Goal: Transaction & Acquisition: Purchase product/service

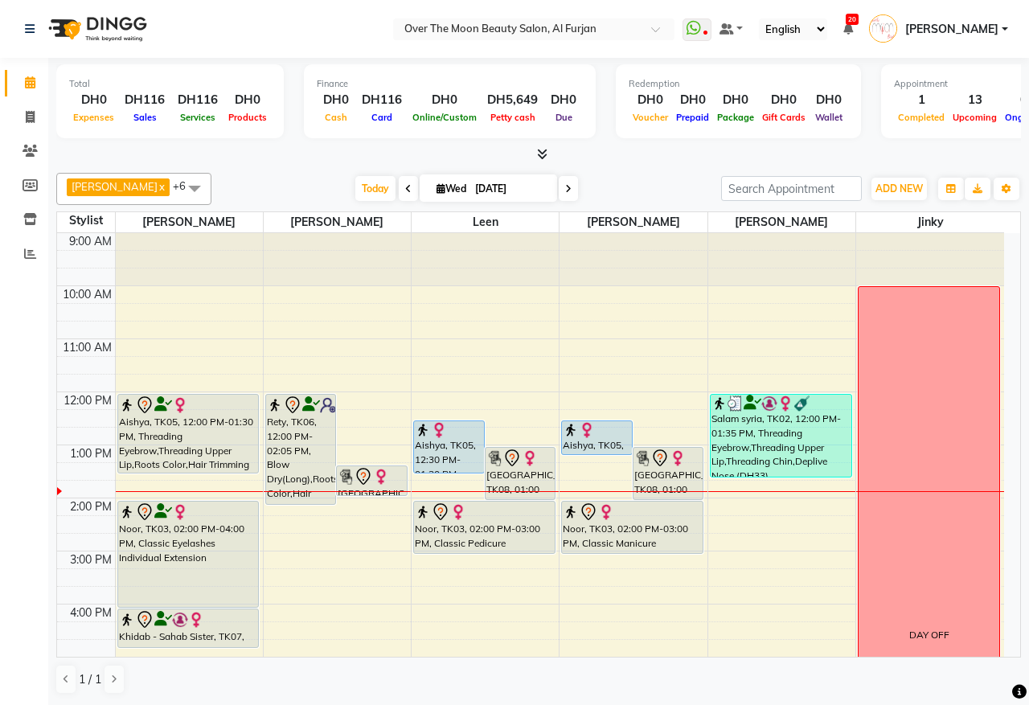
click at [240, 446] on div "Aishya, TK05, 12:00 PM-01:30 PM, Threading Eyebrow,Threading Upper Lip,Roots Co…" at bounding box center [188, 434] width 141 height 78
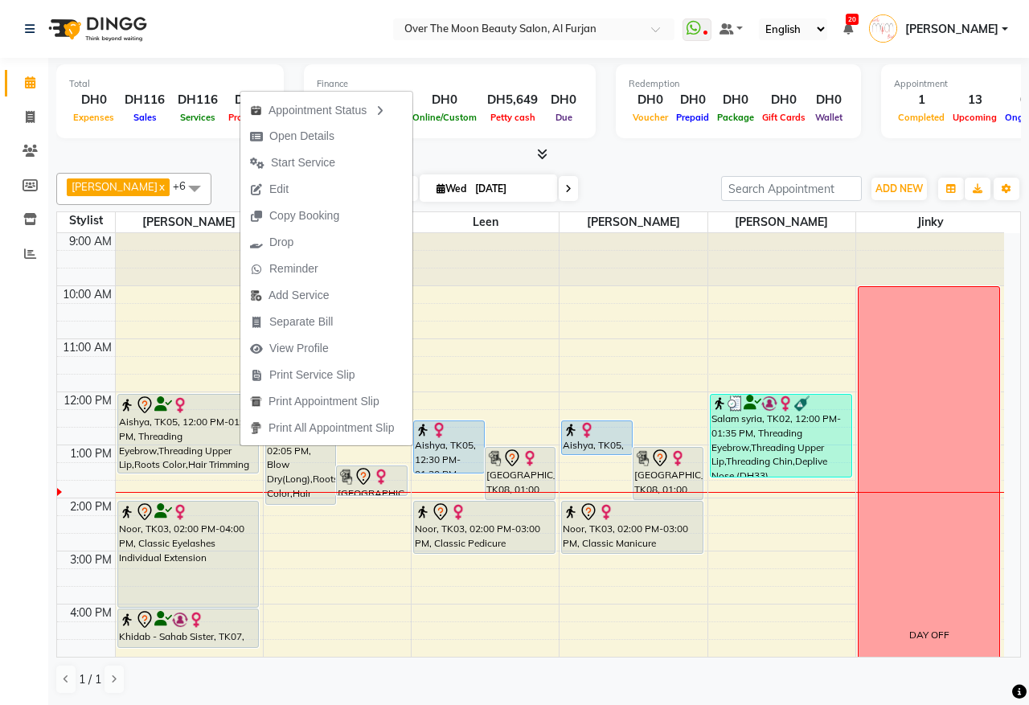
click at [330, 162] on span "Start Service" at bounding box center [303, 162] width 64 height 17
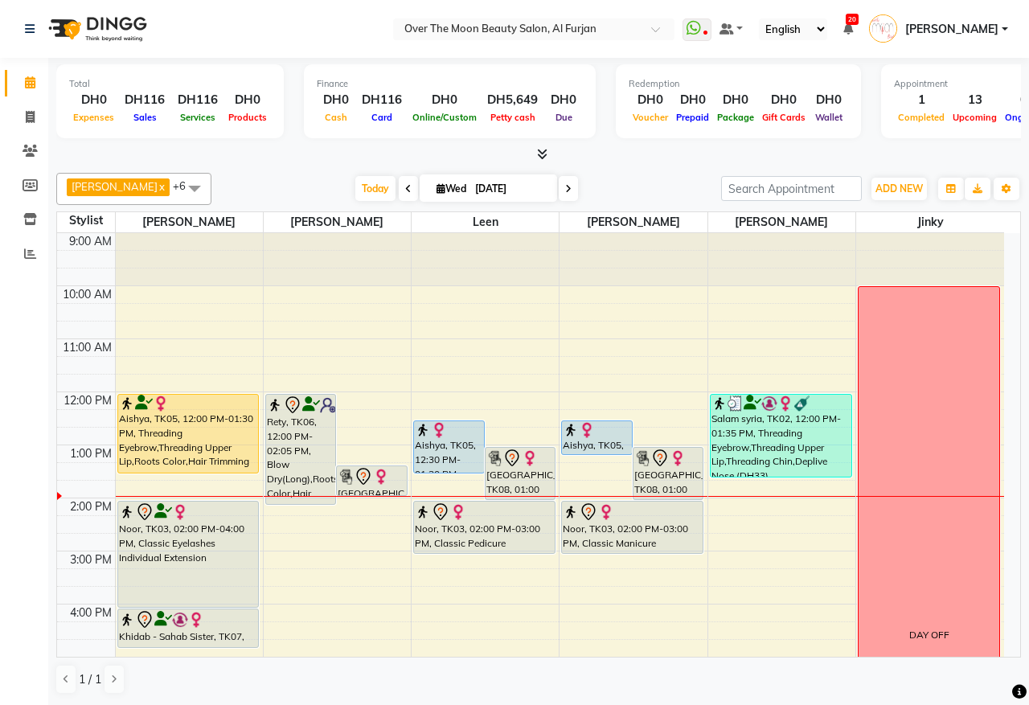
click at [207, 452] on div "Aishya, TK05, 12:00 PM-01:30 PM, Threading Eyebrow,Threading Upper Lip,Roots Co…" at bounding box center [188, 434] width 141 height 78
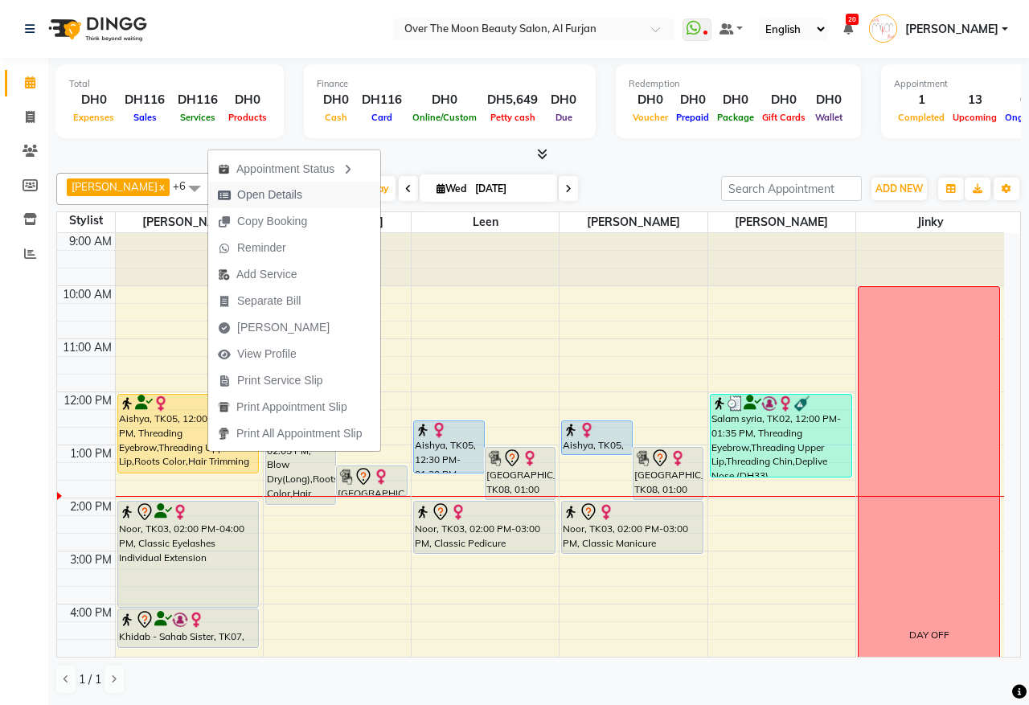
click at [280, 194] on span "Open Details" at bounding box center [269, 195] width 65 height 17
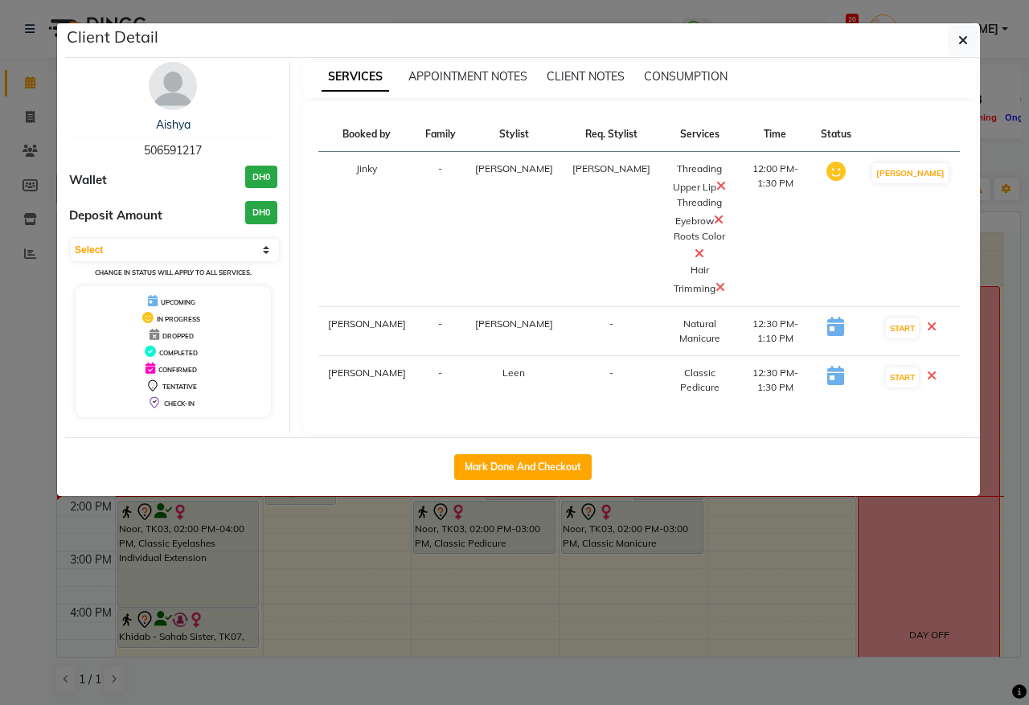
click at [695, 247] on icon at bounding box center [700, 253] width 10 height 13
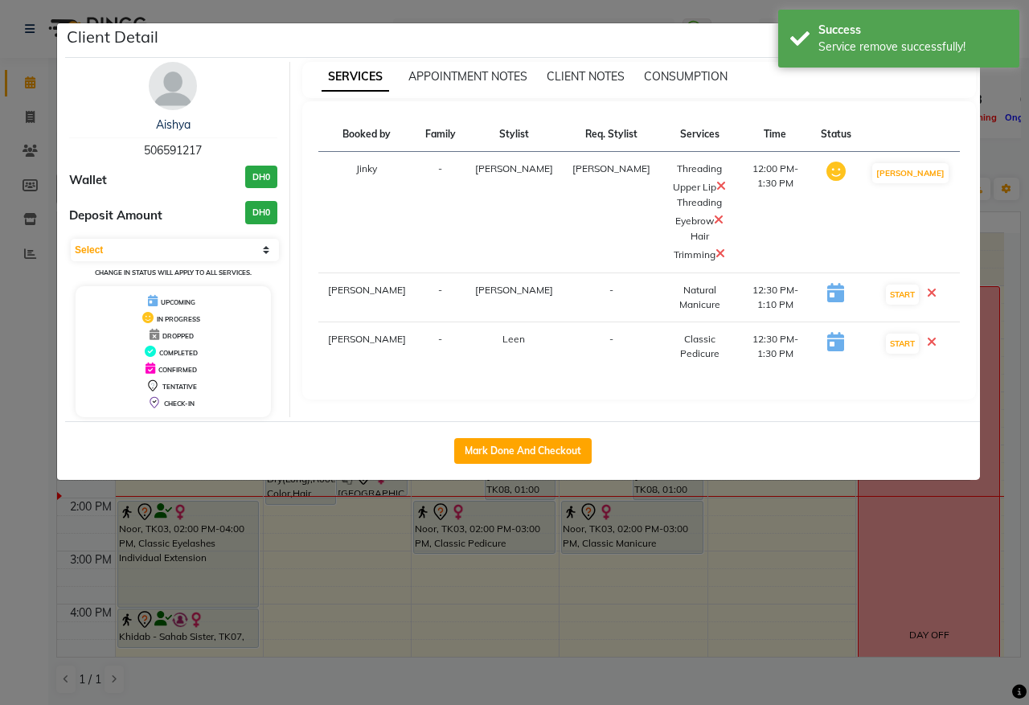
click at [937, 335] on icon at bounding box center [932, 341] width 10 height 13
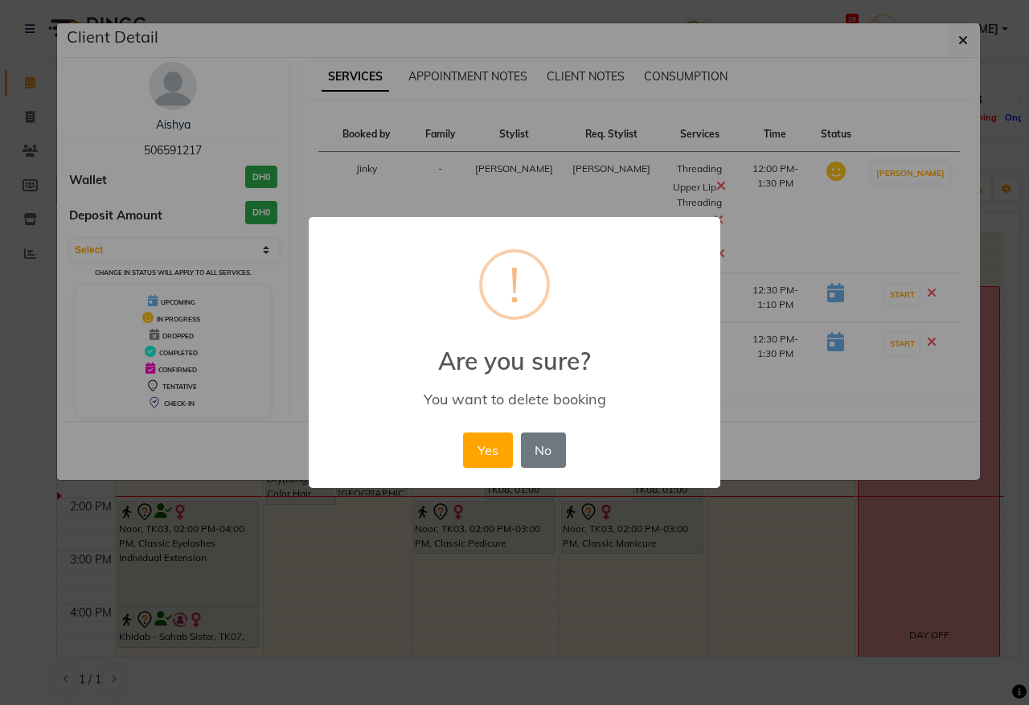
click at [965, 35] on div "× ! Are you sure? You want to delete booking Yes No No" at bounding box center [514, 352] width 1029 height 705
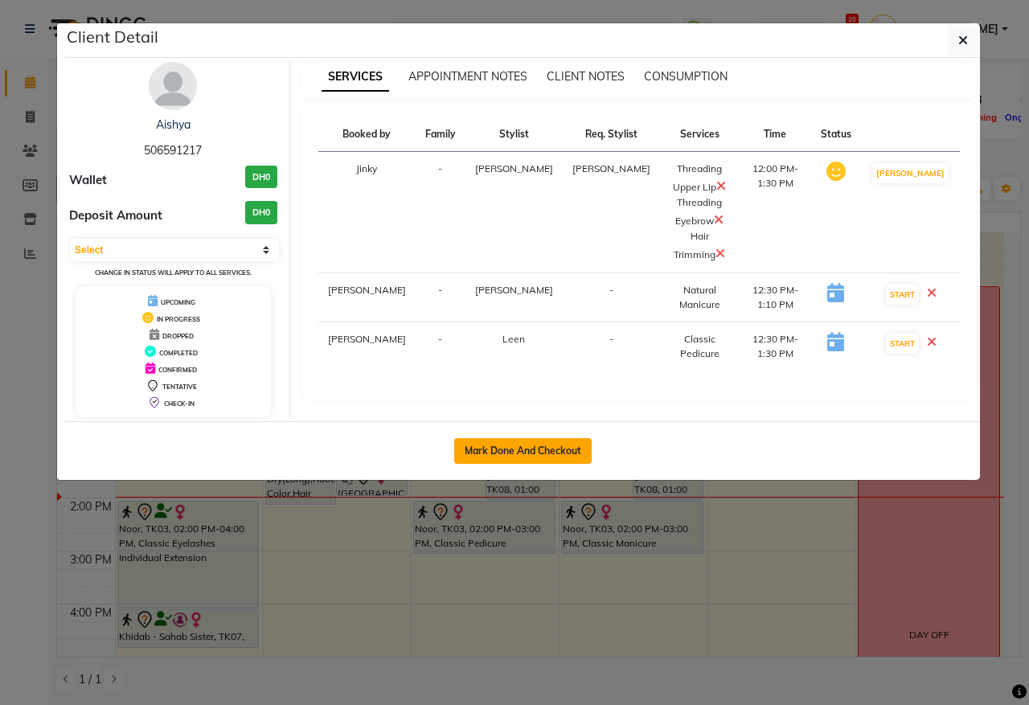
click at [569, 455] on button "Mark Done And Checkout" at bounding box center [522, 451] width 137 height 26
select select "service"
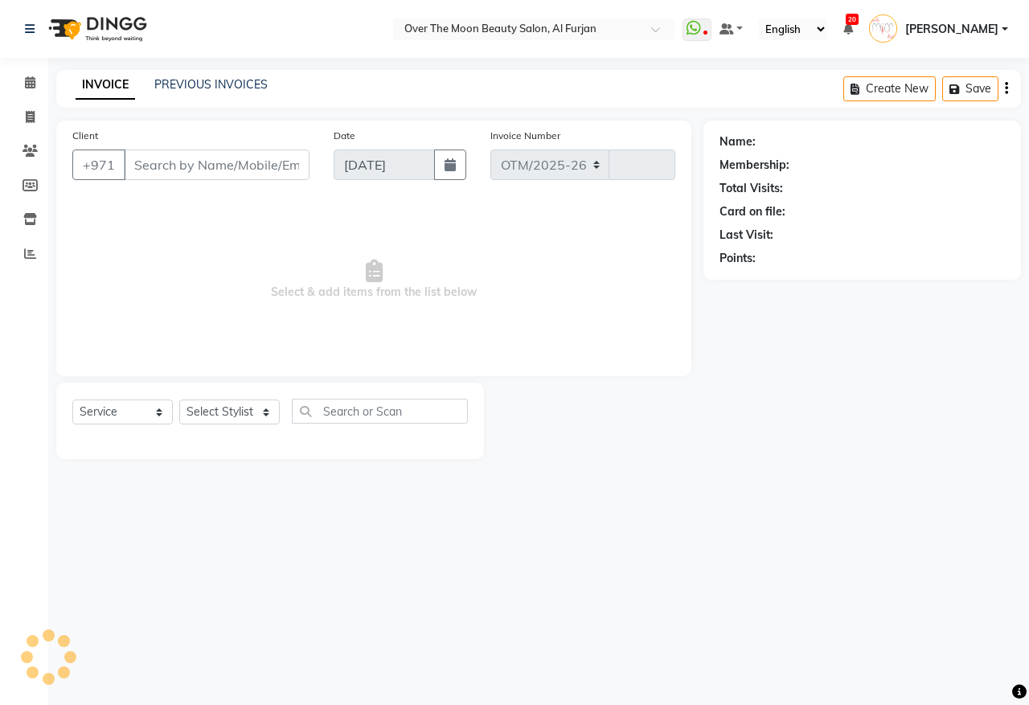
select select "3996"
type input "2189"
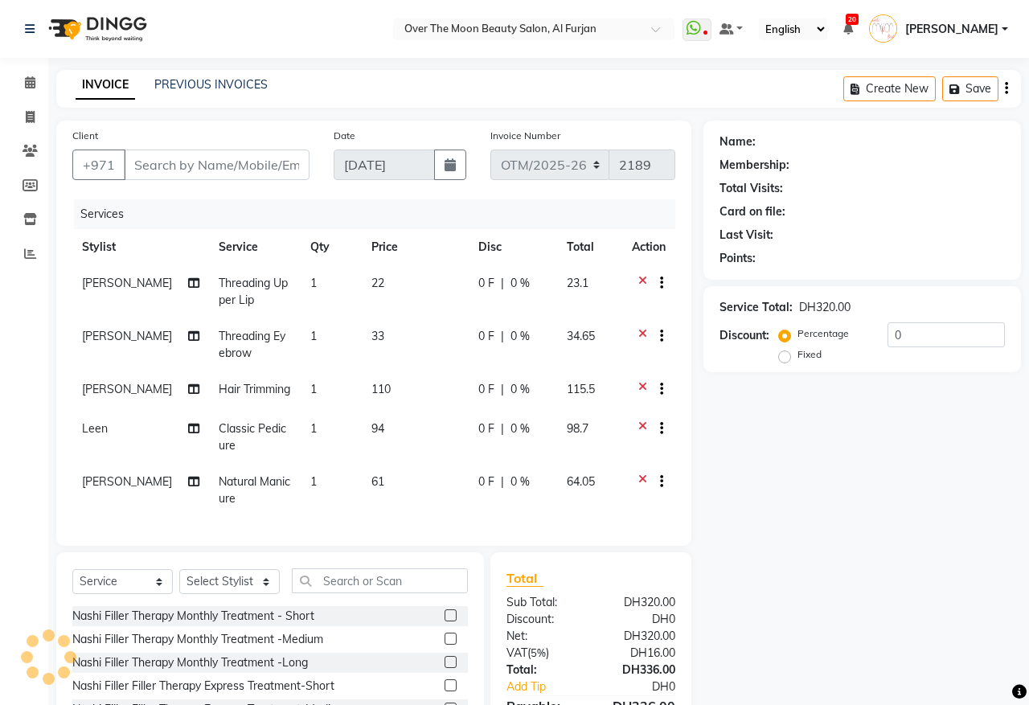
type input "506591217"
select select "64796"
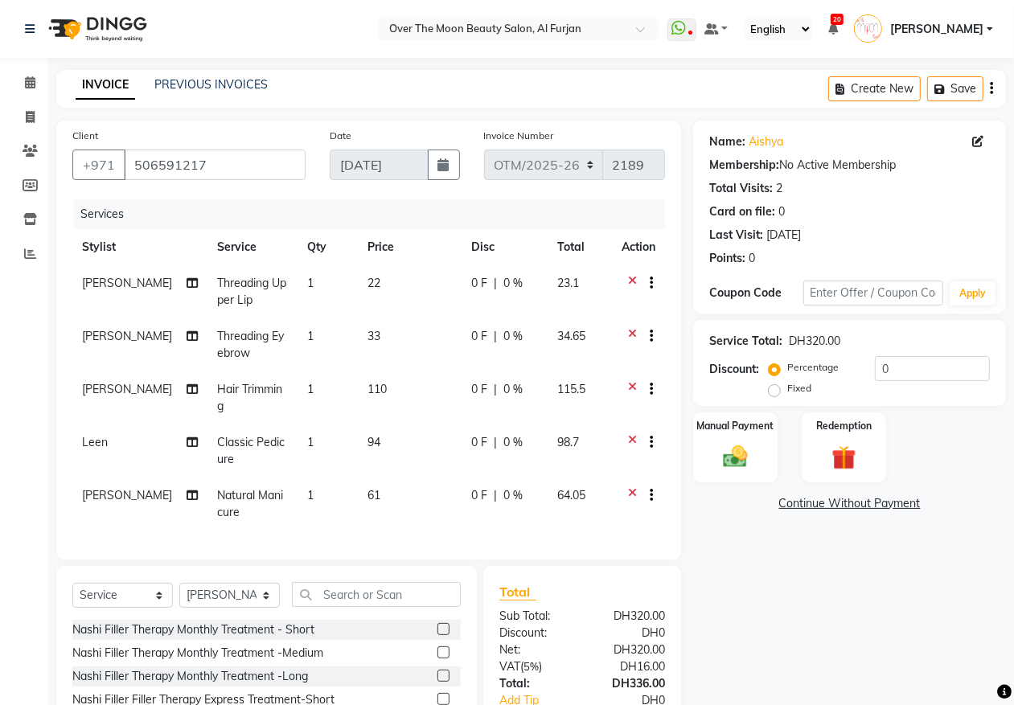
click at [240, 435] on span "Classic Pedicure" at bounding box center [251, 450] width 68 height 31
select select "43472"
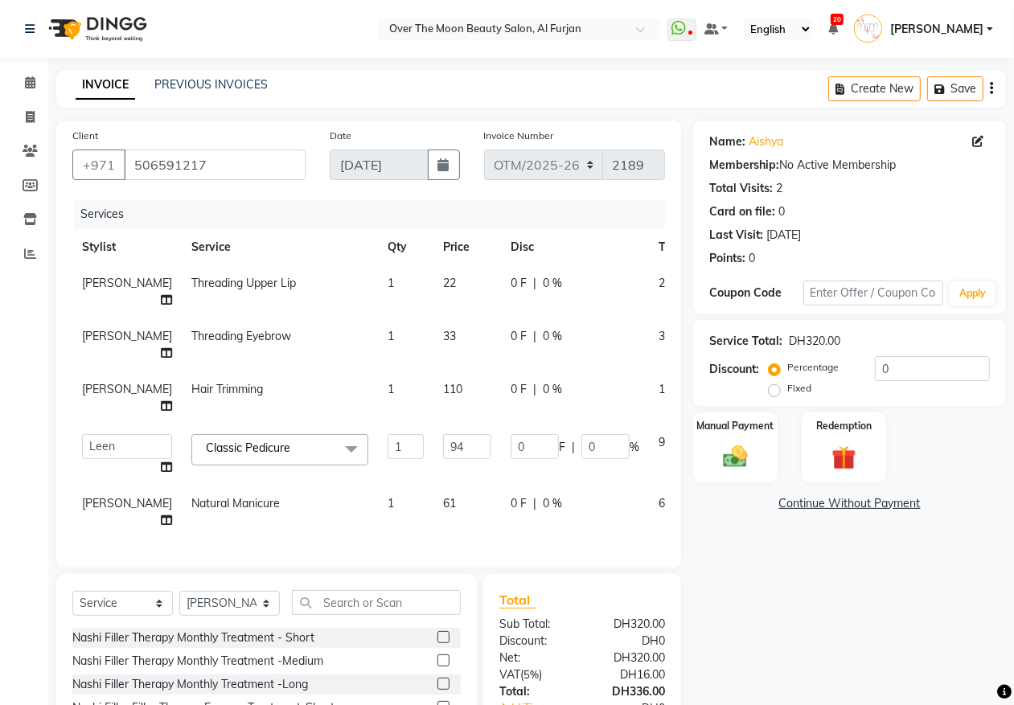
click at [271, 442] on span "Classic Pedicure x" at bounding box center [279, 449] width 177 height 31
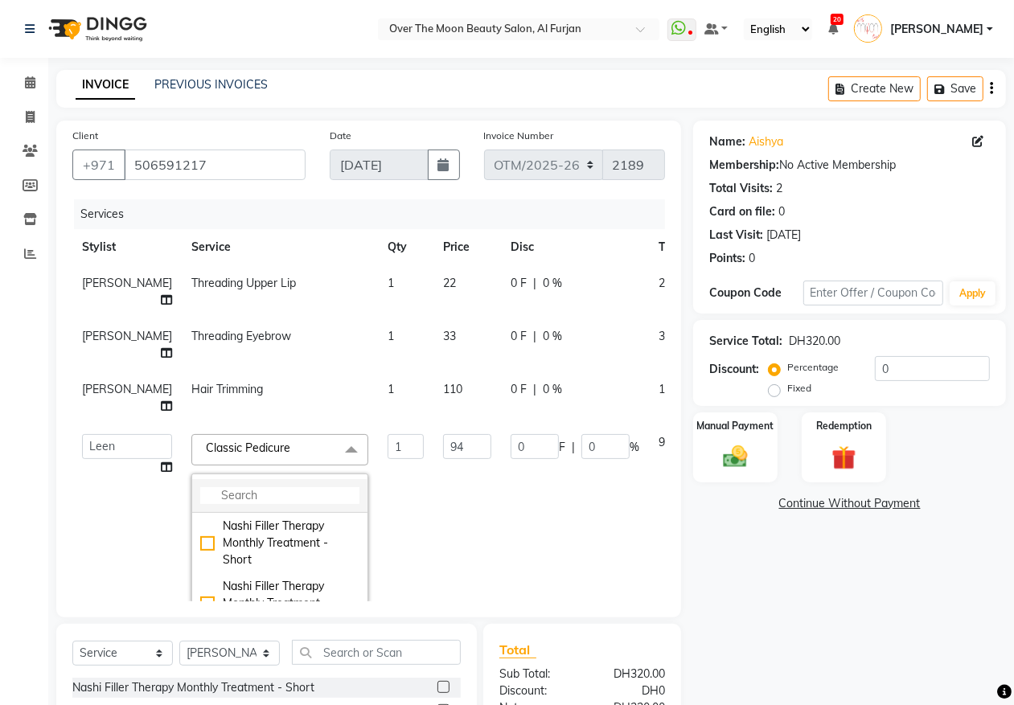
click at [223, 498] on input "multiselect-search" at bounding box center [279, 495] width 159 height 17
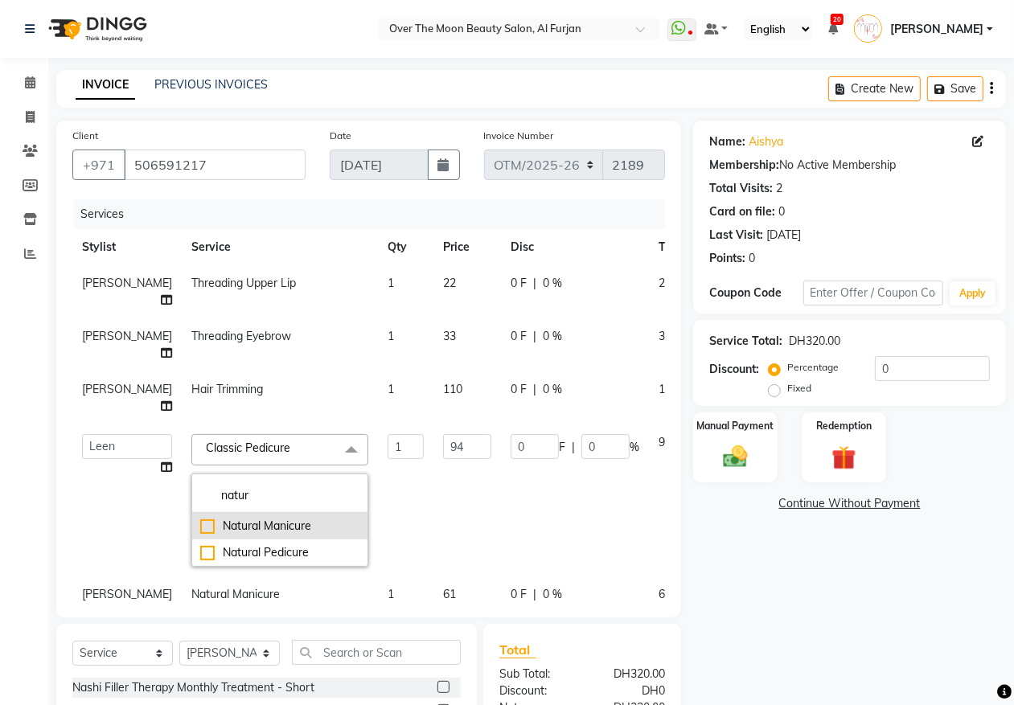
type input "natur"
click at [200, 525] on div "Natural Manicure" at bounding box center [279, 526] width 159 height 17
checkbox input "true"
type input "61"
click at [200, 524] on div "Natural Manicure" at bounding box center [279, 526] width 159 height 17
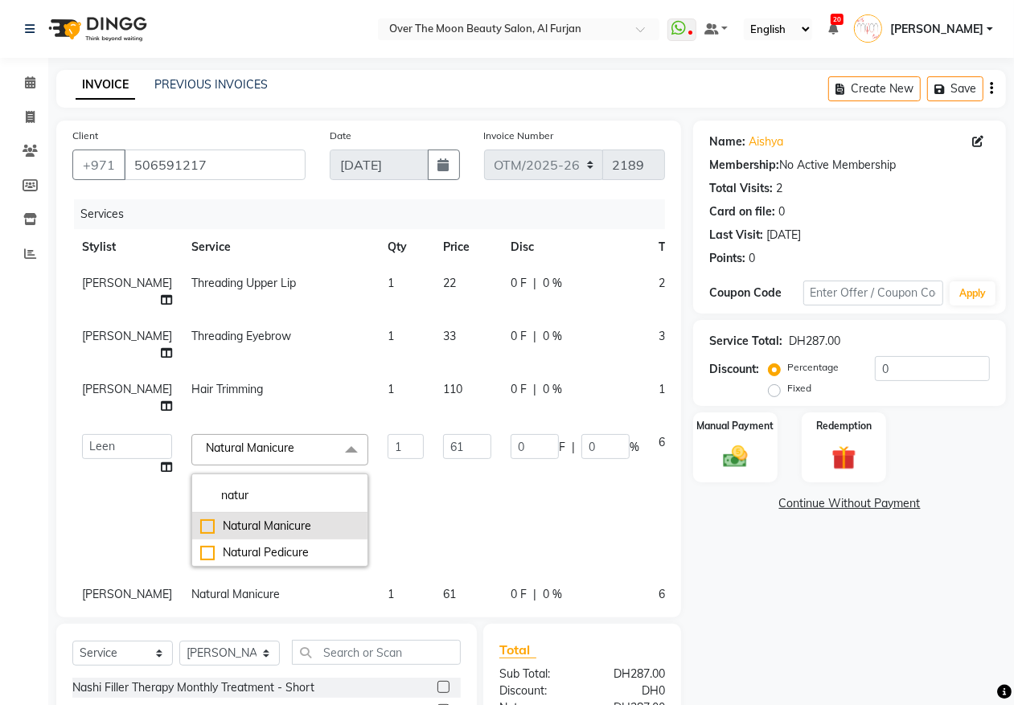
checkbox input "false"
type input "0"
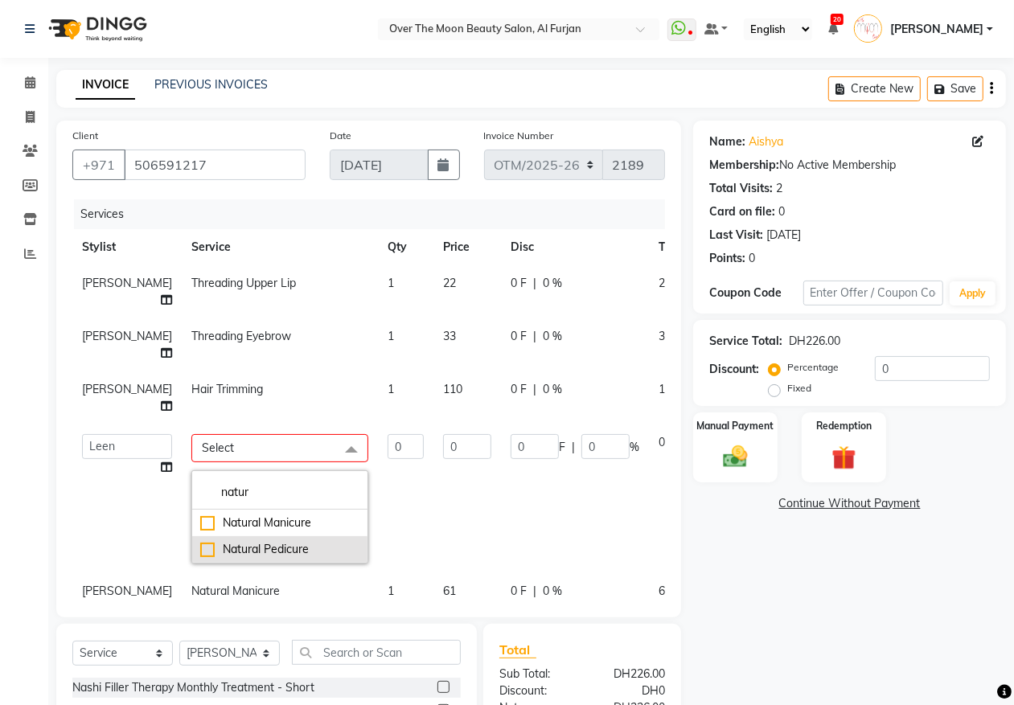
click at [200, 547] on div "Natural Pedicure" at bounding box center [279, 549] width 159 height 17
checkbox input "true"
type input "1"
type input "72"
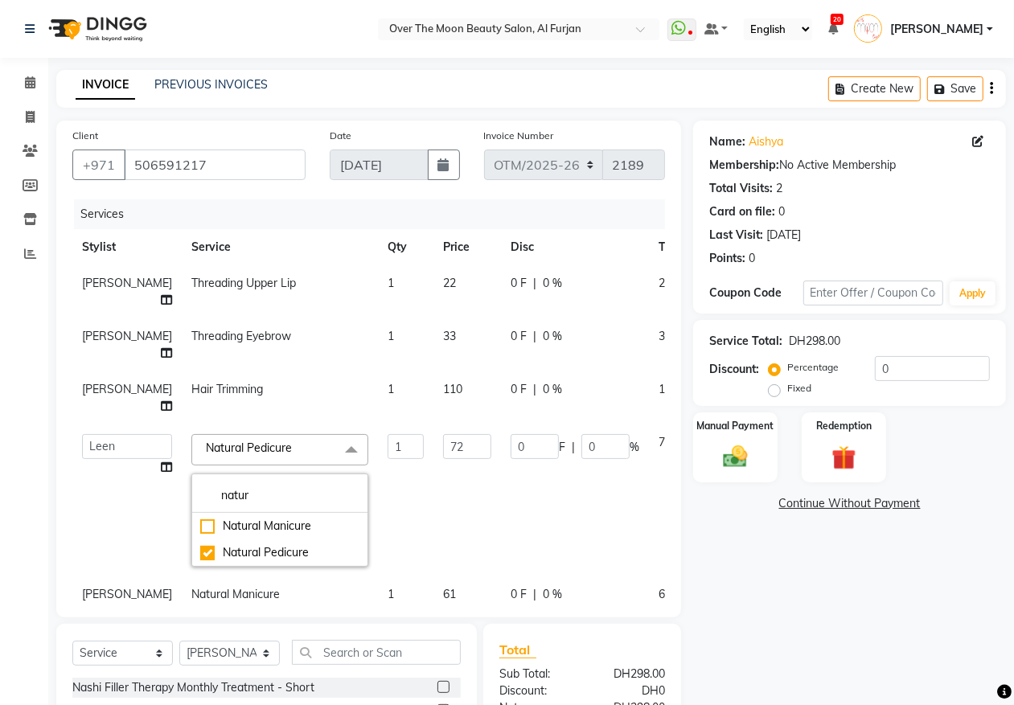
click at [105, 515] on td "Admin [PERSON_NAME] [PERSON_NAME] Marketing Account [PERSON_NAME]" at bounding box center [126, 500] width 109 height 152
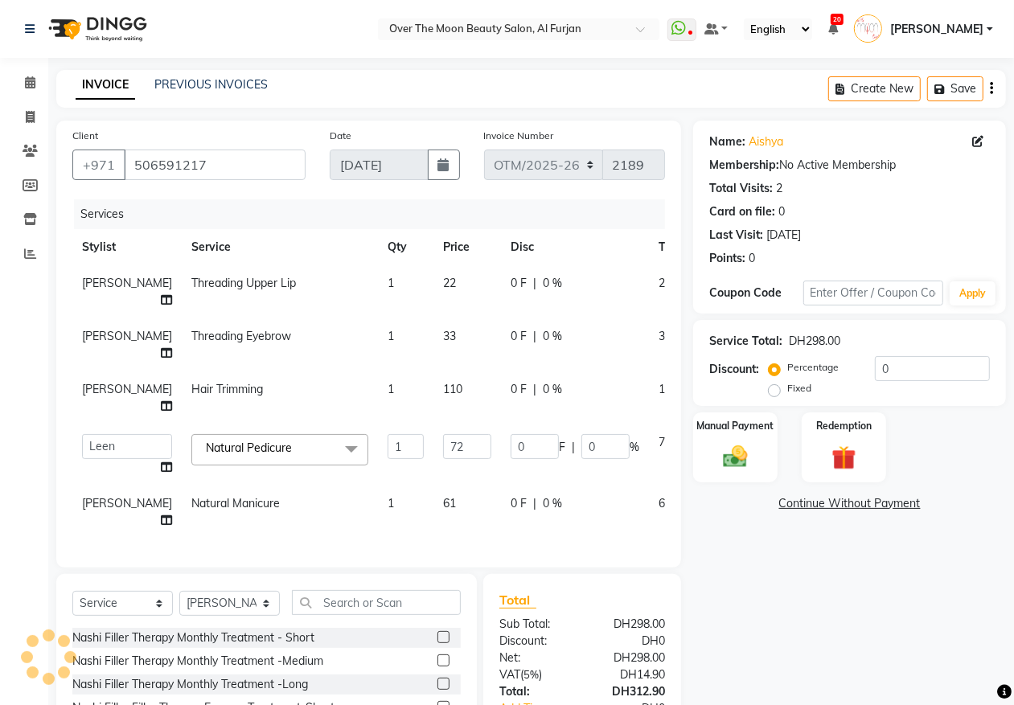
click at [511, 396] on span "0 F" at bounding box center [519, 389] width 16 height 17
select select "20146"
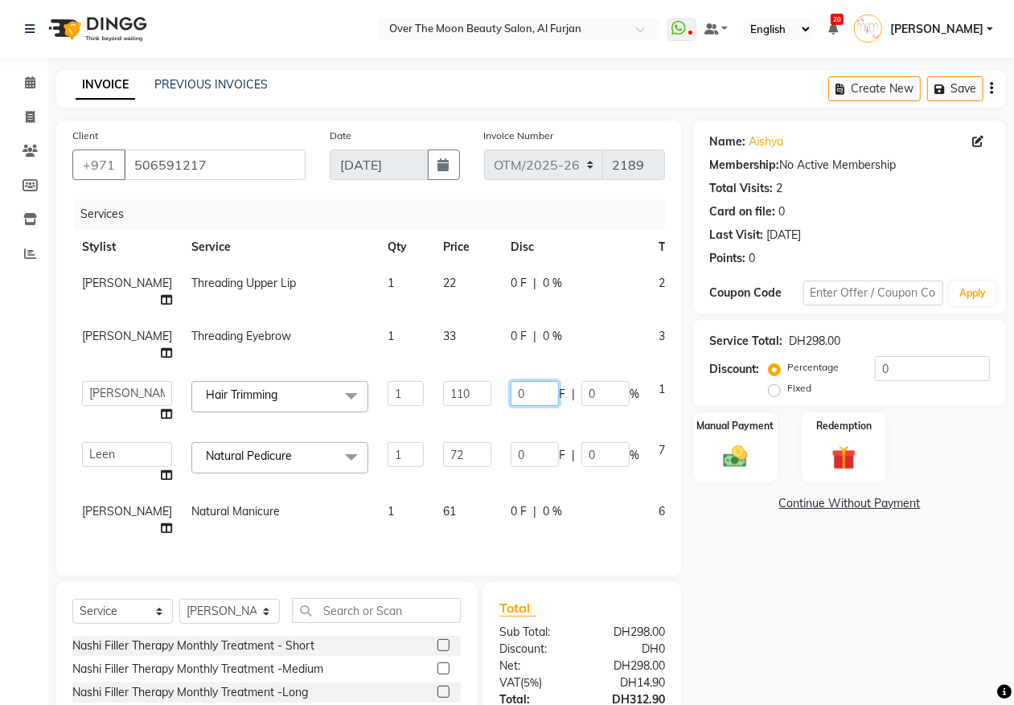
click at [511, 392] on input "0" at bounding box center [535, 393] width 48 height 25
type input "30"
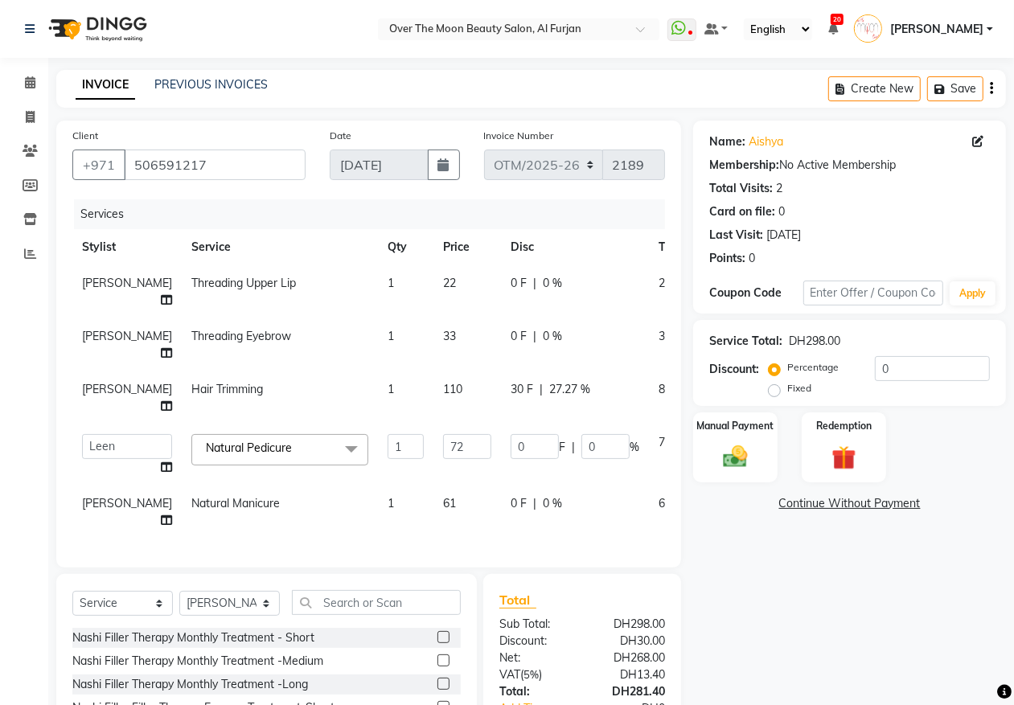
click at [497, 424] on tbody "Bianca Threading Upper Lip 1 22 0 F | 0 % 23.1 Bianca Threading Eyebrow 1 33 0 …" at bounding box center [410, 401] width 677 height 273
click at [162, 591] on select "Select Service Product Membership Package Voucher Prepaid Gift Card" at bounding box center [122, 603] width 100 height 25
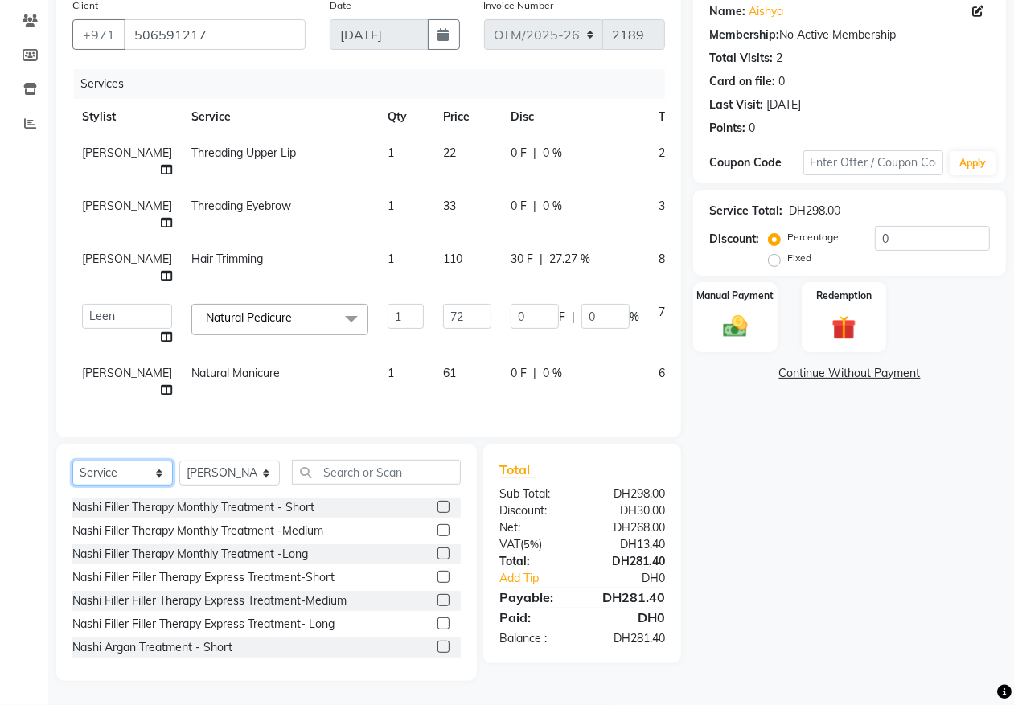
select select "package"
click at [72, 461] on select "Select Service Product Membership Package Voucher Prepaid Gift Card" at bounding box center [122, 473] width 100 height 25
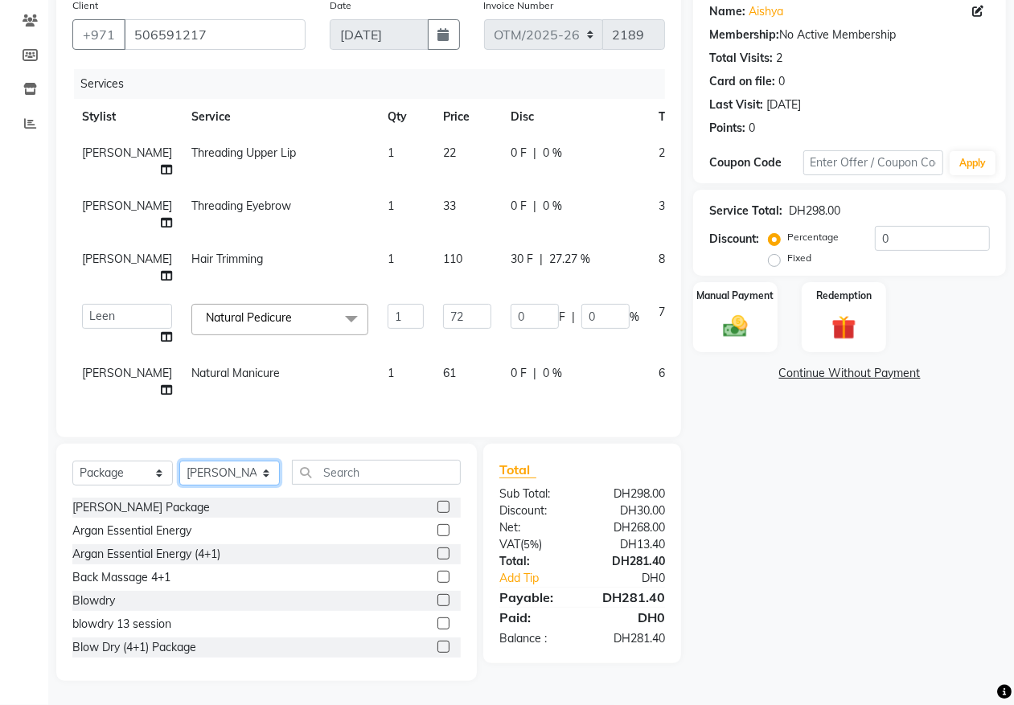
click at [267, 471] on select "Select Stylist Admin [PERSON_NAME] [PERSON_NAME] Marketing Account [PERSON_NAME]" at bounding box center [229, 473] width 100 height 25
select select "20146"
click at [179, 461] on select "Select Stylist Admin [PERSON_NAME] [PERSON_NAME] Marketing Account [PERSON_NAME]" at bounding box center [229, 473] width 100 height 25
click at [352, 472] on input "text" at bounding box center [376, 472] width 169 height 25
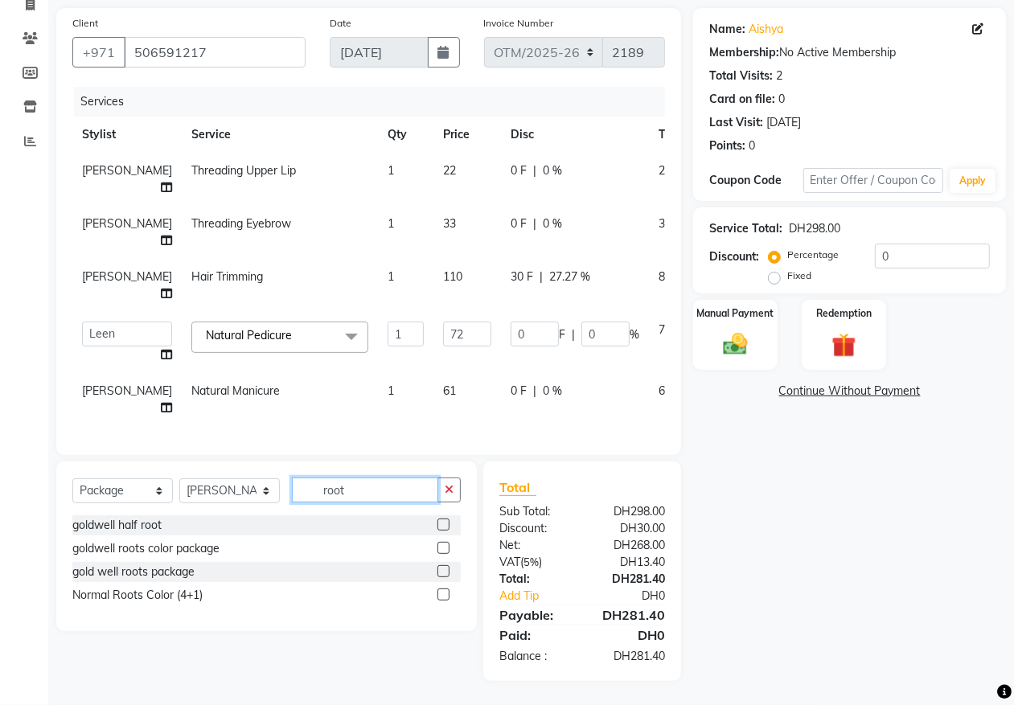
scroll to position [126, 0]
click at [359, 604] on div "Select Service Product Membership Package Voucher Prepaid Gift Card Select Styl…" at bounding box center [266, 546] width 420 height 170
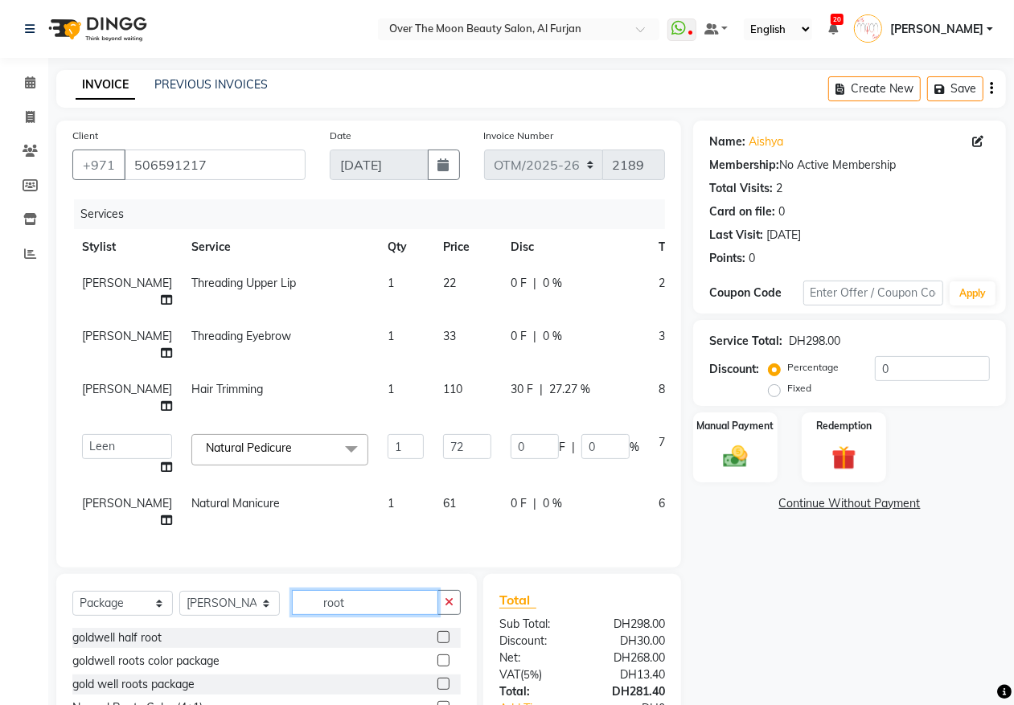
click at [380, 590] on input "root" at bounding box center [365, 602] width 146 height 25
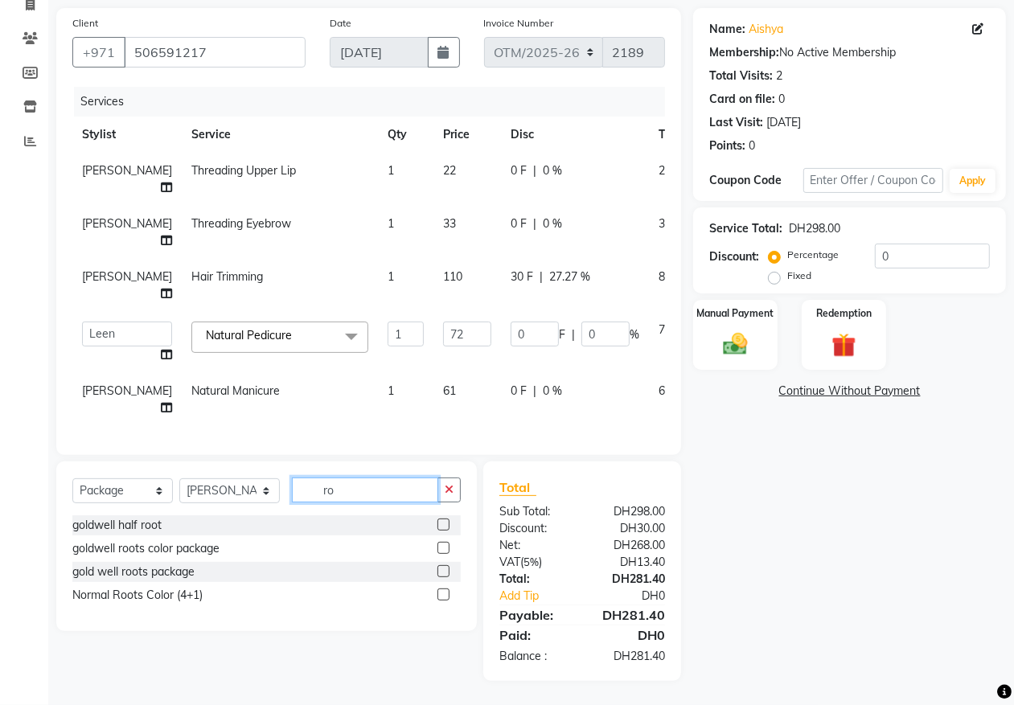
type input "r"
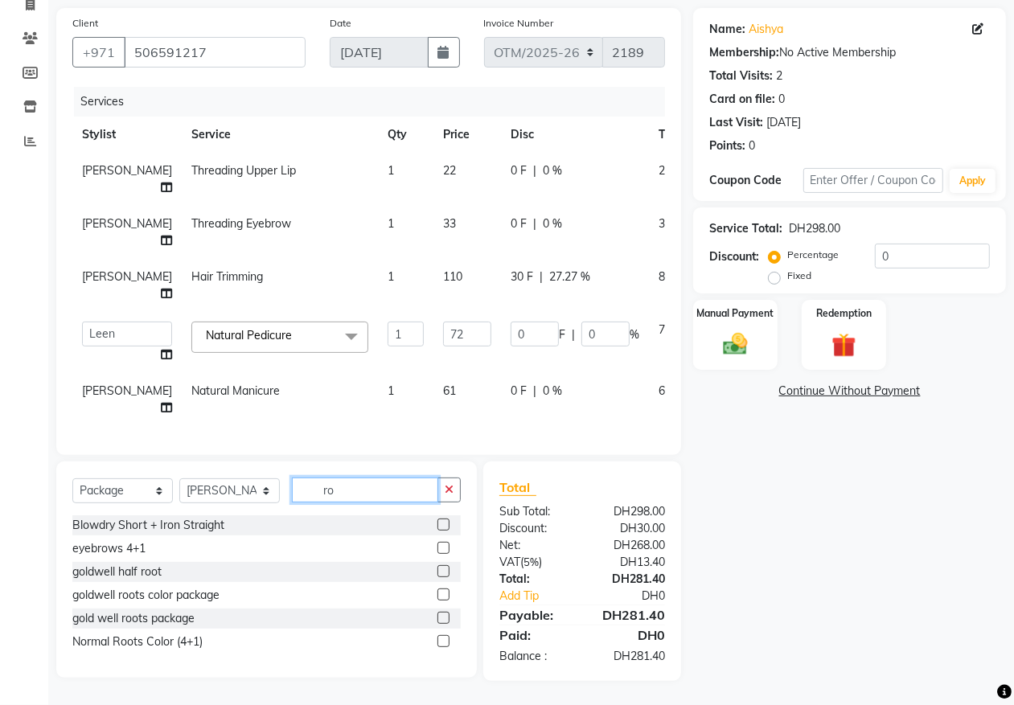
type input "ro"
click at [443, 597] on label at bounding box center [443, 595] width 12 height 12
click at [443, 597] on input "checkbox" at bounding box center [442, 595] width 10 height 10
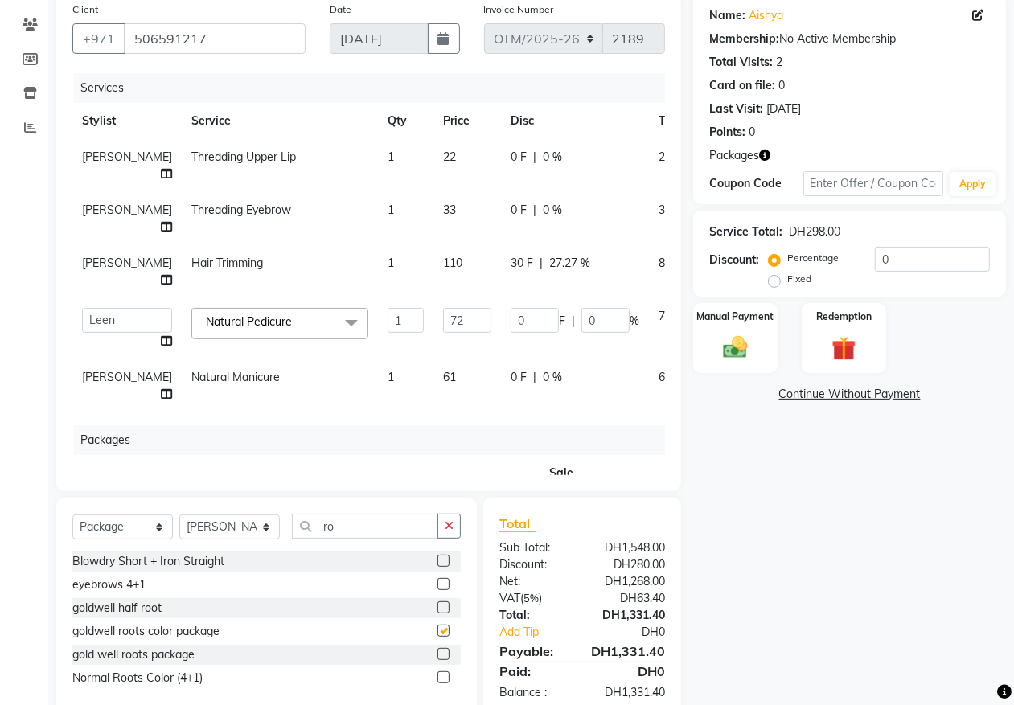
checkbox input "false"
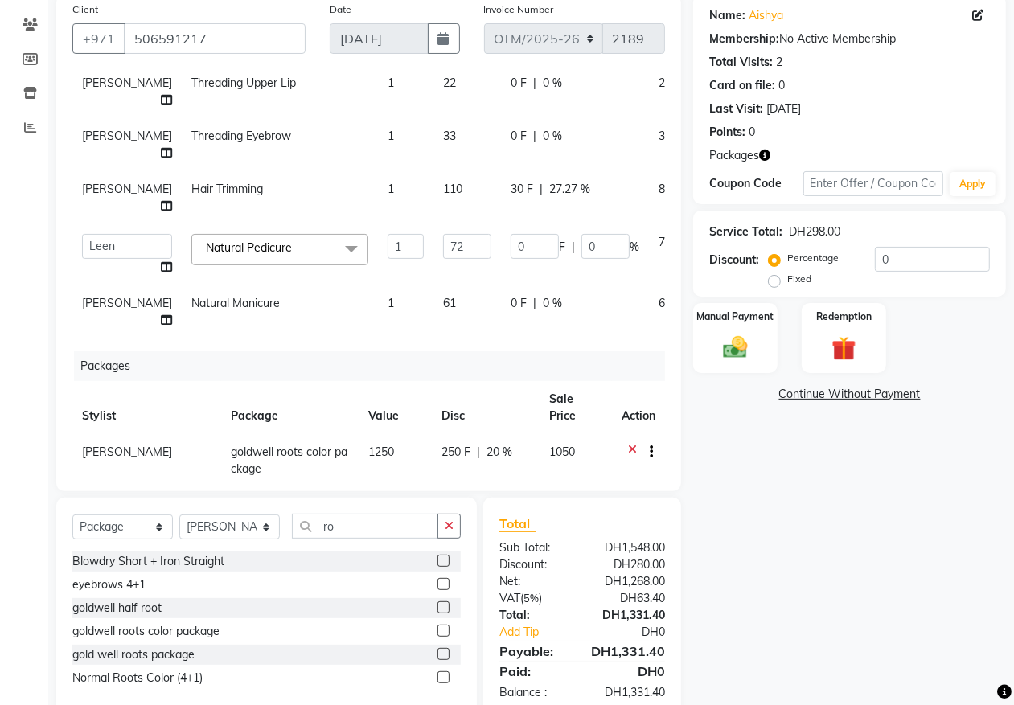
scroll to position [113, 0]
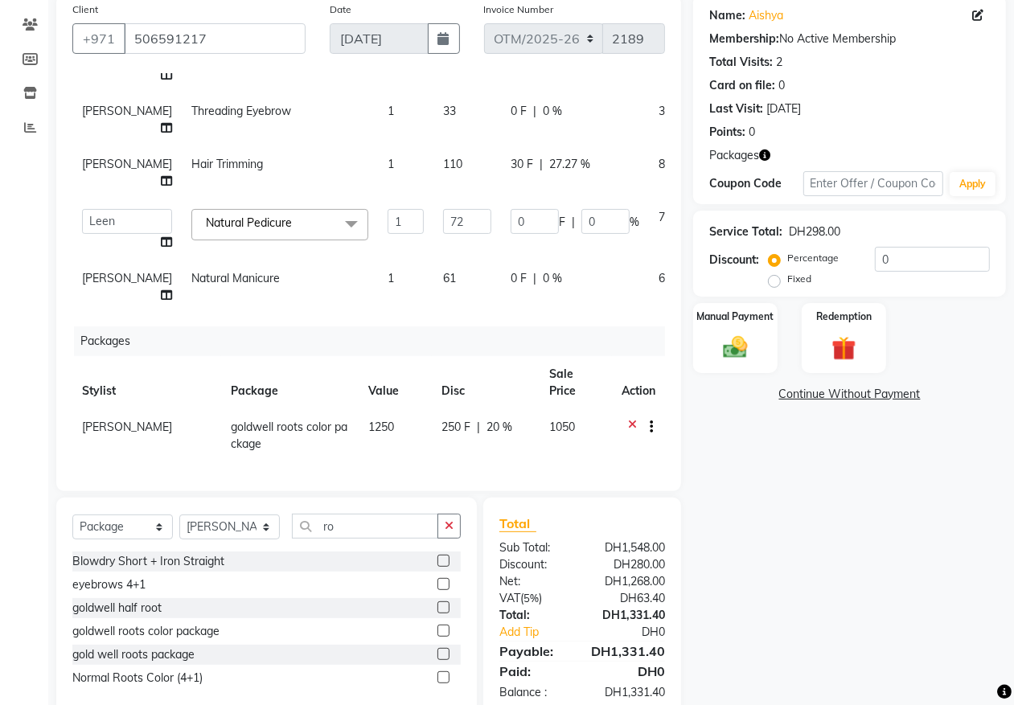
click at [628, 419] on icon at bounding box center [632, 429] width 9 height 20
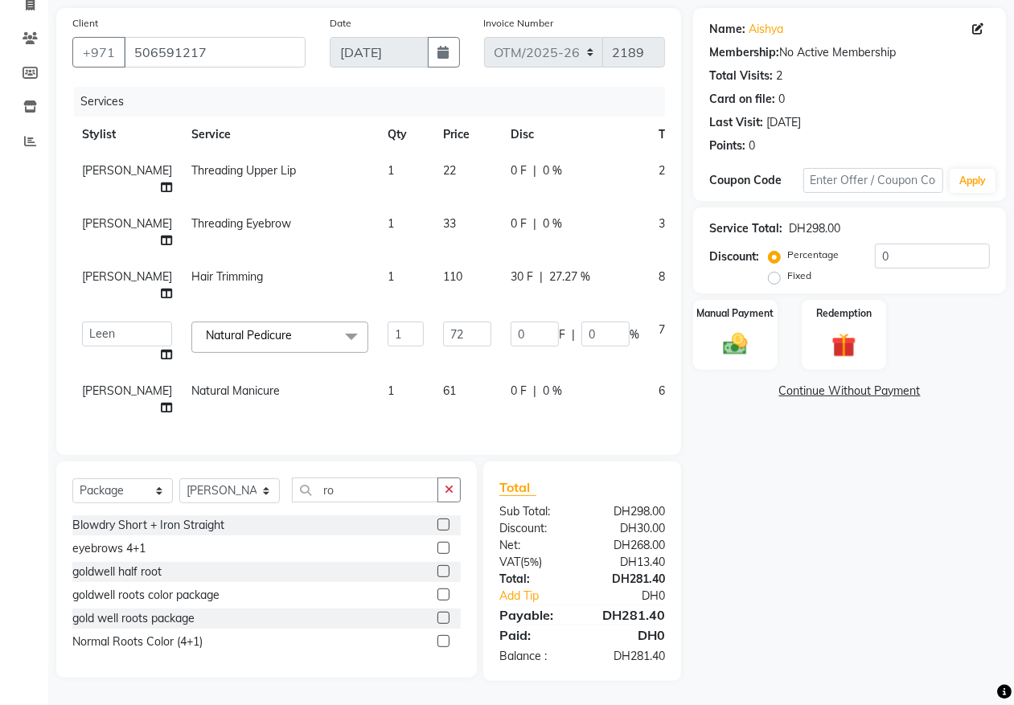
scroll to position [0, 0]
click at [158, 486] on select "Select Service Product Membership Package Voucher Prepaid Gift Card" at bounding box center [122, 490] width 100 height 25
select select "product"
click at [72, 479] on select "Select Service Product Membership Package Voucher Prepaid Gift Card" at bounding box center [122, 490] width 100 height 25
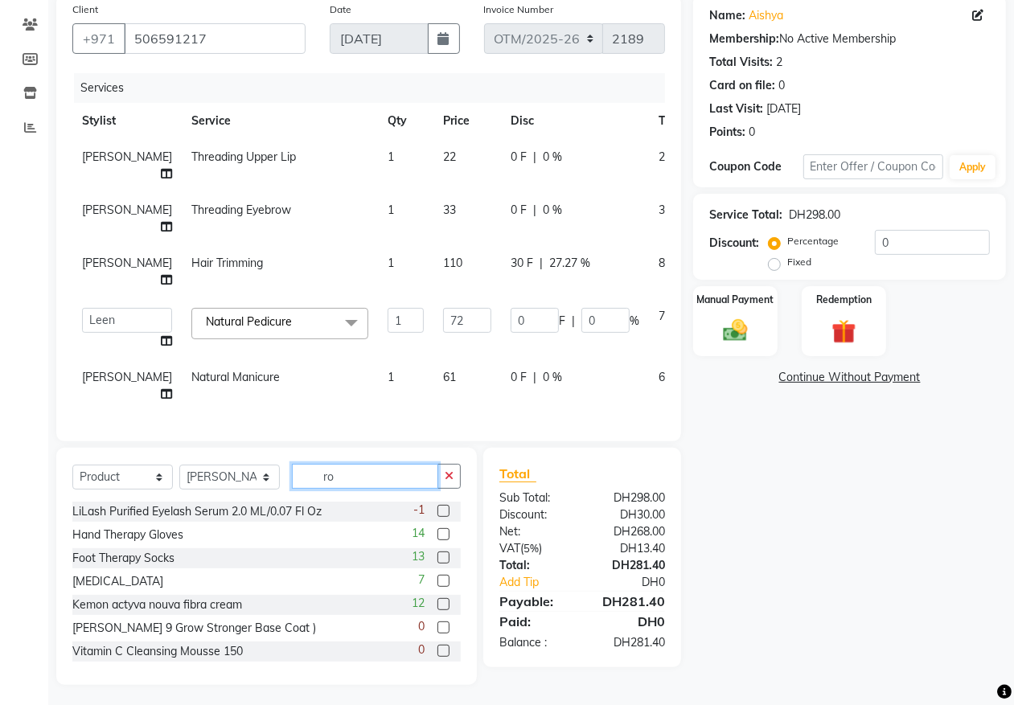
click at [367, 489] on input "ro" at bounding box center [365, 476] width 146 height 25
type input "r"
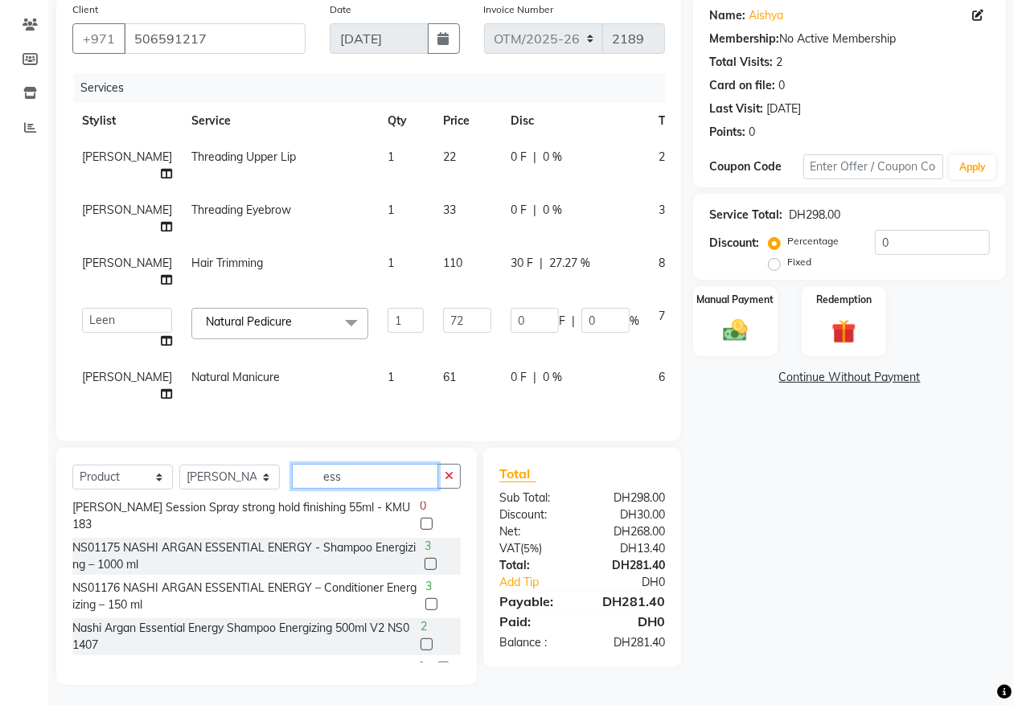
scroll to position [502, 0]
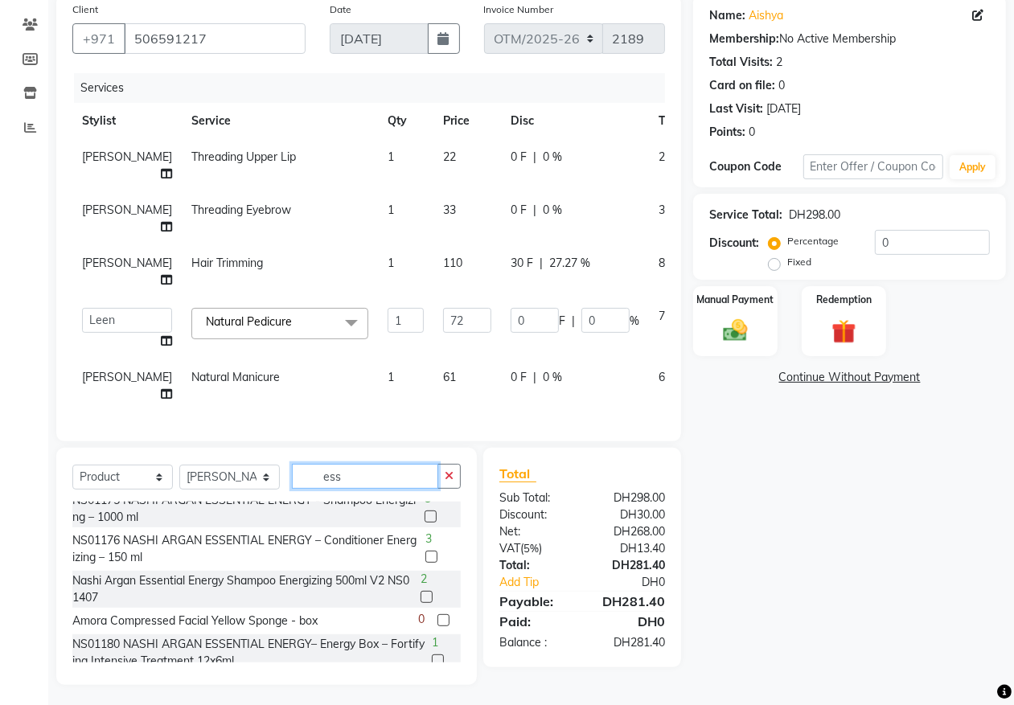
type input "ess"
click at [425, 563] on label at bounding box center [431, 557] width 12 height 12
click at [425, 563] on input "checkbox" at bounding box center [430, 557] width 10 height 10
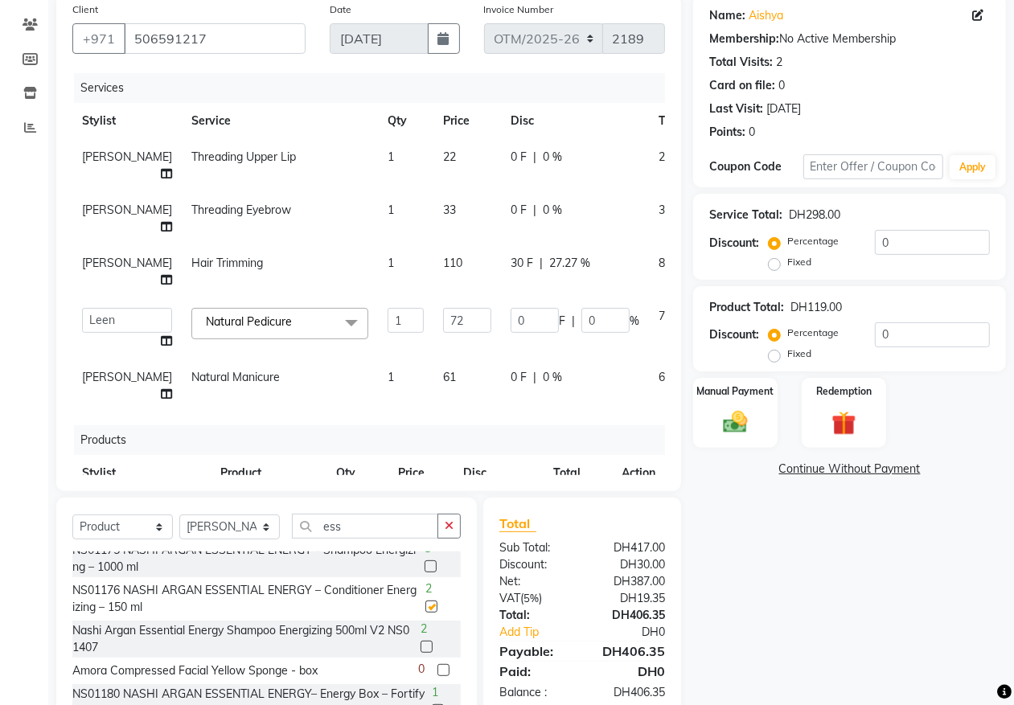
checkbox input "false"
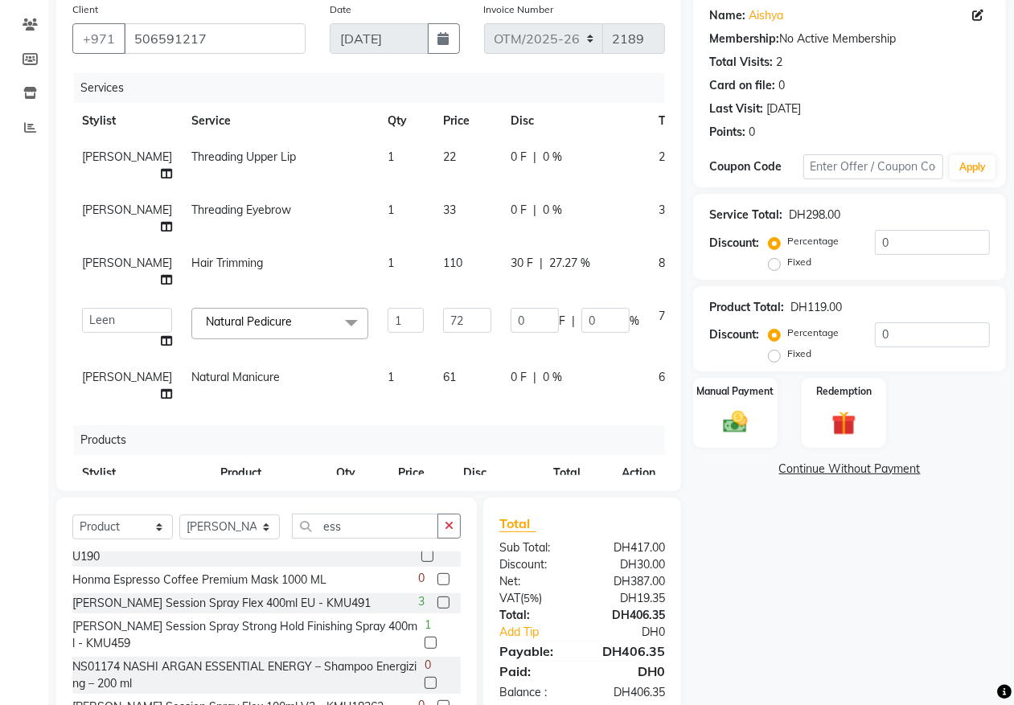
scroll to position [243, 0]
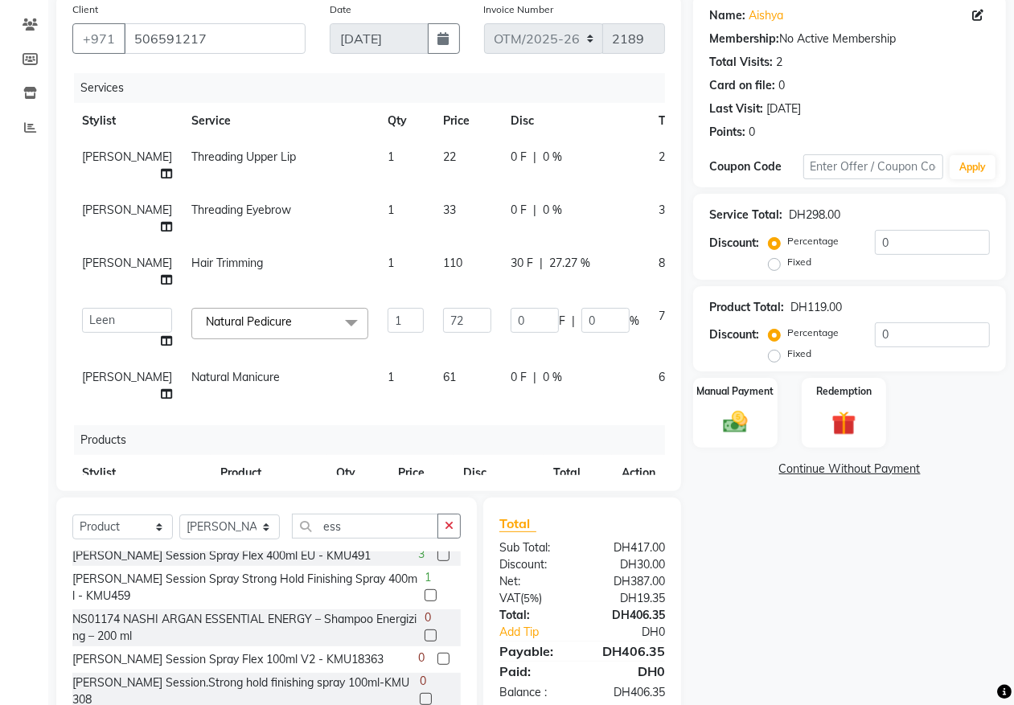
click at [424, 630] on label at bounding box center [430, 636] width 12 height 12
click at [424, 631] on input "checkbox" at bounding box center [429, 636] width 10 height 10
checkbox input "false"
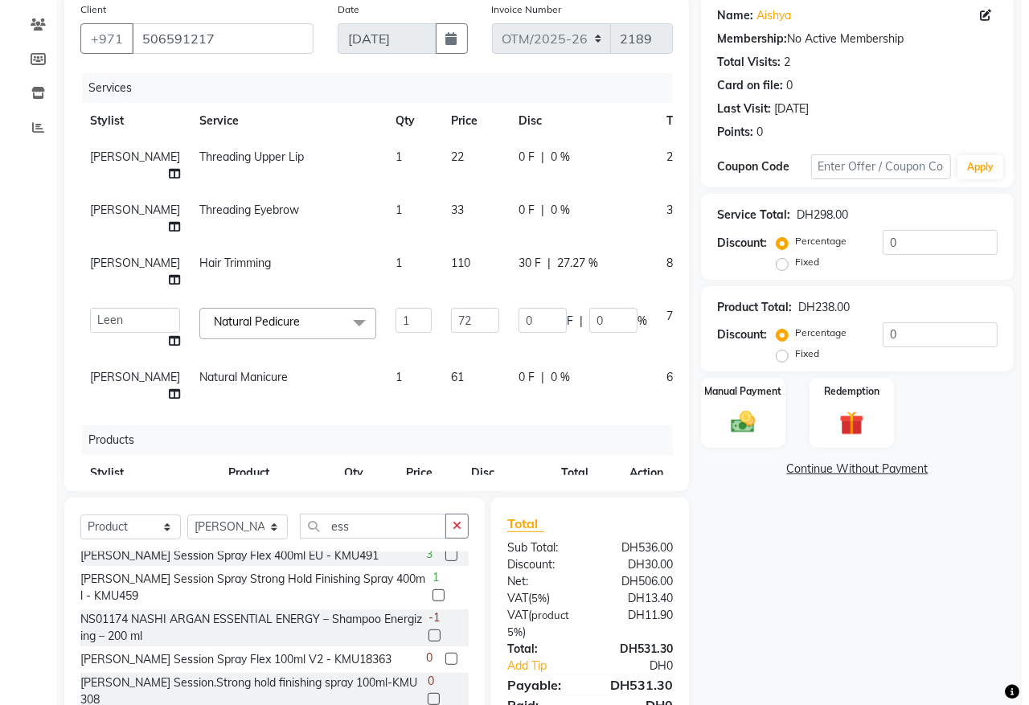
scroll to position [0, 0]
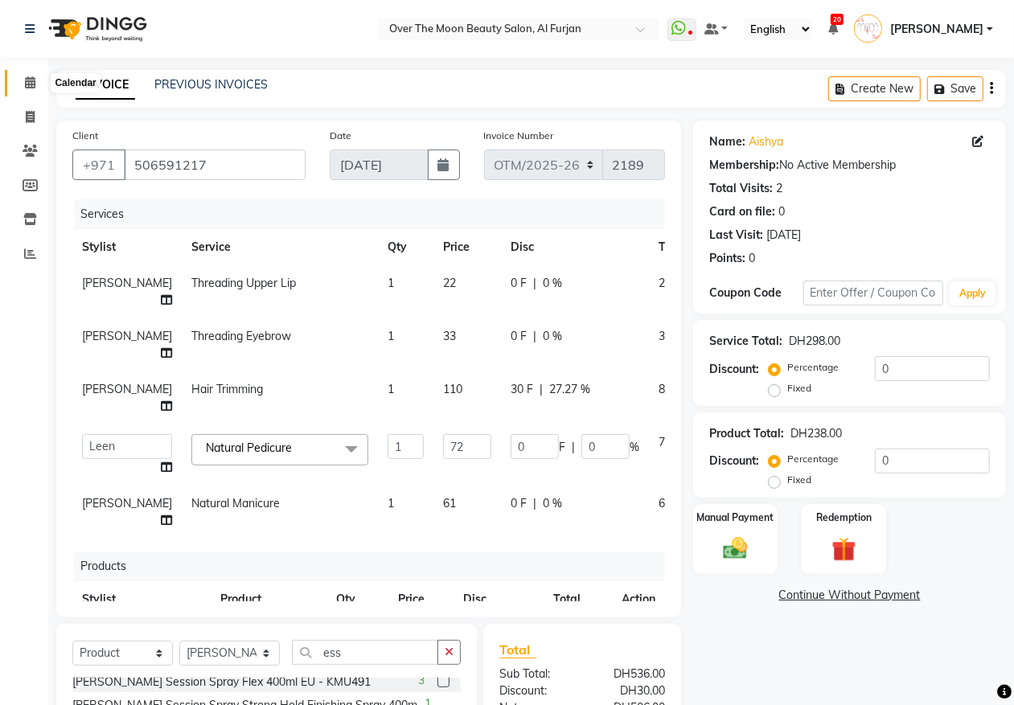
click at [31, 80] on icon at bounding box center [30, 82] width 10 height 12
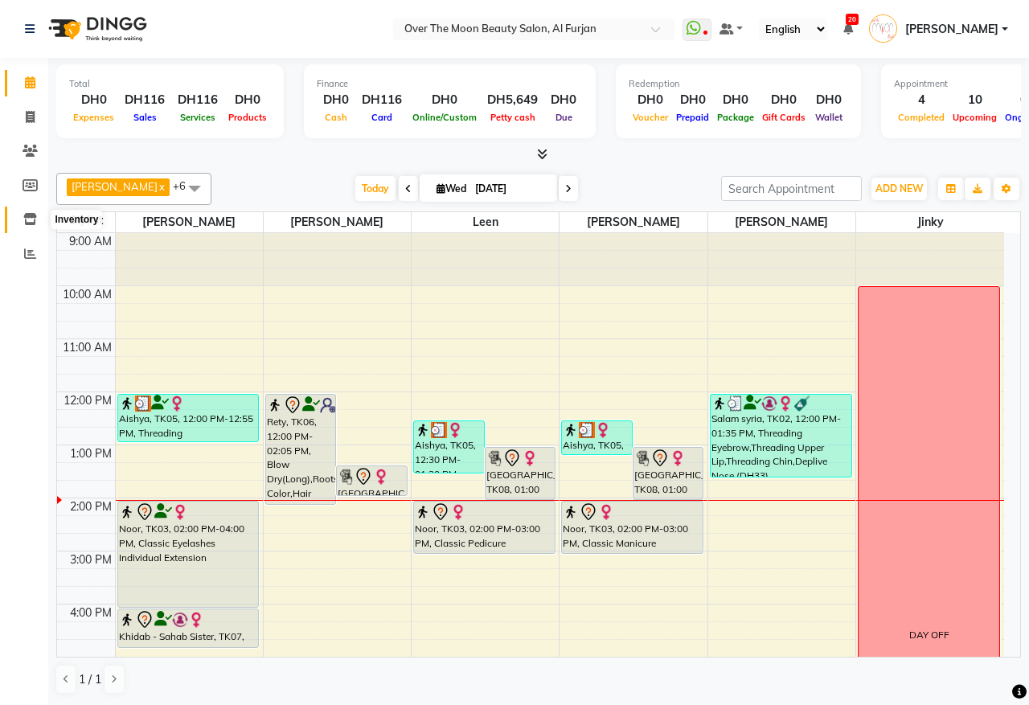
click at [29, 221] on icon at bounding box center [30, 219] width 14 height 12
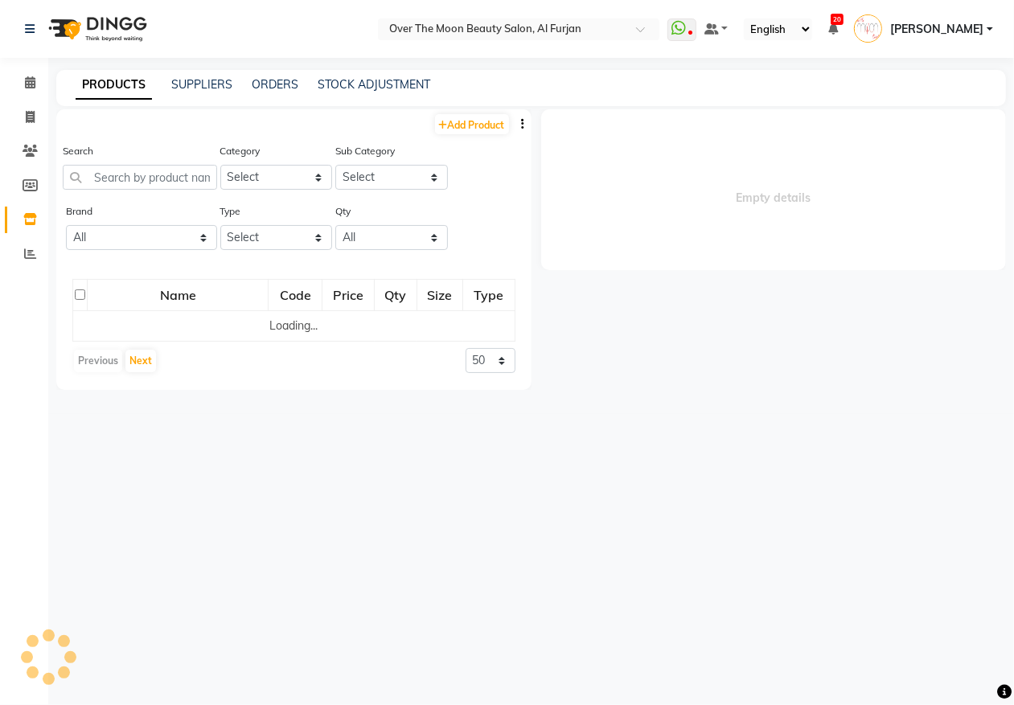
select select
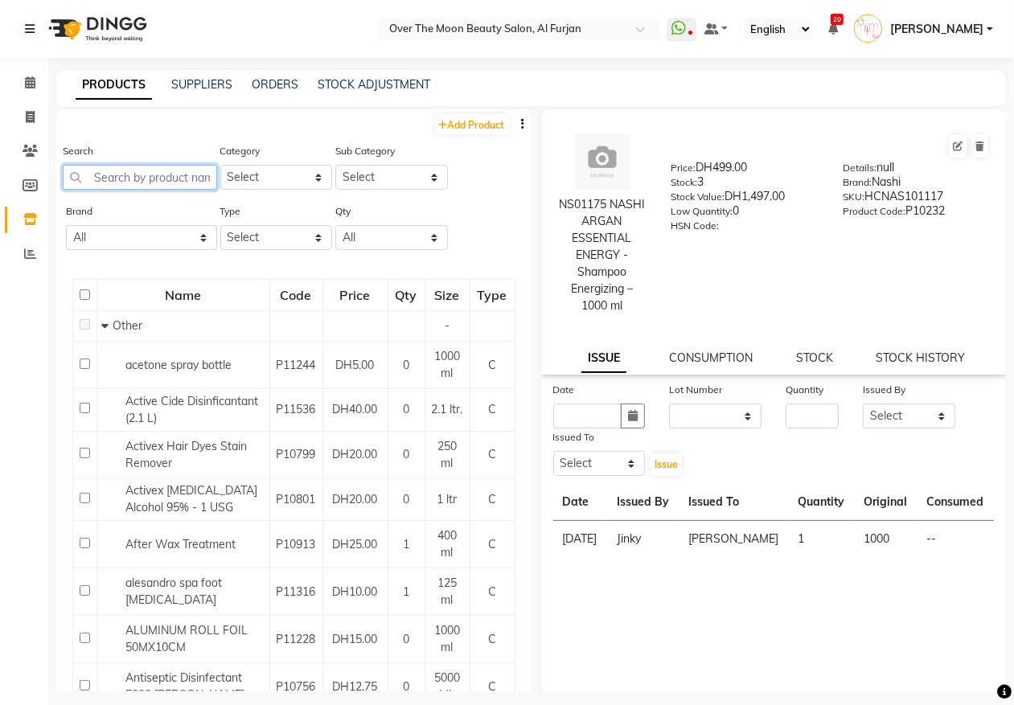
click at [191, 173] on input "text" at bounding box center [140, 177] width 154 height 25
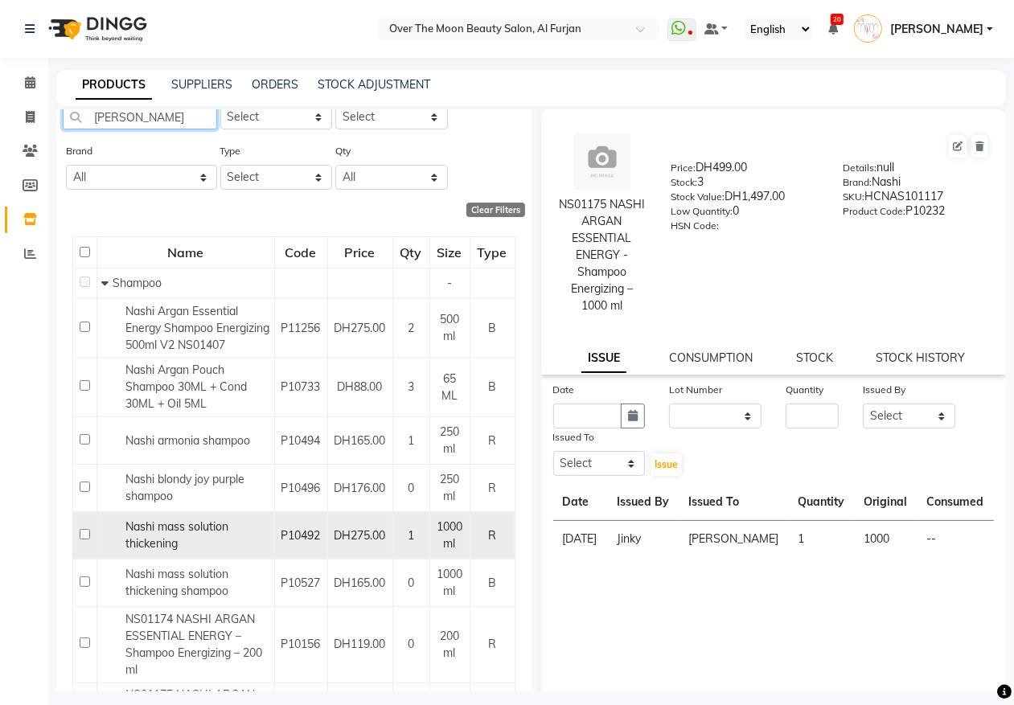
scroll to position [228, 0]
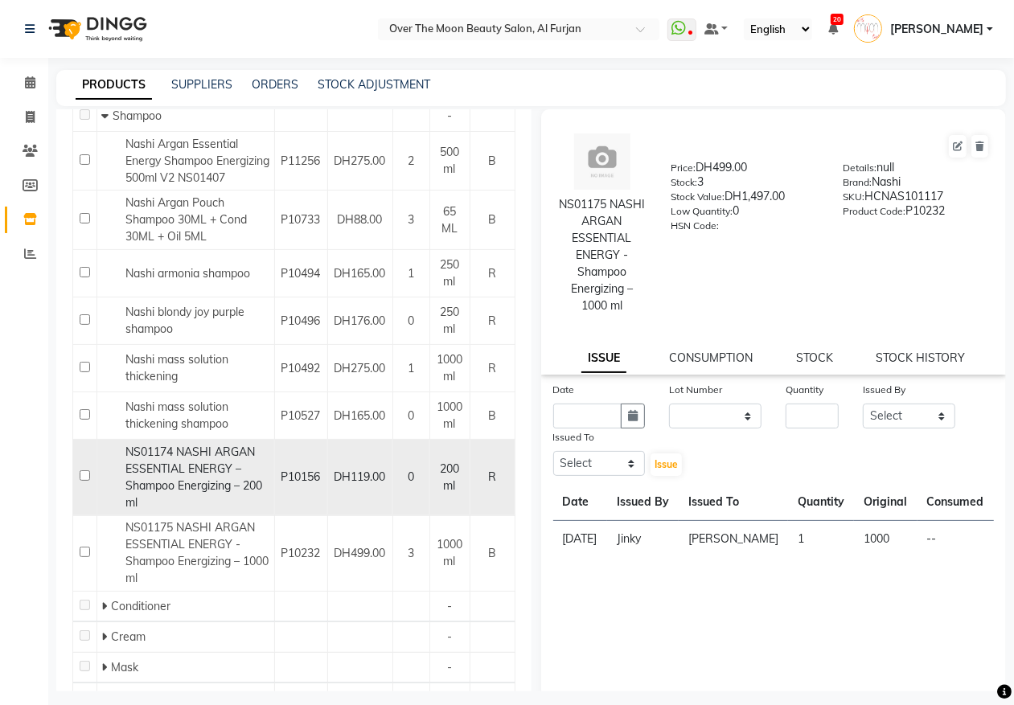
type input "[PERSON_NAME]"
click at [84, 481] on input "checkbox" at bounding box center [85, 475] width 10 height 10
checkbox input "true"
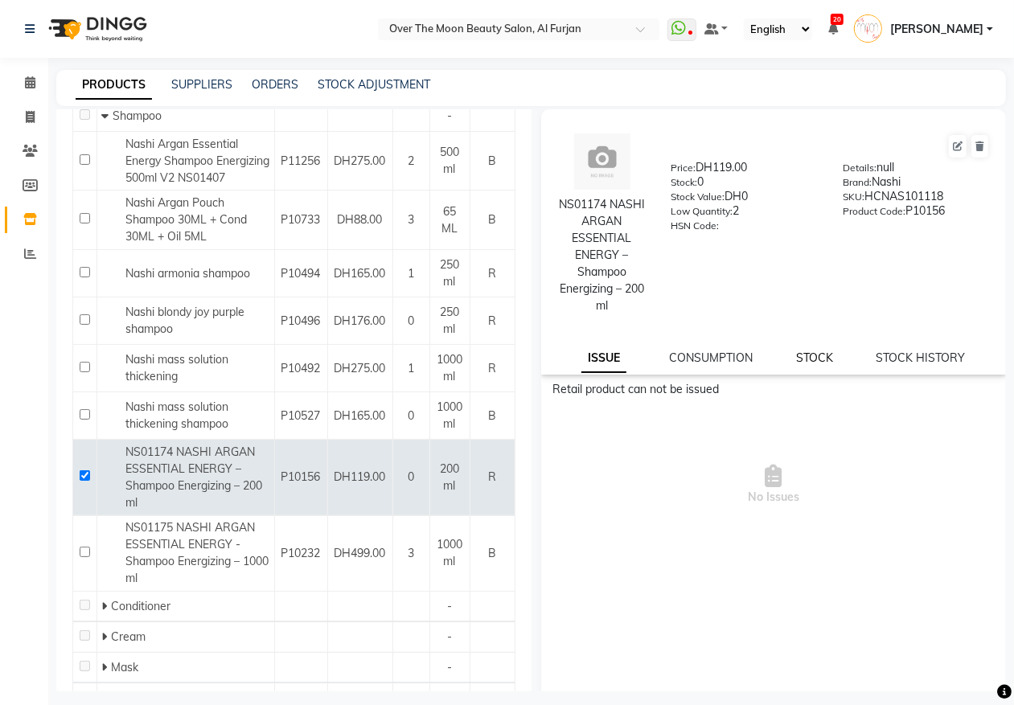
click at [809, 354] on link "STOCK" at bounding box center [814, 358] width 37 height 14
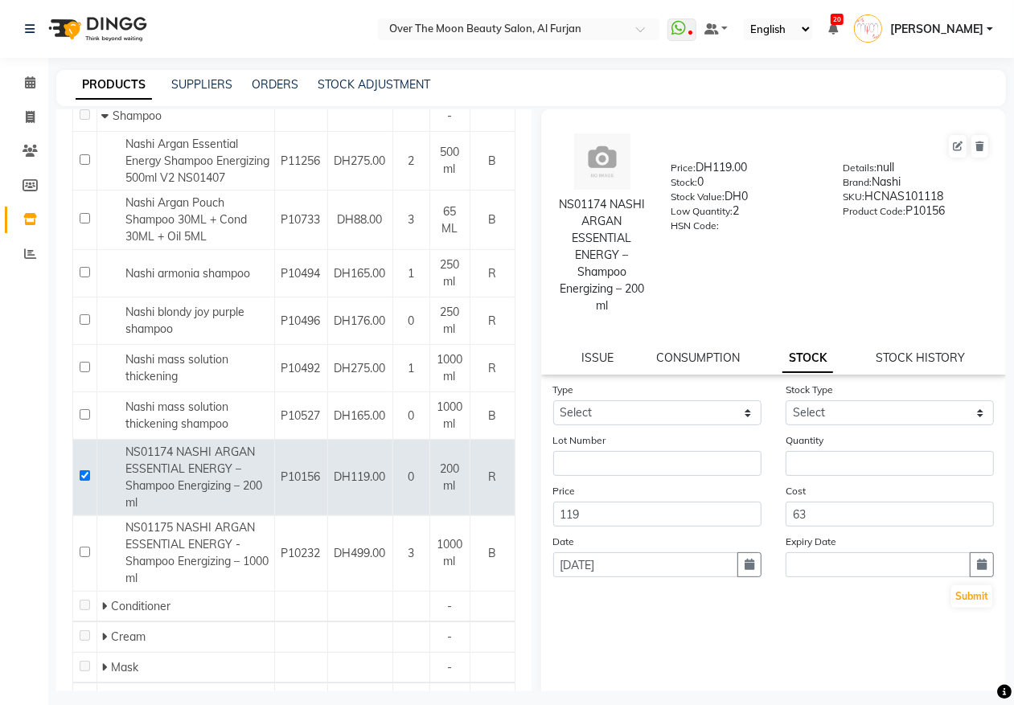
scroll to position [10, 0]
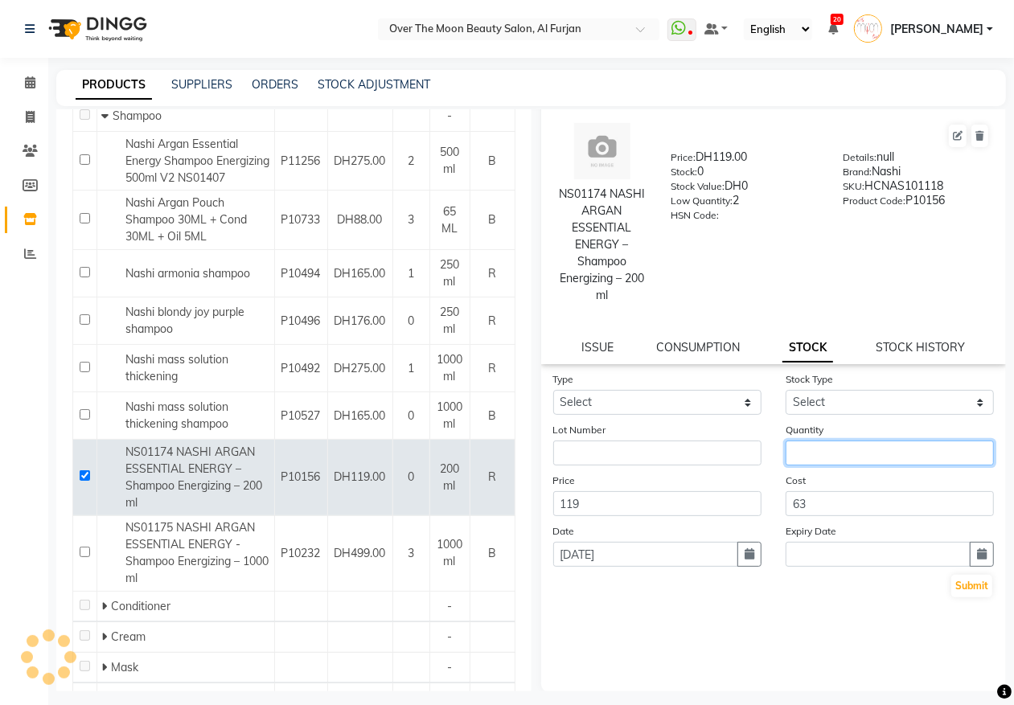
click at [805, 448] on input "number" at bounding box center [889, 453] width 208 height 25
type input "1"
click at [966, 583] on button "Submit" at bounding box center [971, 586] width 41 height 23
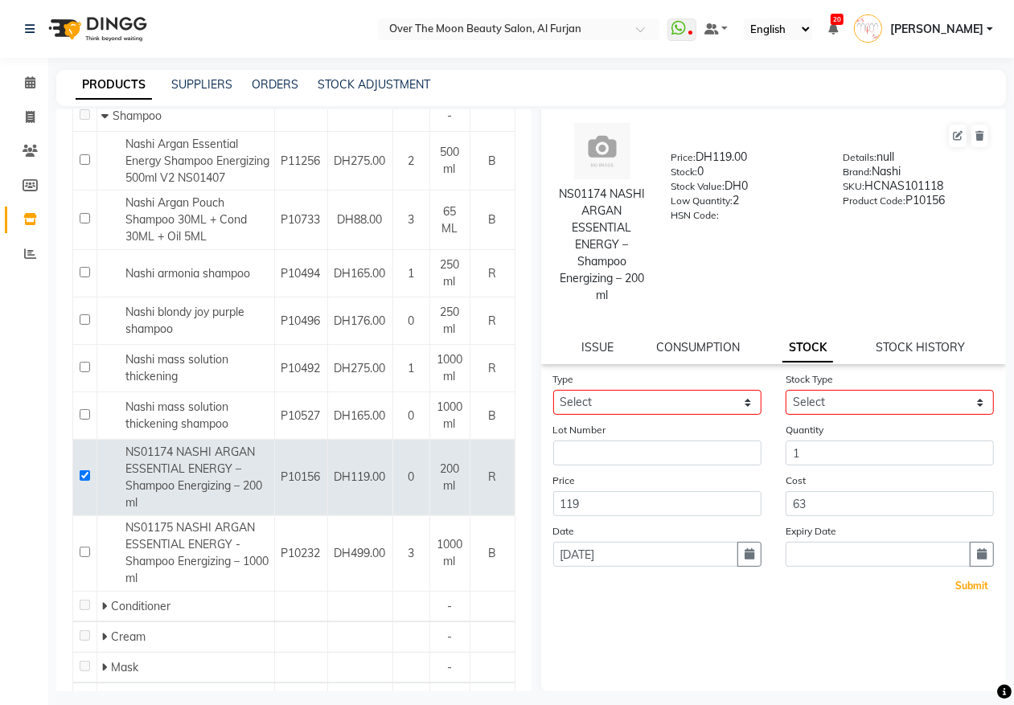
scroll to position [0, 0]
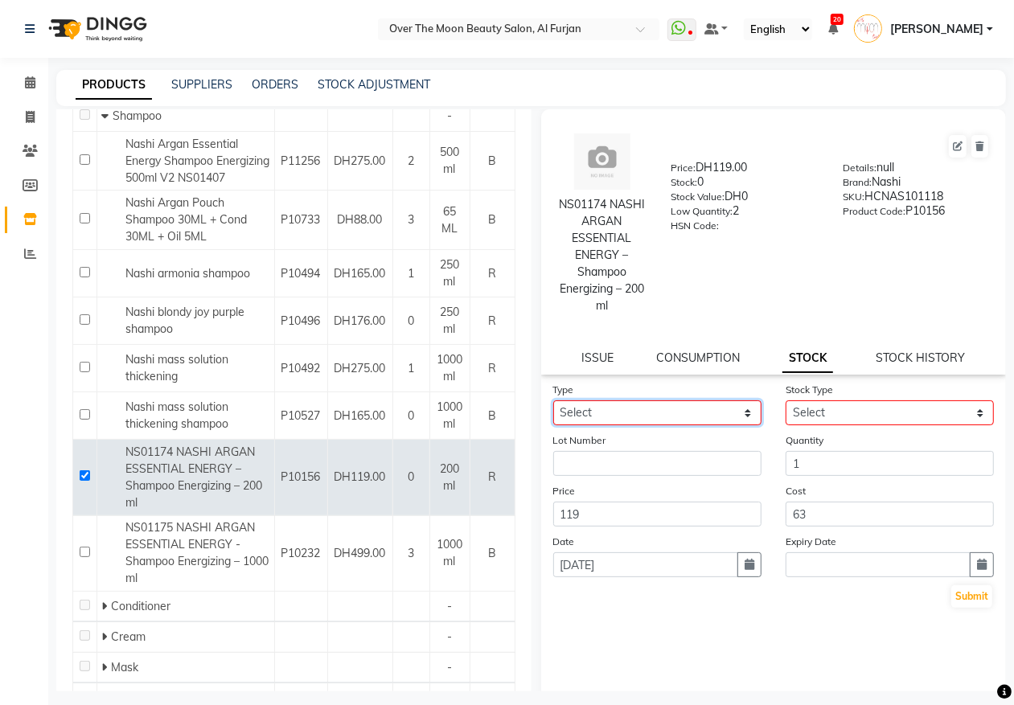
click at [737, 408] on select "Select In Out" at bounding box center [657, 412] width 208 height 25
select select "in"
click at [553, 400] on select "Select In Out" at bounding box center [657, 412] width 208 height 25
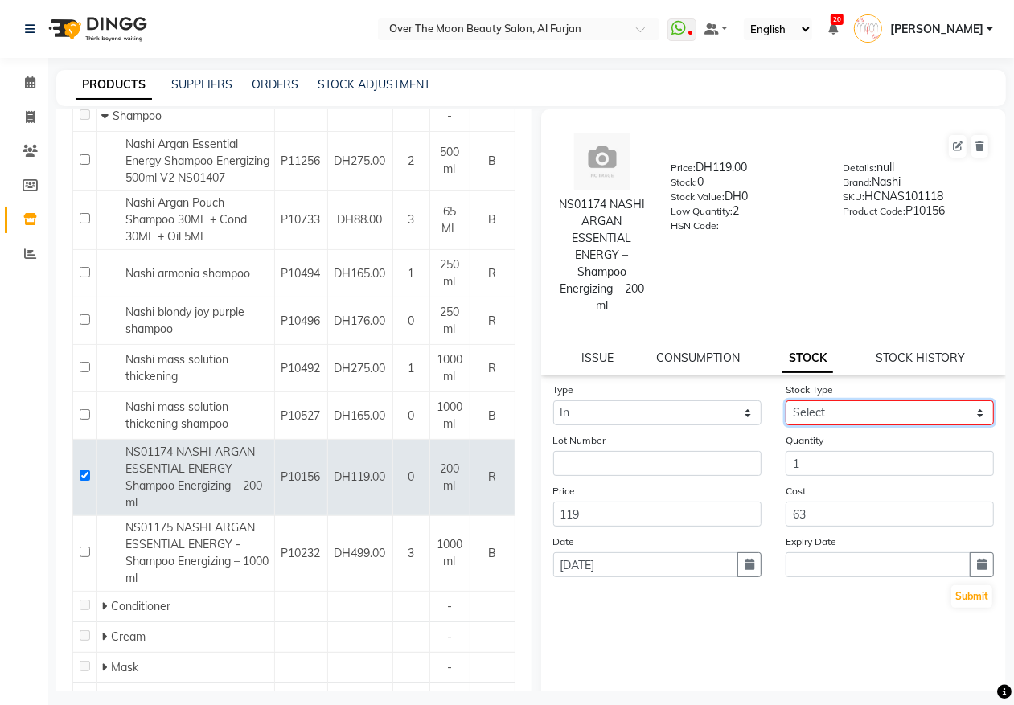
click at [966, 408] on select "Select New Stock Adjustment Return Other" at bounding box center [889, 412] width 208 height 25
select select "adjustment"
click at [785, 400] on select "Select New Stock Adjustment Return Other" at bounding box center [889, 412] width 208 height 25
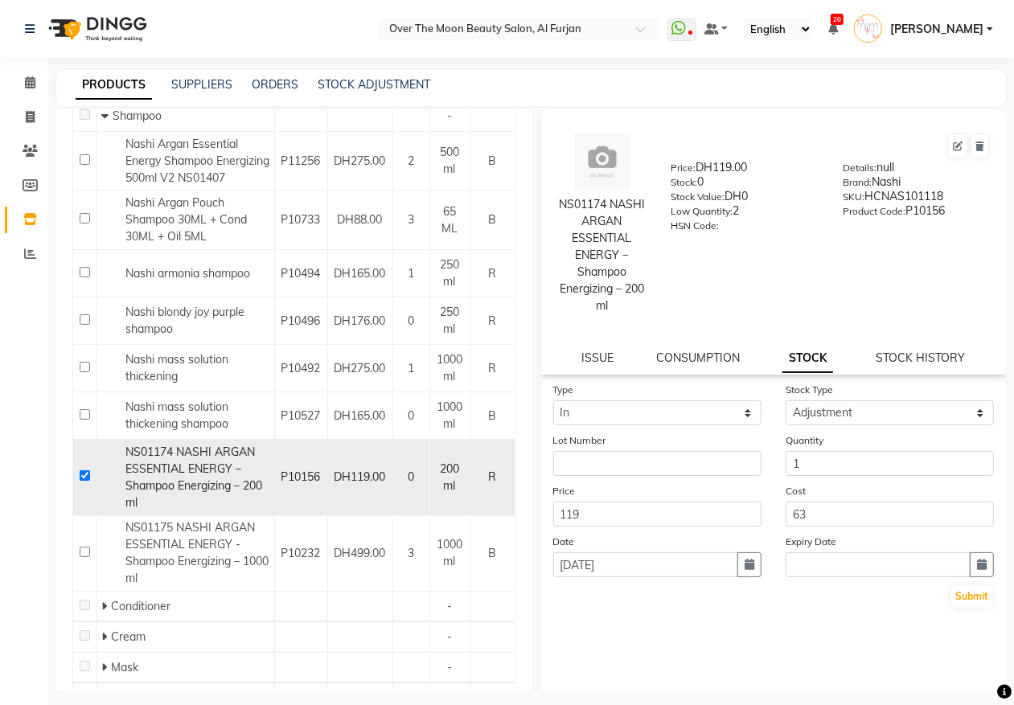
click at [81, 481] on input "checkbox" at bounding box center [85, 475] width 10 height 10
checkbox input "false"
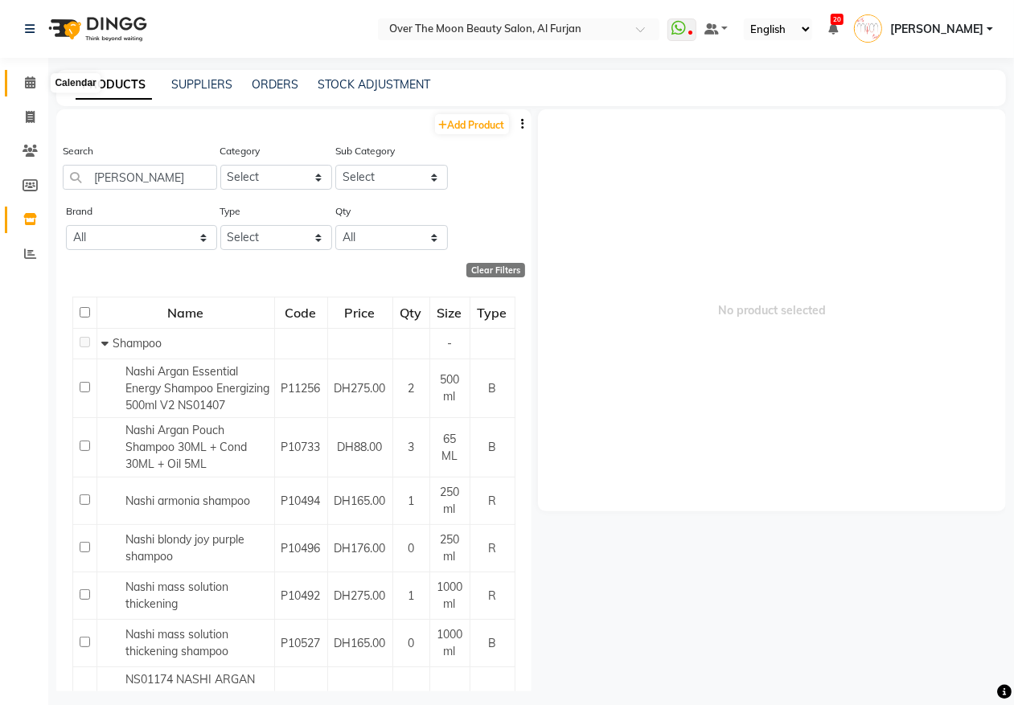
click at [32, 82] on icon at bounding box center [30, 82] width 10 height 12
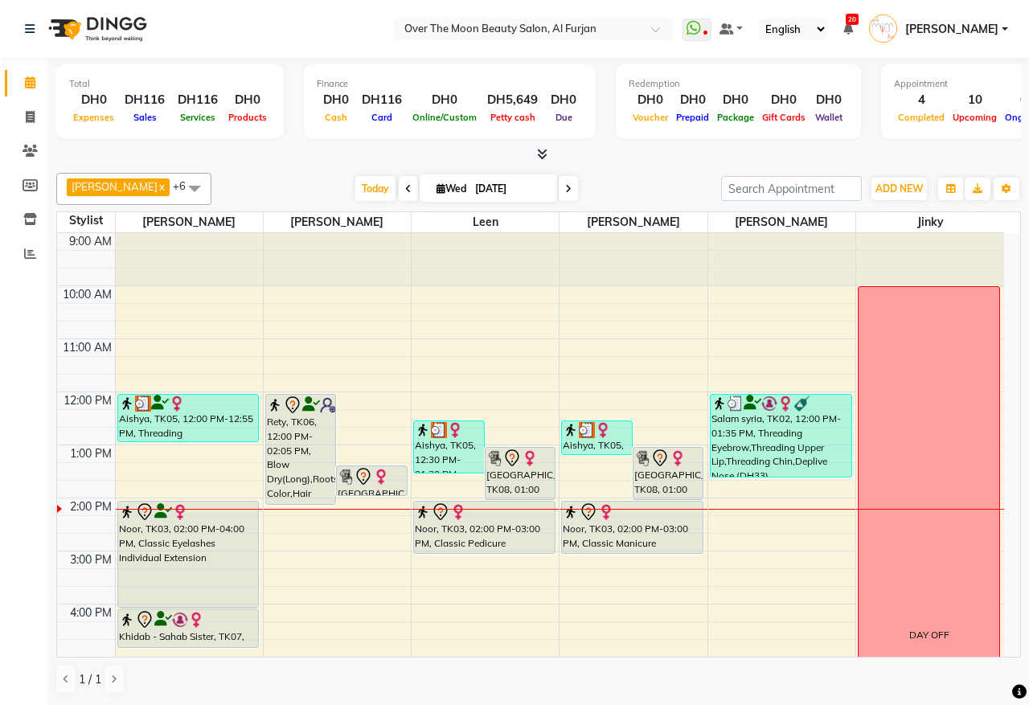
click at [221, 580] on div "Noor, TK03, 02:00 PM-04:00 PM, Classic Eyelashes Individual Extension" at bounding box center [188, 554] width 141 height 105
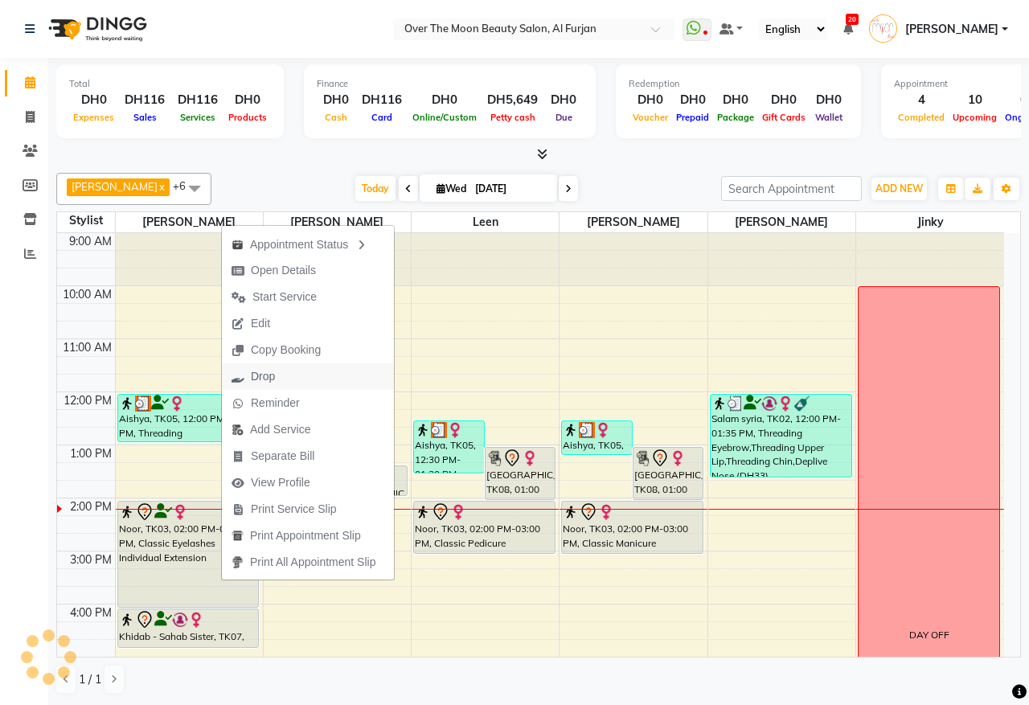
click at [318, 379] on button "Drop" at bounding box center [308, 376] width 172 height 27
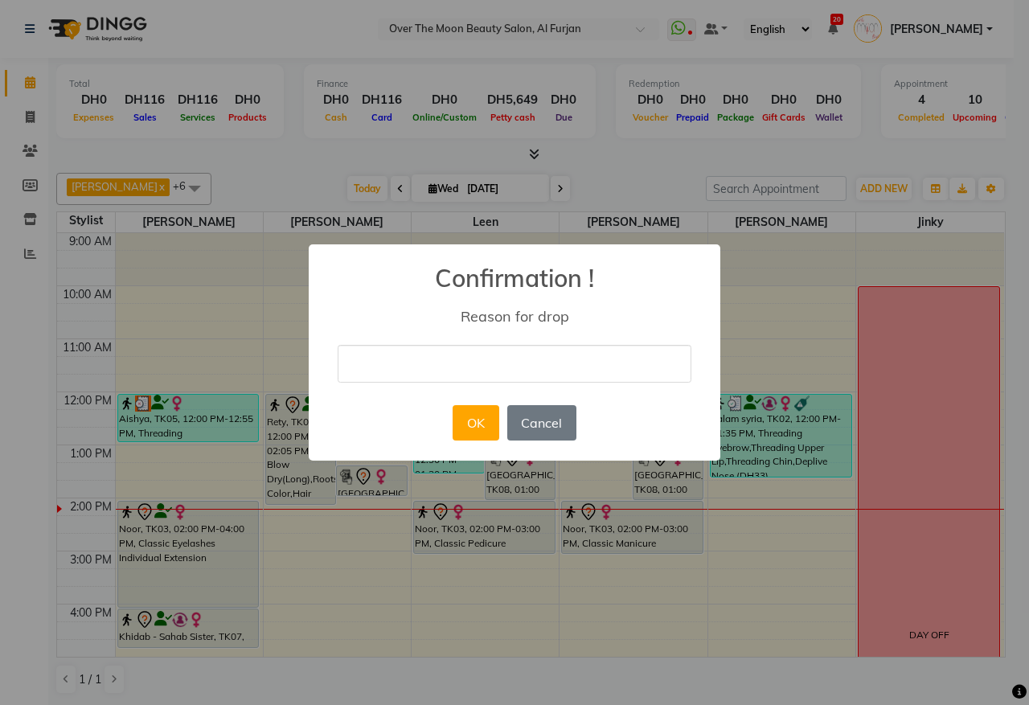
click at [457, 372] on input "text" at bounding box center [515, 364] width 354 height 38
type input "she late for her flight she will visit again soon"
click at [479, 428] on button "OK" at bounding box center [476, 422] width 46 height 35
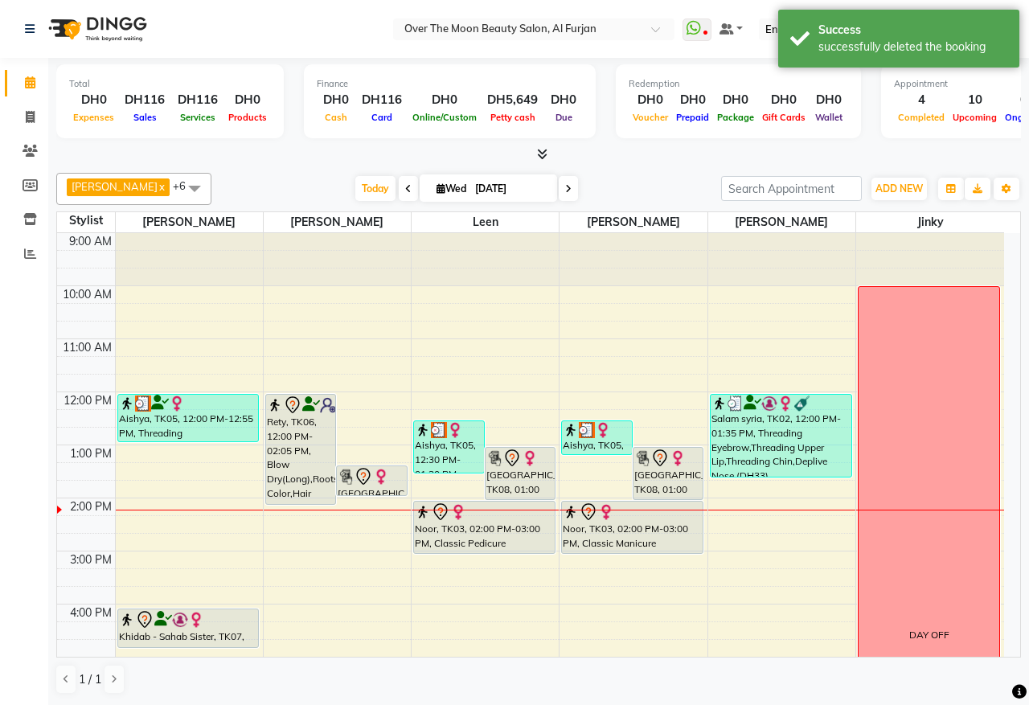
click at [523, 540] on div "Noor, TK03, 02:00 PM-03:00 PM, Classic Pedicure" at bounding box center [484, 527] width 141 height 51
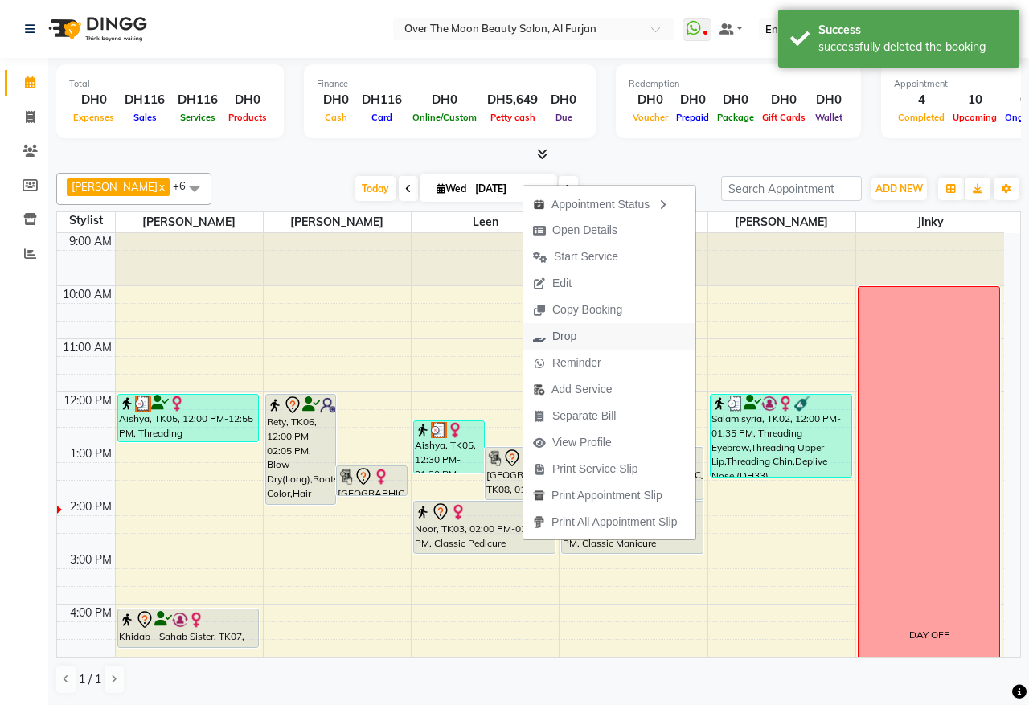
click at [607, 338] on button "Drop" at bounding box center [609, 336] width 172 height 27
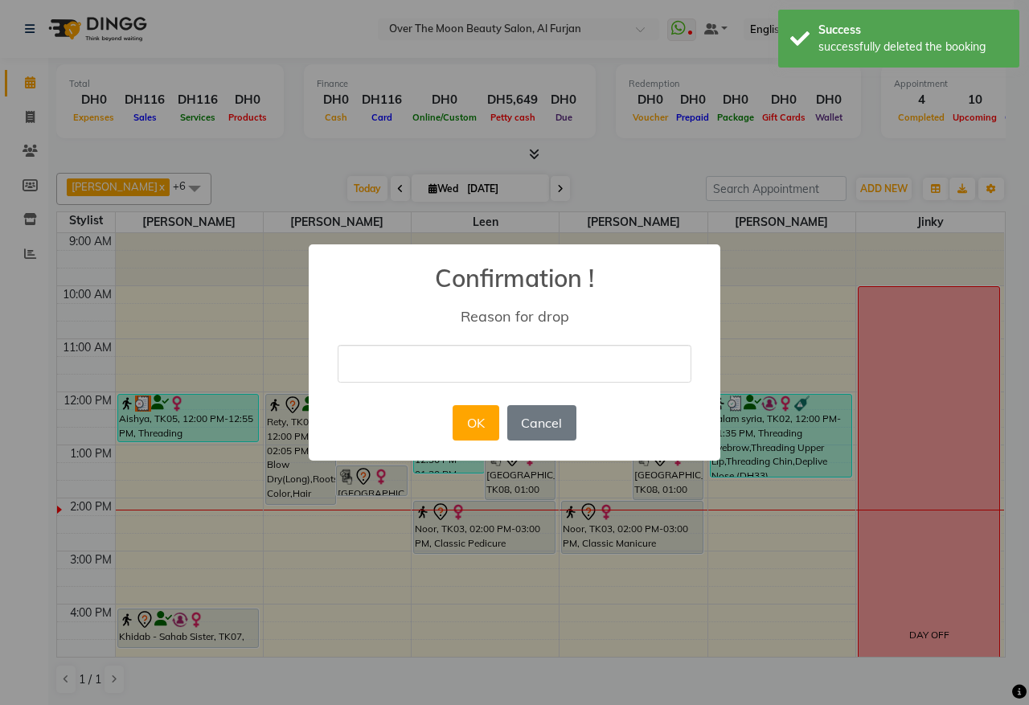
click at [599, 359] on input "text" at bounding box center [515, 364] width 354 height 38
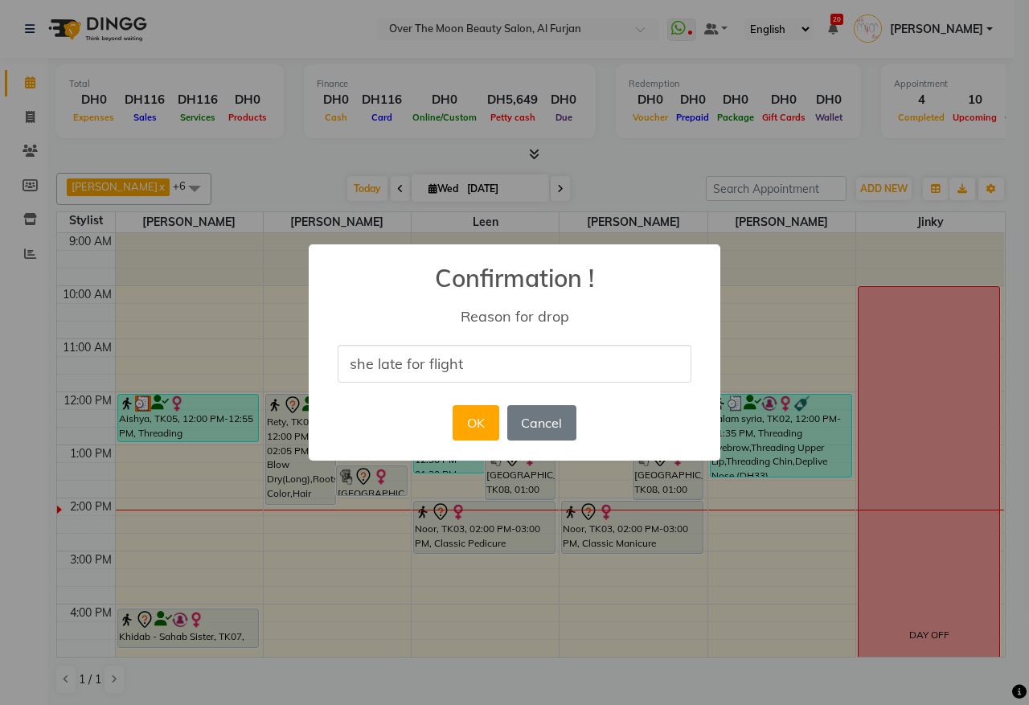
click at [424, 362] on input "she late for flight" at bounding box center [515, 364] width 354 height 38
type input "she late for her flight"
click at [488, 423] on button "OK" at bounding box center [476, 422] width 46 height 35
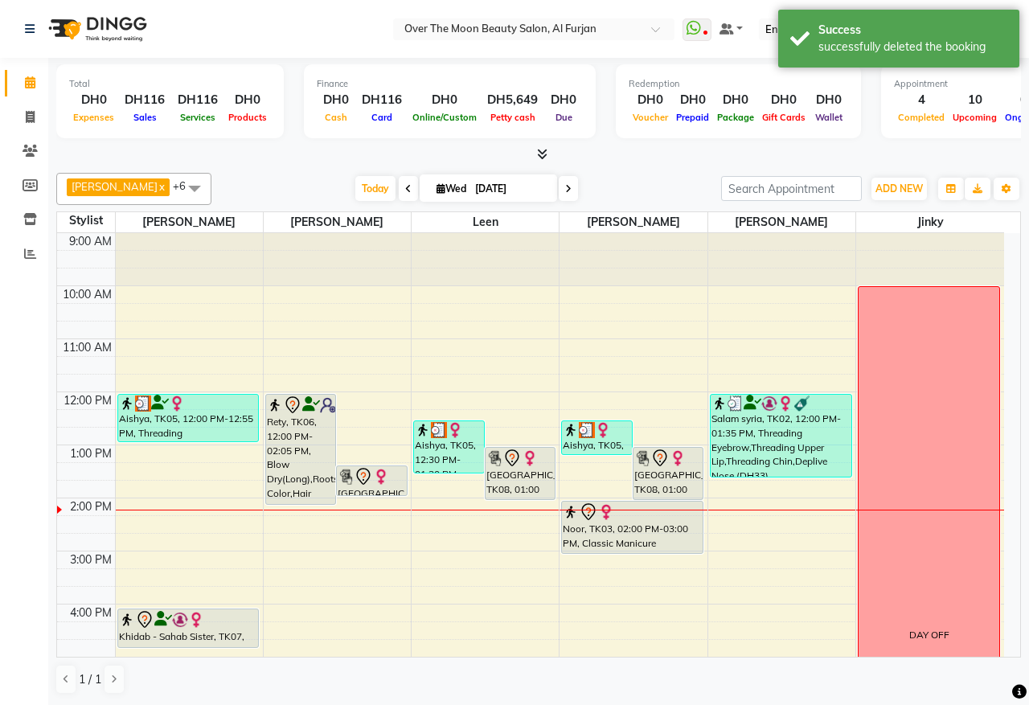
click at [625, 539] on div "Noor, TK03, 02:00 PM-03:00 PM, Classic Manicure" at bounding box center [632, 527] width 141 height 51
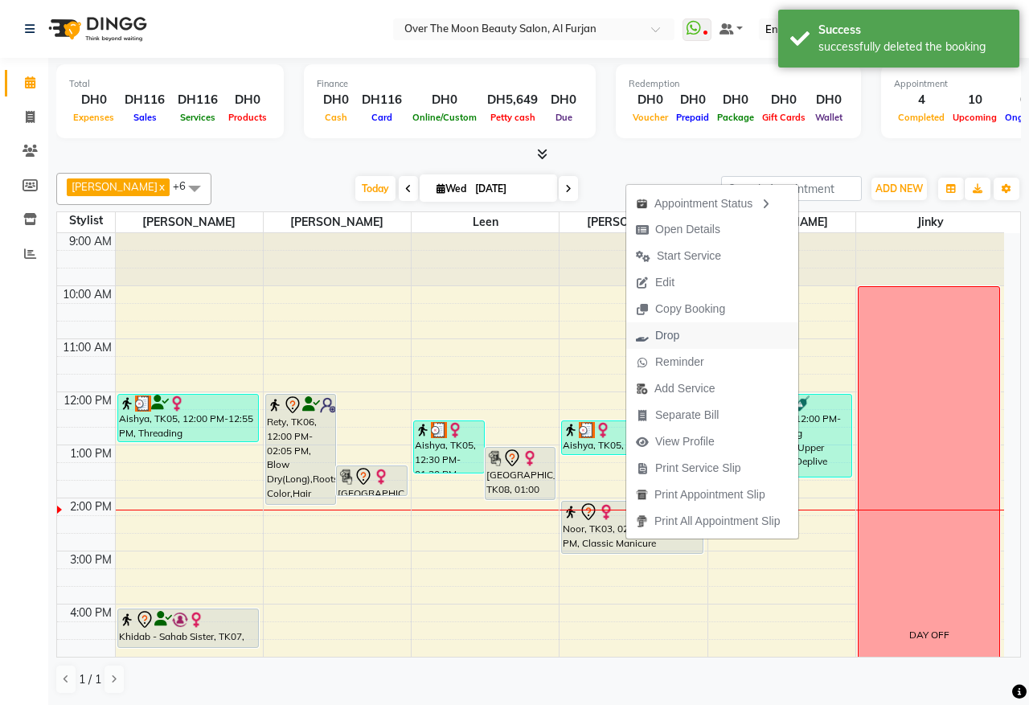
click at [696, 338] on button "Drop" at bounding box center [712, 335] width 172 height 27
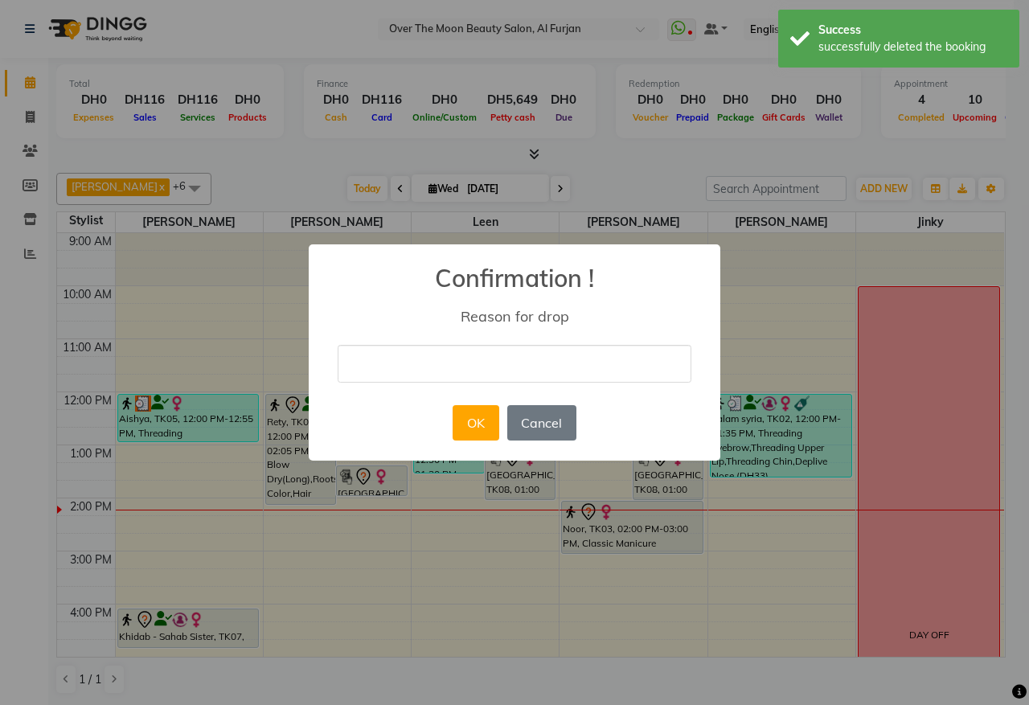
click at [548, 355] on input "text" at bounding box center [515, 364] width 354 height 38
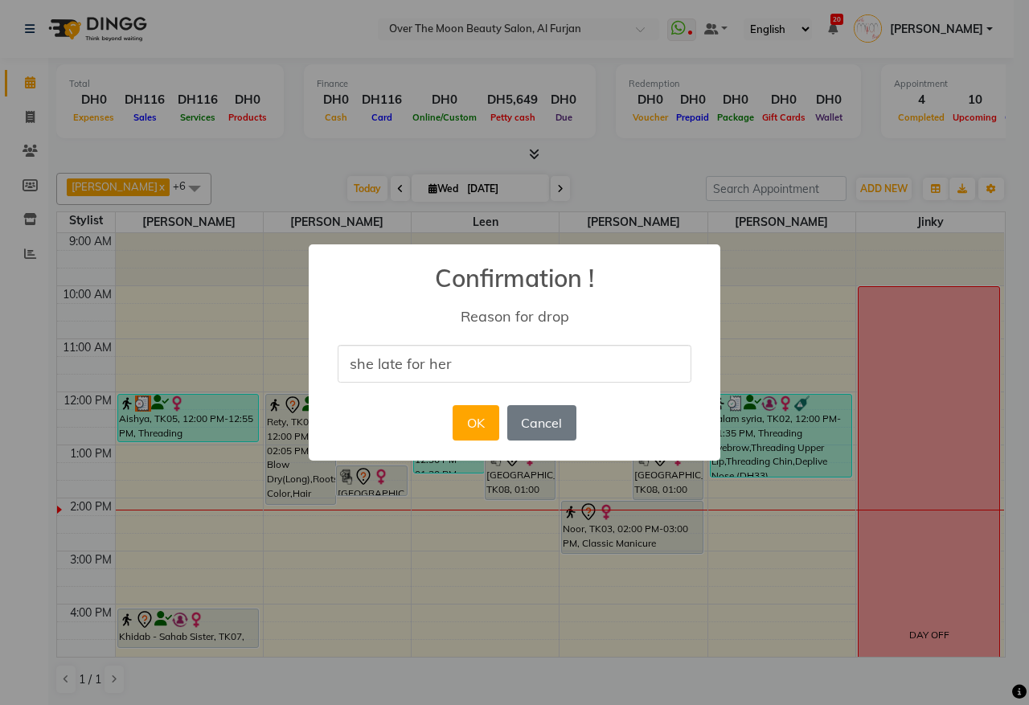
type input "she late for her flight"
click at [474, 422] on button "OK" at bounding box center [476, 422] width 46 height 35
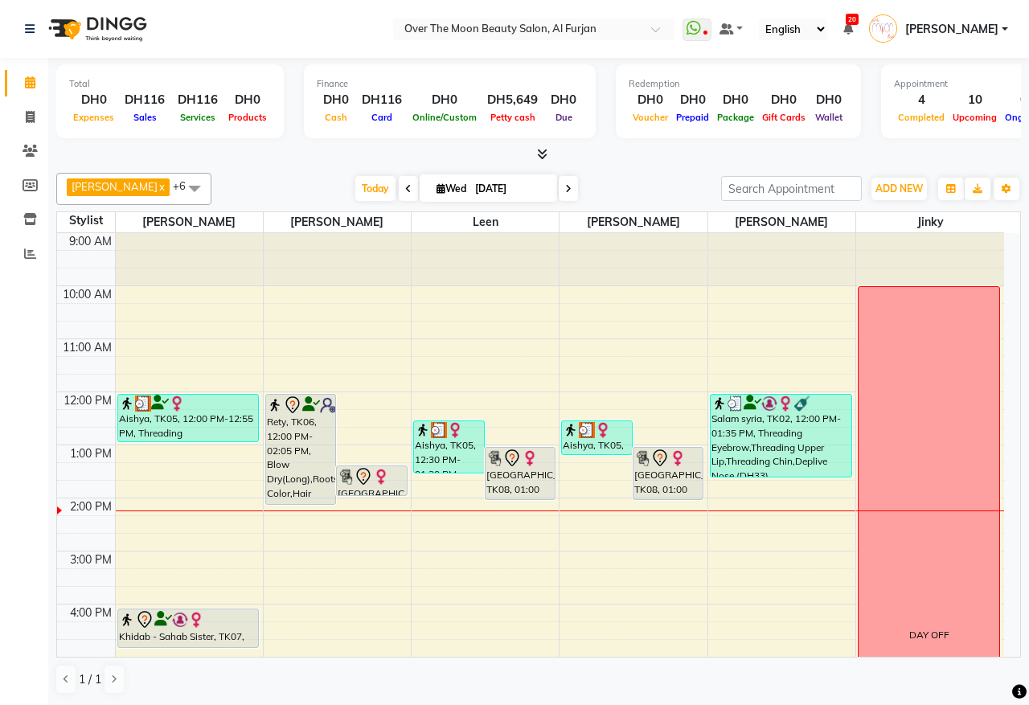
click at [525, 483] on div "[GEOGRAPHIC_DATA], TK08, 01:00 PM-02:00 PM, Classic Pedicure" at bounding box center [520, 473] width 69 height 51
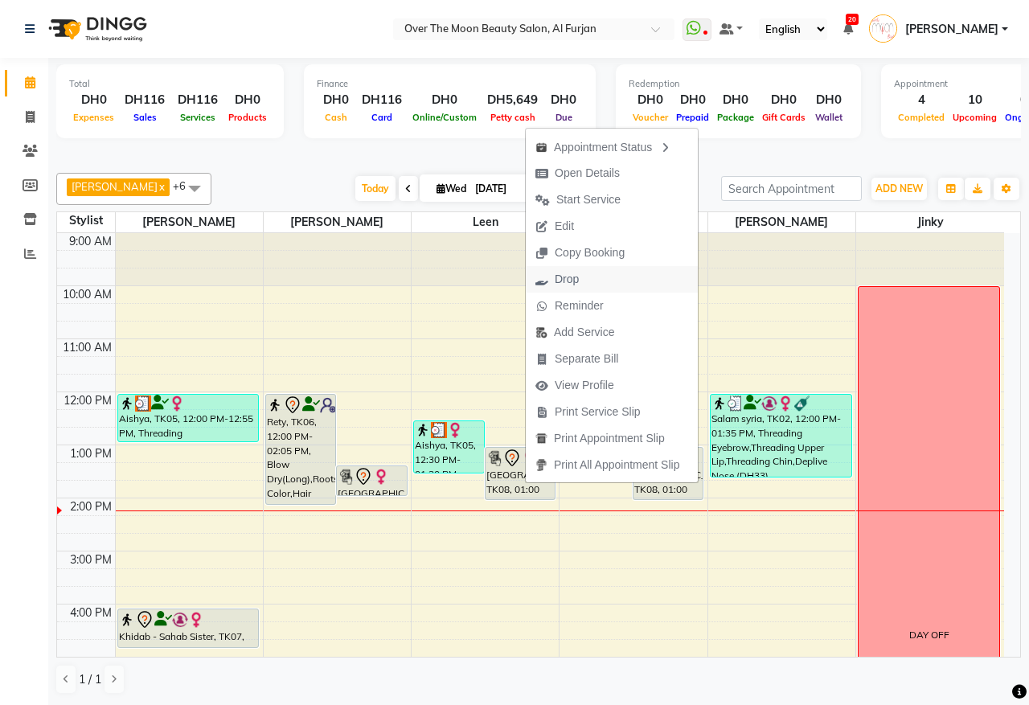
click at [601, 278] on button "Drop" at bounding box center [612, 279] width 172 height 27
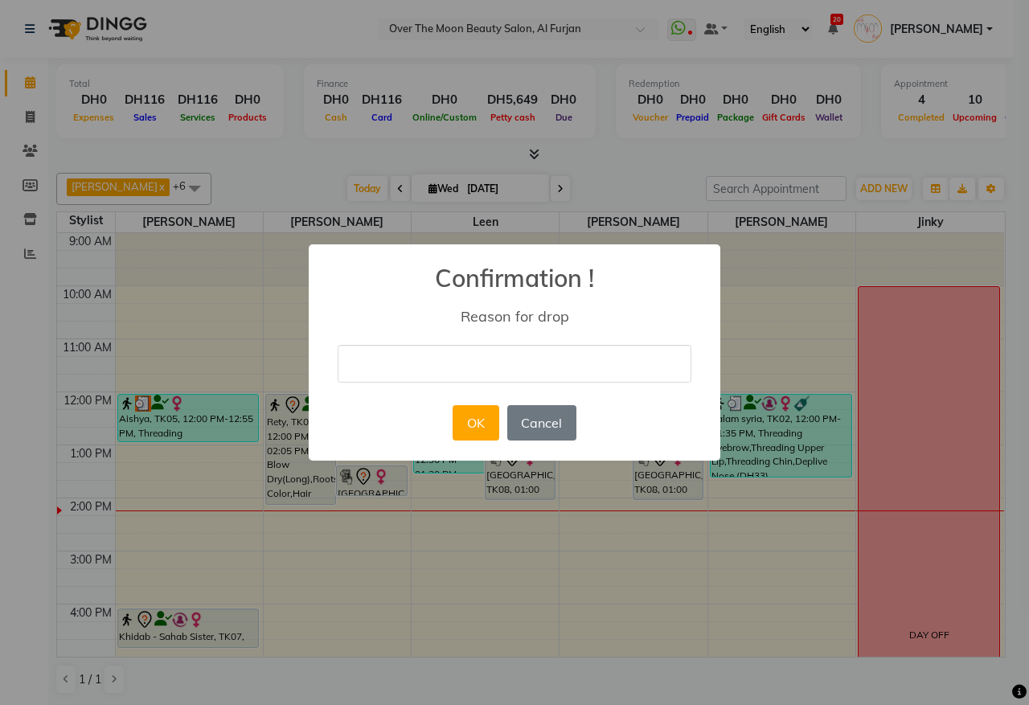
click at [568, 360] on input "text" at bounding box center [515, 364] width 354 height 38
type input "shes unable to come"
click at [543, 423] on button "Cancel" at bounding box center [541, 422] width 69 height 35
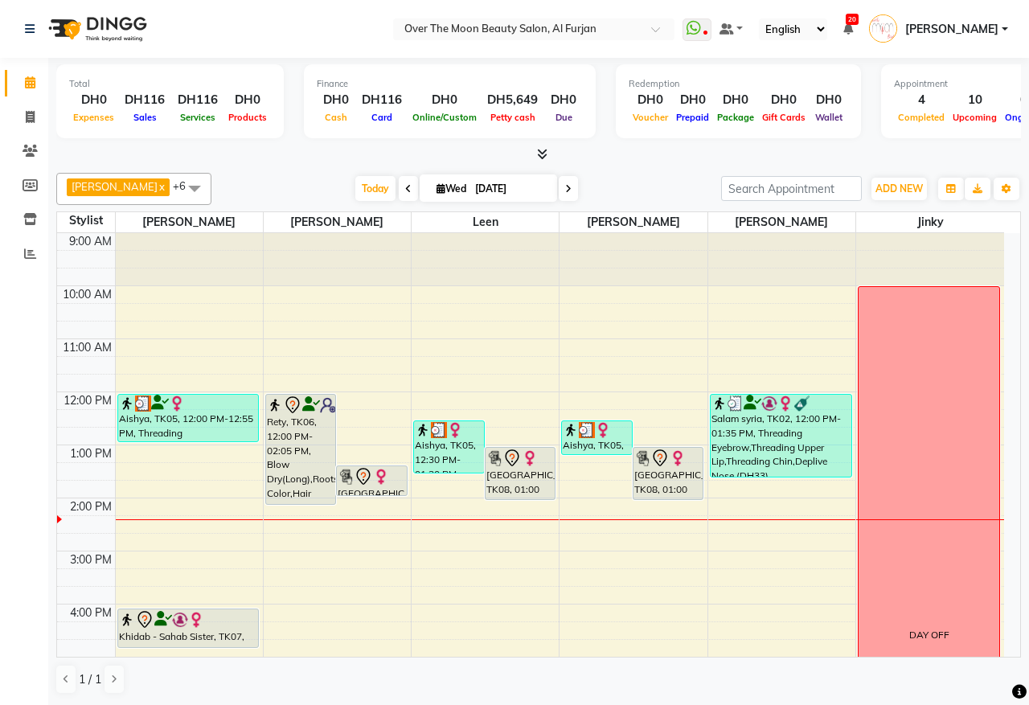
click at [565, 187] on icon at bounding box center [568, 189] width 6 height 10
type input "[DATE]"
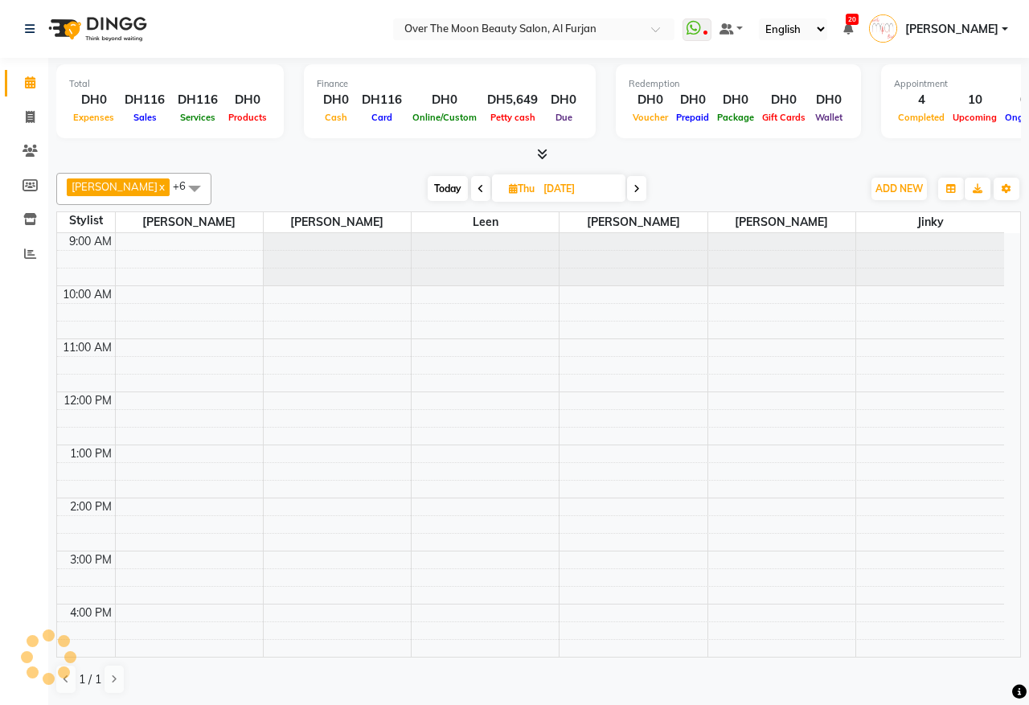
scroll to position [269, 0]
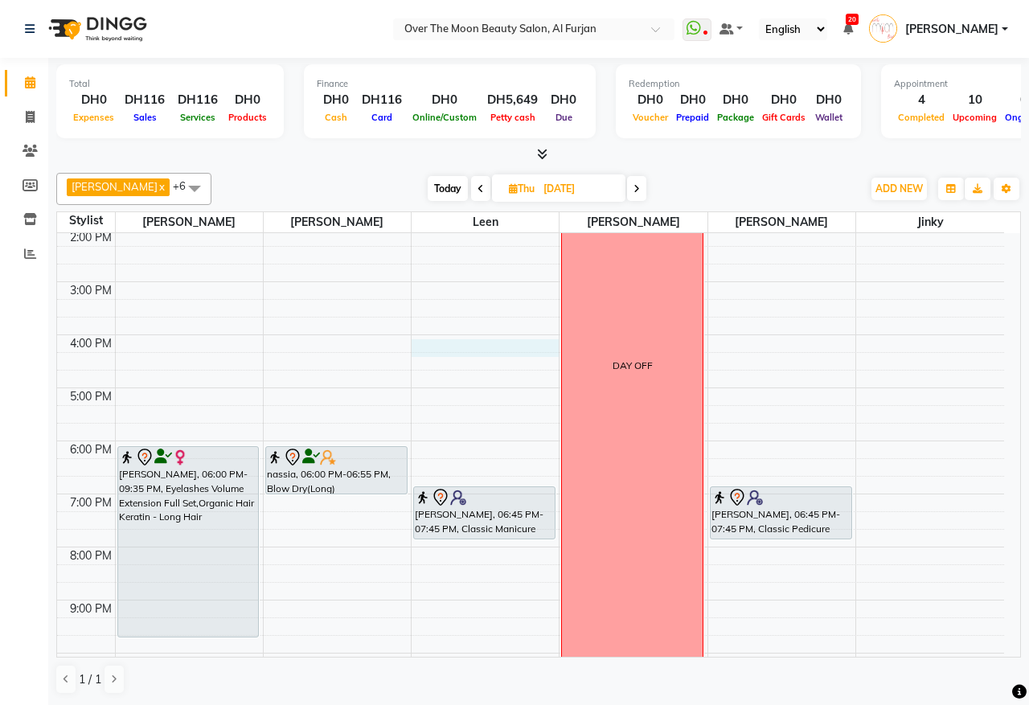
click at [450, 348] on div "9:00 AM 10:00 AM 11:00 AM 12:00 PM 1:00 PM 2:00 PM 3:00 PM 4:00 PM 5:00 PM 6:00…" at bounding box center [530, 361] width 947 height 795
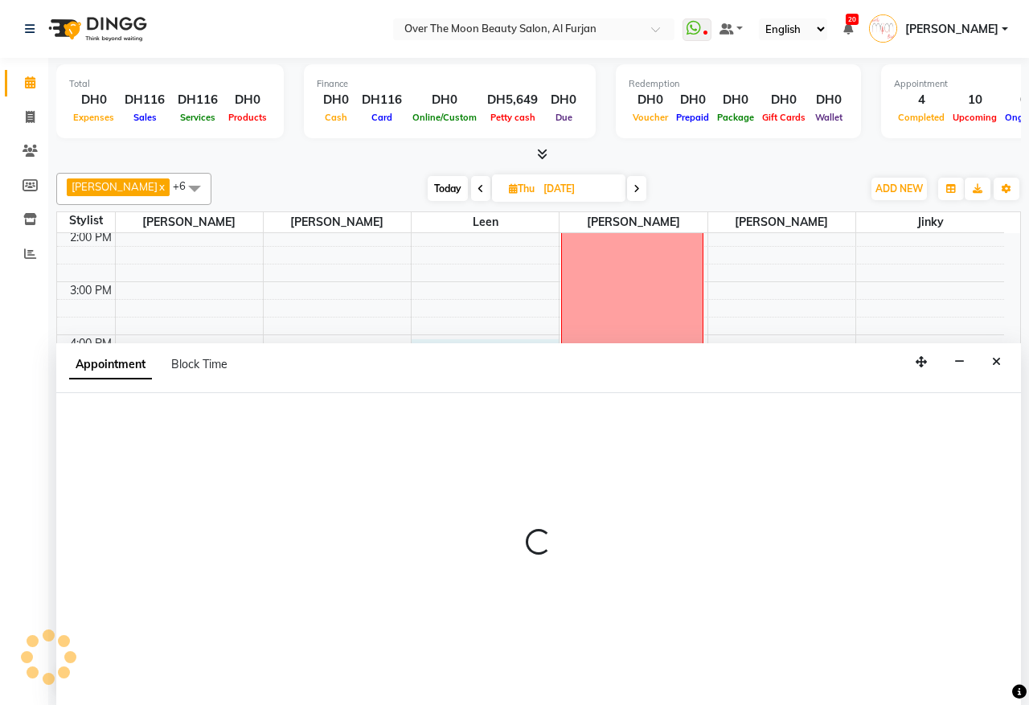
select select "43472"
select select "960"
select select "tentative"
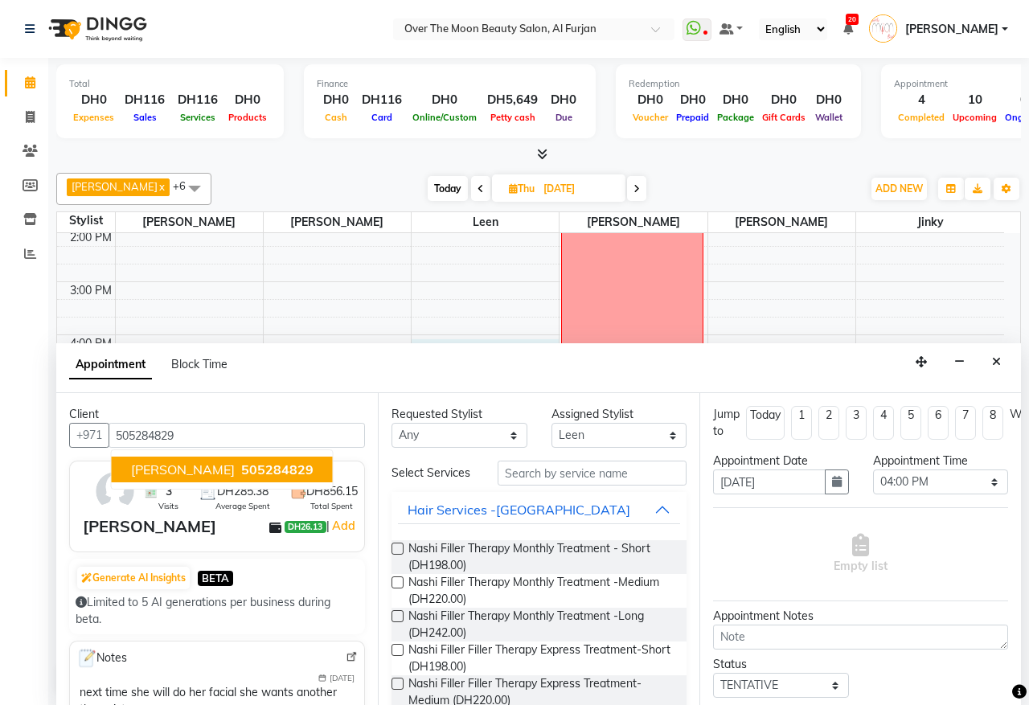
click at [314, 471] on span "505284829" at bounding box center [277, 469] width 72 height 16
type input "505284829"
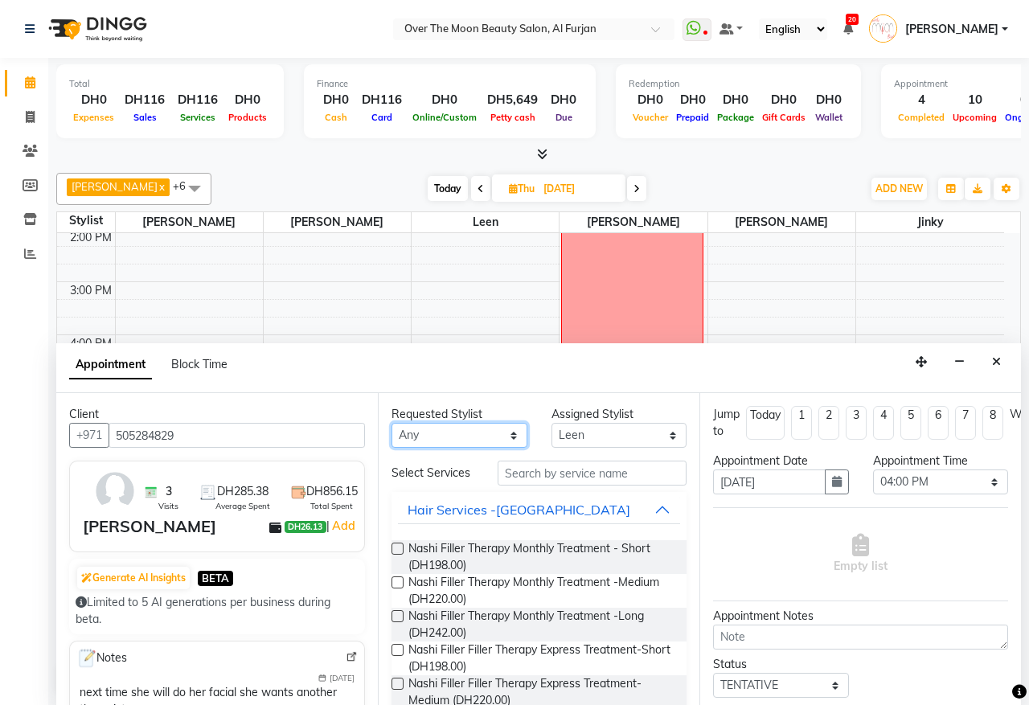
click at [504, 436] on select "Any [PERSON_NAME] [PERSON_NAME] [PERSON_NAME]" at bounding box center [460, 435] width 136 height 25
select select "43472"
click at [392, 424] on select "Any [PERSON_NAME] [PERSON_NAME] [PERSON_NAME]" at bounding box center [460, 435] width 136 height 25
click at [601, 472] on input "text" at bounding box center [592, 473] width 189 height 25
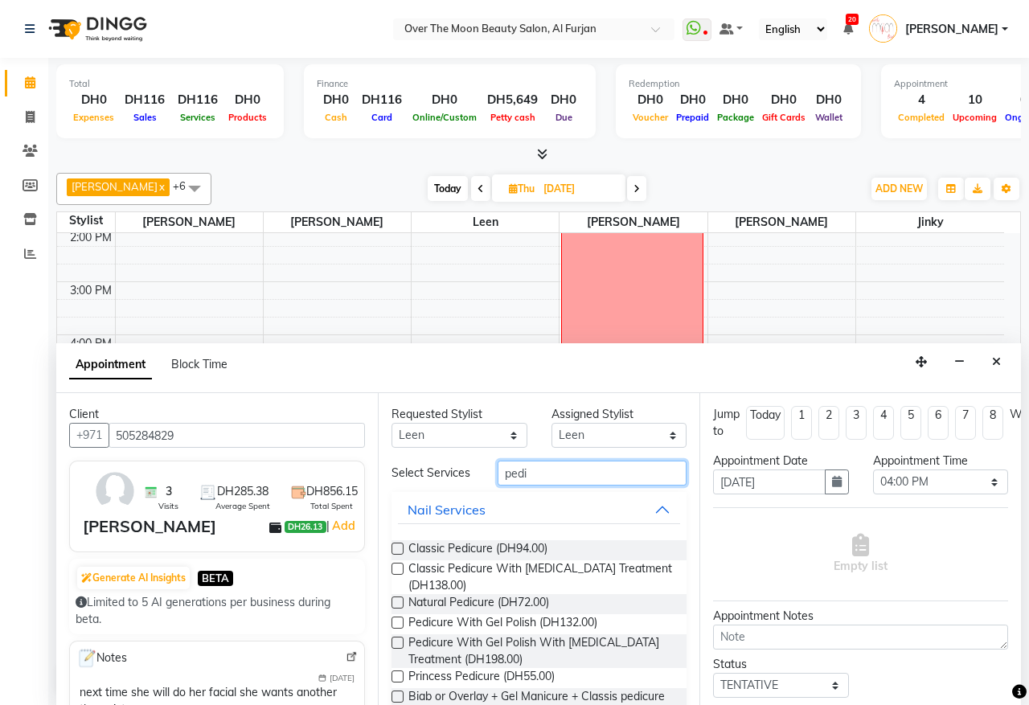
type input "pedi"
click at [398, 555] on label at bounding box center [398, 549] width 12 height 12
click at [398, 556] on input "checkbox" at bounding box center [397, 550] width 10 height 10
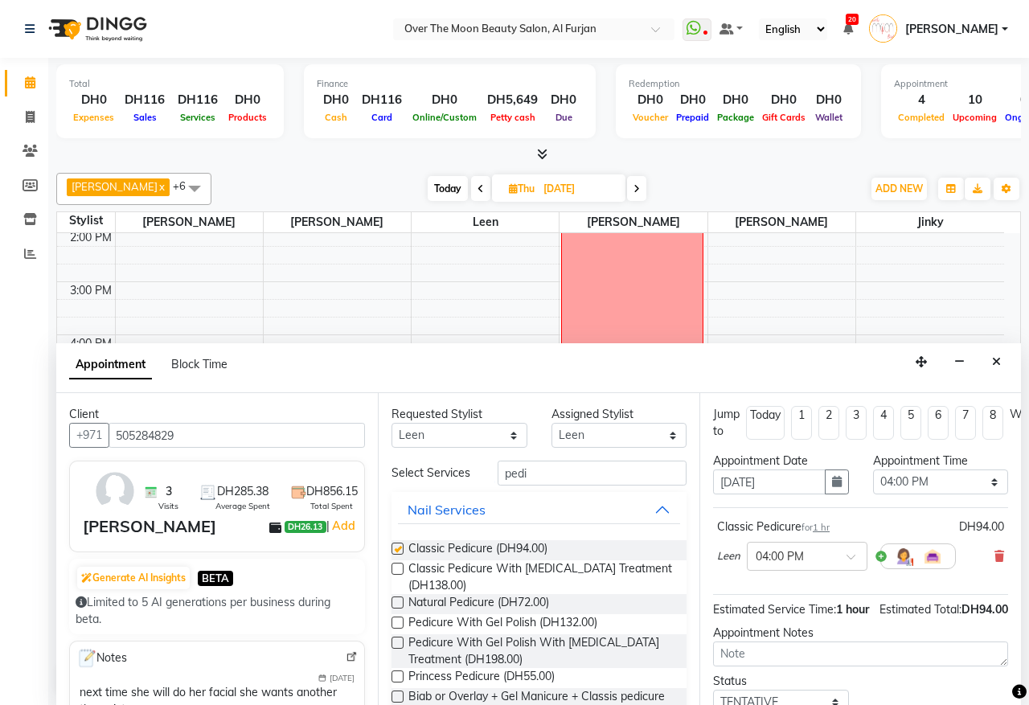
checkbox input "false"
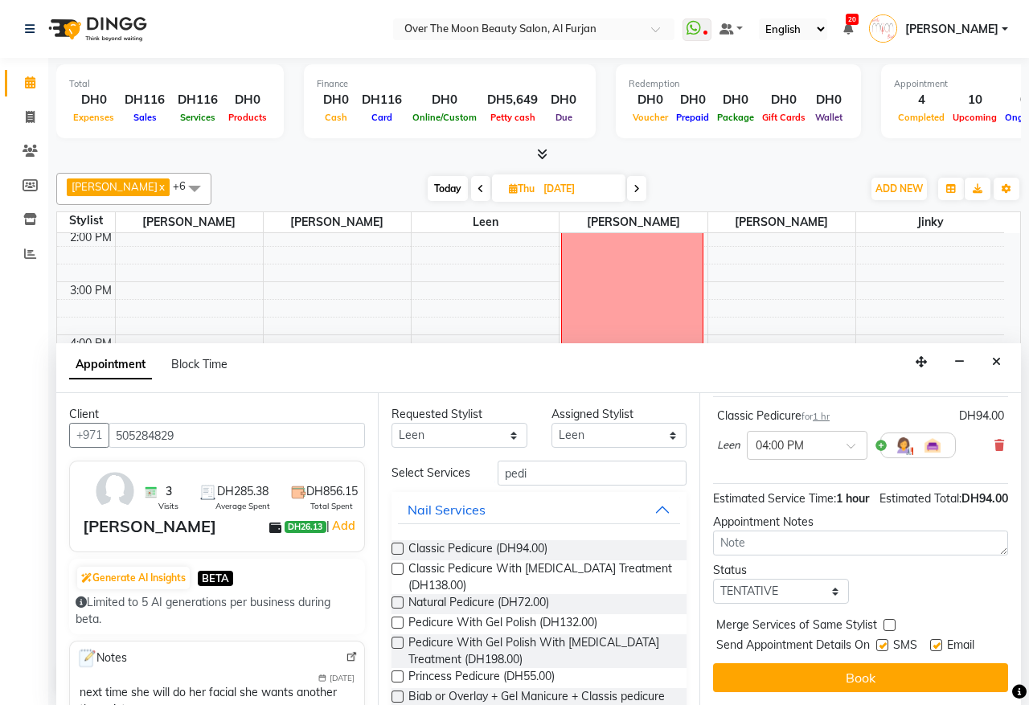
scroll to position [145, 0]
click at [890, 619] on label at bounding box center [890, 625] width 12 height 12
click at [890, 621] on input "checkbox" at bounding box center [889, 626] width 10 height 10
checkbox input "true"
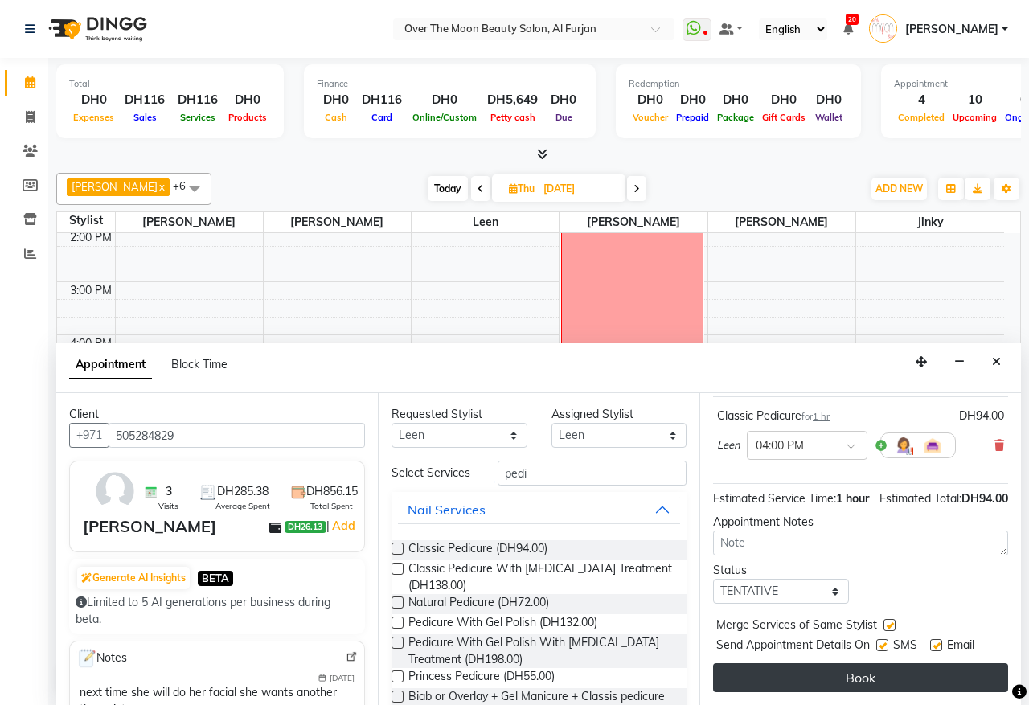
click at [883, 663] on button "Book" at bounding box center [860, 677] width 295 height 29
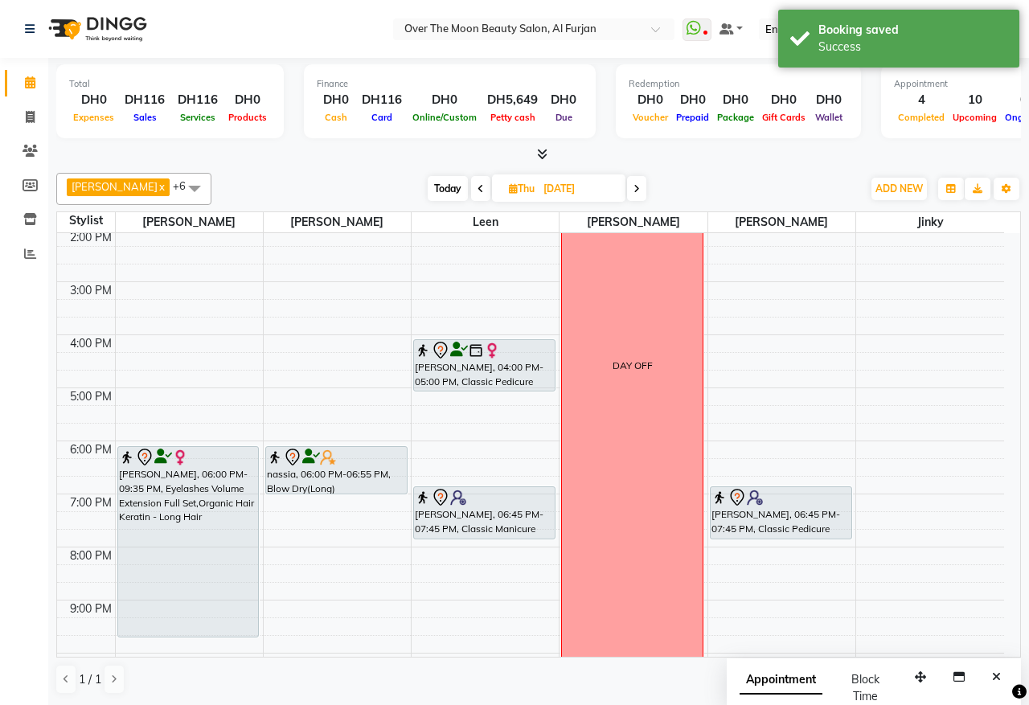
click at [432, 186] on span "Today" at bounding box center [448, 188] width 40 height 25
type input "[DATE]"
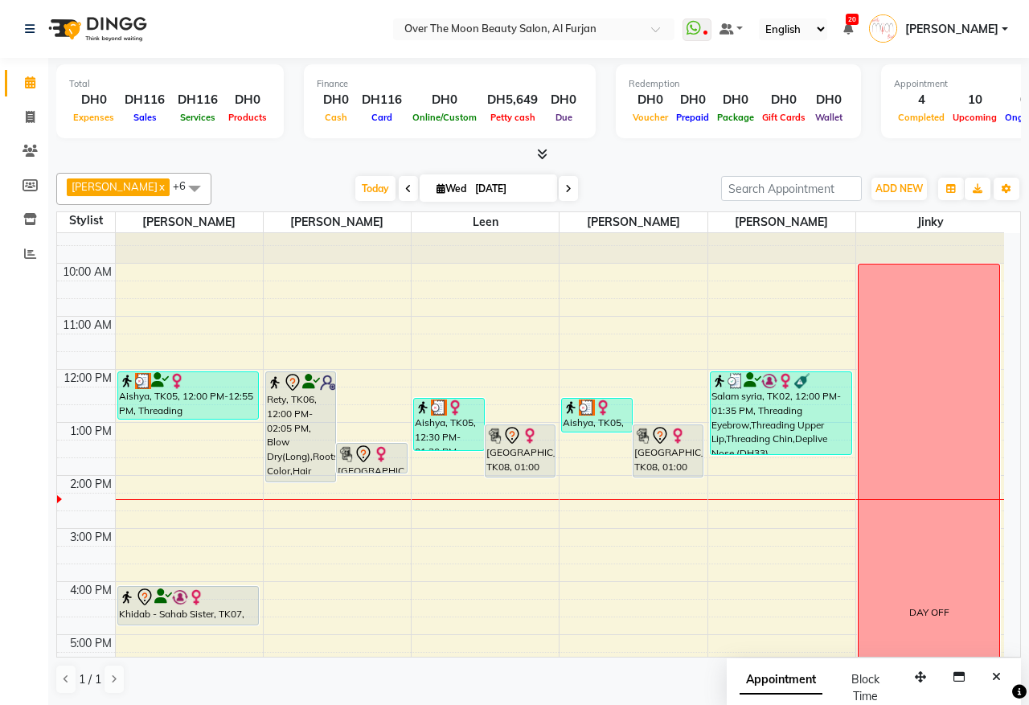
scroll to position [0, 0]
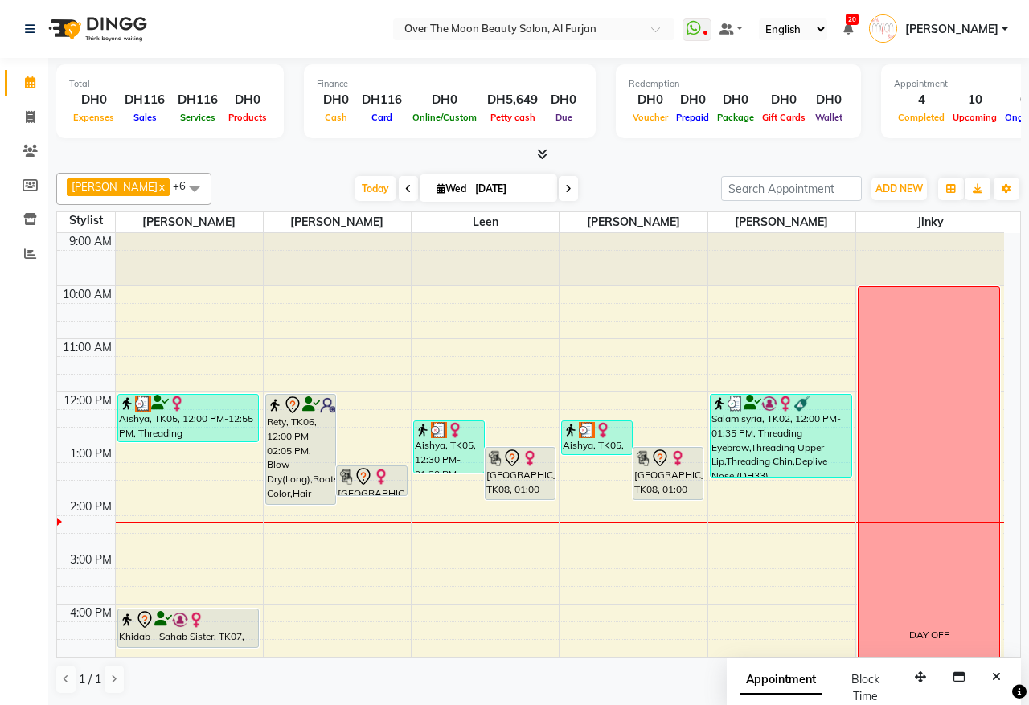
click at [301, 447] on div "Rety, TK06, 12:00 PM-02:05 PM, Blow Dry(Long),Roots Color,Hair Cut,Hair Collage…" at bounding box center [300, 449] width 69 height 109
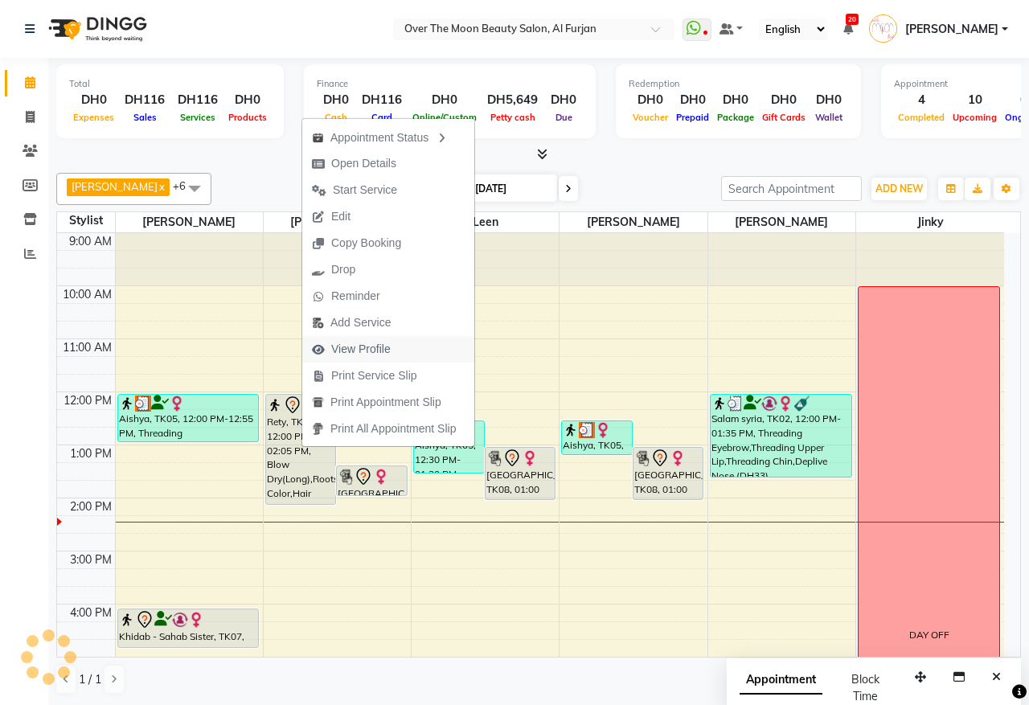
click at [424, 346] on button "View Profile" at bounding box center [388, 349] width 172 height 27
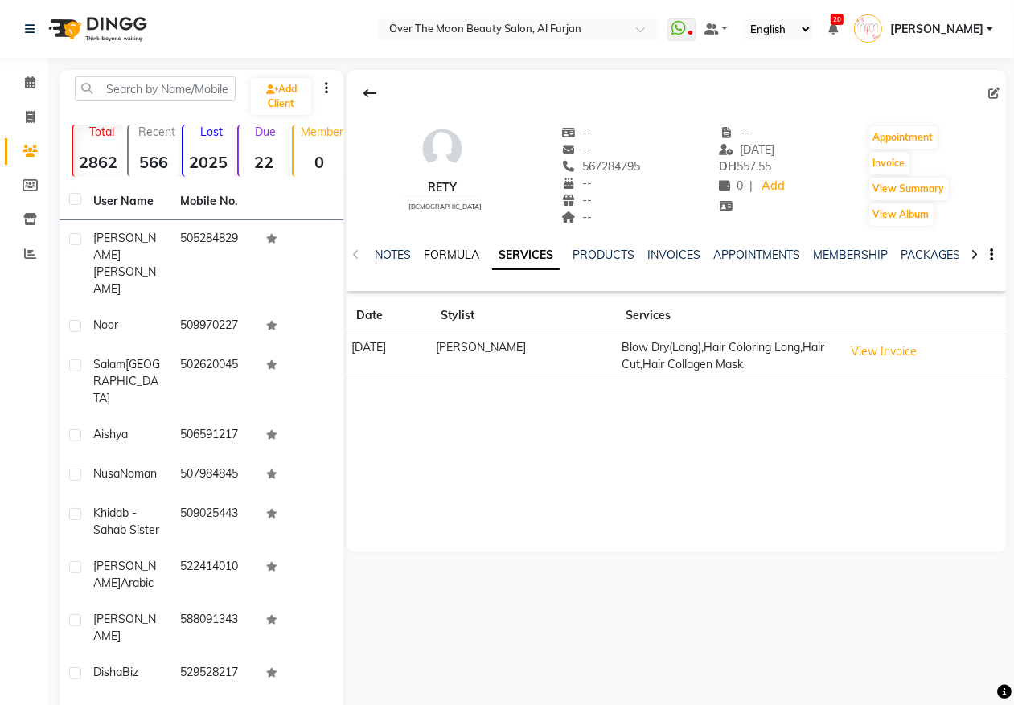
click at [457, 257] on link "FORMULA" at bounding box center [451, 255] width 55 height 14
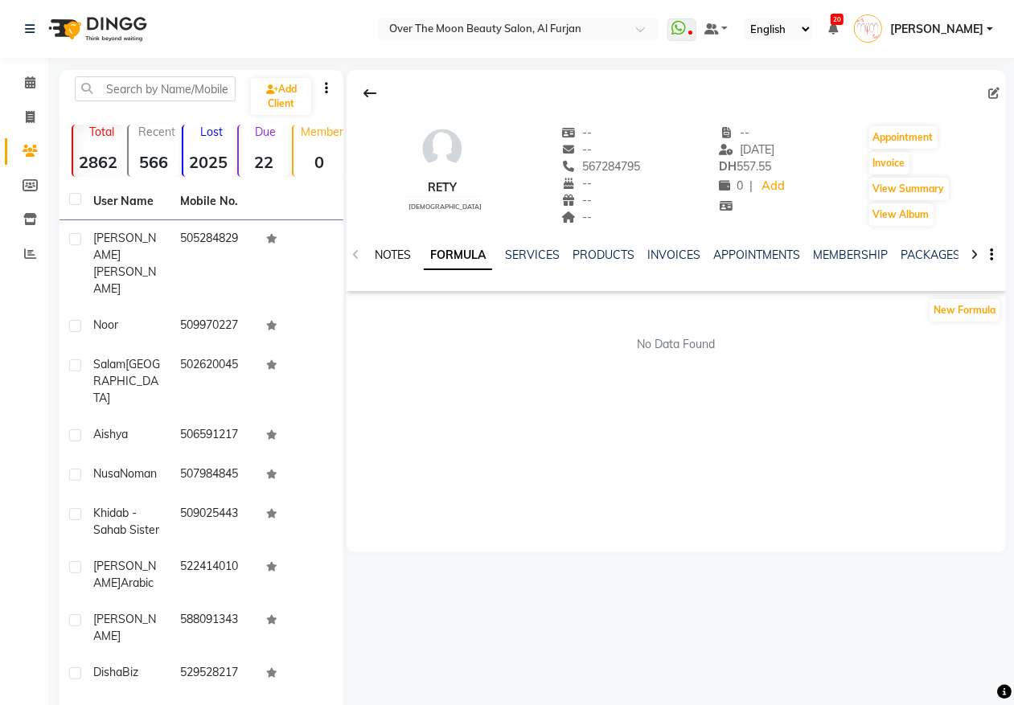
click at [402, 258] on link "NOTES" at bounding box center [393, 255] width 36 height 14
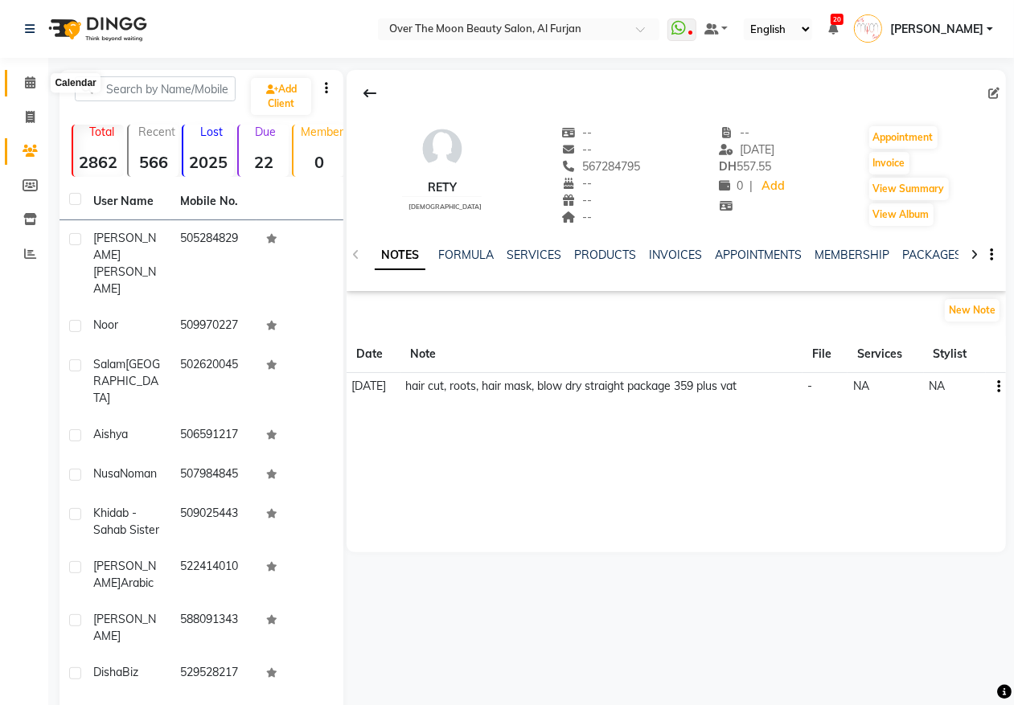
click at [32, 80] on icon at bounding box center [30, 82] width 10 height 12
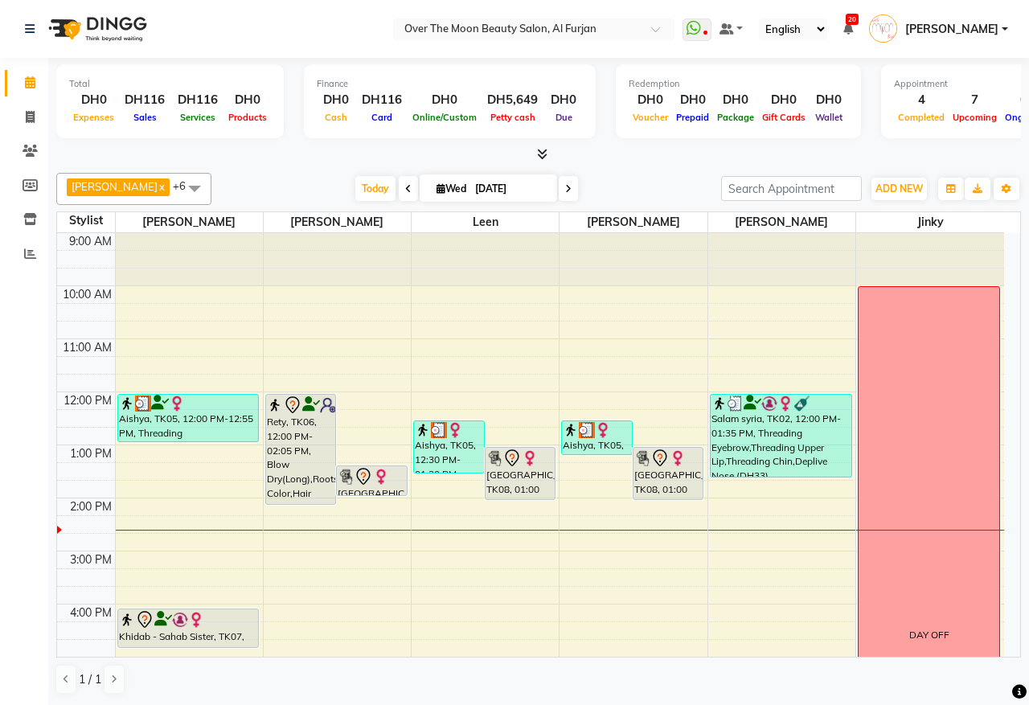
click at [289, 473] on div "Rety, TK06, 12:00 PM-02:05 PM, Blow Dry(Long),Roots Color,Hair Cut,Hair Collage…" at bounding box center [300, 449] width 69 height 109
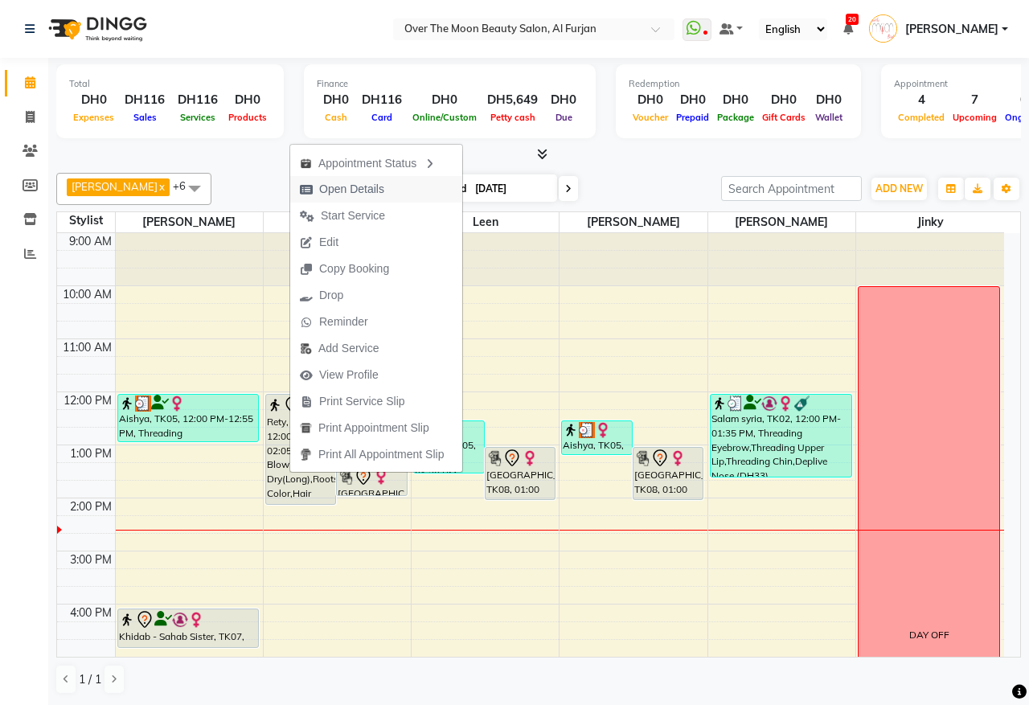
click at [383, 185] on span "Open Details" at bounding box center [351, 189] width 65 height 17
select select "7"
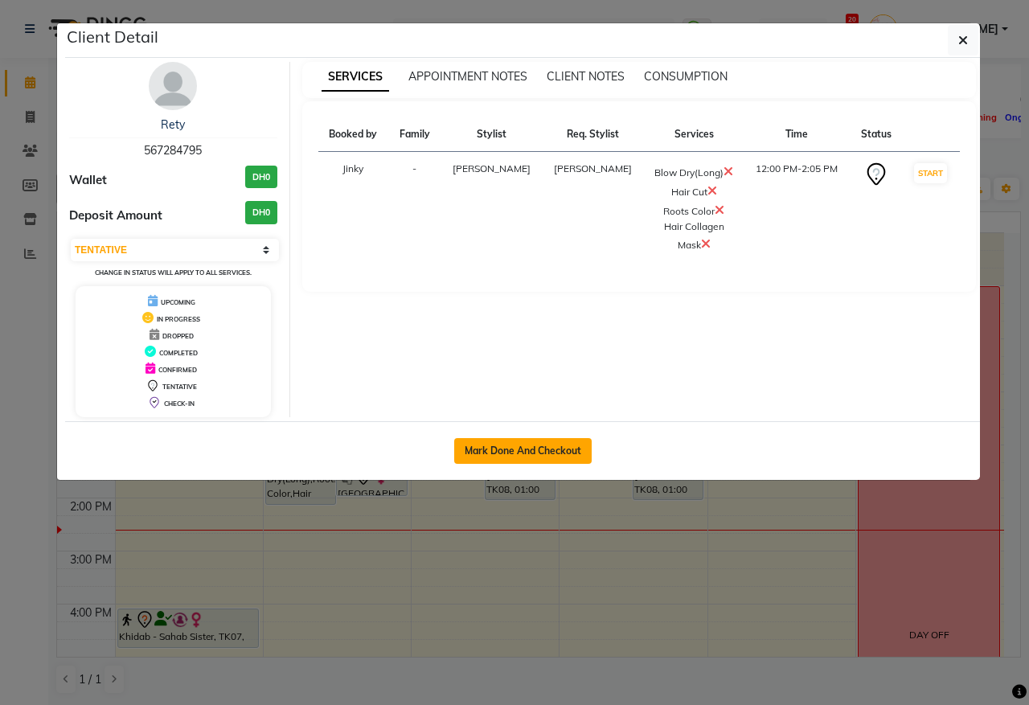
click at [543, 455] on button "Mark Done And Checkout" at bounding box center [522, 451] width 137 height 26
select select "service"
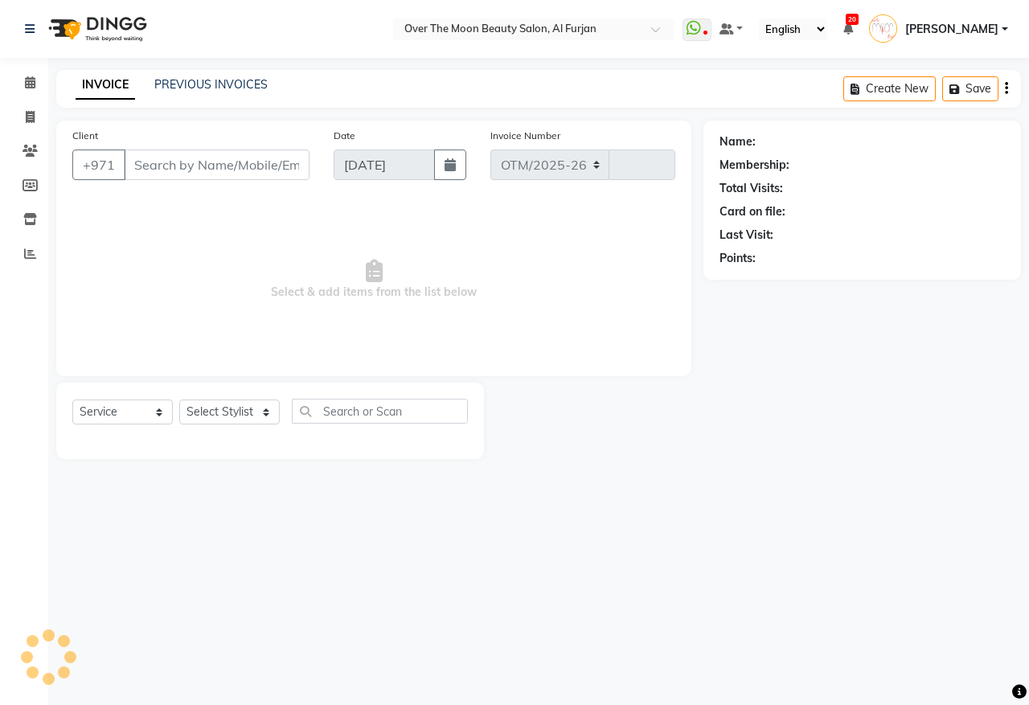
select select "3996"
type input "2189"
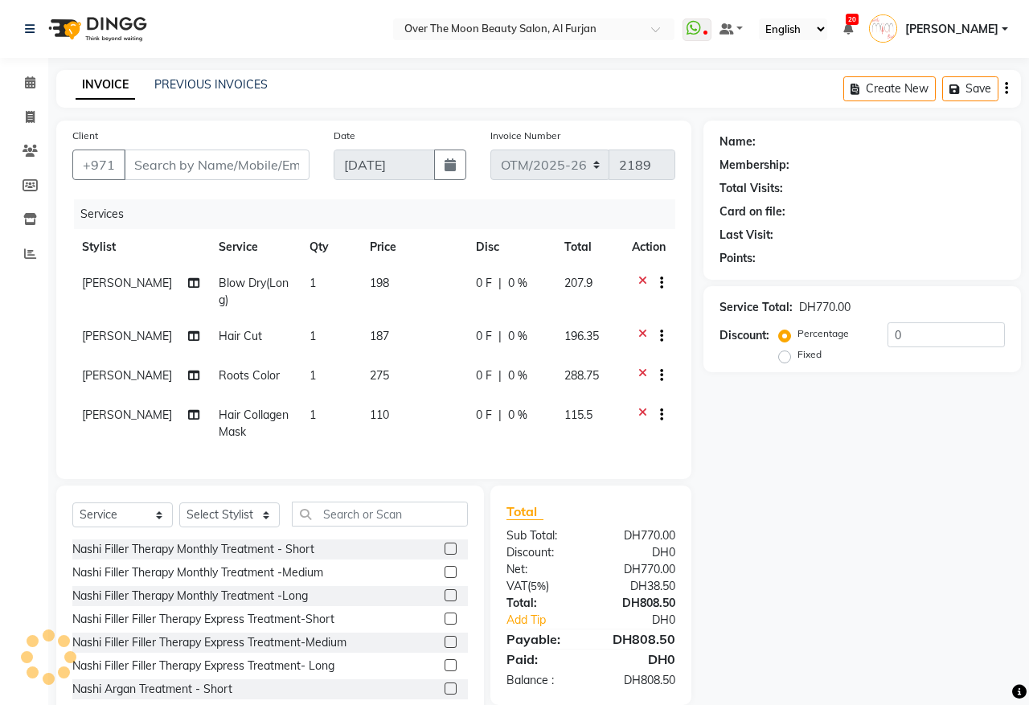
type input "567284795"
select select "29762"
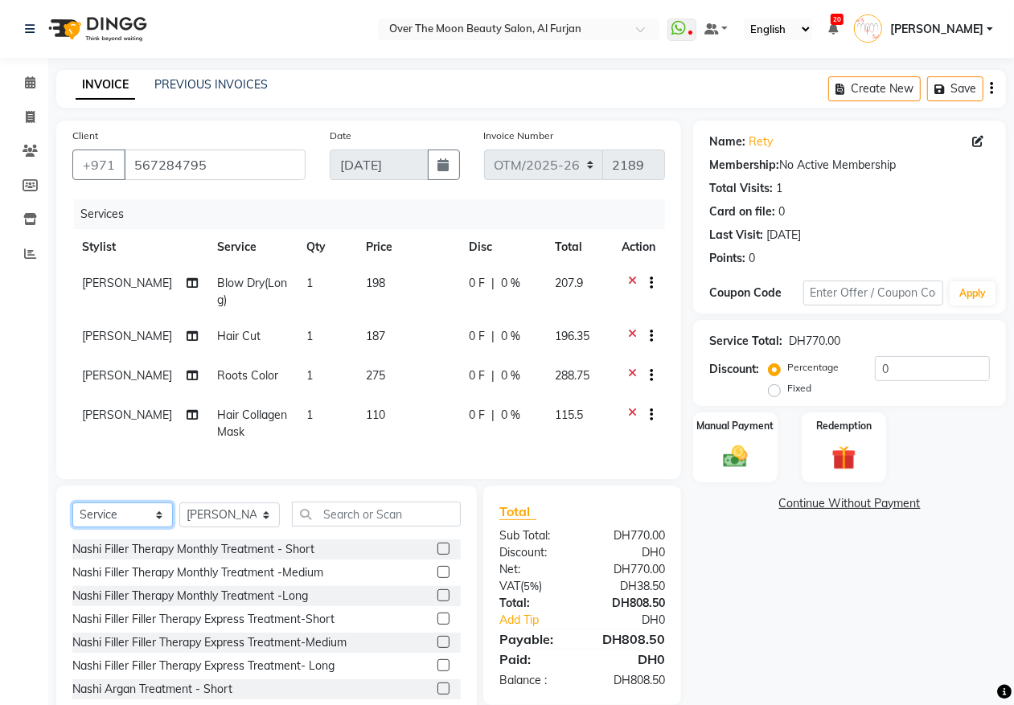
click at [158, 527] on select "Select Service Product Membership Package Voucher Prepaid Gift Card" at bounding box center [122, 514] width 100 height 25
select select "product"
click at [72, 517] on select "Select Service Product Membership Package Voucher Prepaid Gift Card" at bounding box center [122, 514] width 100 height 25
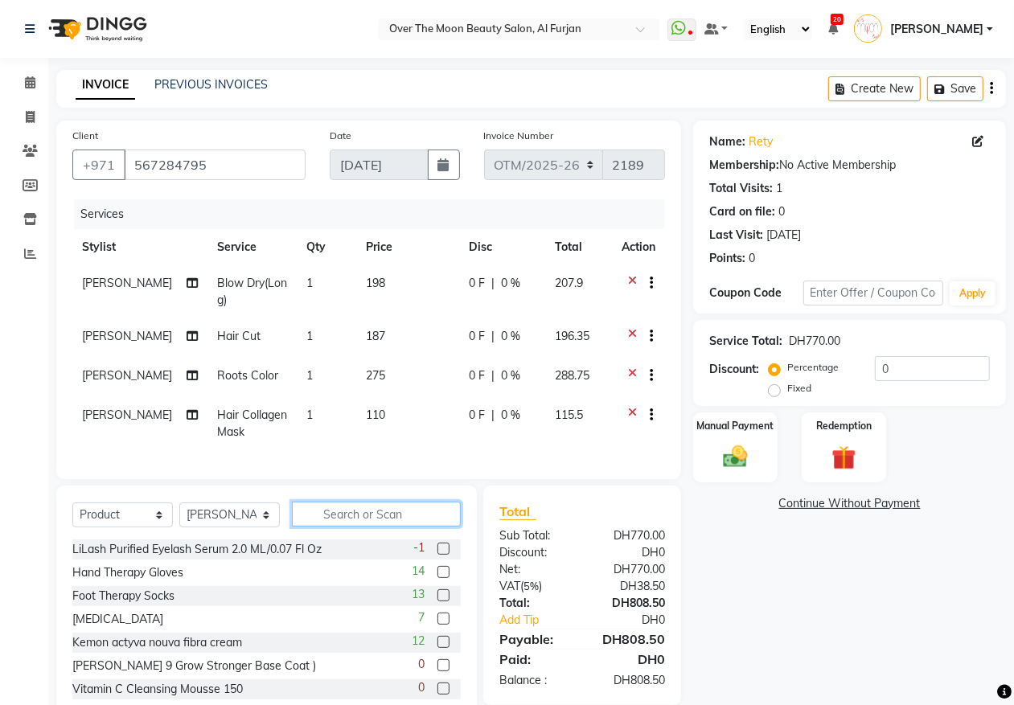
click at [359, 527] on input "text" at bounding box center [376, 514] width 169 height 25
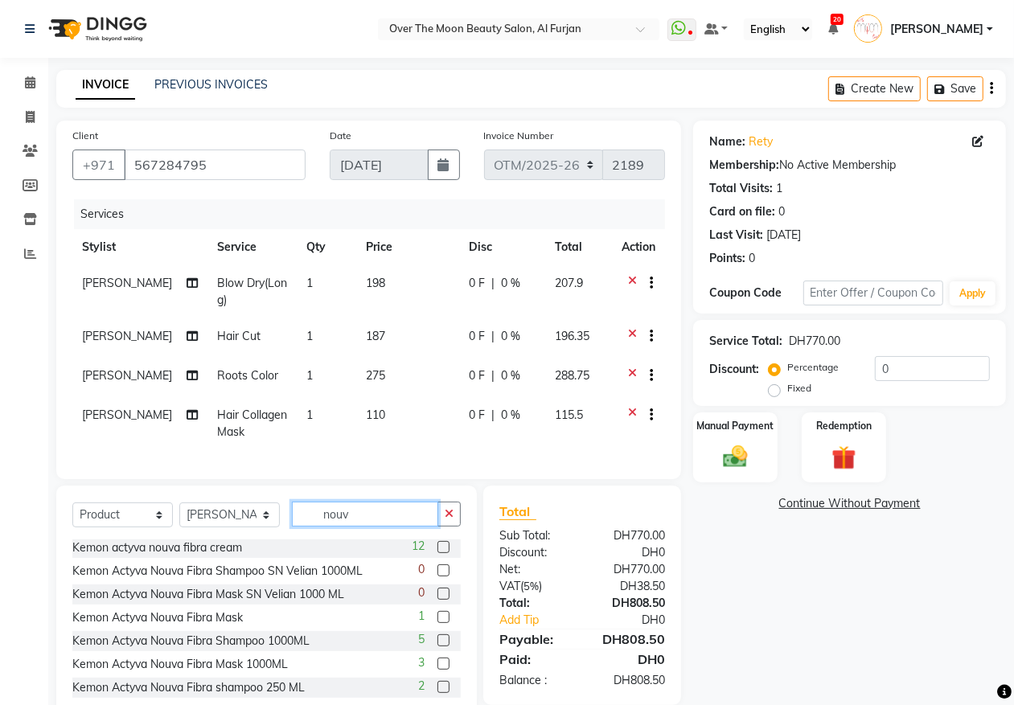
scroll to position [56, 0]
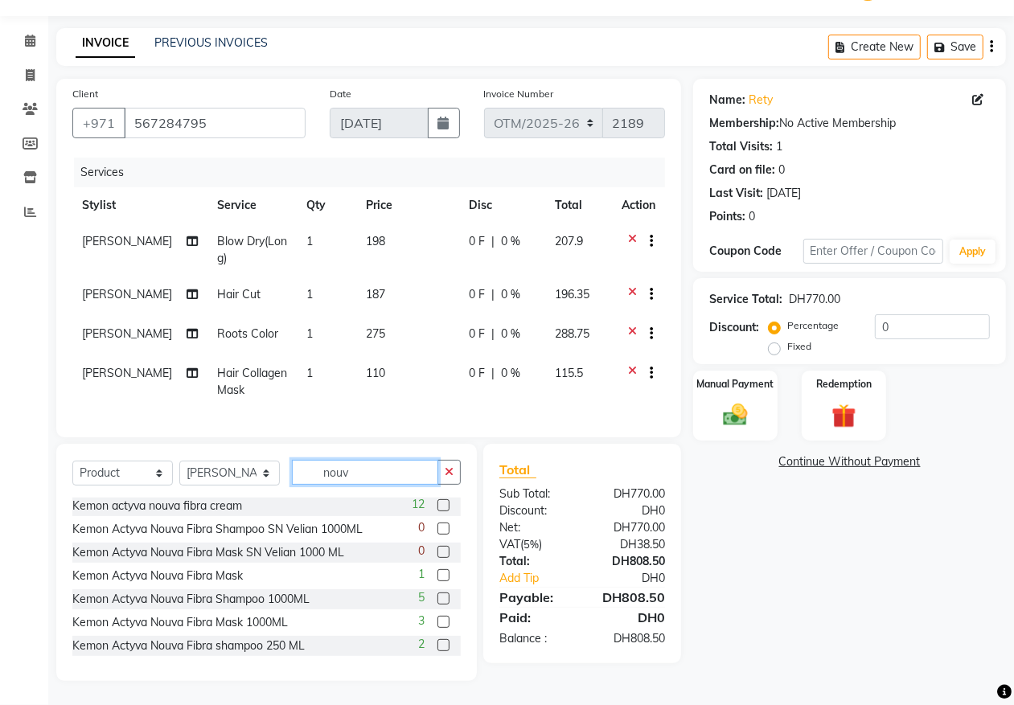
type input "nouv"
click at [437, 620] on label at bounding box center [443, 622] width 12 height 12
click at [437, 620] on input "checkbox" at bounding box center [442, 622] width 10 height 10
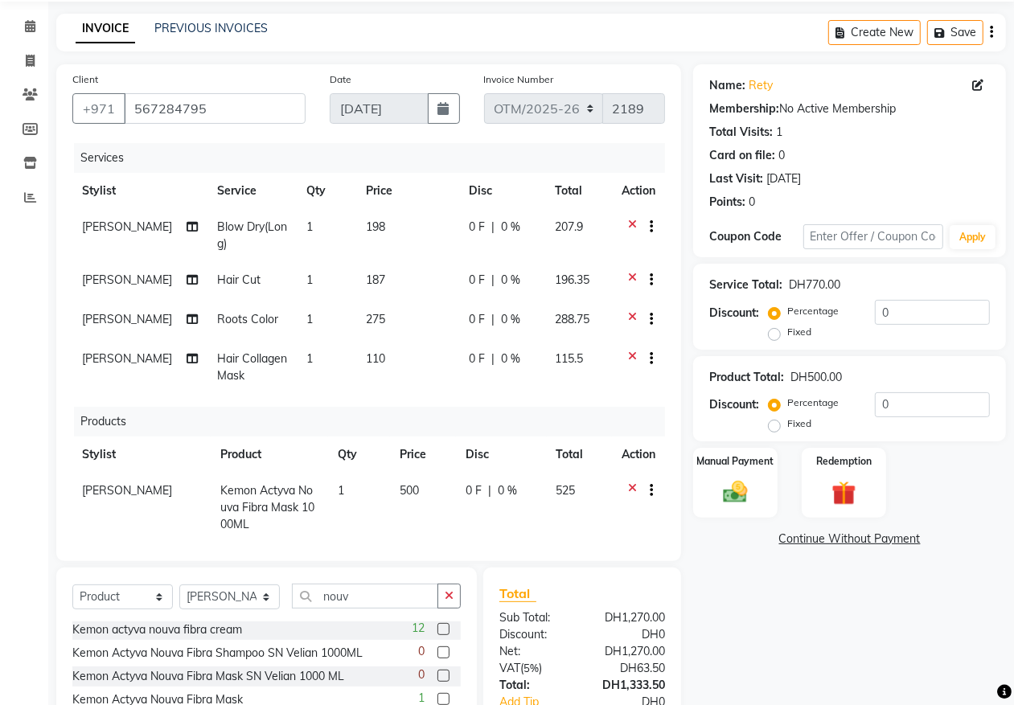
checkbox input "false"
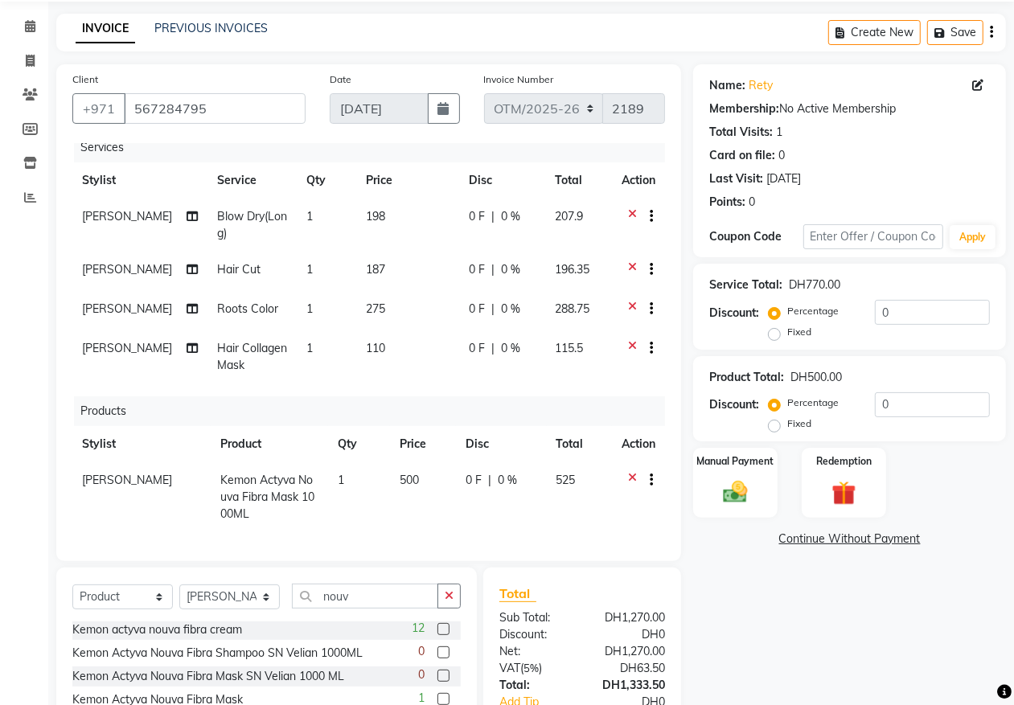
click at [621, 472] on div at bounding box center [638, 482] width 34 height 20
click at [628, 472] on icon at bounding box center [632, 482] width 9 height 20
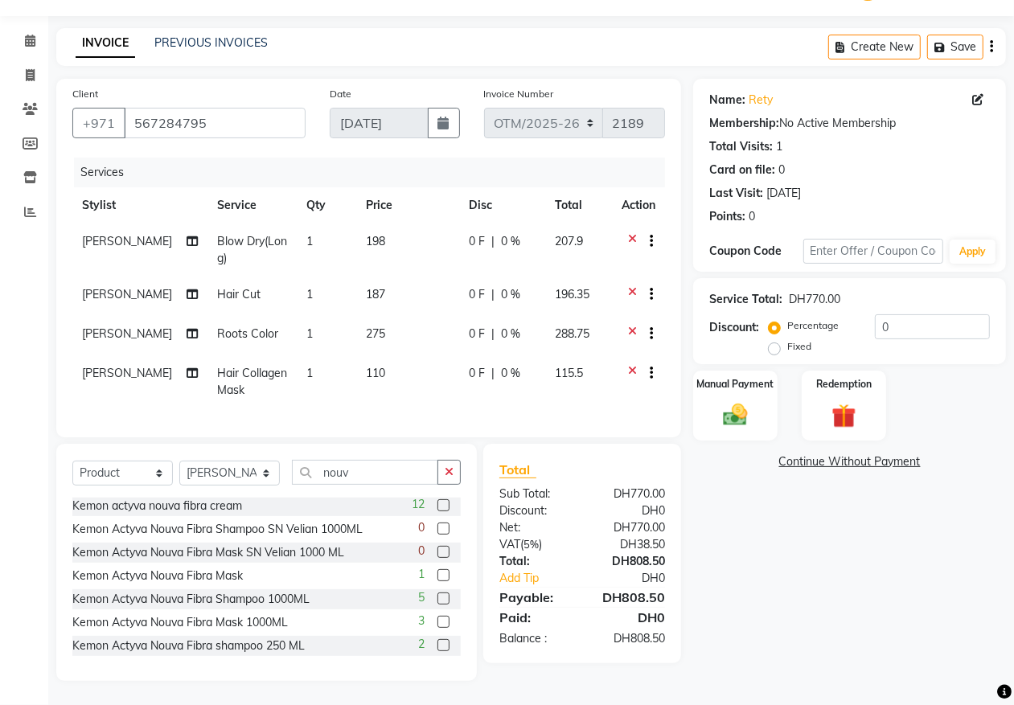
scroll to position [41, 0]
click at [437, 645] on label at bounding box center [443, 646] width 12 height 12
click at [437, 645] on input "checkbox" at bounding box center [442, 647] width 10 height 10
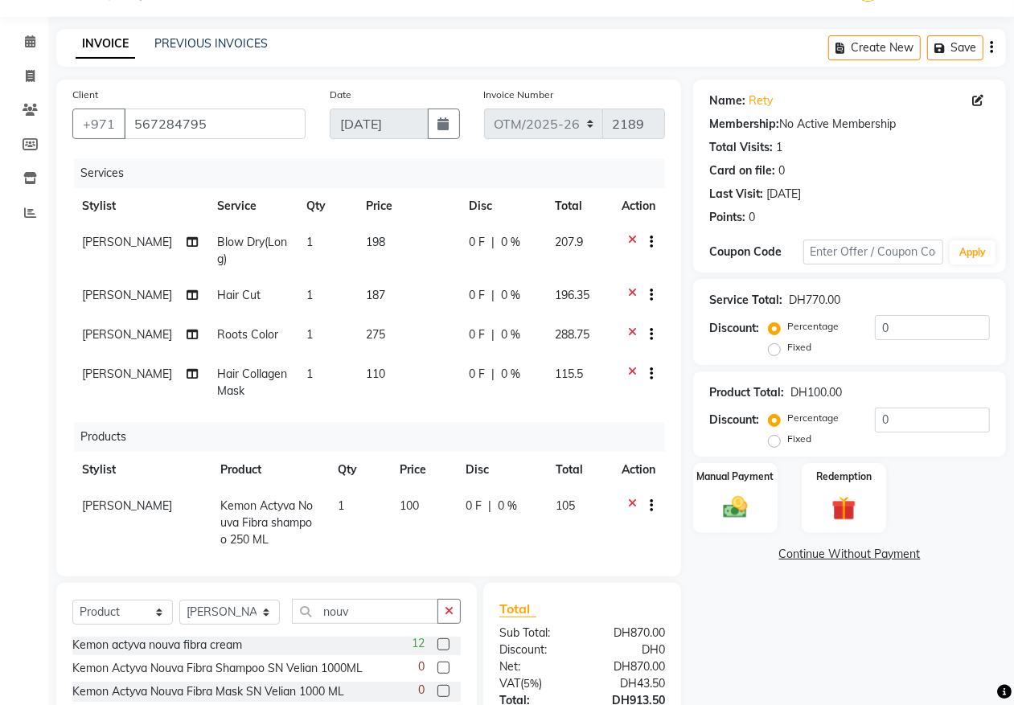
checkbox input "false"
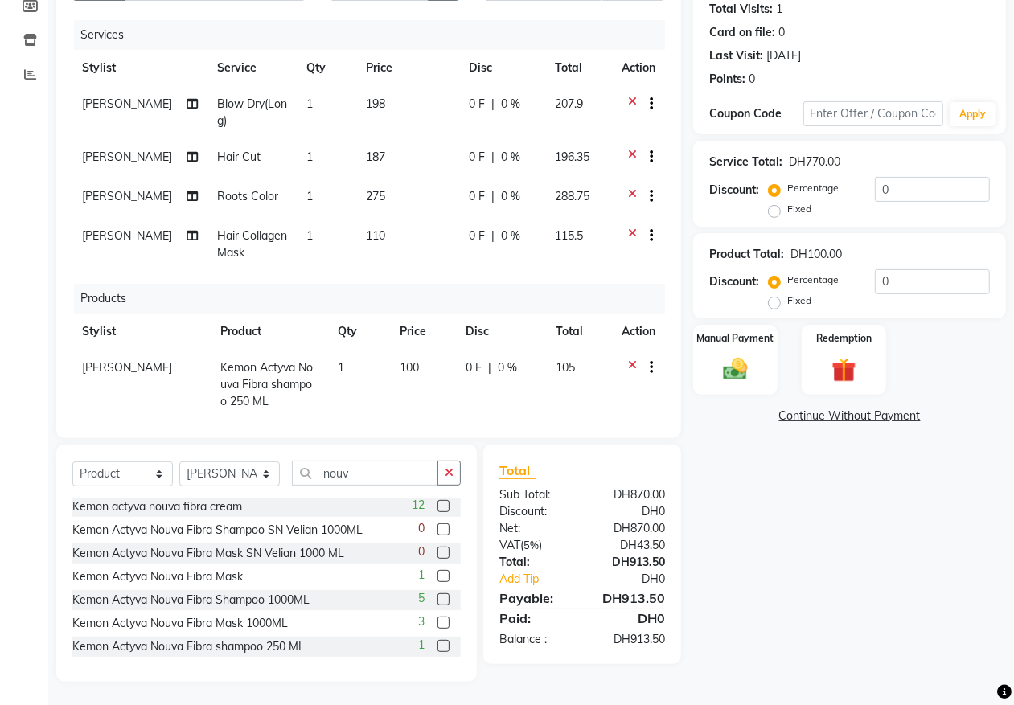
scroll to position [0, 0]
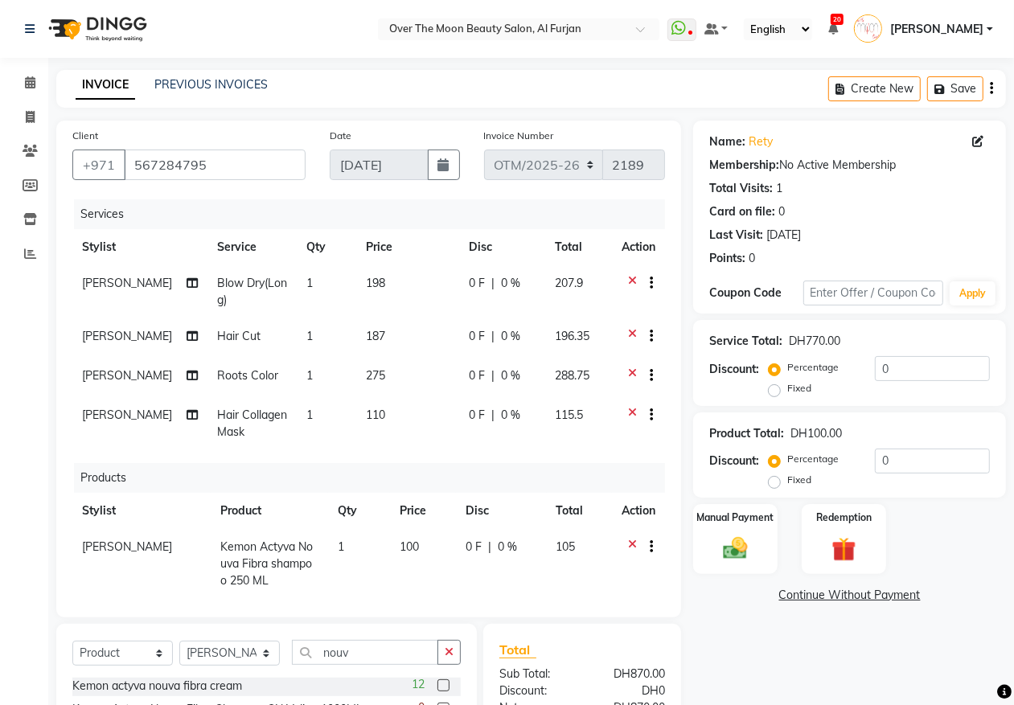
click at [473, 299] on td "0 F | 0 %" at bounding box center [502, 291] width 86 height 53
select select "29762"
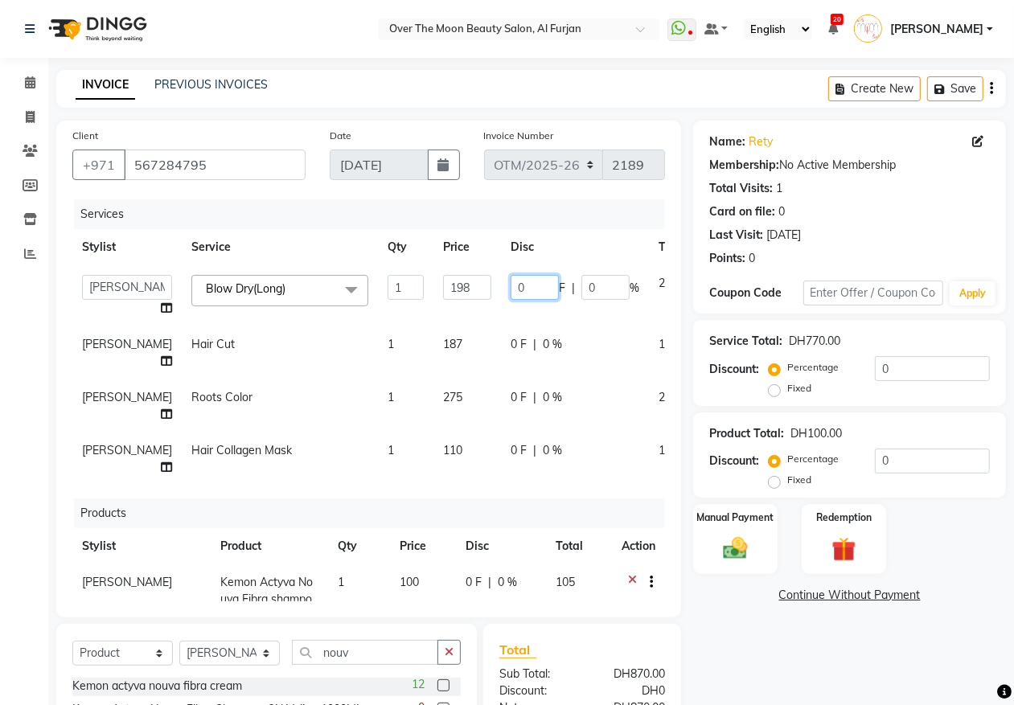
click at [511, 285] on input "0" at bounding box center [535, 287] width 48 height 25
type input "99"
click at [511, 310] on td "99 F | 0 %" at bounding box center [575, 295] width 148 height 61
select select "29762"
click at [501, 360] on td "0 F | 0 %" at bounding box center [575, 352] width 148 height 53
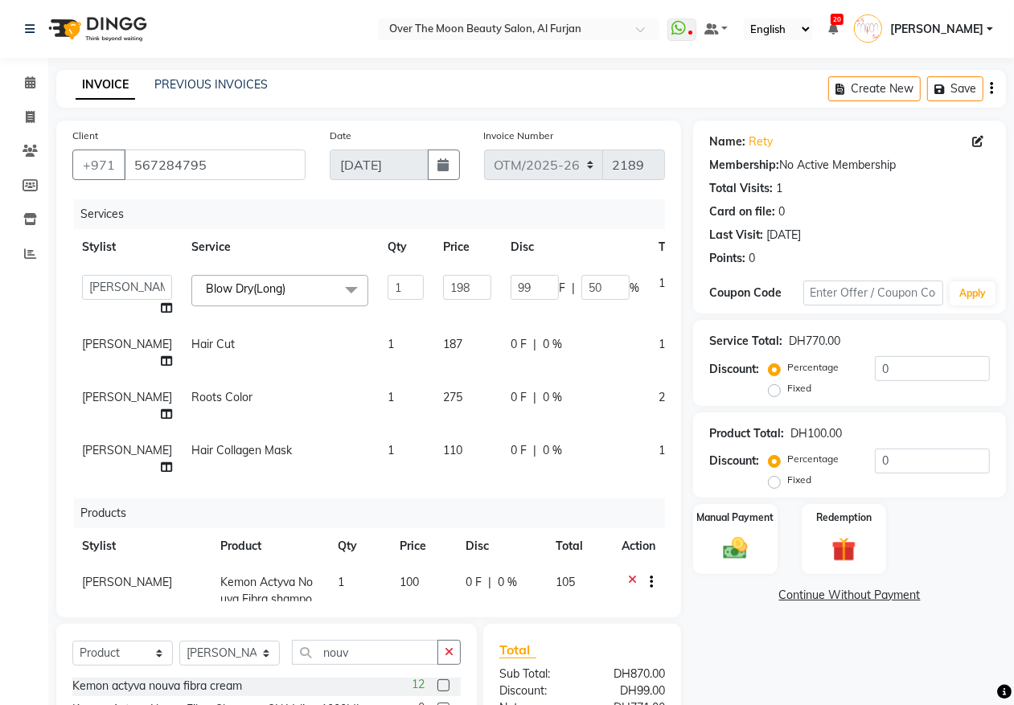
select select "29762"
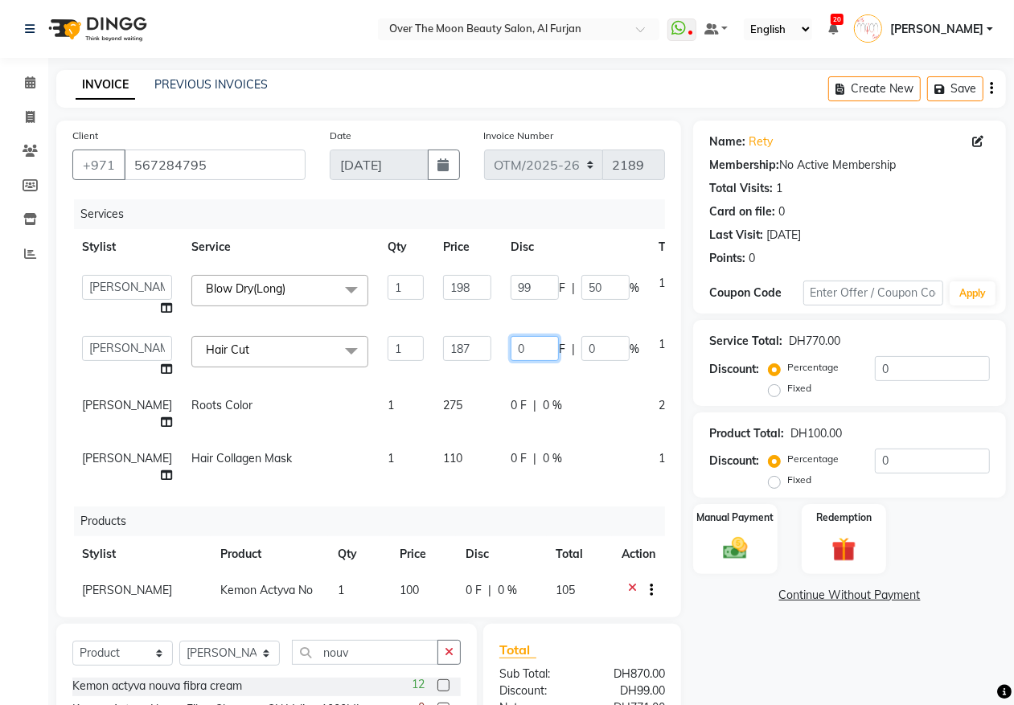
click at [511, 347] on input "0" at bounding box center [535, 348] width 48 height 25
type input "87"
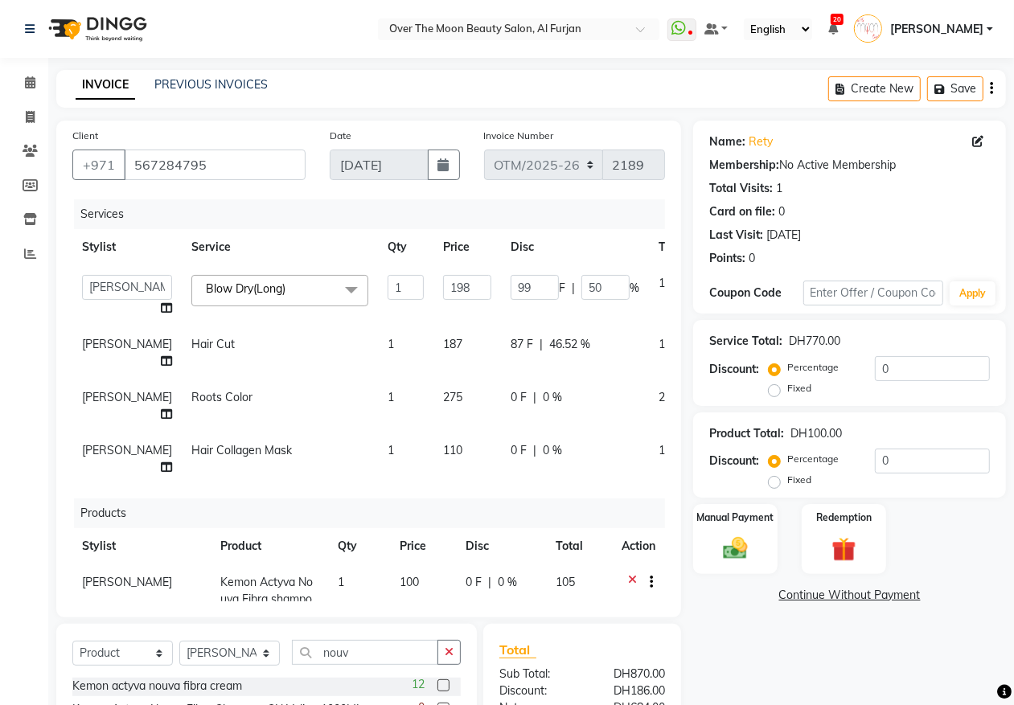
click at [529, 379] on tbody "Admin [PERSON_NAME] Jinky [PERSON_NAME] Marketing Account [PERSON_NAME] Dry(Lon…" at bounding box center [413, 375] width 683 height 220
click at [511, 449] on span "0 F" at bounding box center [519, 450] width 16 height 17
select select "29762"
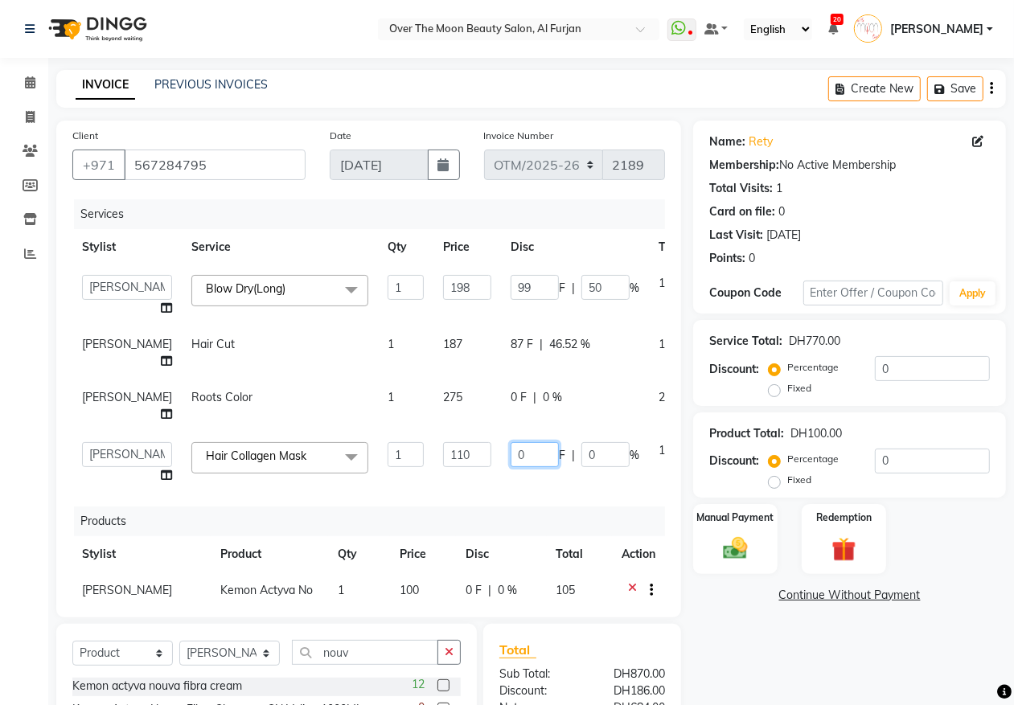
click at [511, 456] on input "0" at bounding box center [535, 454] width 48 height 25
type input "20"
click at [494, 485] on div "Services Stylist Service Qty Price Disc Total Action Admin [PERSON_NAME] Jinky …" at bounding box center [368, 400] width 593 height 402
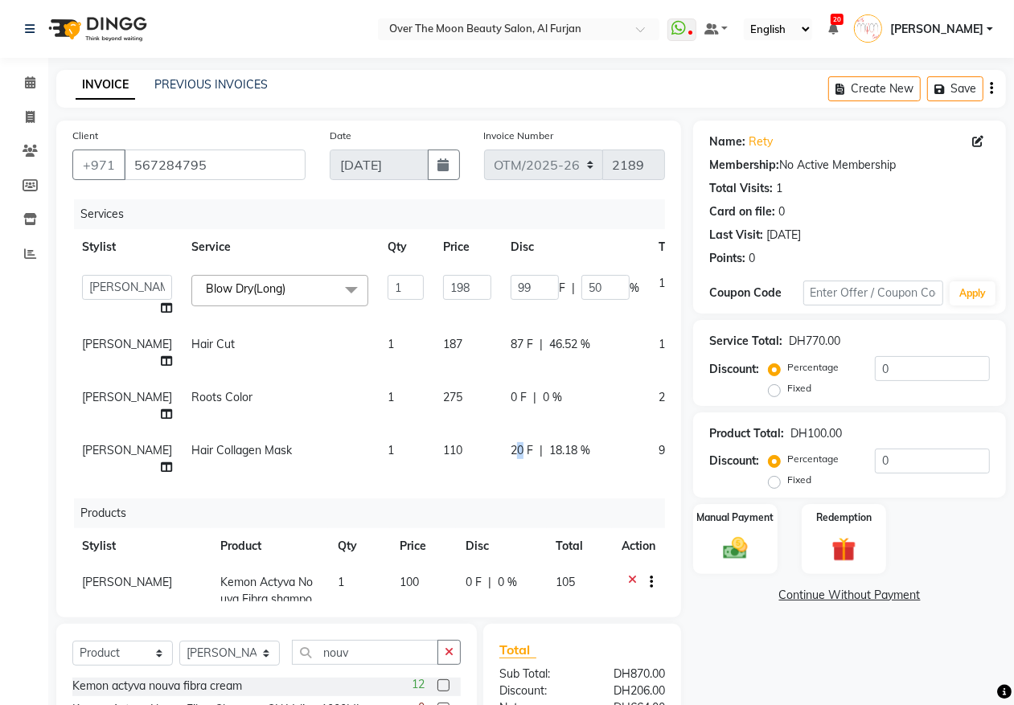
click at [511, 449] on span "20 F" at bounding box center [522, 450] width 23 height 17
select select "29762"
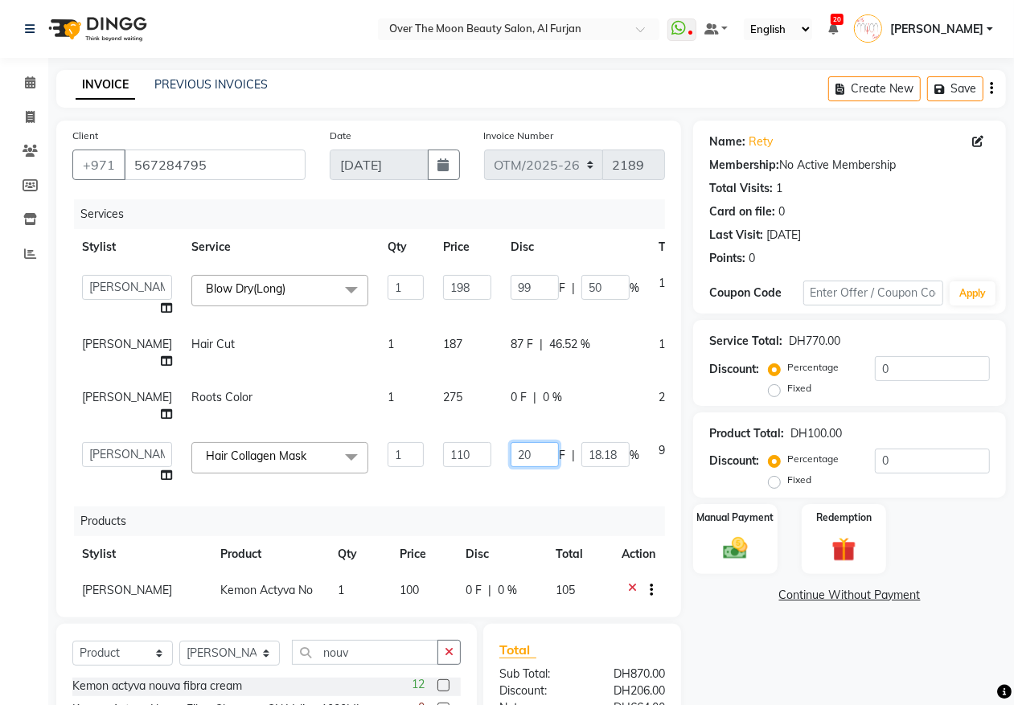
click at [511, 454] on input "20" at bounding box center [535, 454] width 48 height 25
type input "2"
type input "50"
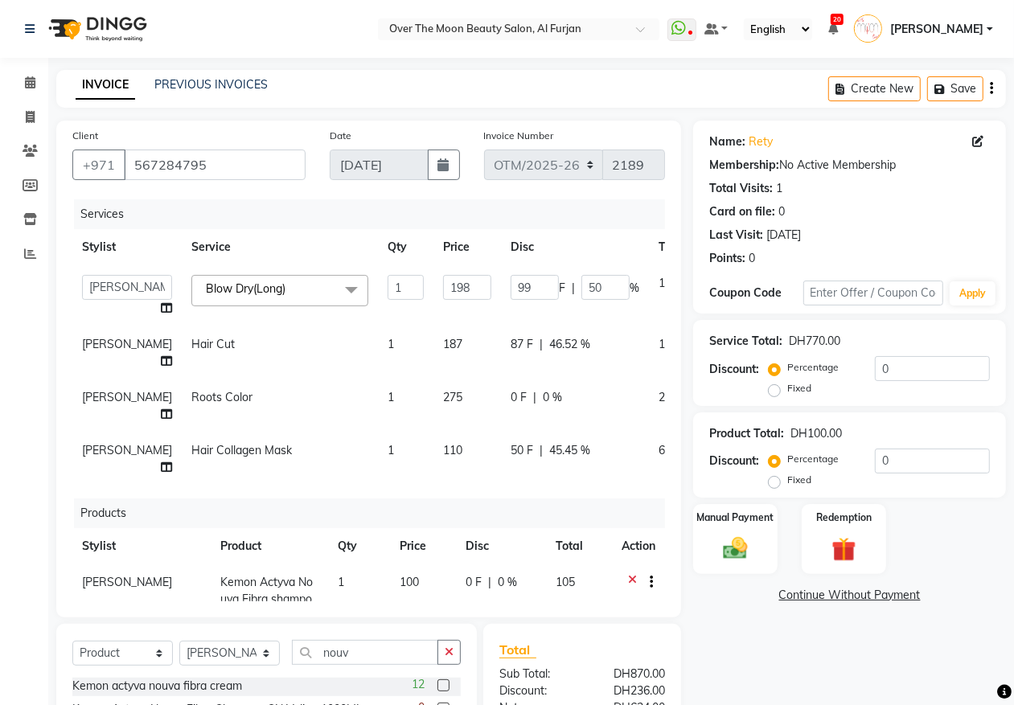
click at [517, 484] on td "50 F | 45.45 %" at bounding box center [575, 459] width 148 height 53
select select "29762"
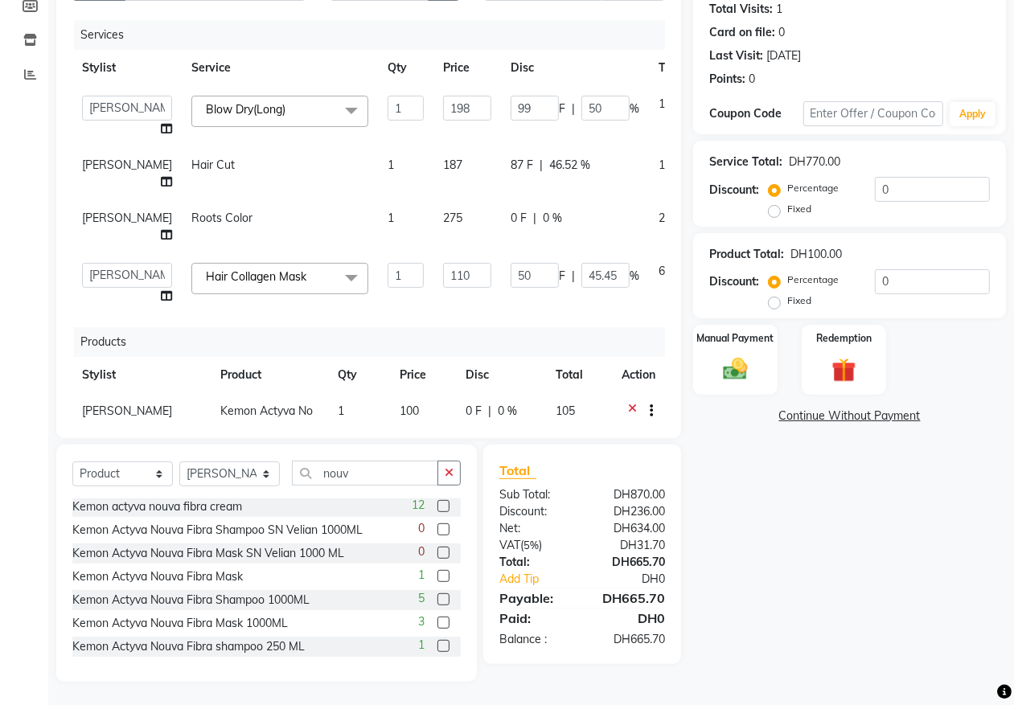
click at [501, 174] on td "87 F | 46.52 %" at bounding box center [575, 173] width 148 height 53
select select "29762"
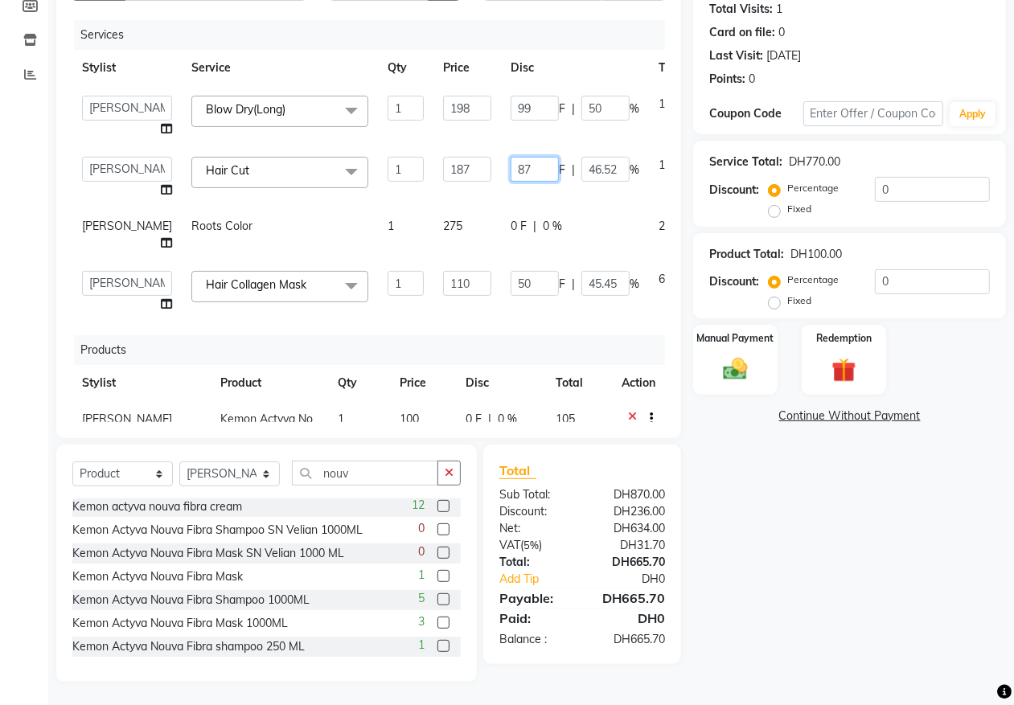
click at [511, 171] on input "87" at bounding box center [535, 169] width 48 height 25
type input "8"
type input "100"
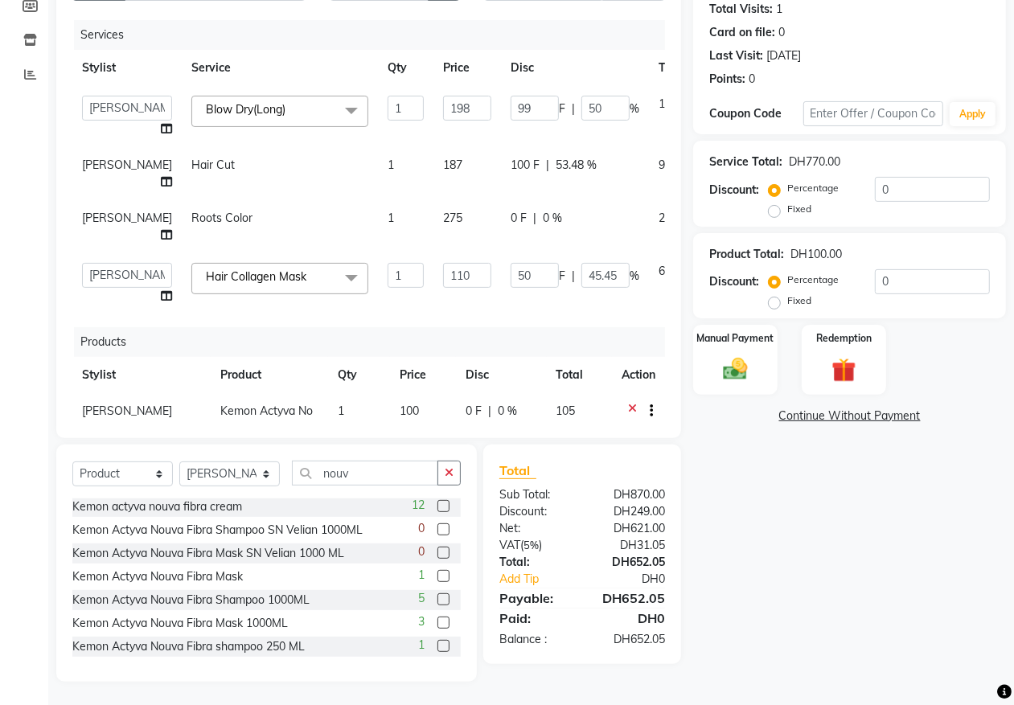
click at [501, 191] on td "100 F | 53.48 %" at bounding box center [575, 173] width 148 height 53
select select "29762"
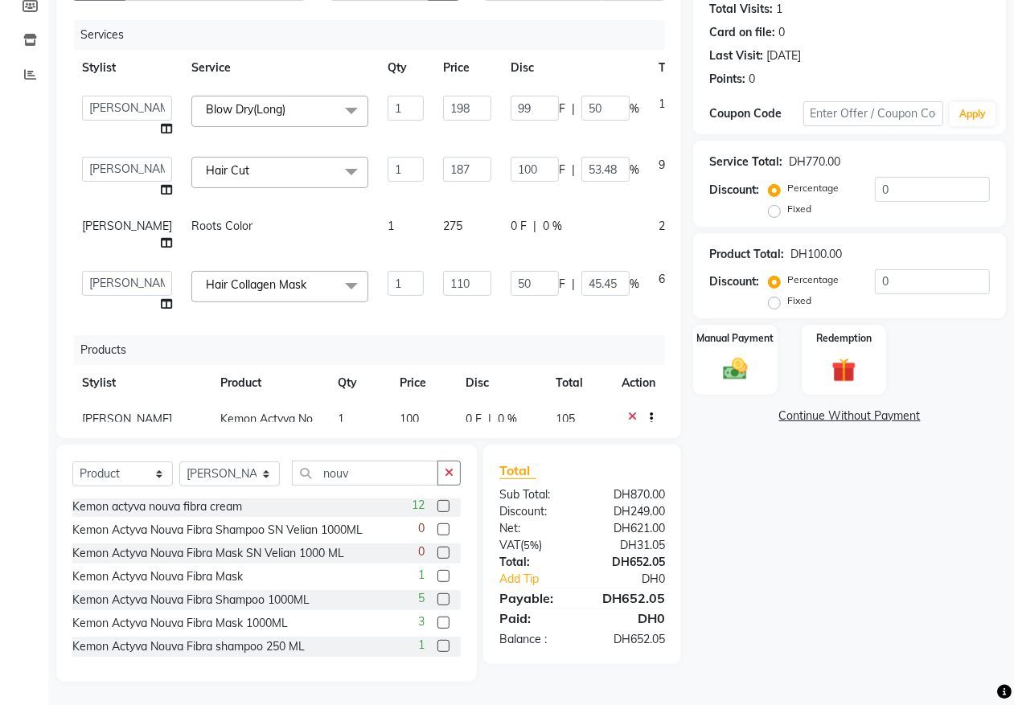
click at [511, 230] on span "0 F" at bounding box center [519, 226] width 16 height 17
select select "29762"
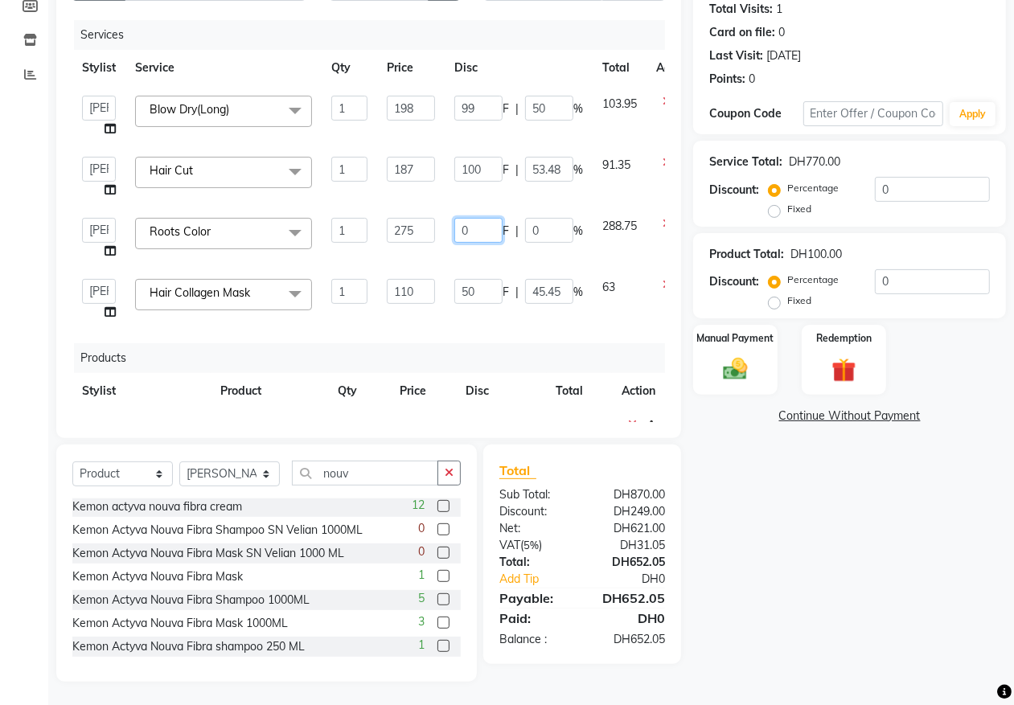
click at [478, 226] on input "0" at bounding box center [478, 230] width 48 height 25
type input "100"
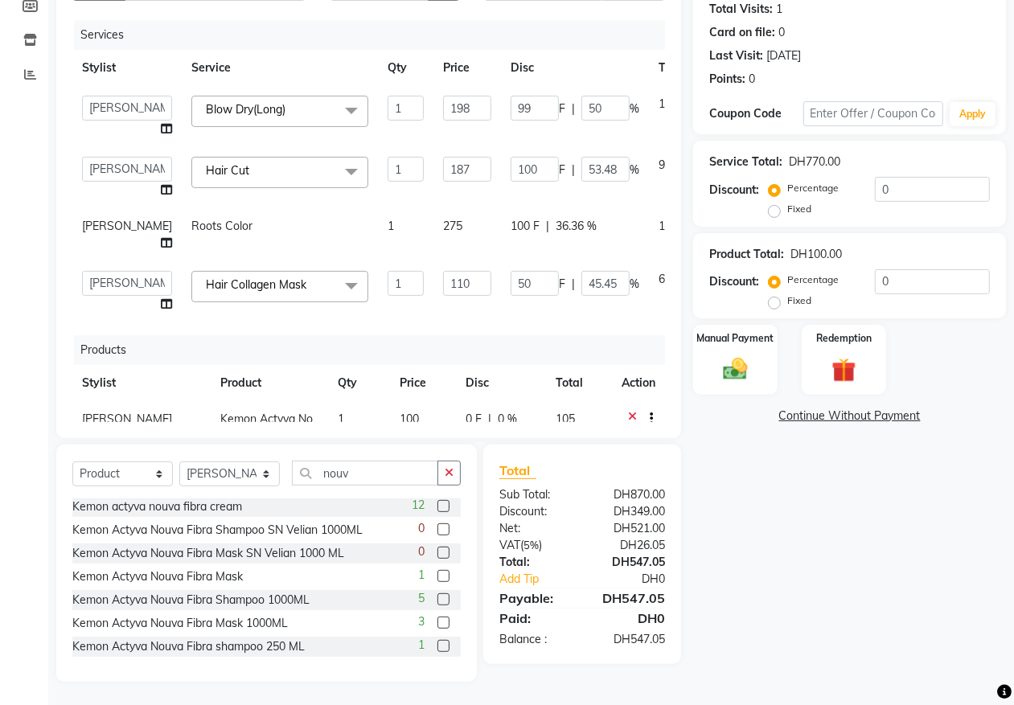
click at [512, 348] on div "Products" at bounding box center [375, 350] width 603 height 30
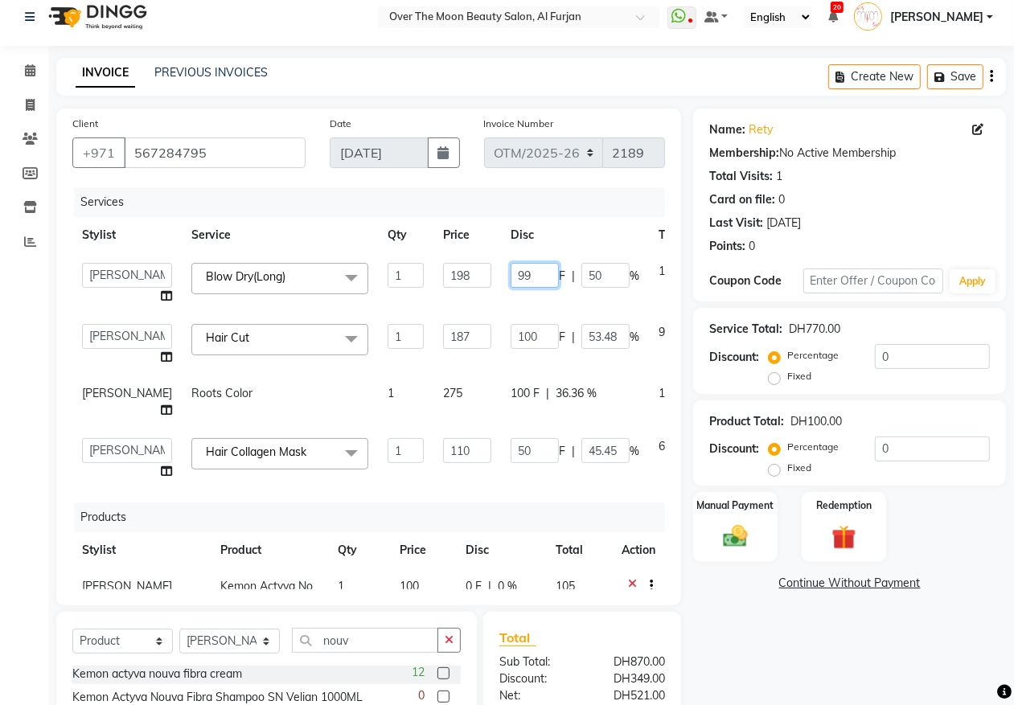
click at [511, 273] on input "99" at bounding box center [535, 275] width 48 height 25
type input "9"
type input "102"
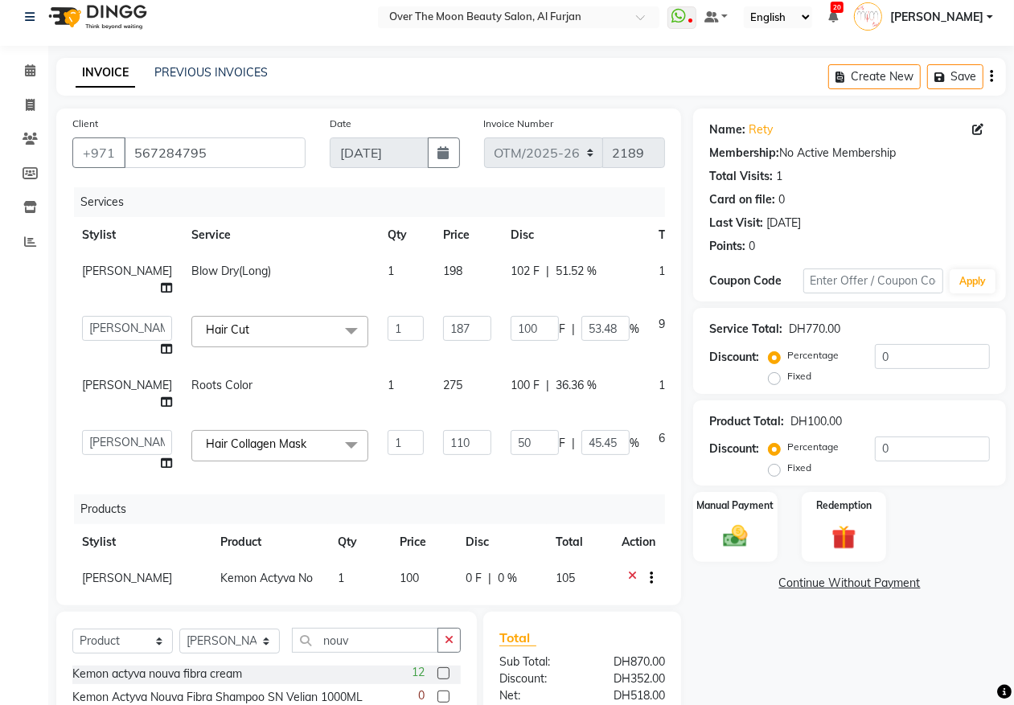
click at [512, 304] on td "102 F | 51.52 %" at bounding box center [575, 279] width 148 height 53
select select "29762"
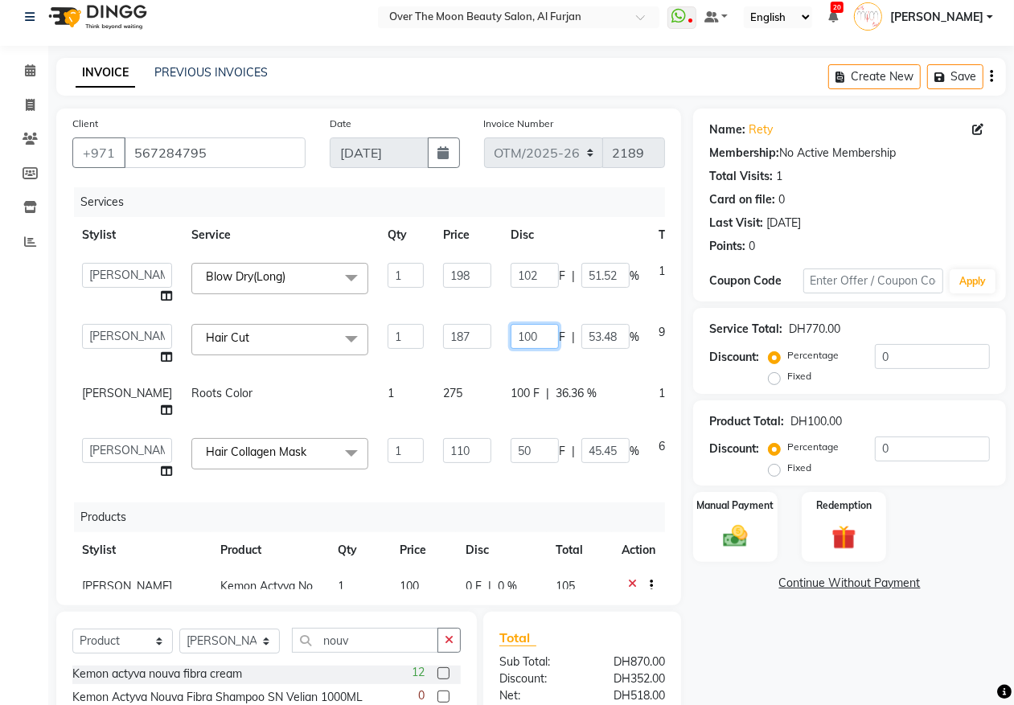
click at [511, 335] on input "100" at bounding box center [535, 336] width 48 height 25
type input "102"
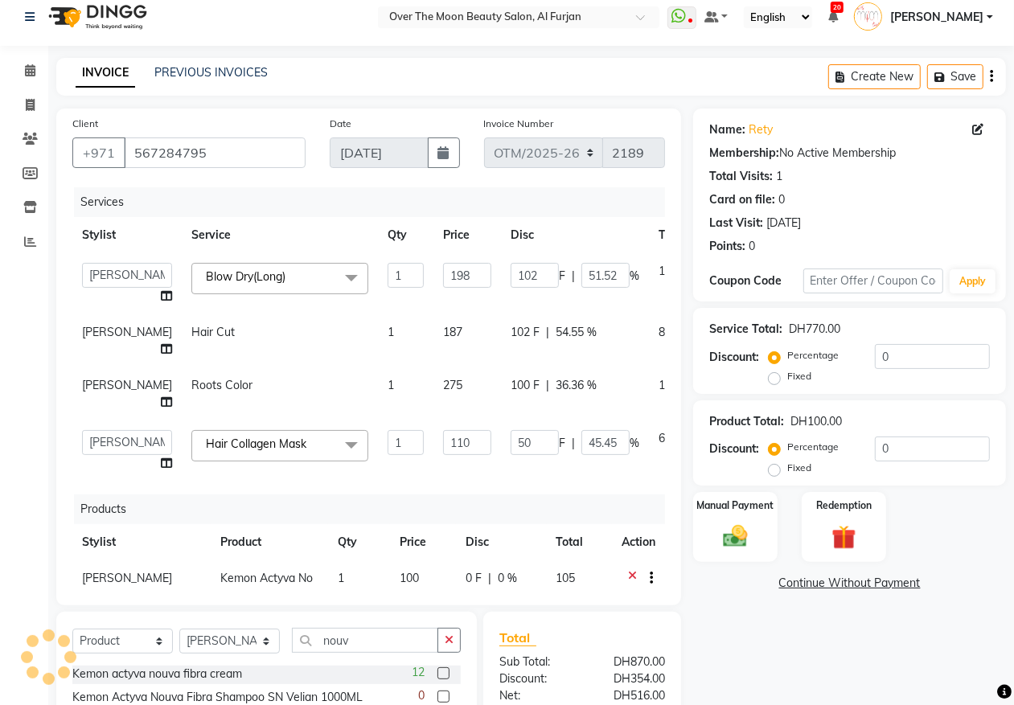
click at [504, 360] on td "102 F | 54.55 %" at bounding box center [575, 340] width 148 height 53
select select "29762"
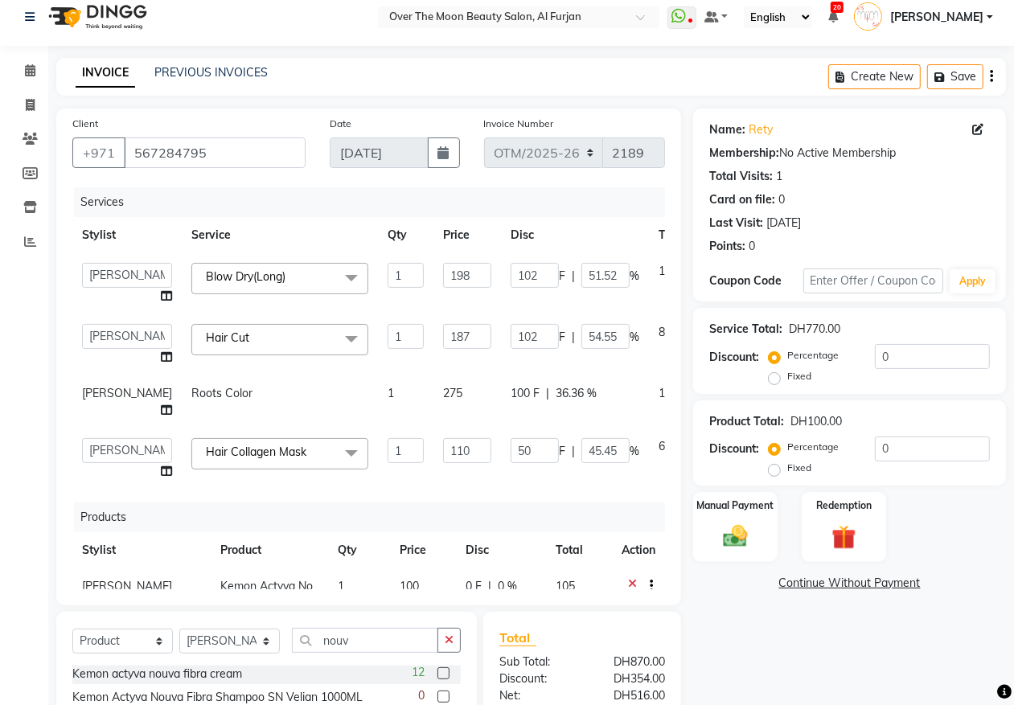
click at [501, 410] on td "100 F | 36.36 %" at bounding box center [575, 401] width 148 height 53
select select "29762"
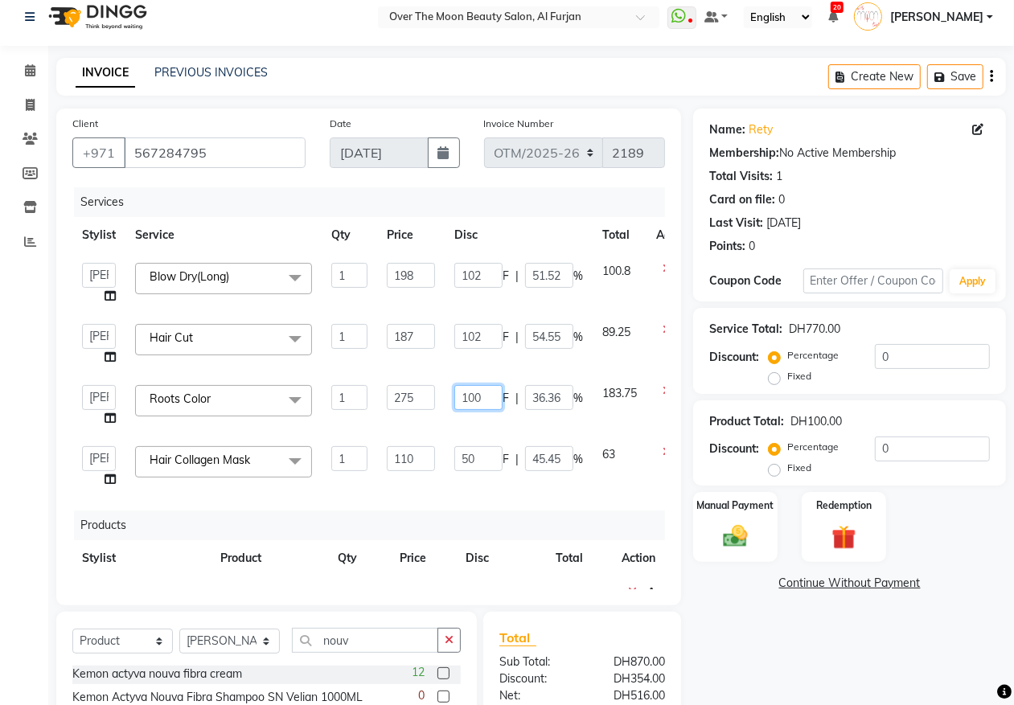
click at [489, 394] on input "100" at bounding box center [478, 397] width 48 height 25
type input "102.75"
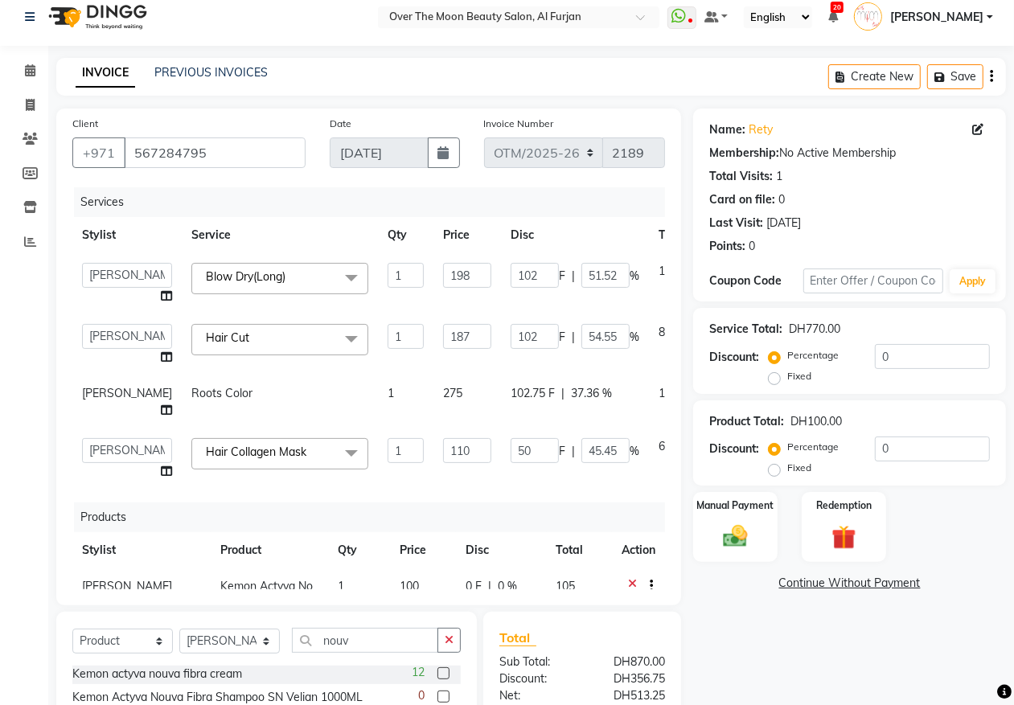
click at [501, 424] on td "102.75 F | 37.36 %" at bounding box center [575, 401] width 148 height 53
select select "29762"
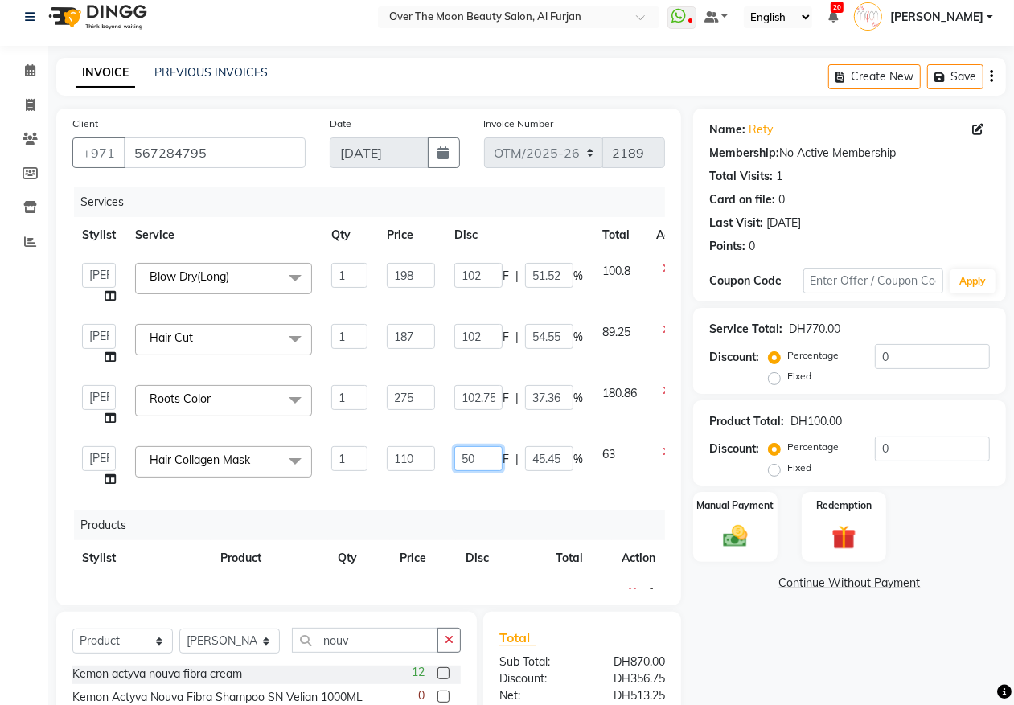
click at [490, 456] on input "50" at bounding box center [478, 458] width 48 height 25
type input "5"
type input "102"
click at [495, 495] on div "Services Stylist Service Qty Price Disc Total Action Admin [PERSON_NAME] Jinky …" at bounding box center [368, 388] width 593 height 402
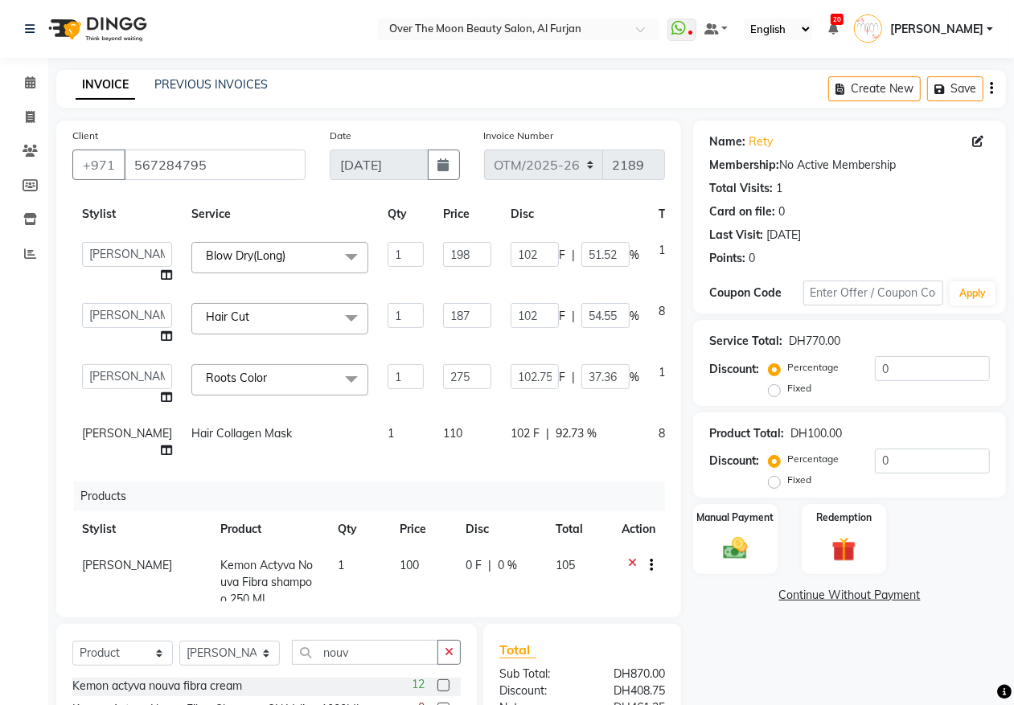
scroll to position [0, 0]
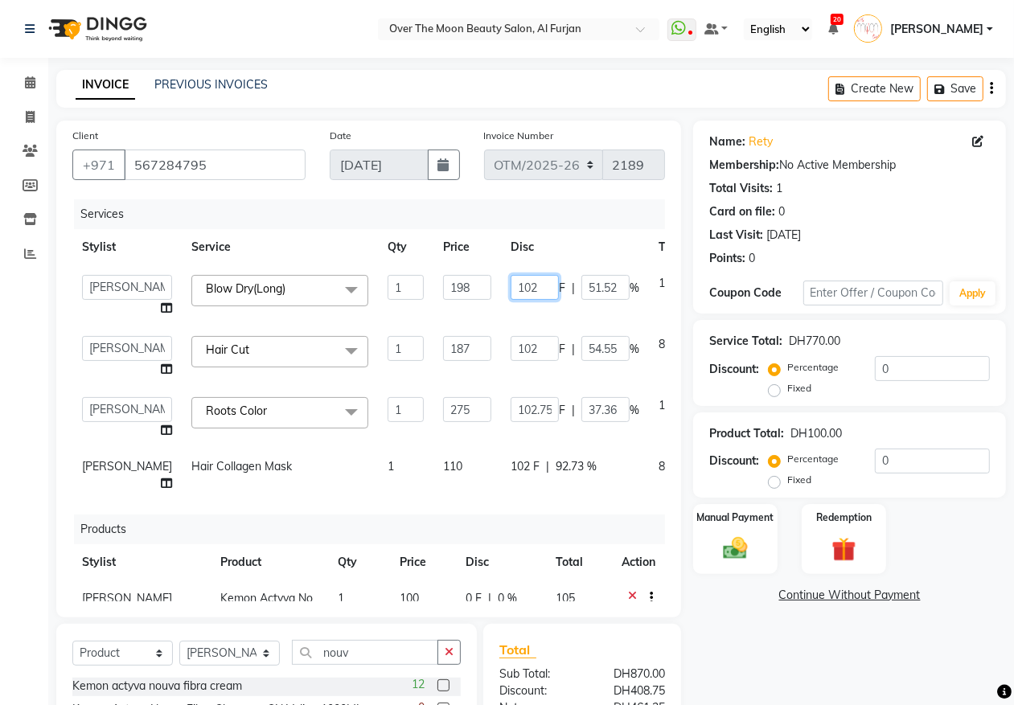
click at [511, 287] on input "102" at bounding box center [535, 287] width 48 height 25
type input "1"
click at [507, 320] on tbody "Admin [PERSON_NAME] Jinky [PERSON_NAME] Marketing Account [PERSON_NAME] Dry(Lon…" at bounding box center [413, 383] width 683 height 236
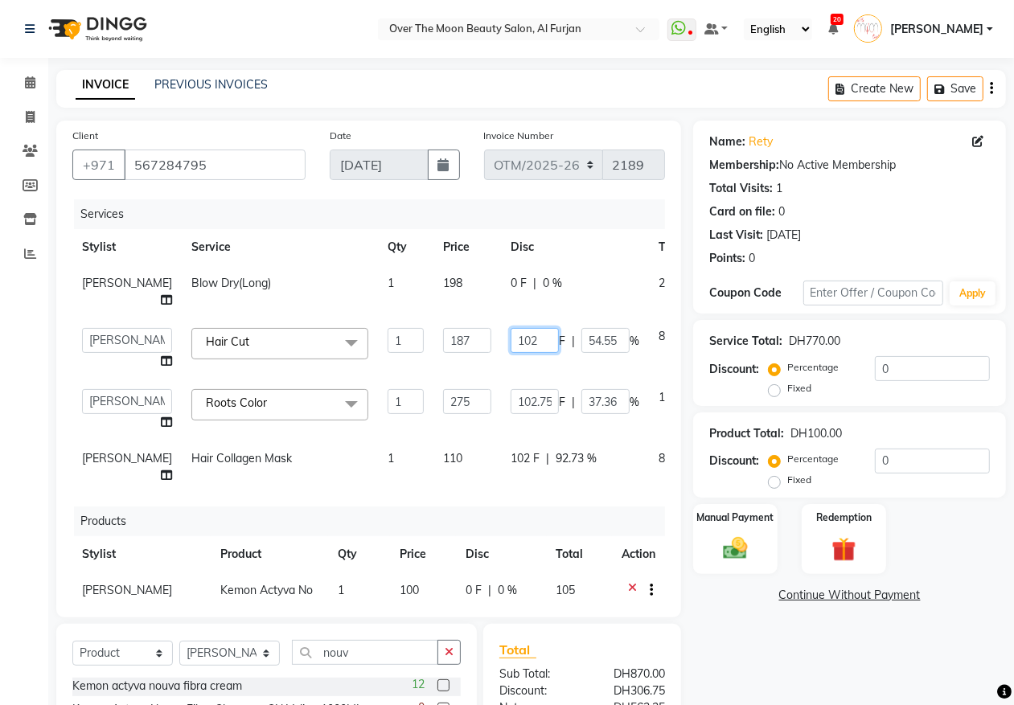
click at [511, 339] on input "102" at bounding box center [535, 340] width 48 height 25
type input "1"
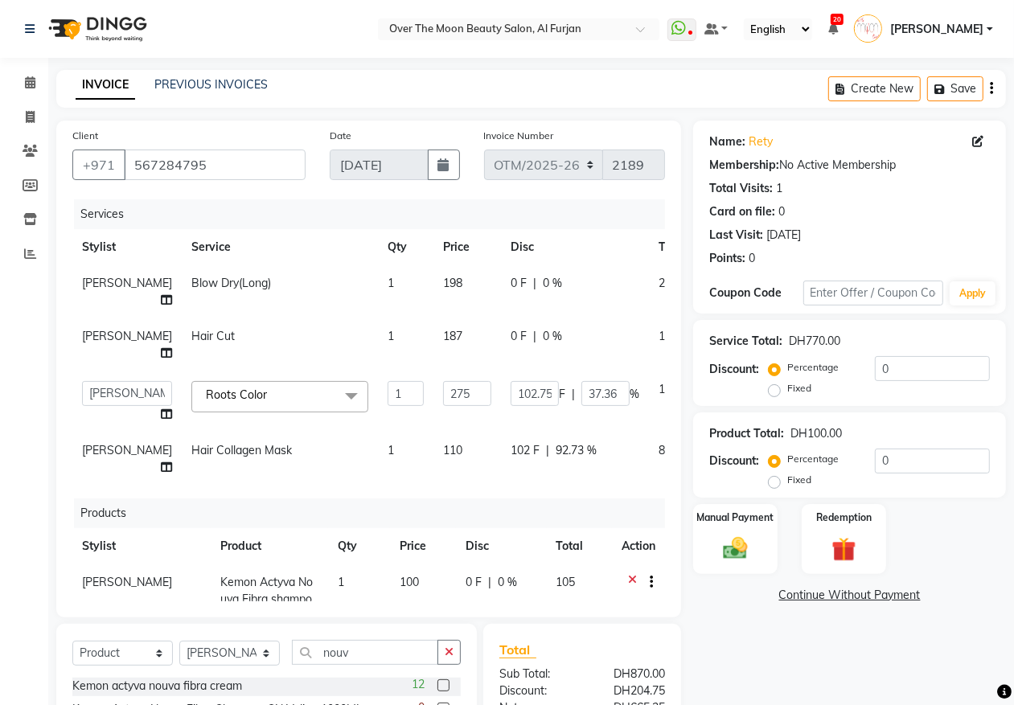
click at [501, 380] on td "102.75 F | 37.36 %" at bounding box center [575, 401] width 148 height 61
click at [511, 392] on input "102.75" at bounding box center [535, 393] width 48 height 25
type input "5"
click at [511, 395] on input "5" at bounding box center [535, 393] width 48 height 25
click at [537, 436] on tr "[PERSON_NAME] Hair Collagen Mask 1 110 102 F | 92.73 % 8.4" at bounding box center [413, 459] width 683 height 53
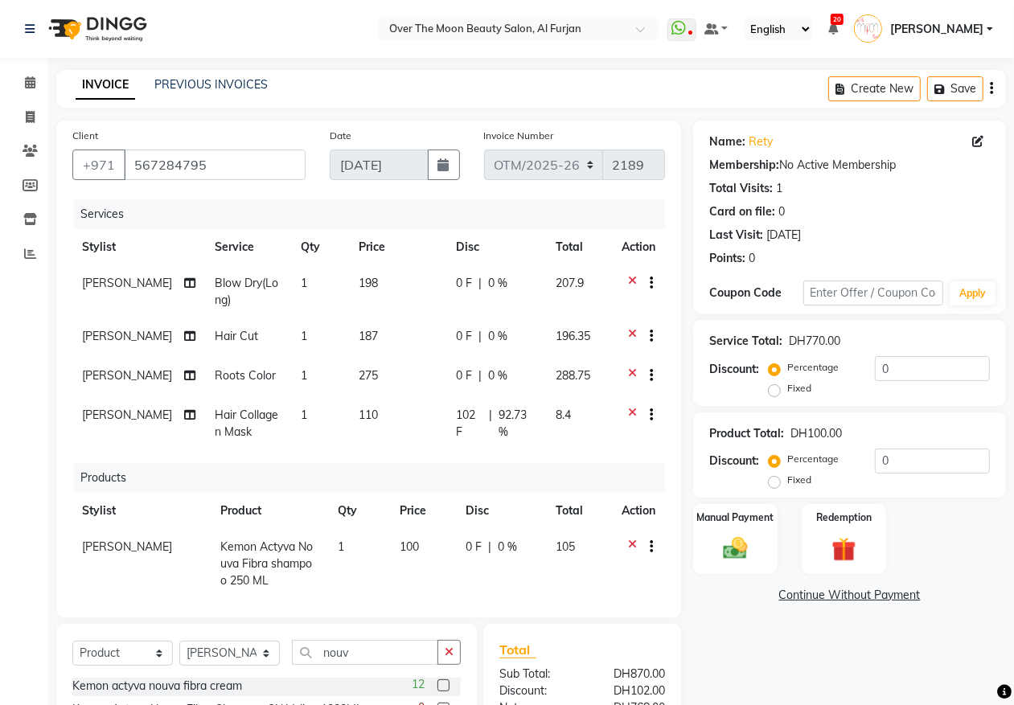
click at [460, 407] on span "102 F" at bounding box center [469, 424] width 27 height 34
select select "29762"
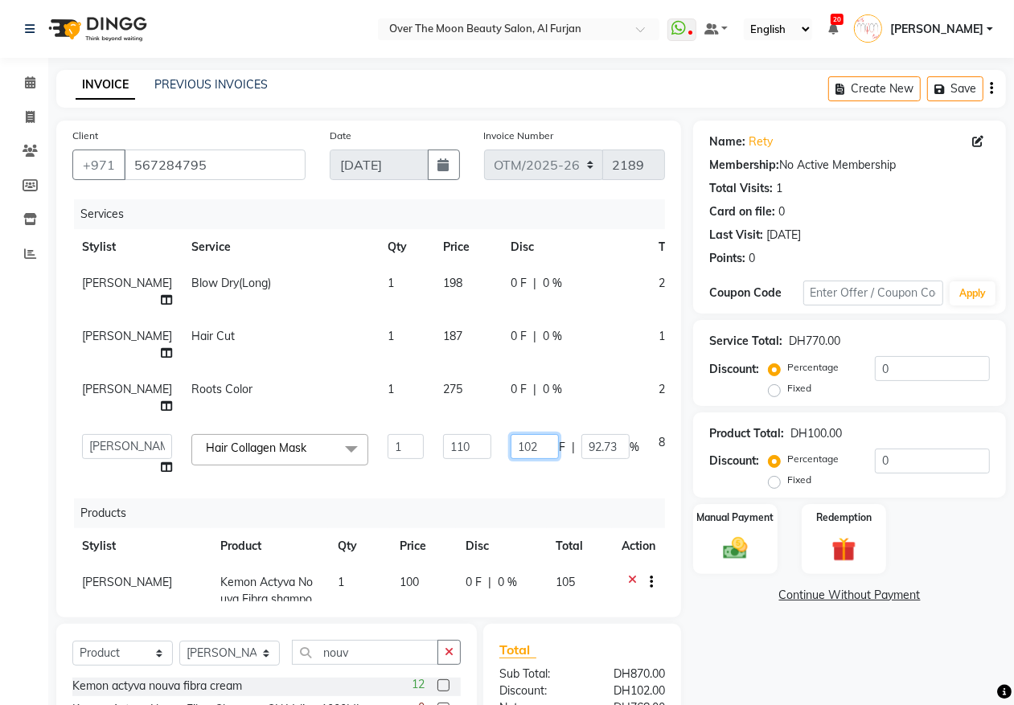
click at [511, 440] on input "102" at bounding box center [535, 446] width 48 height 25
type input "1"
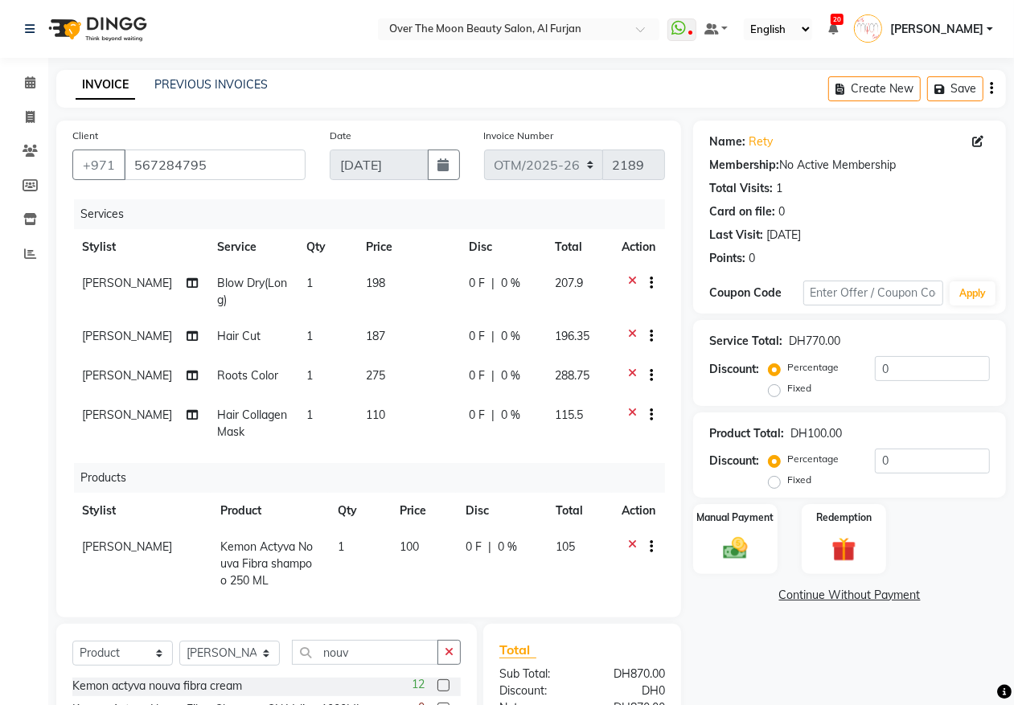
click at [484, 481] on div "Services Stylist Service Qty Price Disc Total Action [PERSON_NAME] Blow Dry(Lon…" at bounding box center [368, 400] width 593 height 402
click at [466, 432] on td "0 F | 0 %" at bounding box center [502, 423] width 86 height 53
select select "29762"
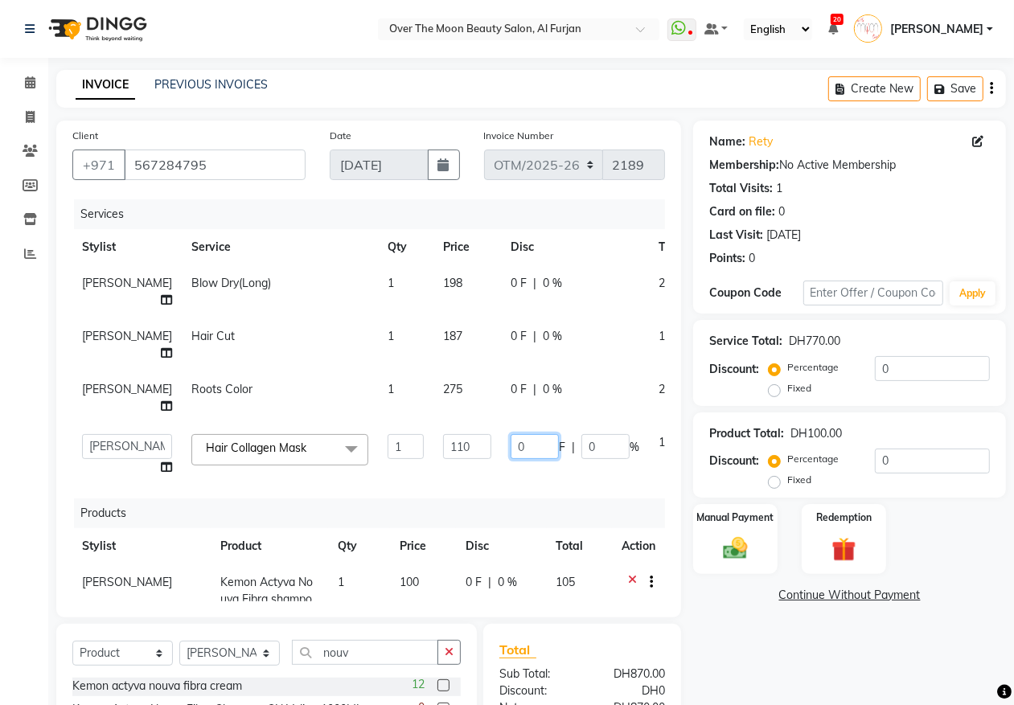
click at [511, 445] on input "0" at bounding box center [535, 446] width 48 height 25
type input "11"
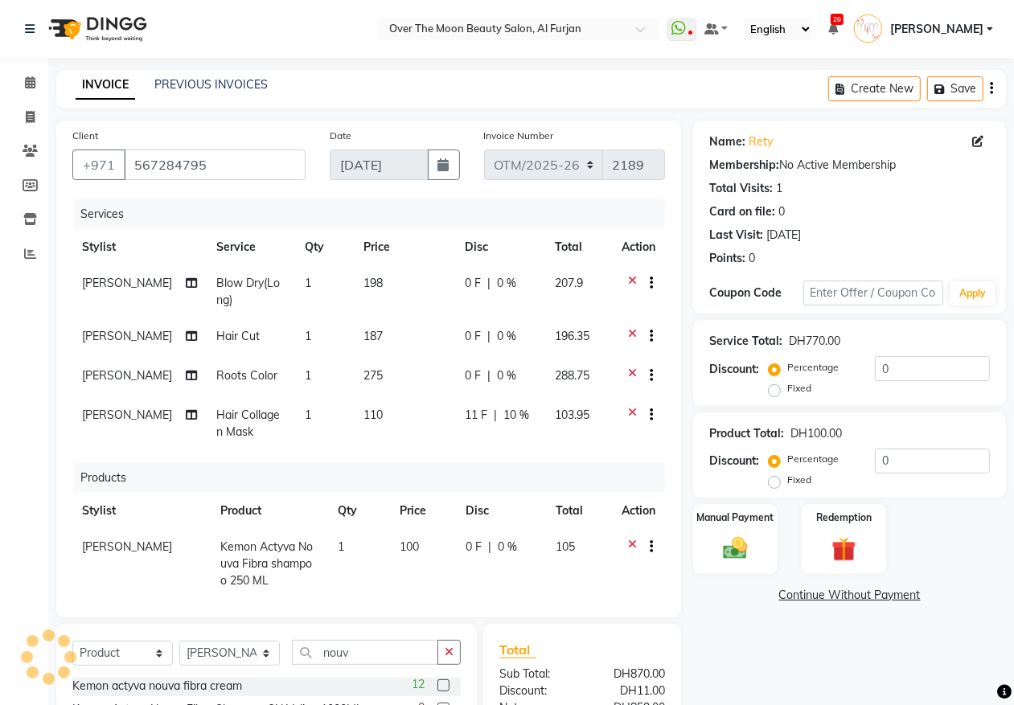
click at [494, 481] on div "Services Stylist Service Qty Price Disc Total Action [PERSON_NAME] Blow Dry(Lon…" at bounding box center [368, 400] width 593 height 402
click at [465, 371] on div "0 F | 0 %" at bounding box center [500, 375] width 71 height 17
select select "29762"
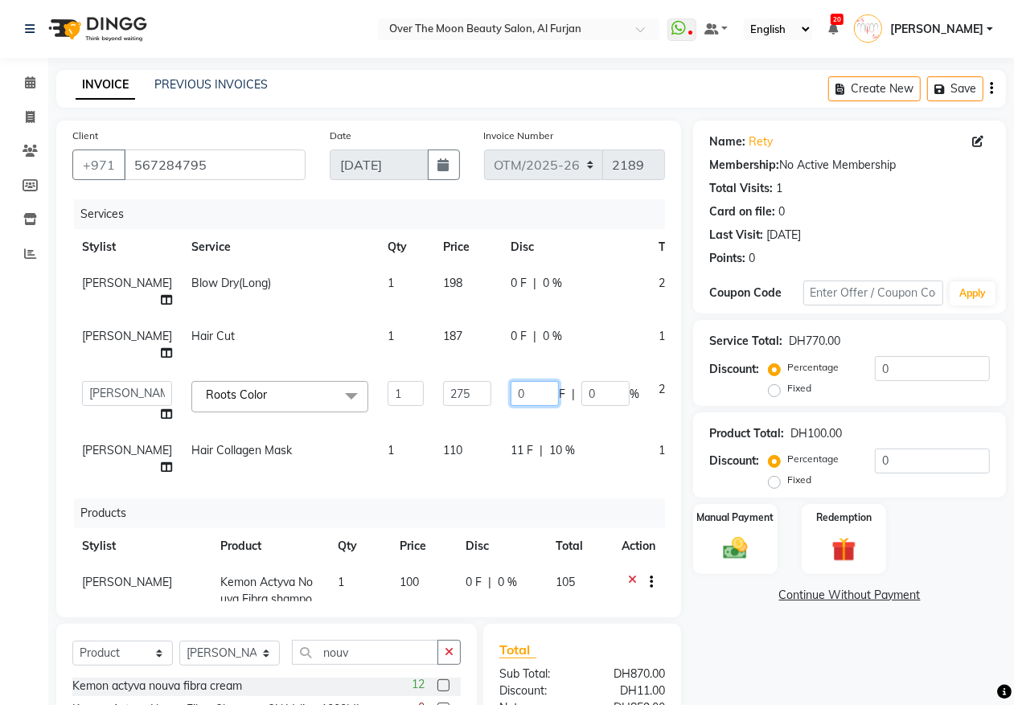
click at [511, 388] on input "0" at bounding box center [535, 393] width 48 height 25
type input "125"
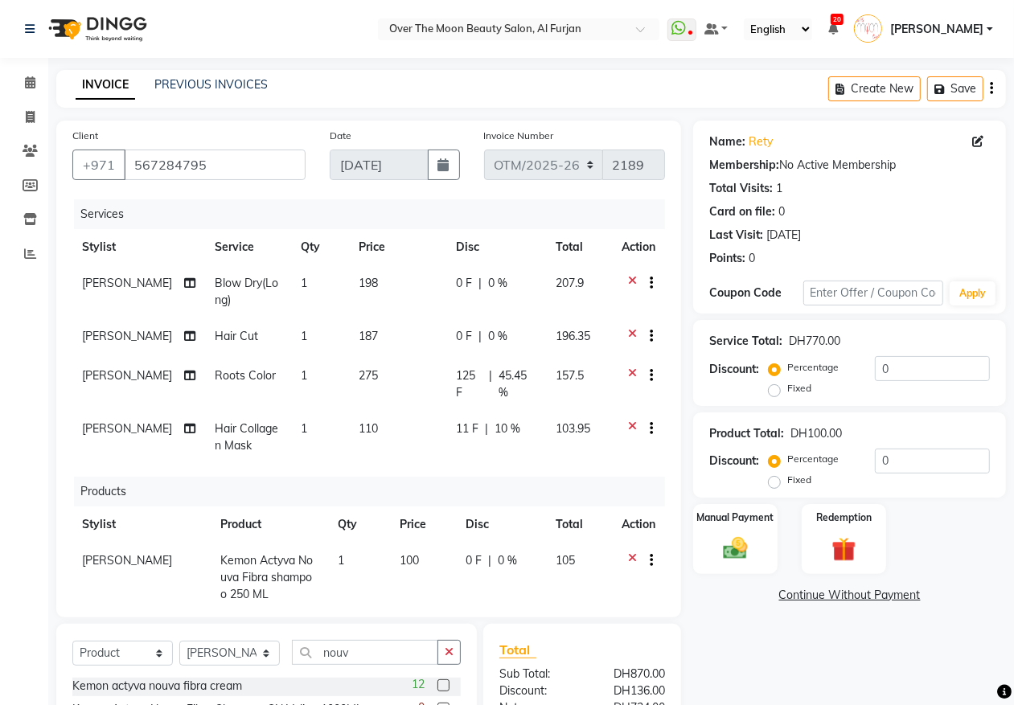
click at [493, 408] on td "125 F | 45.45 %" at bounding box center [496, 384] width 100 height 53
select select "29762"
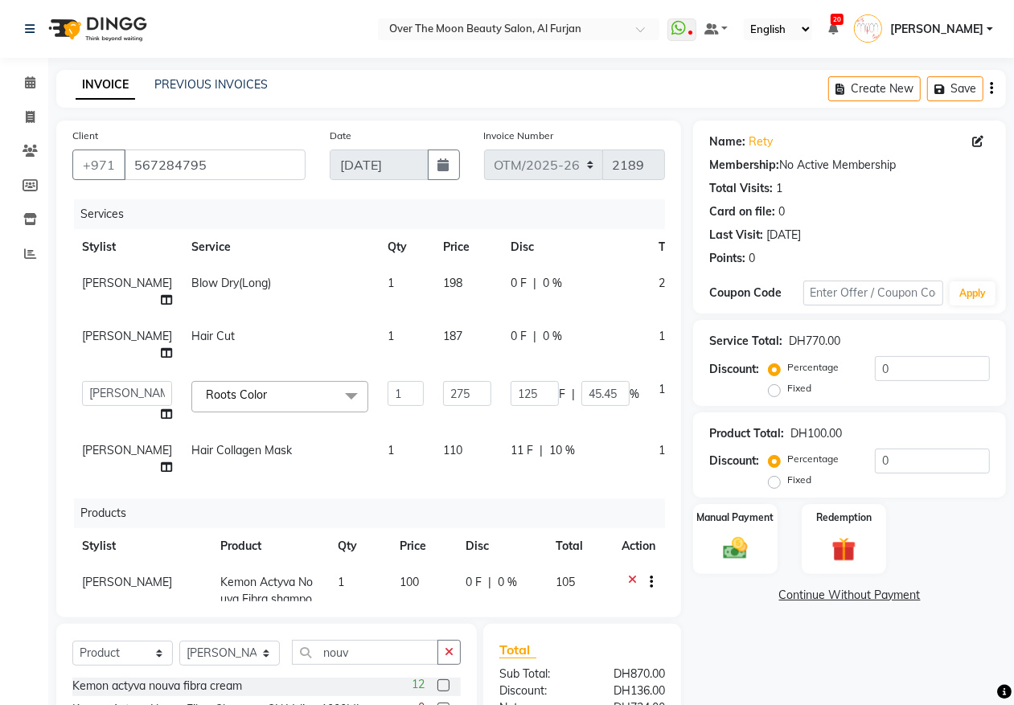
click at [511, 336] on div "0 F | 0 %" at bounding box center [575, 336] width 129 height 17
select select "29762"
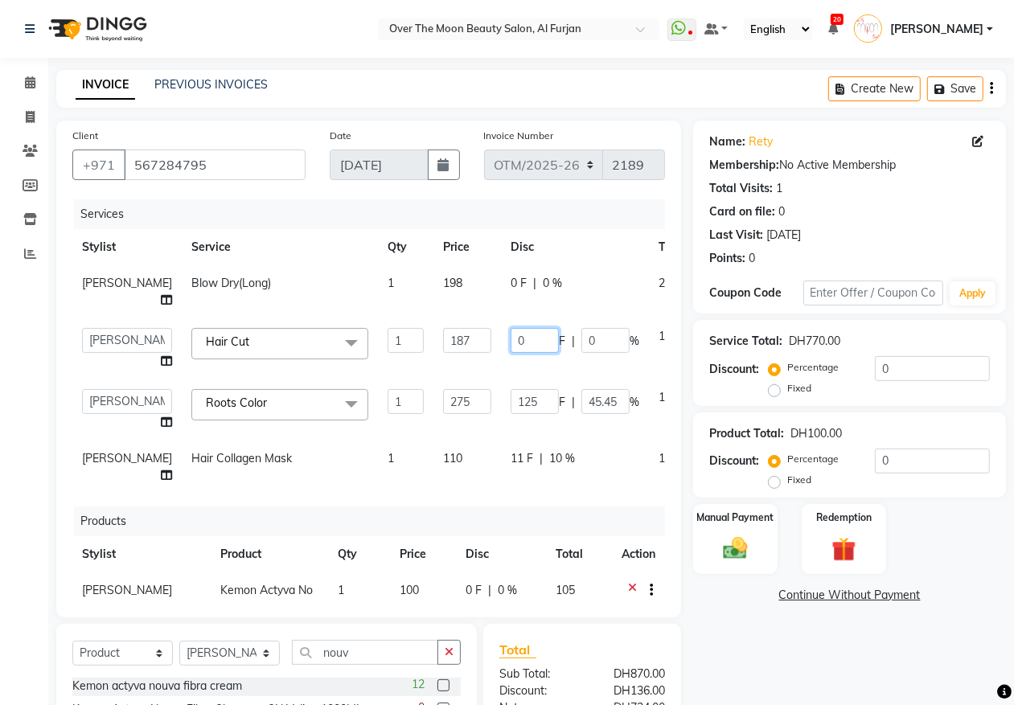
click at [511, 332] on input "0" at bounding box center [535, 340] width 48 height 25
type input "138.50"
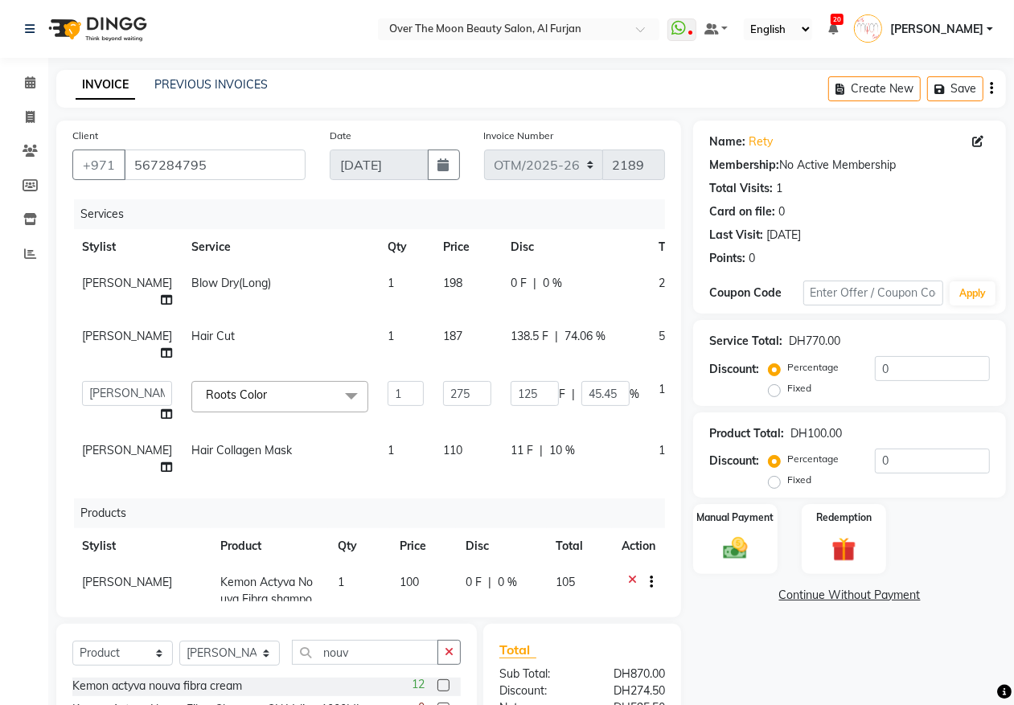
click at [515, 363] on td "138.5 F | 74.06 %" at bounding box center [575, 344] width 148 height 53
select select "29762"
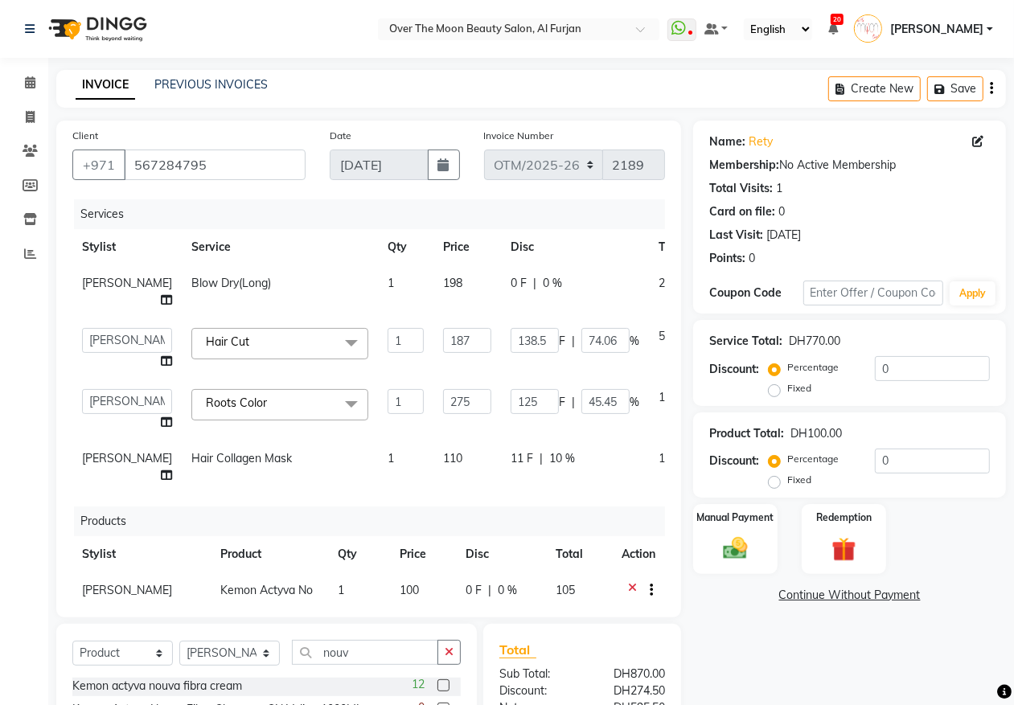
click at [533, 287] on span "|" at bounding box center [534, 283] width 3 height 17
select select "29762"
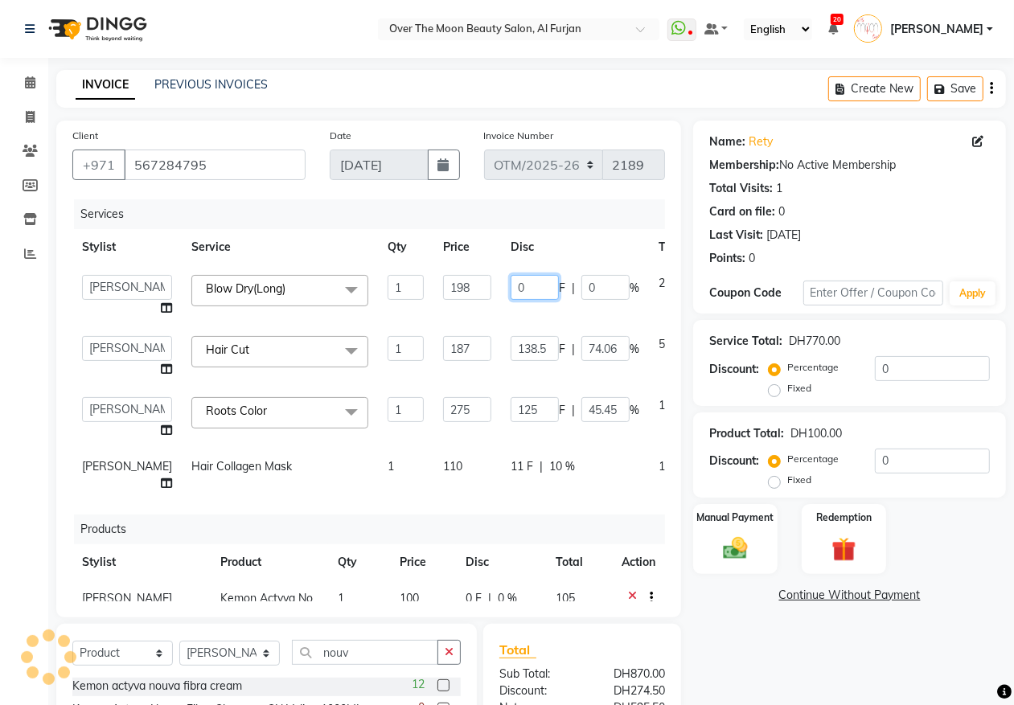
click at [511, 287] on input "0" at bounding box center [535, 287] width 48 height 25
type input "137.50"
click at [511, 298] on input "137.50" at bounding box center [535, 287] width 48 height 25
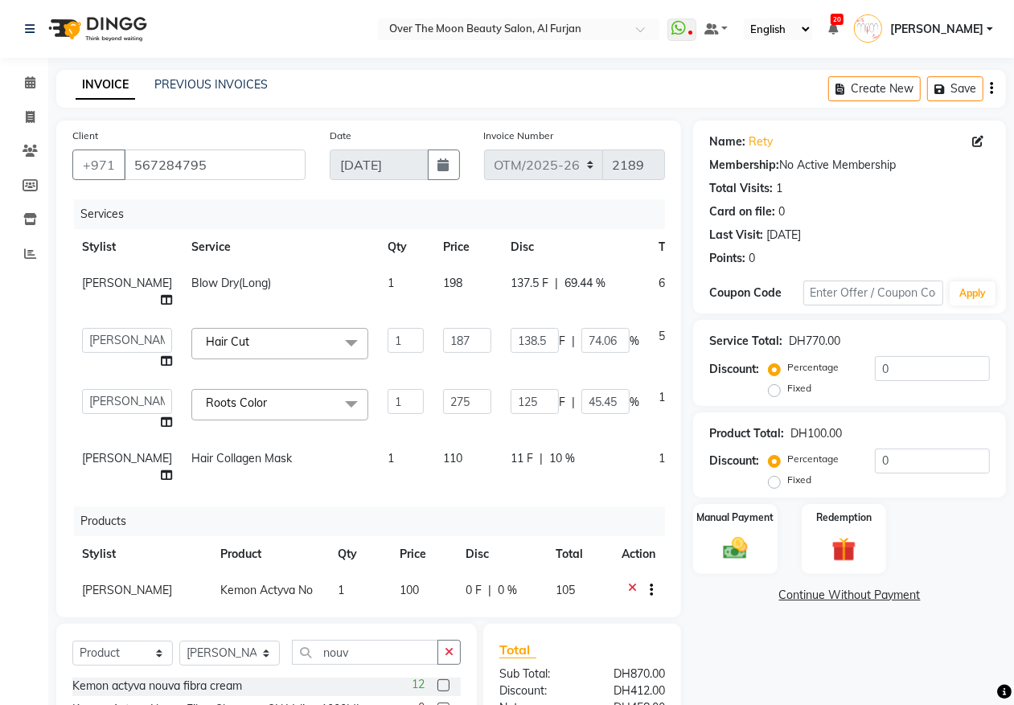
click at [501, 310] on td "137.5 F | 69.44 %" at bounding box center [575, 291] width 148 height 53
select select "29762"
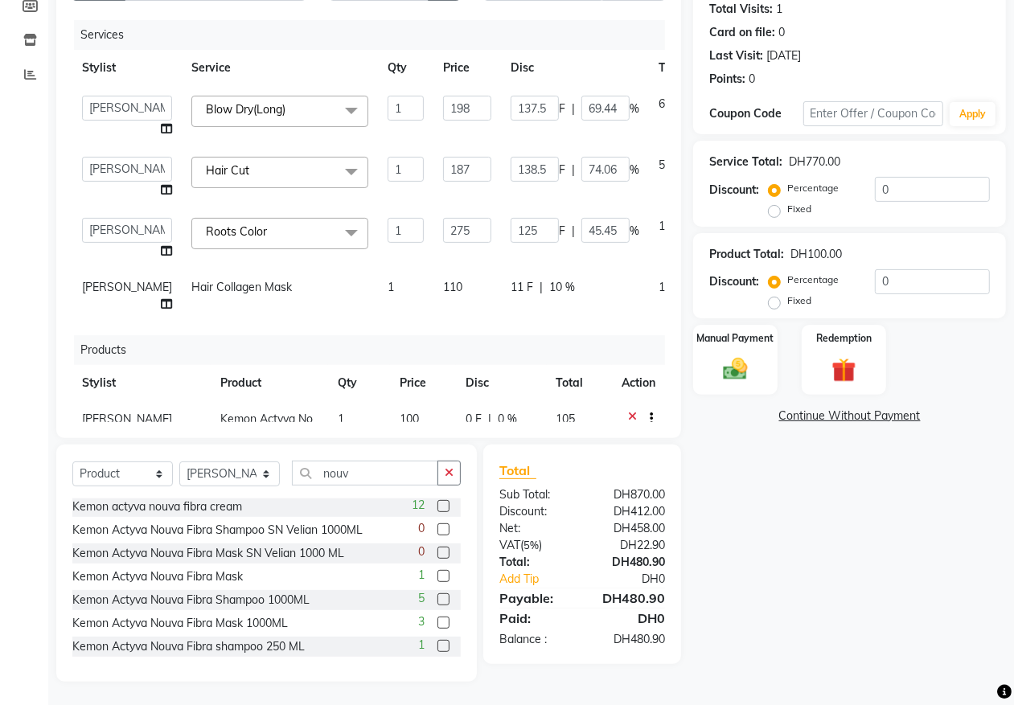
scroll to position [12, 0]
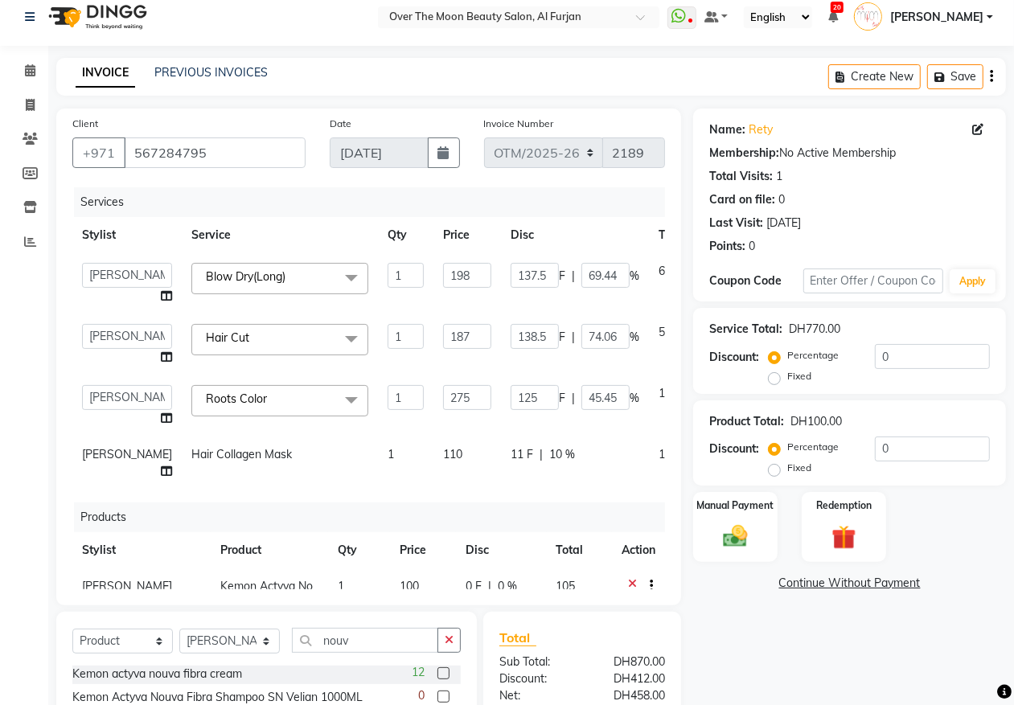
click at [511, 452] on span "11 F" at bounding box center [522, 454] width 23 height 17
select select "29762"
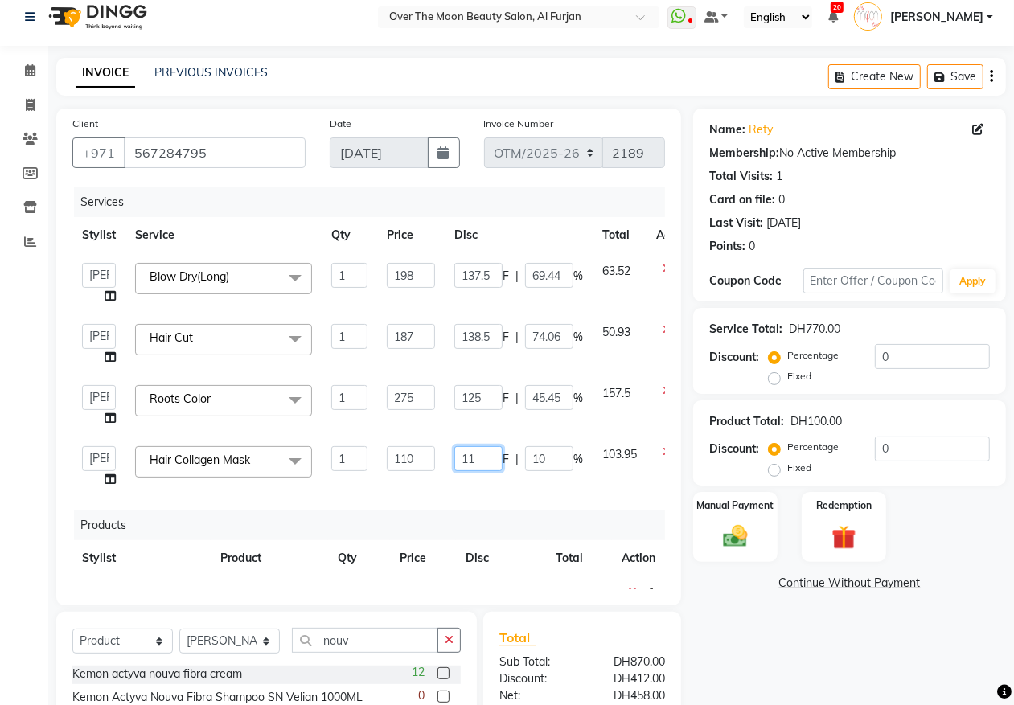
click at [481, 454] on input "11" at bounding box center [478, 458] width 48 height 25
type input "10"
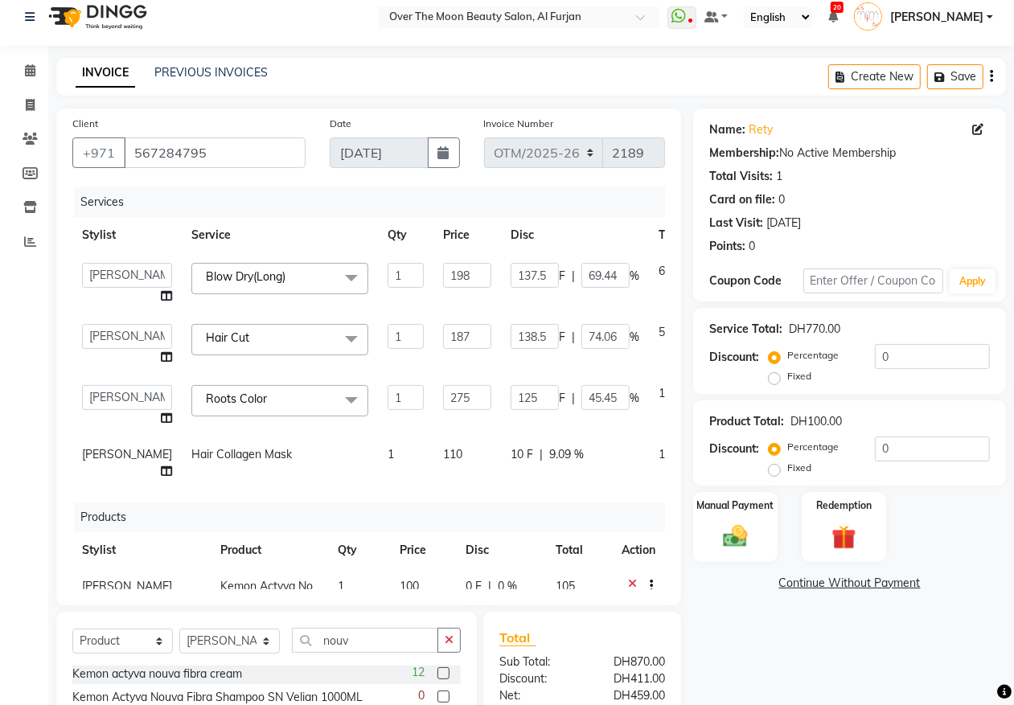
click at [500, 499] on div "Services Stylist Service Qty Price Disc Total Action Admin [PERSON_NAME] Jinky …" at bounding box center [368, 388] width 593 height 402
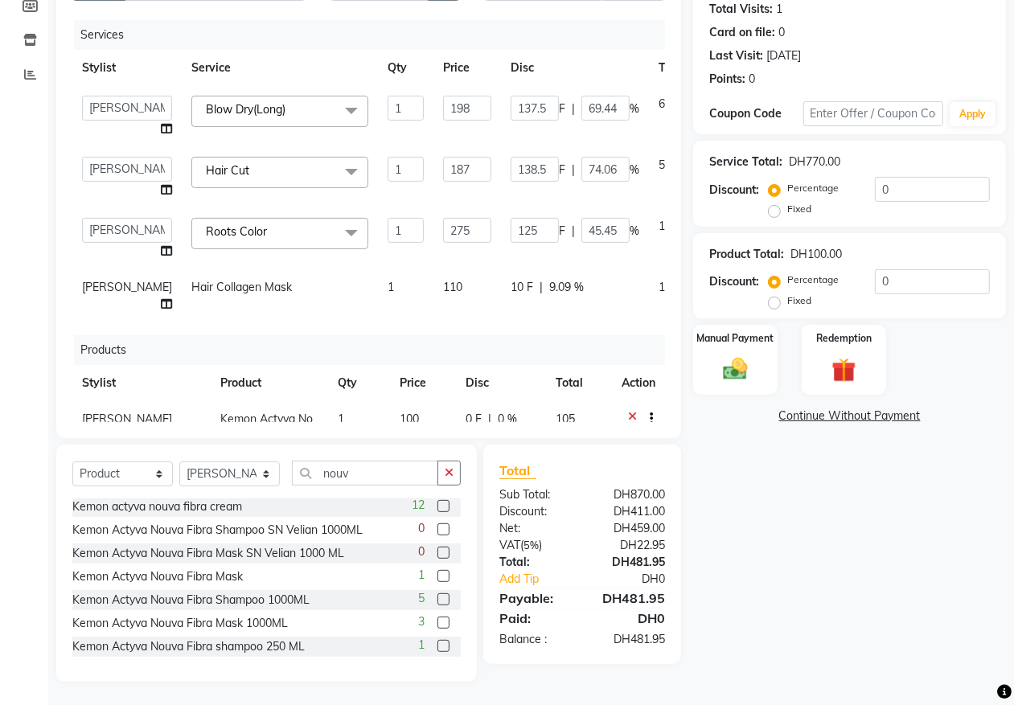
scroll to position [0, 0]
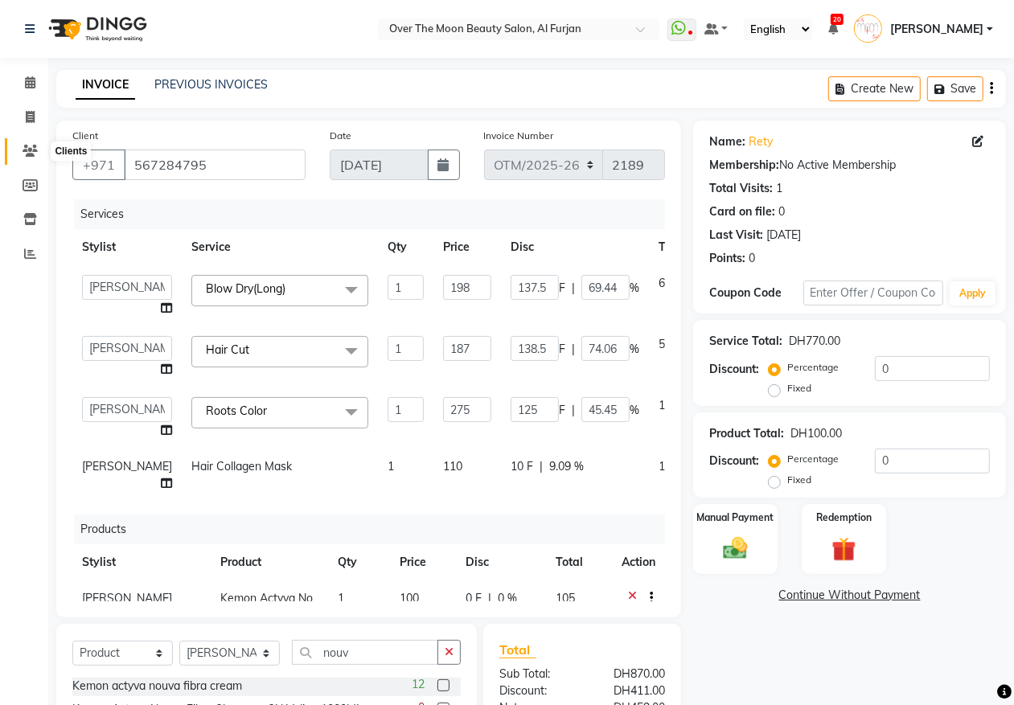
drag, startPoint x: 30, startPoint y: 154, endPoint x: 670, endPoint y: 155, distance: 640.0
click at [30, 154] on icon at bounding box center [30, 151] width 15 height 12
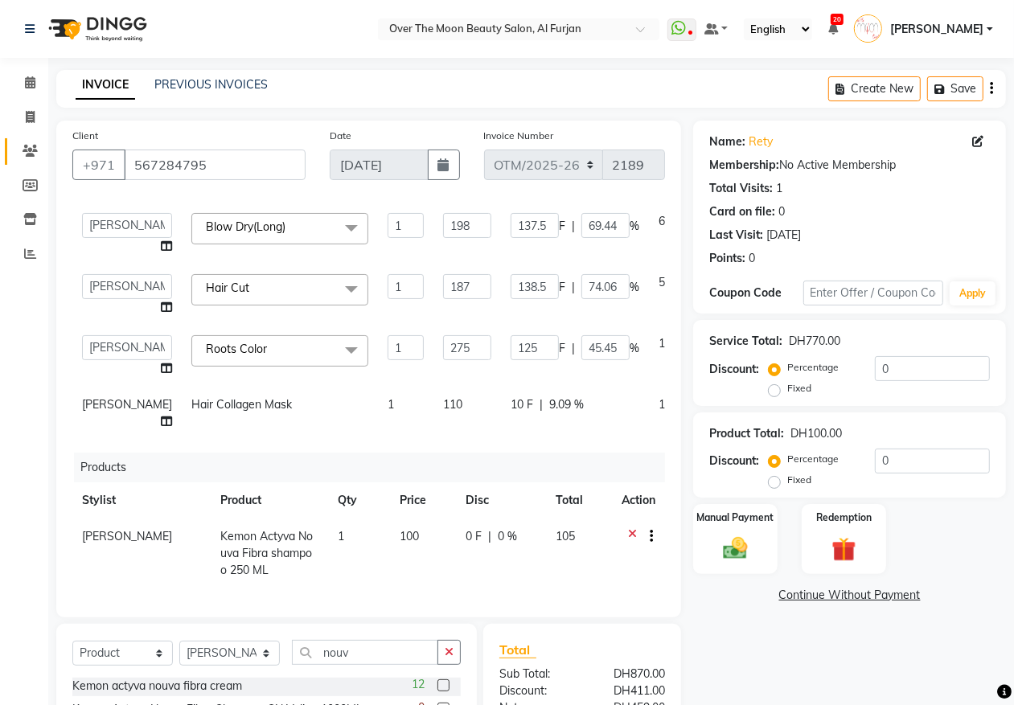
scroll to position [179, 0]
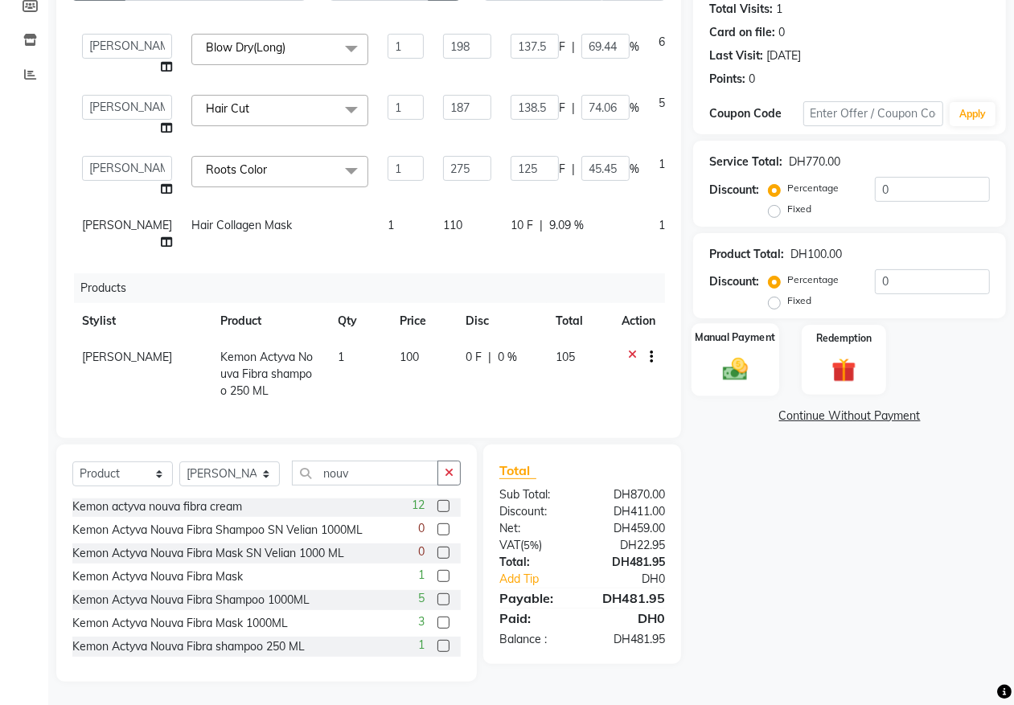
click at [722, 355] on img at bounding box center [735, 369] width 40 height 29
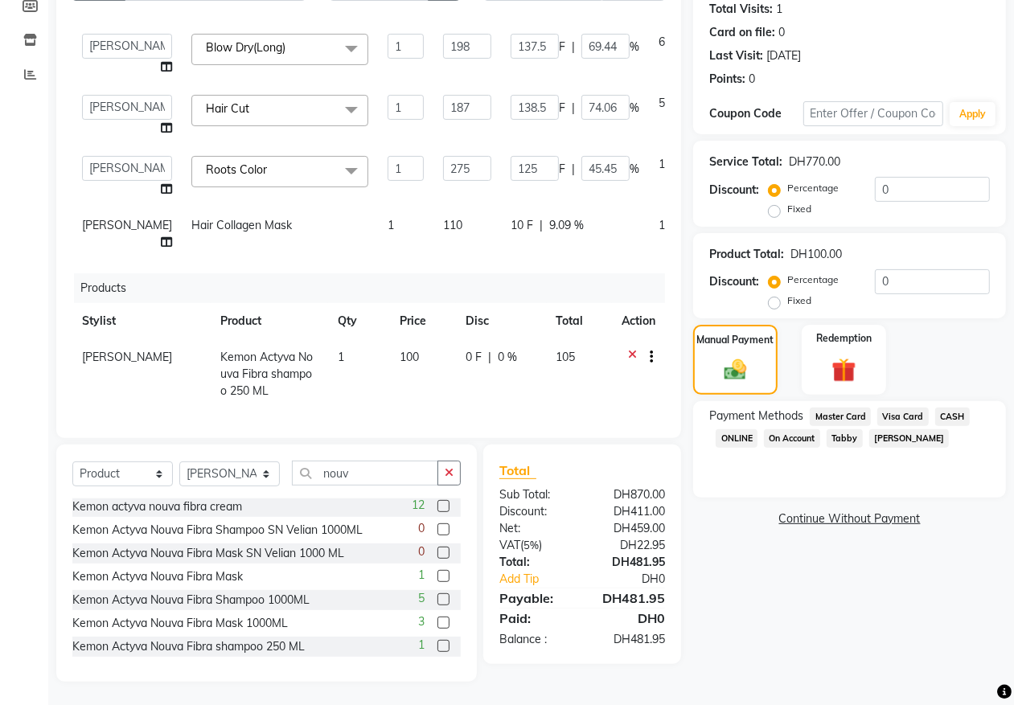
click at [910, 419] on span "Visa Card" at bounding box center [902, 417] width 51 height 18
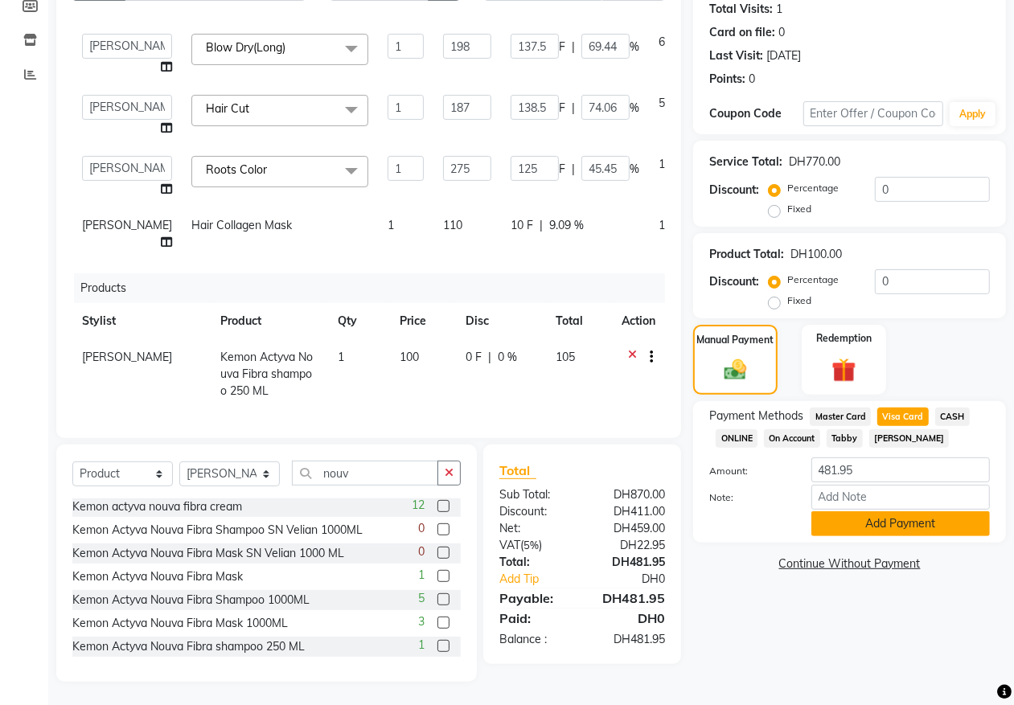
click at [891, 524] on button "Add Payment" at bounding box center [900, 523] width 178 height 25
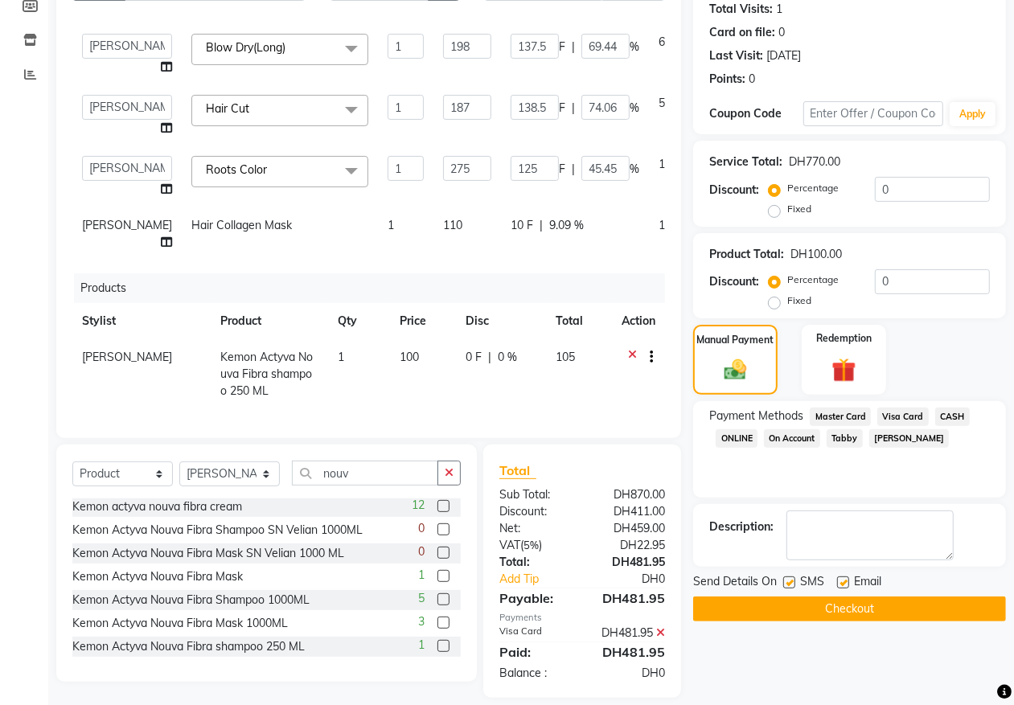
drag, startPoint x: 818, startPoint y: 595, endPoint x: 0, endPoint y: 358, distance: 852.1
click at [818, 597] on button "Checkout" at bounding box center [849, 609] width 313 height 25
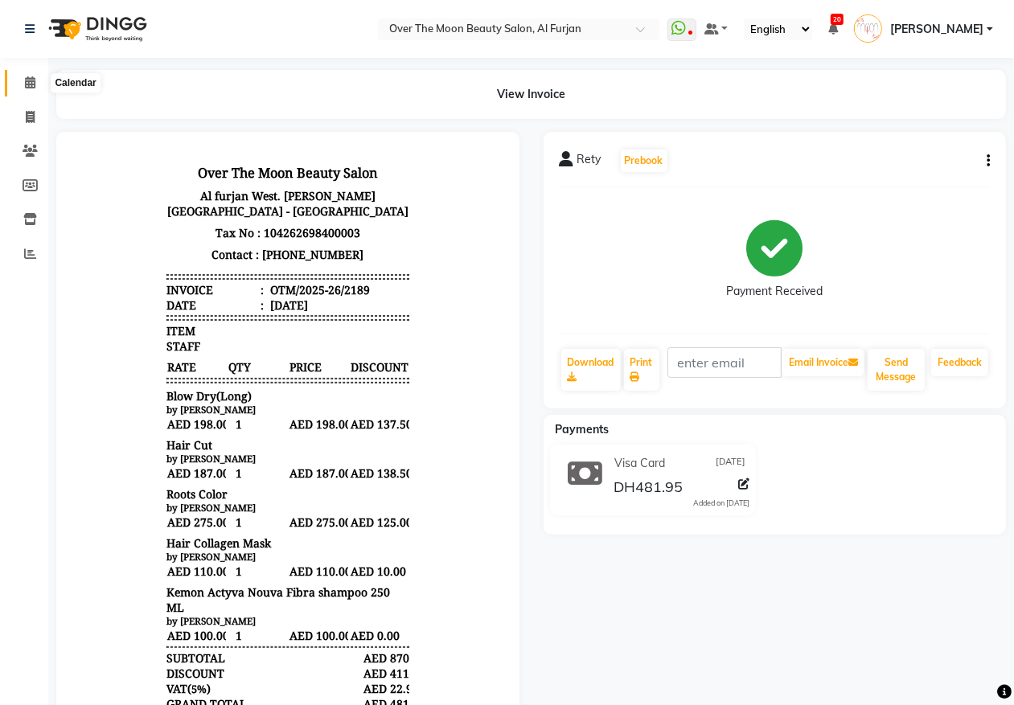
click at [32, 84] on icon at bounding box center [30, 82] width 10 height 12
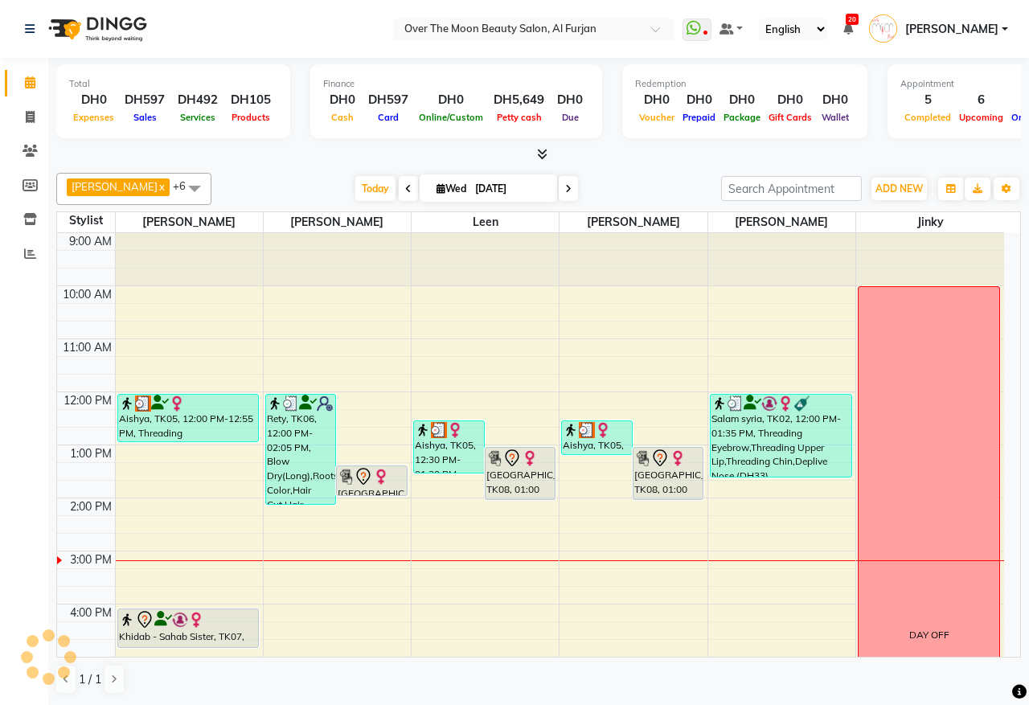
scroll to position [167, 0]
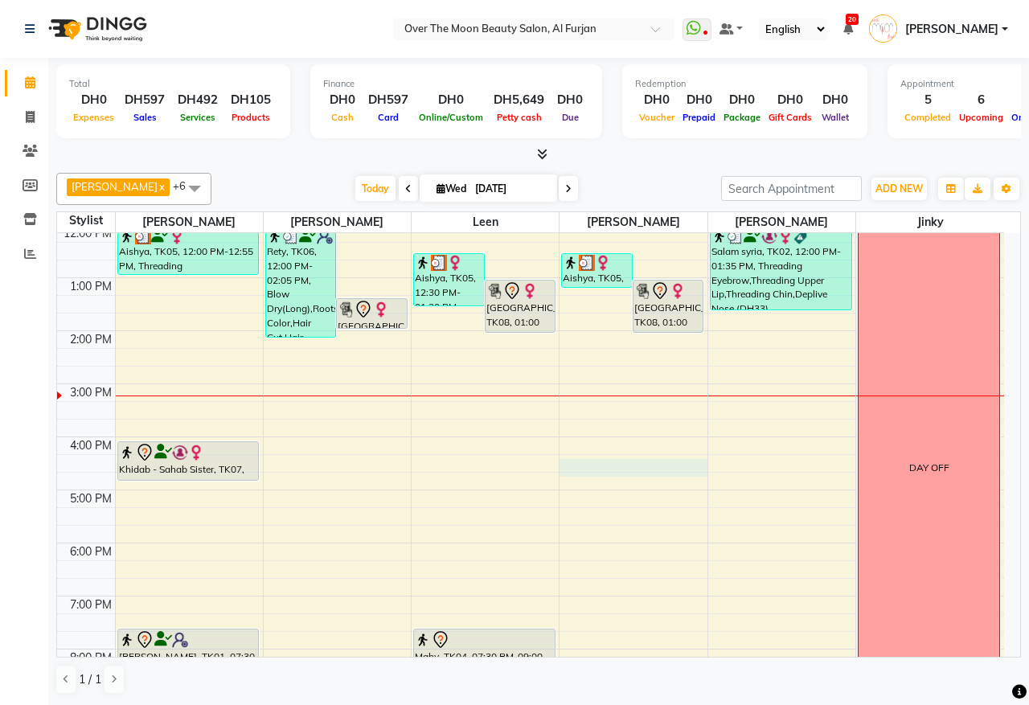
click at [589, 463] on div "9:00 AM 10:00 AM 11:00 AM 12:00 PM 1:00 PM 2:00 PM 3:00 PM 4:00 PM 5:00 PM 6:00…" at bounding box center [530, 463] width 947 height 795
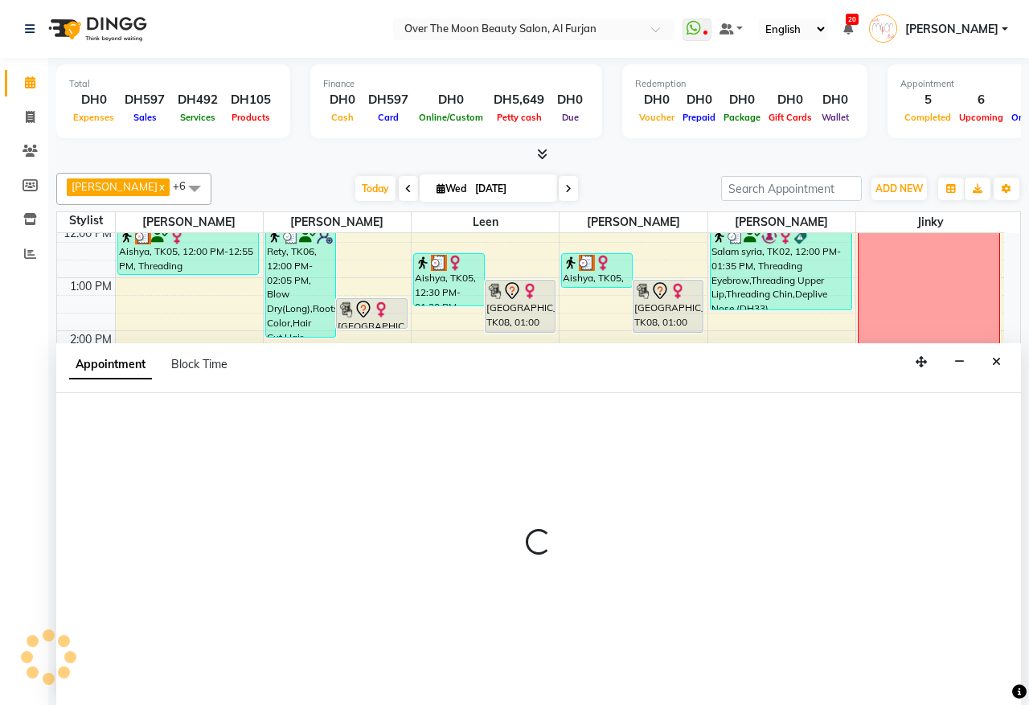
select select "64796"
select select "975"
select select "tentative"
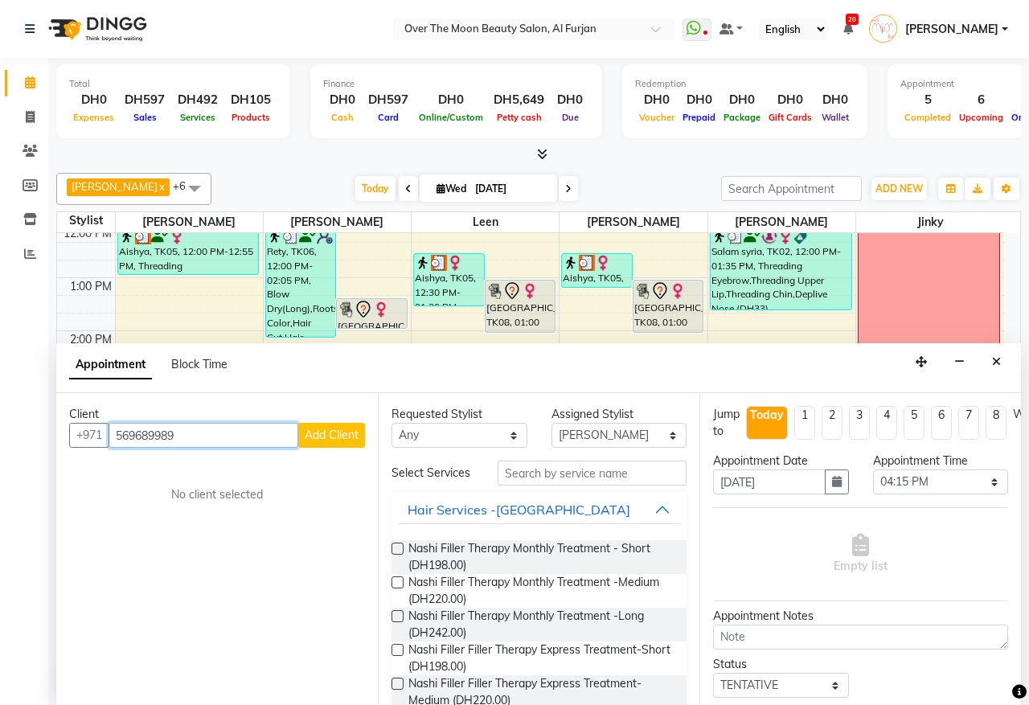
type input "569689989"
click at [347, 431] on span "Add Client" at bounding box center [332, 435] width 54 height 14
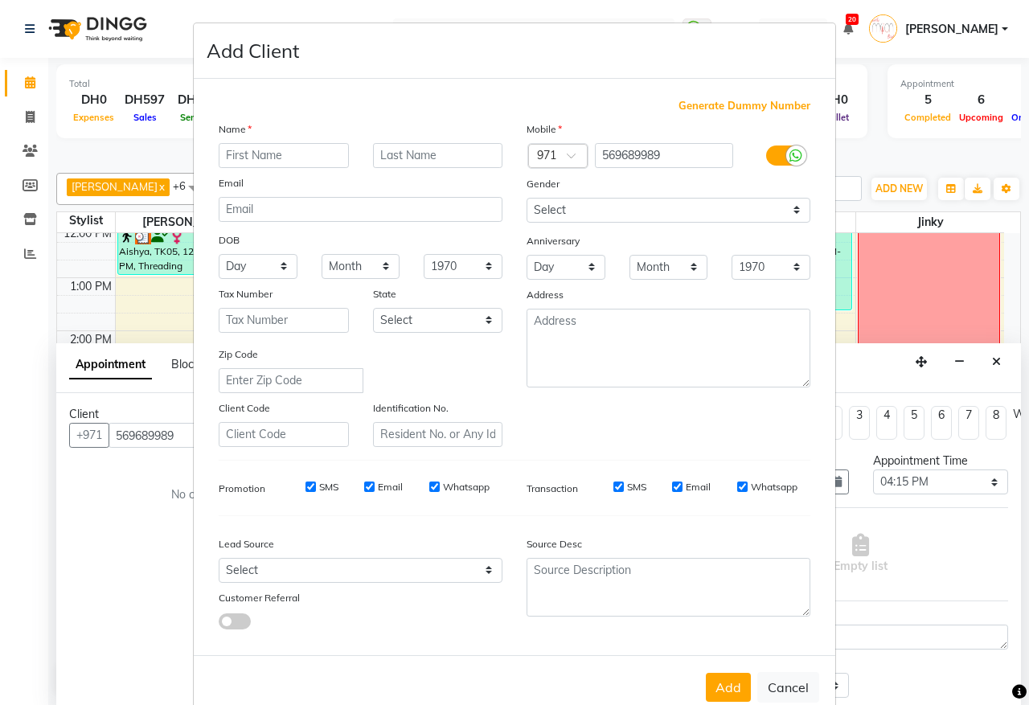
click at [306, 157] on input "text" at bounding box center [284, 155] width 130 height 25
type input "neha"
click at [717, 682] on button "Add" at bounding box center [728, 687] width 45 height 29
select select
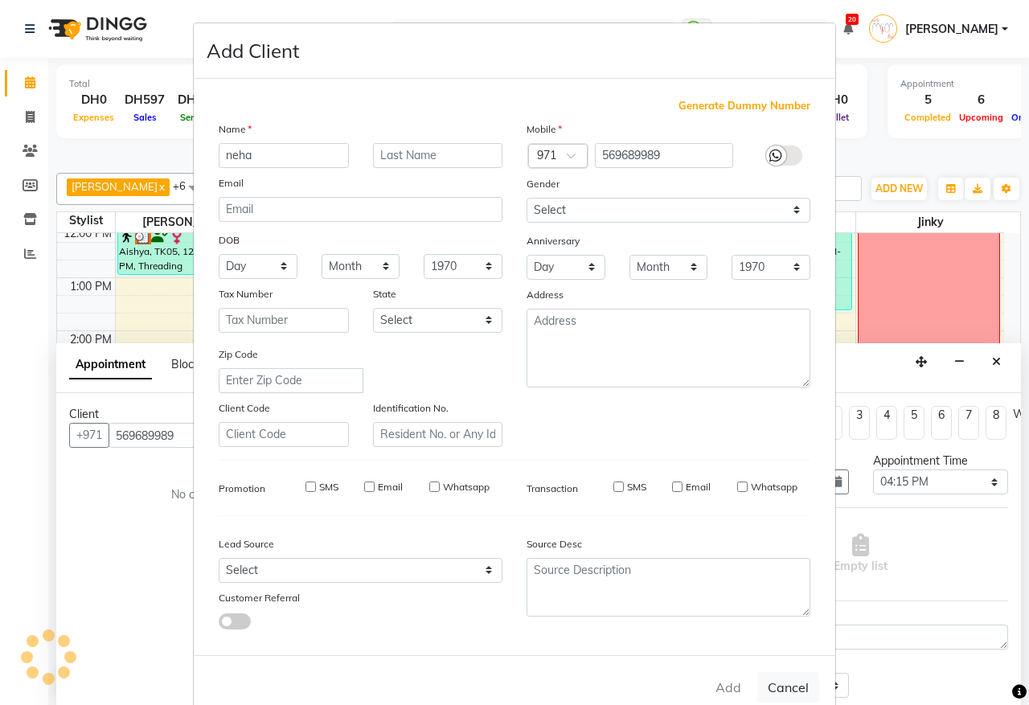
select select
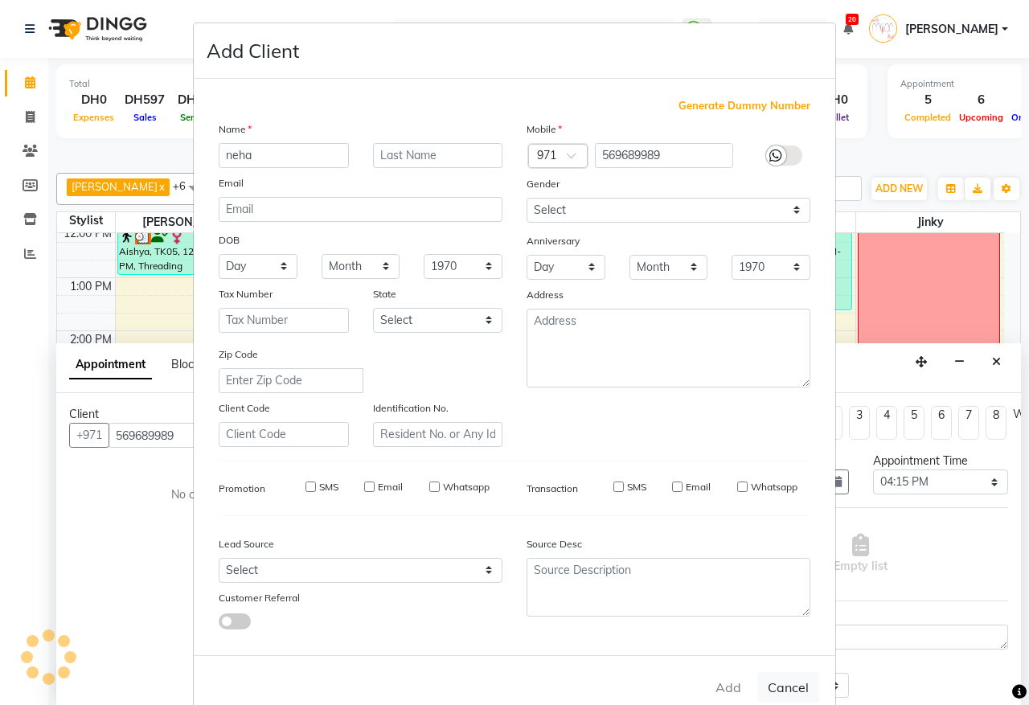
checkbox input "false"
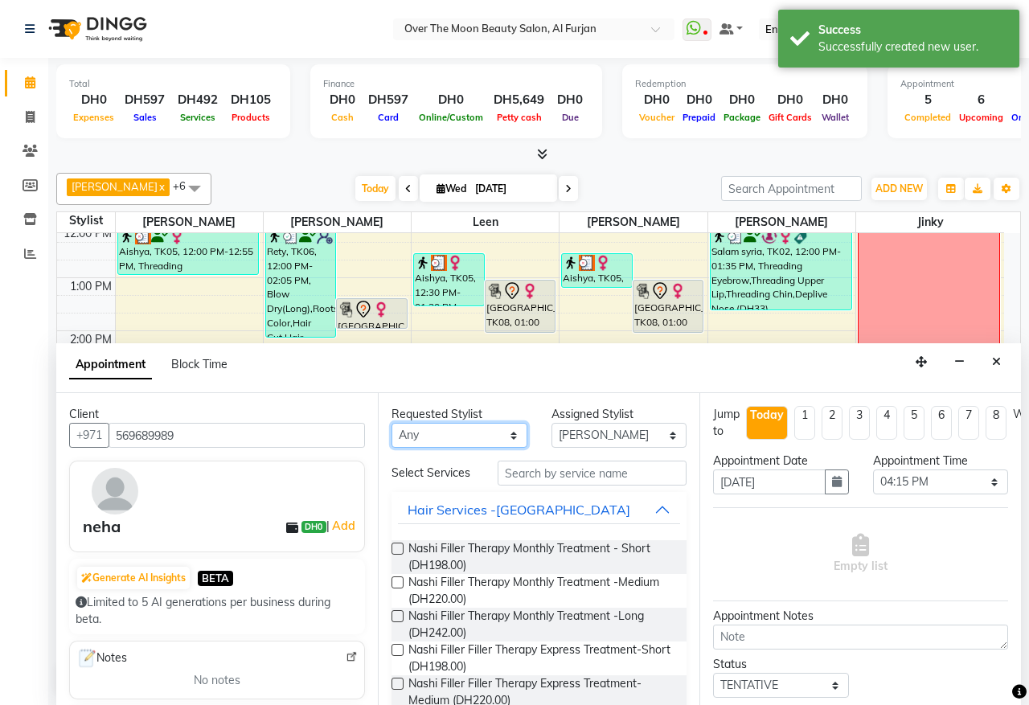
click at [507, 438] on select "Any [PERSON_NAME] [PERSON_NAME] [PERSON_NAME]" at bounding box center [460, 435] width 136 height 25
select select "64796"
click at [392, 424] on select "Any [PERSON_NAME] [PERSON_NAME] [PERSON_NAME]" at bounding box center [460, 435] width 136 height 25
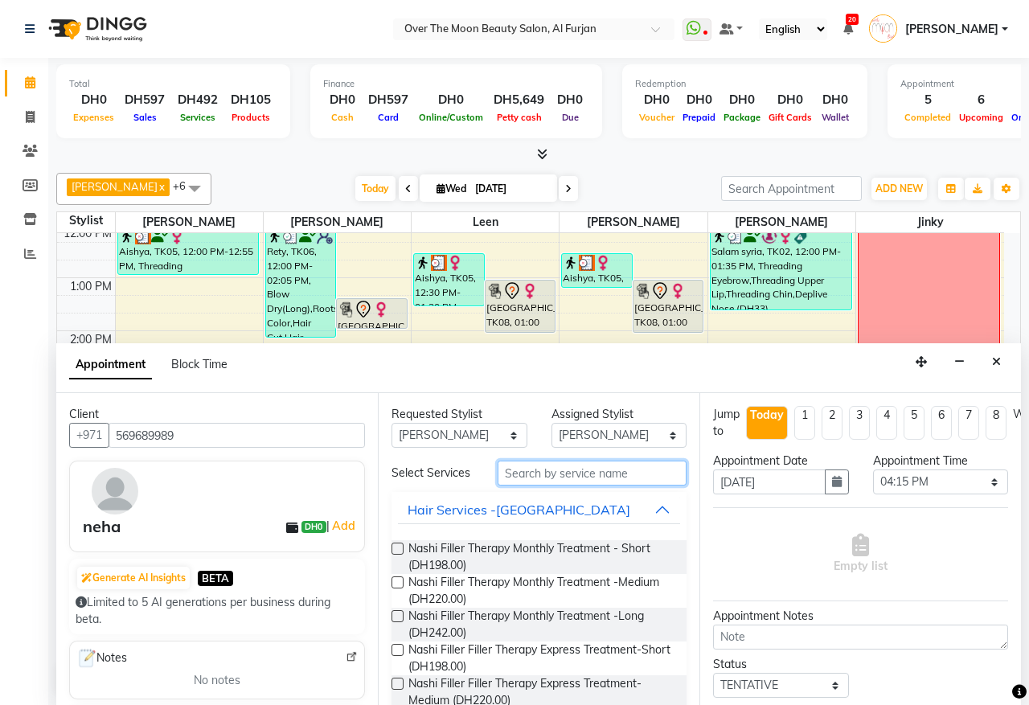
click at [584, 476] on input "text" at bounding box center [592, 473] width 189 height 25
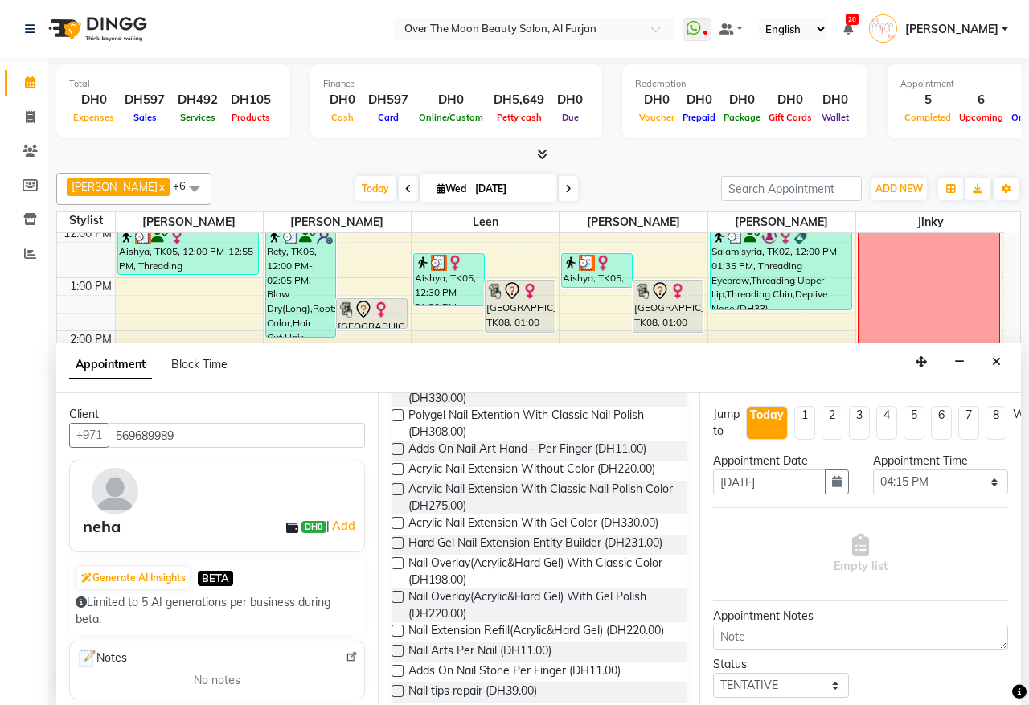
type input "nail"
click at [396, 529] on label at bounding box center [398, 523] width 12 height 12
click at [396, 530] on input "checkbox" at bounding box center [397, 524] width 10 height 10
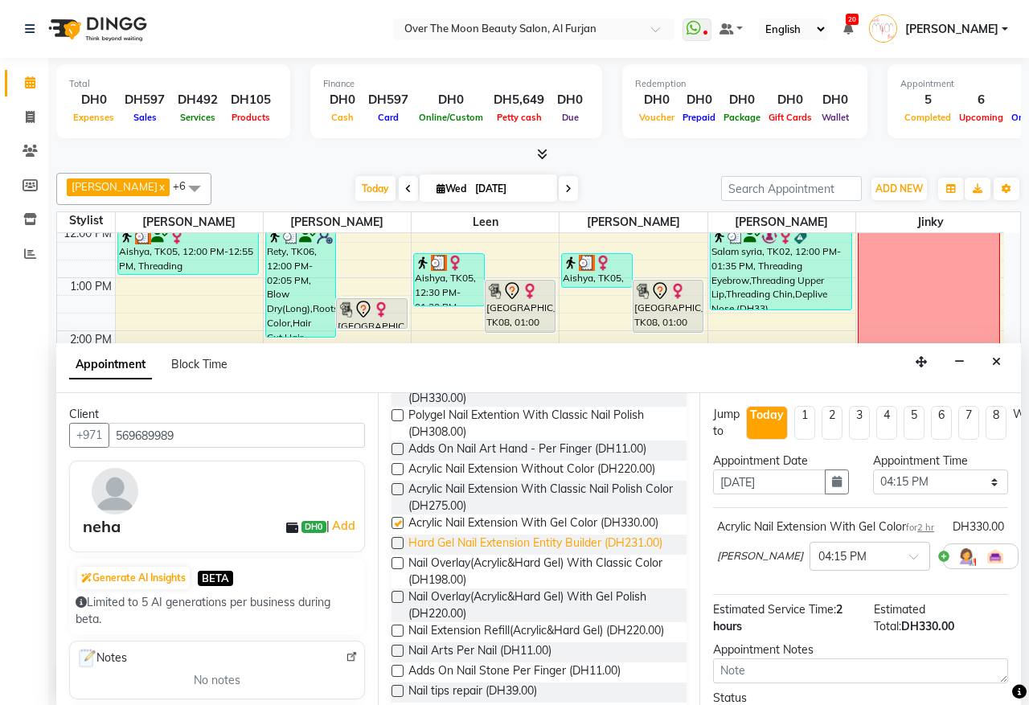
checkbox input "false"
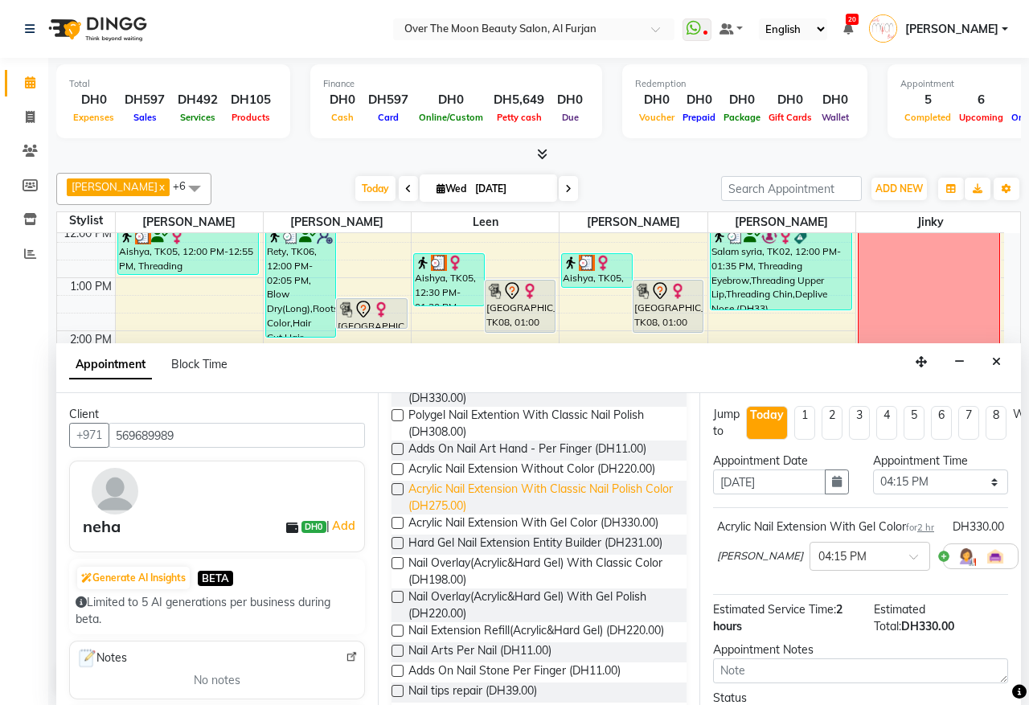
scroll to position [0, 0]
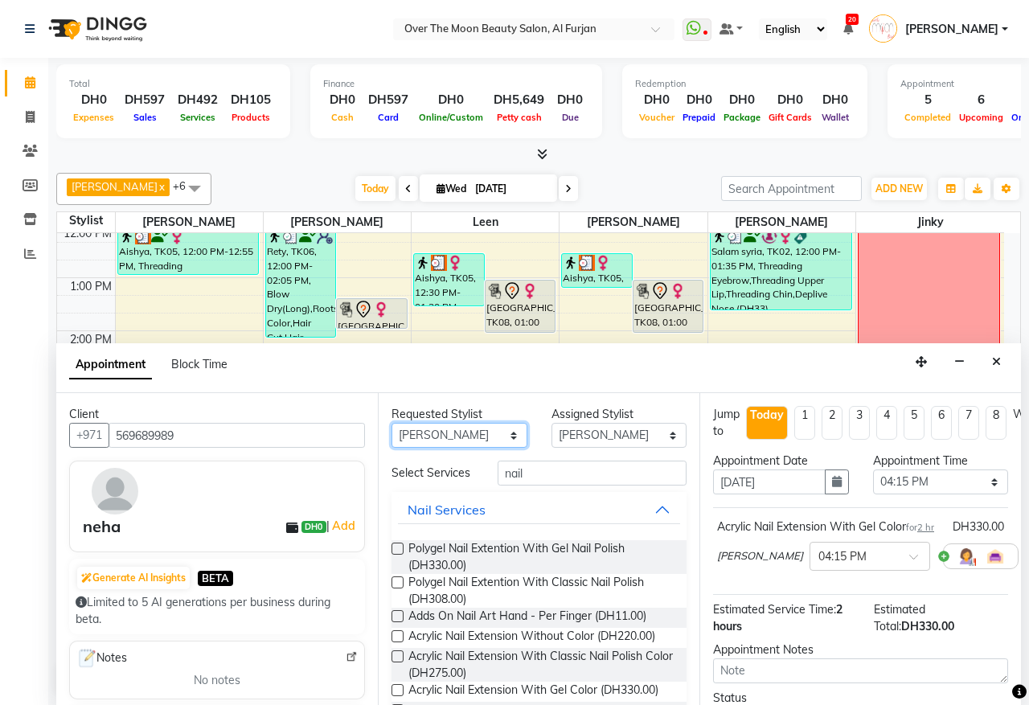
click at [498, 431] on select "Any [PERSON_NAME] [PERSON_NAME] [PERSON_NAME]" at bounding box center [460, 435] width 136 height 25
select select "43472"
click at [392, 424] on select "Any [PERSON_NAME] [PERSON_NAME] [PERSON_NAME]" at bounding box center [460, 435] width 136 height 25
select select "43472"
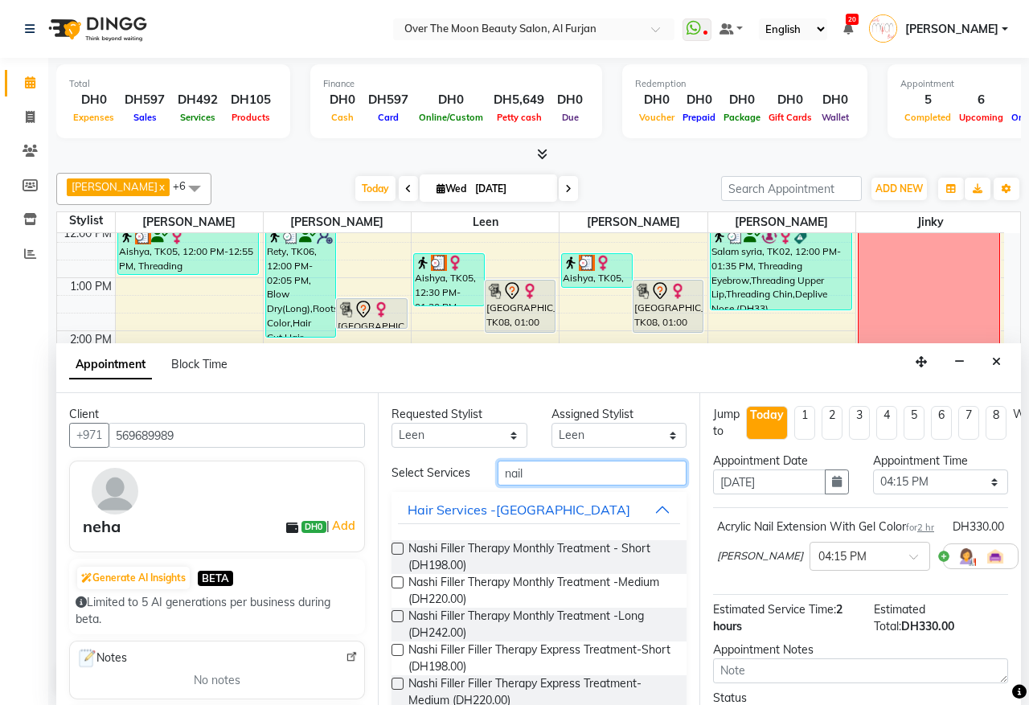
click at [560, 466] on input "nail" at bounding box center [592, 473] width 189 height 25
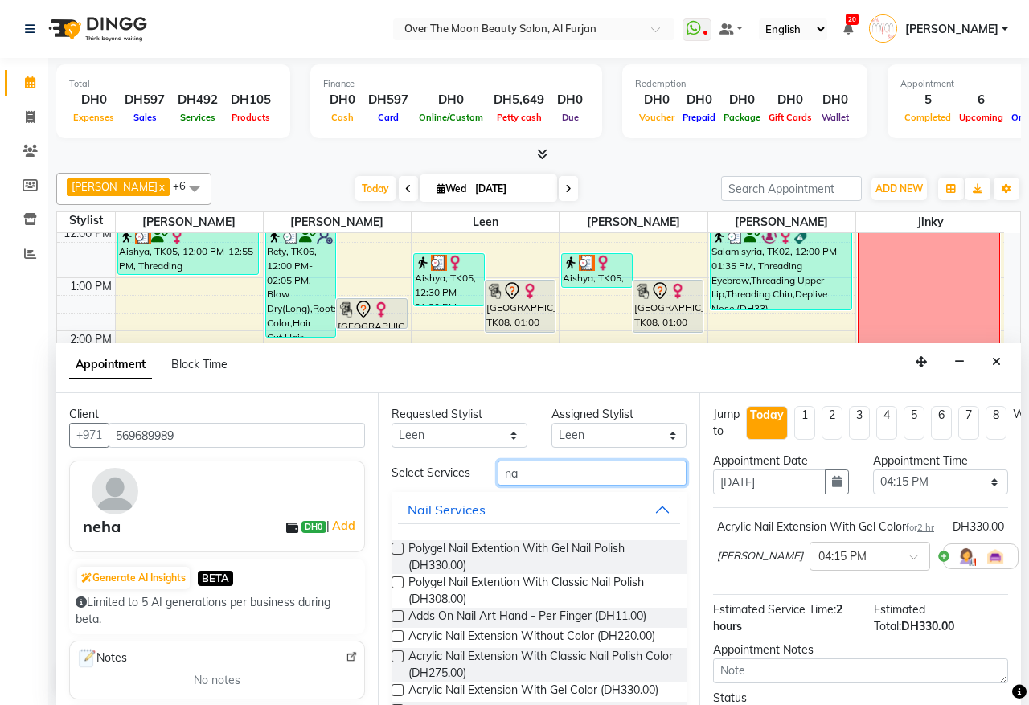
type input "n"
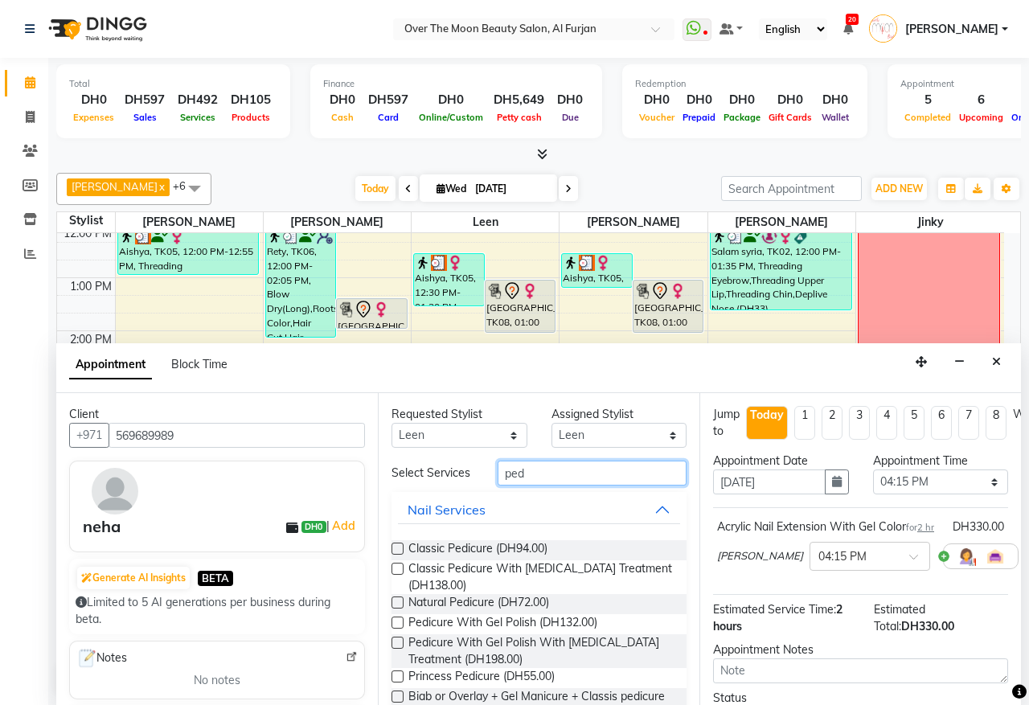
type input "ped"
click at [400, 555] on label at bounding box center [398, 549] width 12 height 12
click at [400, 556] on input "checkbox" at bounding box center [397, 550] width 10 height 10
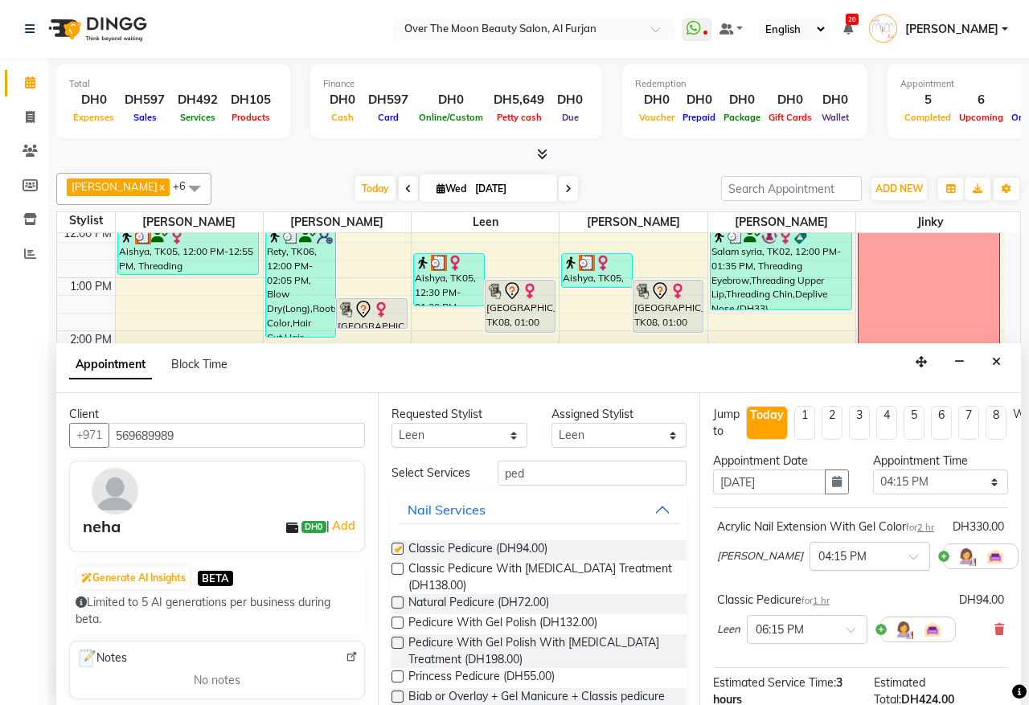
checkbox input "false"
click at [851, 643] on span at bounding box center [857, 634] width 20 height 17
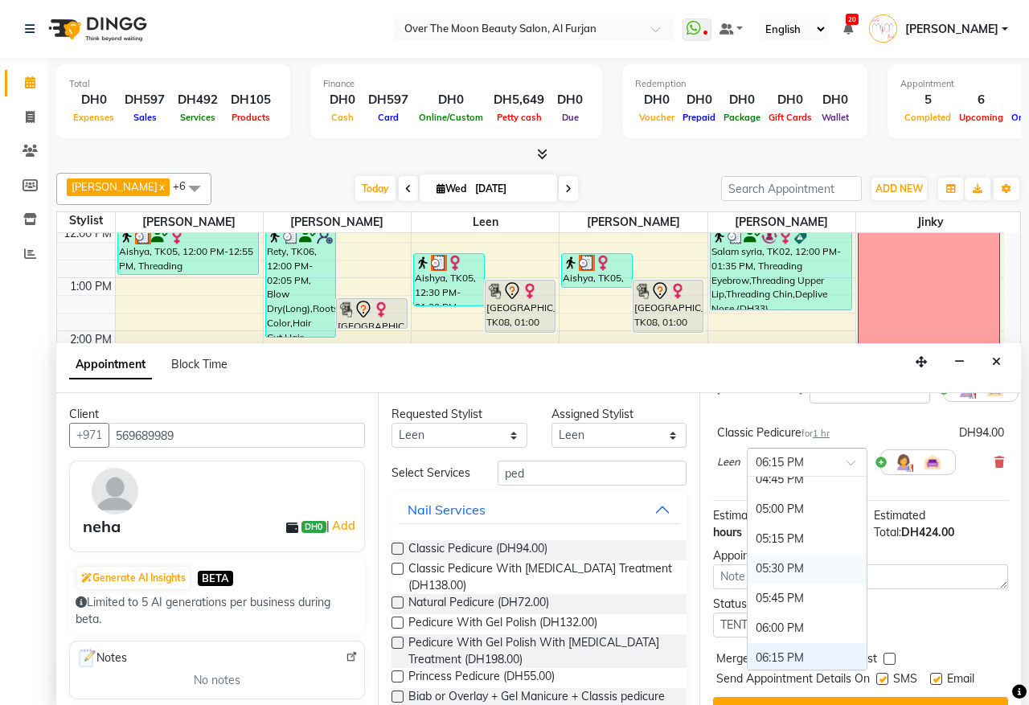
scroll to position [658, 0]
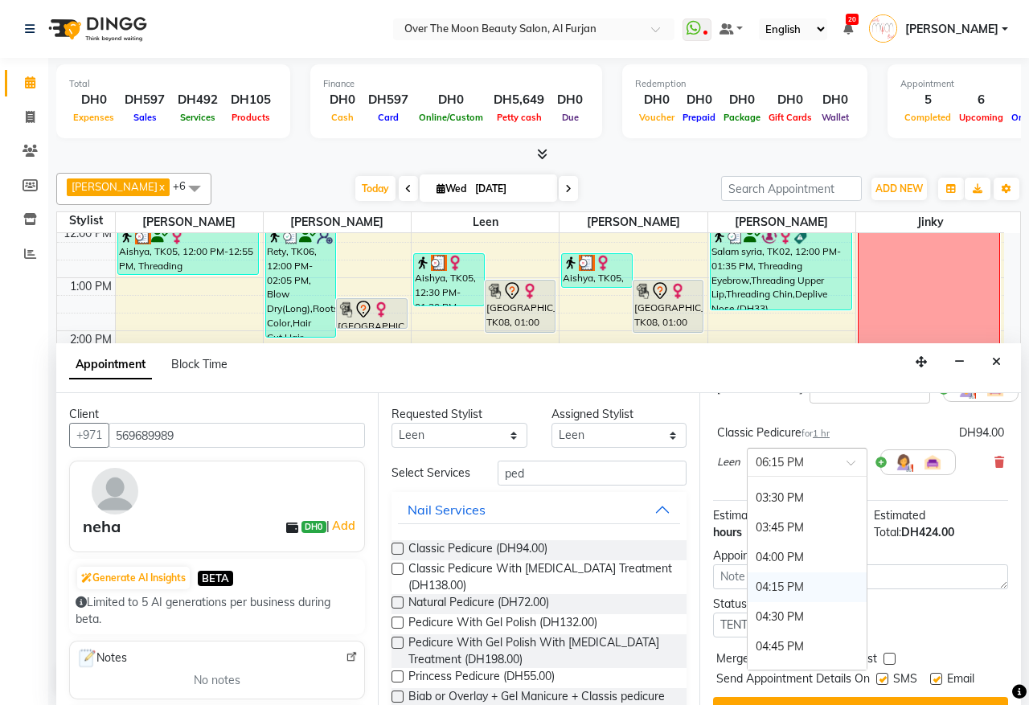
click at [800, 602] on div "04:15 PM" at bounding box center [807, 587] width 119 height 30
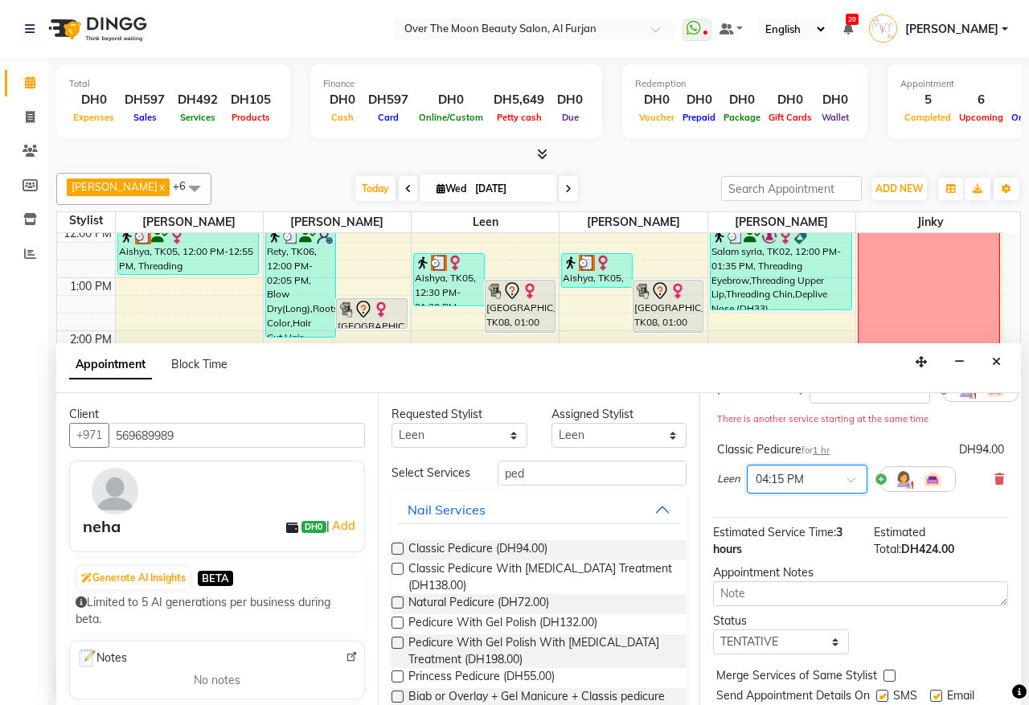
scroll to position [251, 0]
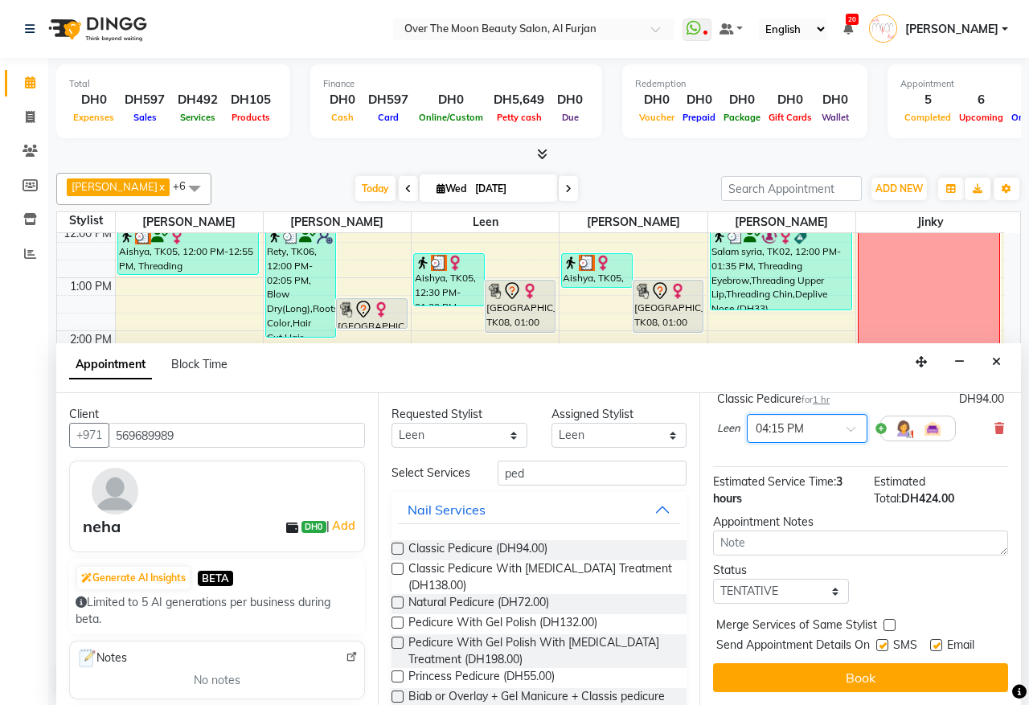
click at [890, 619] on label at bounding box center [890, 625] width 12 height 12
click at [890, 621] on input "checkbox" at bounding box center [889, 626] width 10 height 10
checkbox input "true"
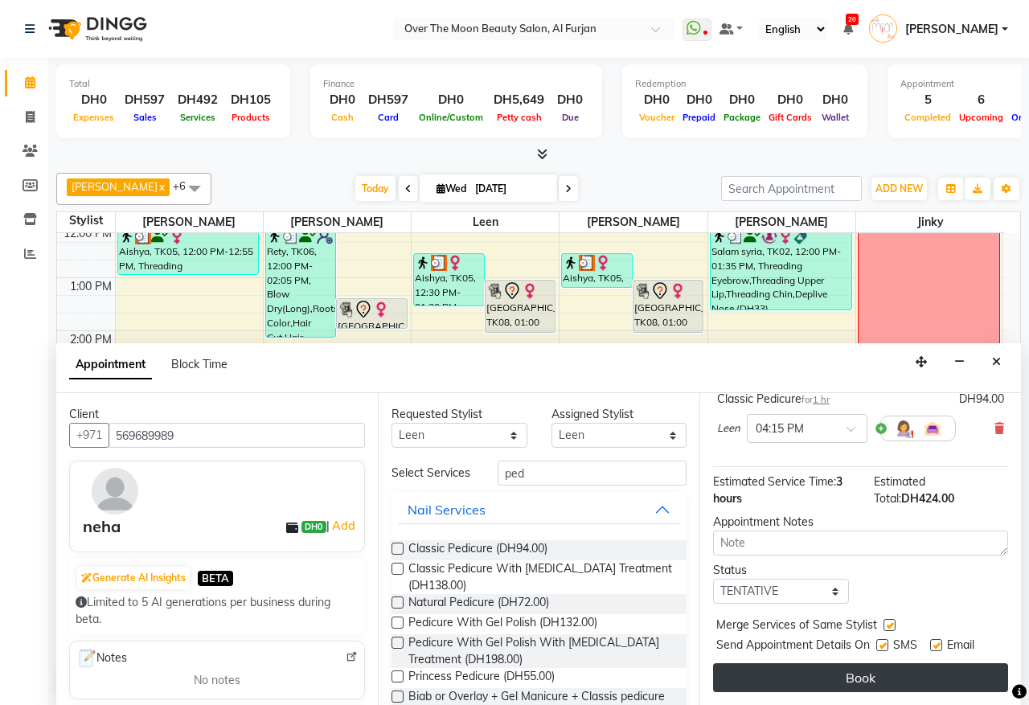
click at [865, 663] on button "Book" at bounding box center [860, 677] width 295 height 29
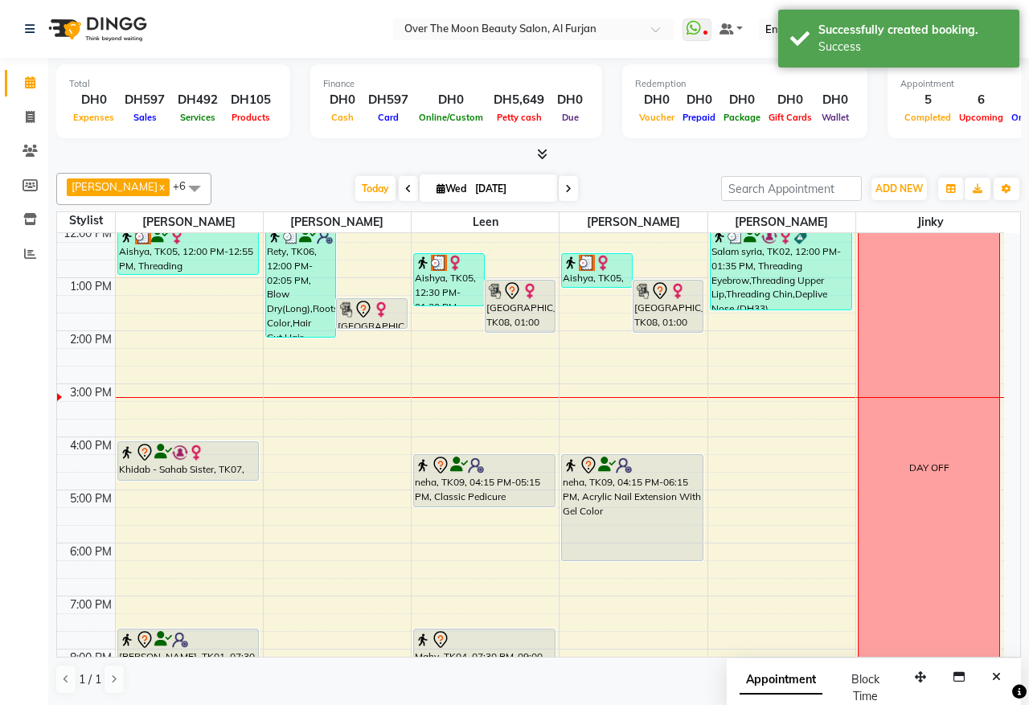
click at [376, 310] on img at bounding box center [381, 309] width 16 height 16
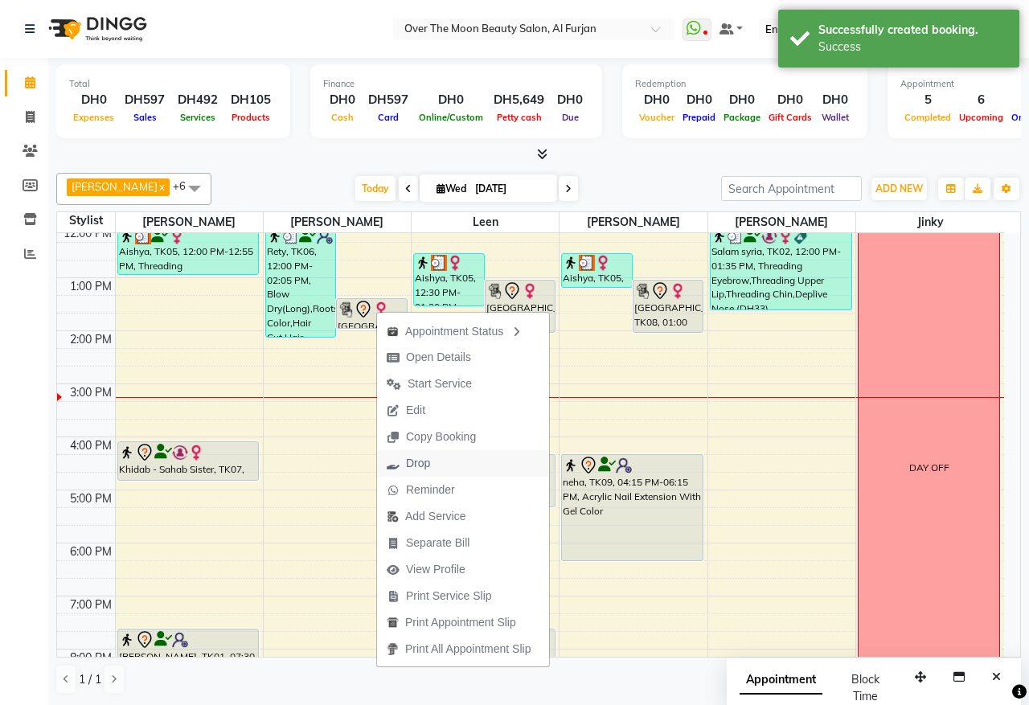
click at [456, 462] on button "Drop" at bounding box center [463, 463] width 172 height 27
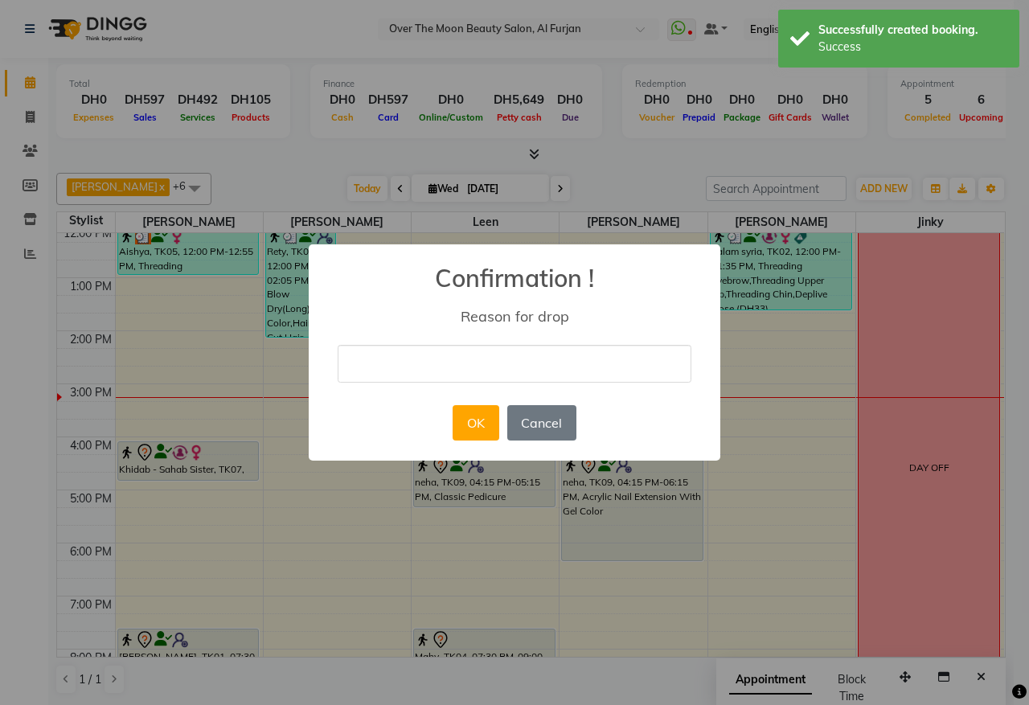
click at [543, 355] on input "text" at bounding box center [515, 364] width 354 height 38
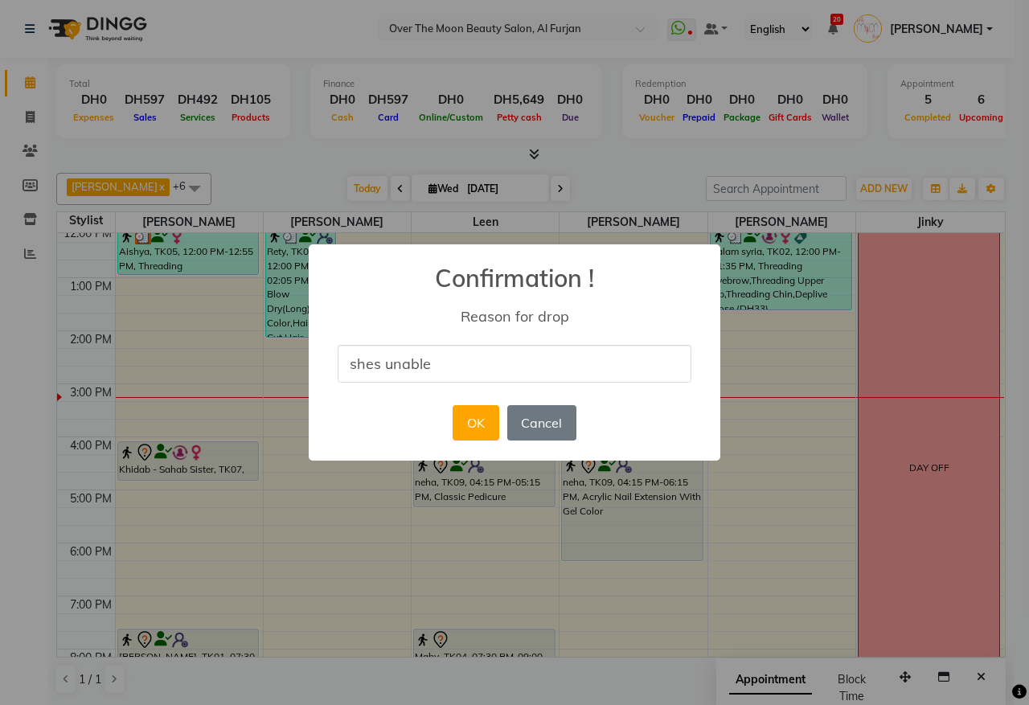
type input "shes unable to come"
click at [472, 419] on button "OK" at bounding box center [476, 422] width 46 height 35
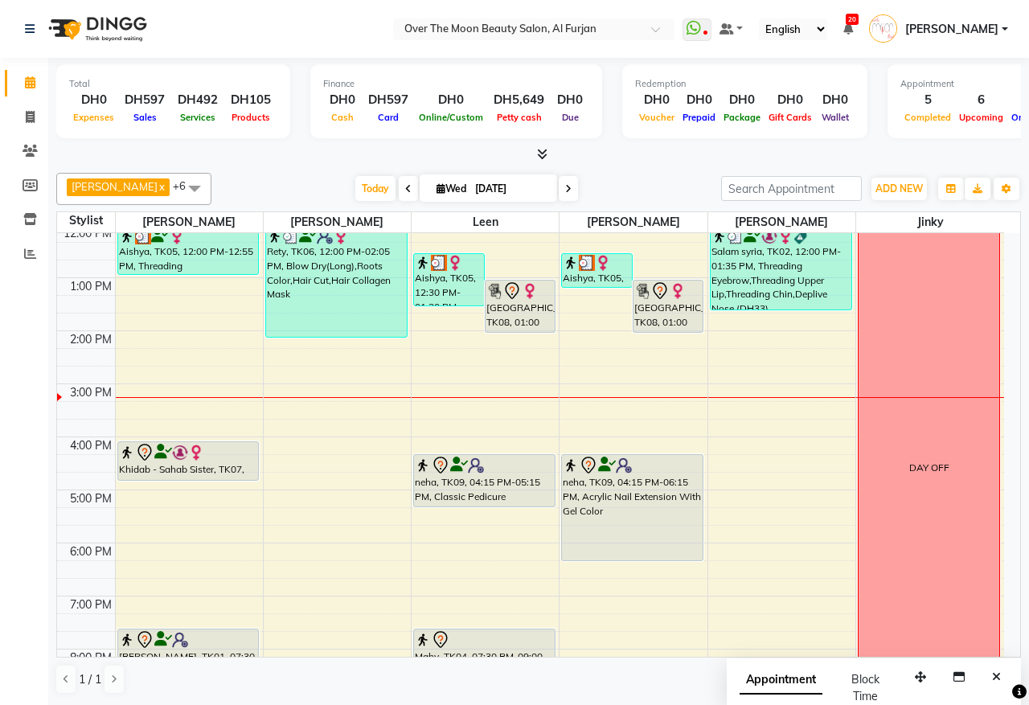
click at [509, 326] on div "[GEOGRAPHIC_DATA], TK08, 01:00 PM-02:00 PM, Classic Pedicure" at bounding box center [520, 306] width 69 height 51
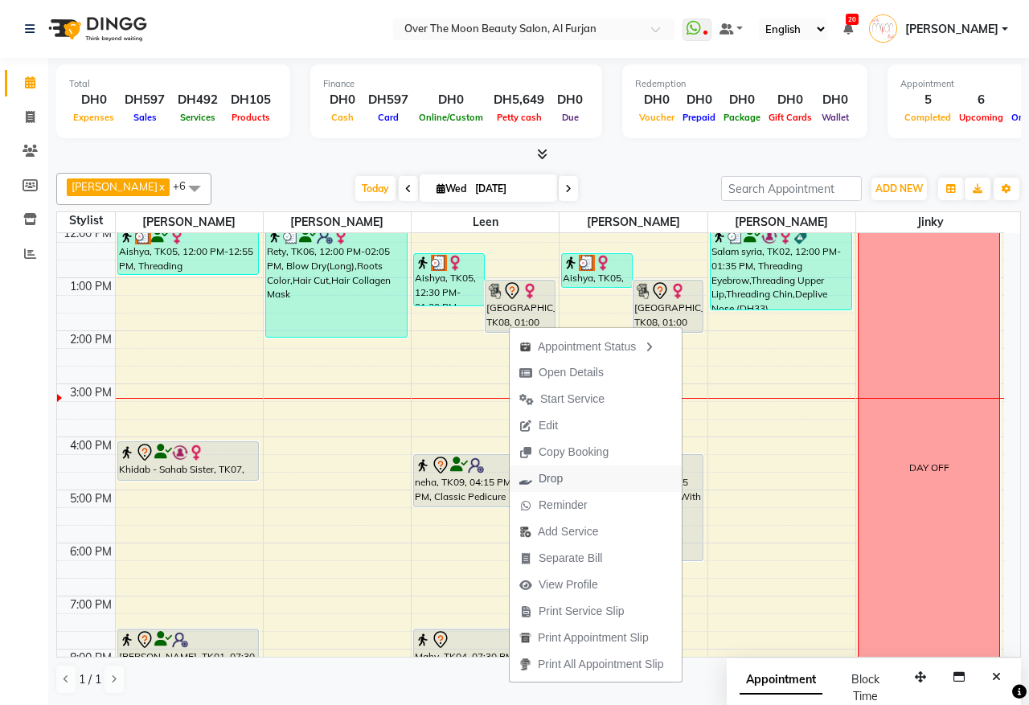
click at [577, 478] on button "Drop" at bounding box center [596, 478] width 172 height 27
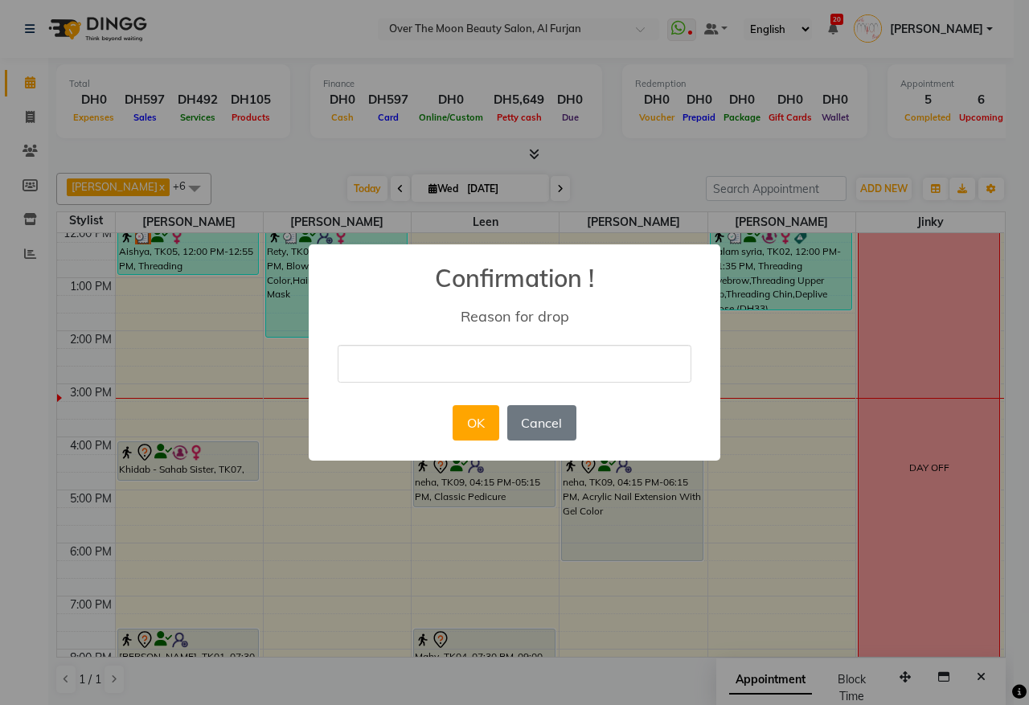
click at [552, 359] on input "text" at bounding box center [515, 364] width 354 height 38
type input "shes unable to come"
click at [477, 420] on button "OK" at bounding box center [476, 422] width 46 height 35
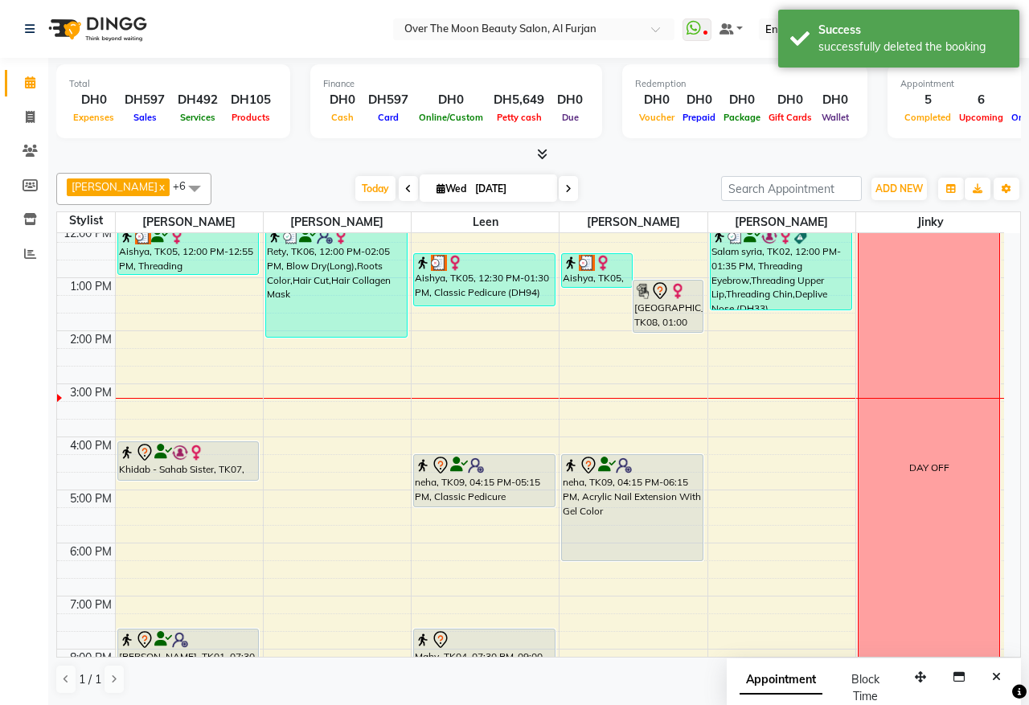
click at [676, 329] on div at bounding box center [668, 332] width 69 height 6
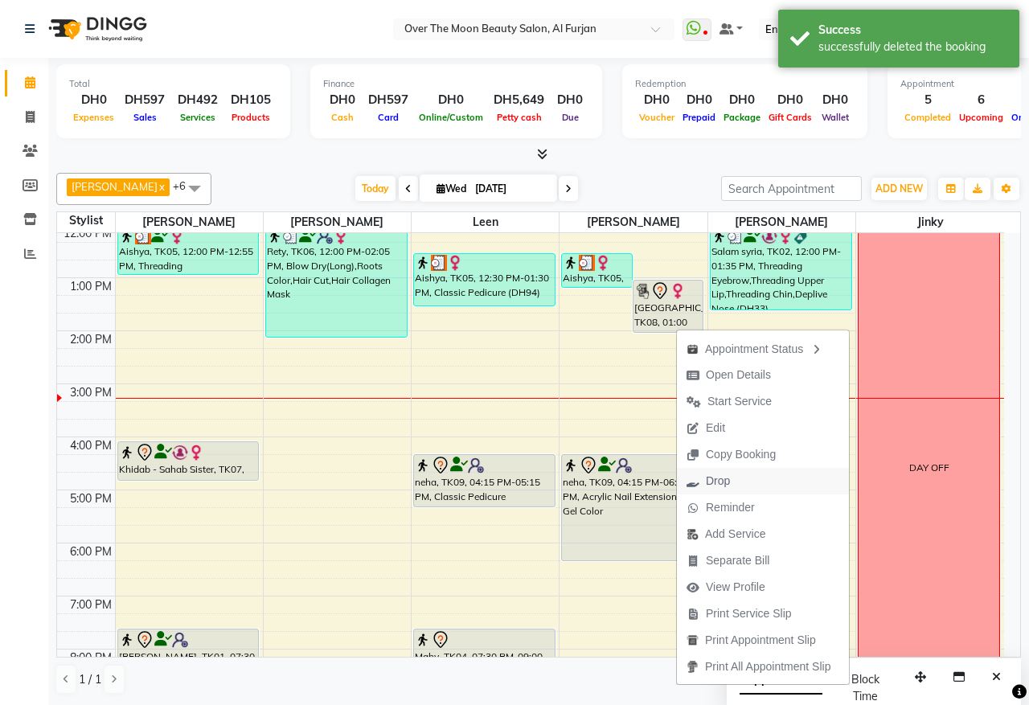
click at [740, 481] on button "Drop" at bounding box center [763, 481] width 172 height 27
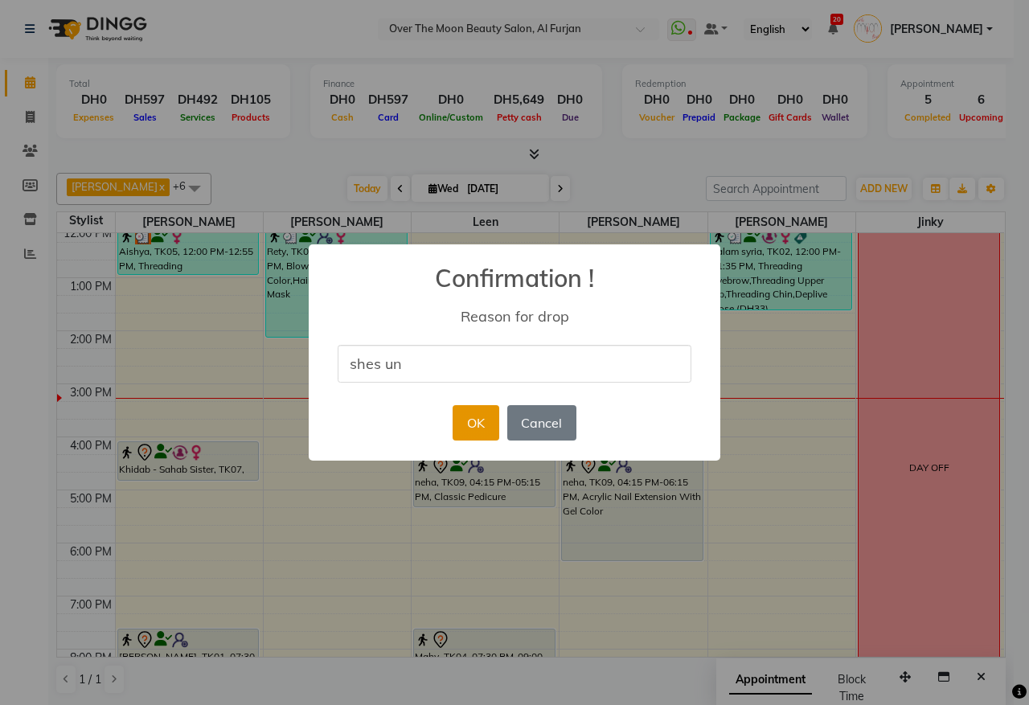
type input "shes un"
click at [481, 411] on button "OK" at bounding box center [476, 422] width 46 height 35
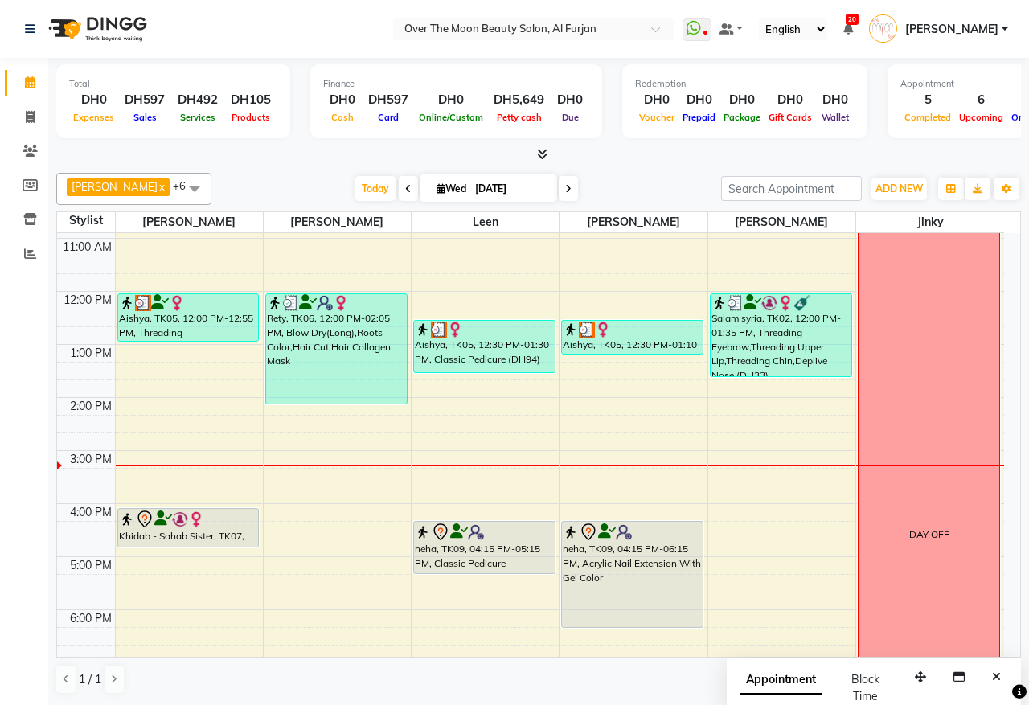
scroll to position [167, 0]
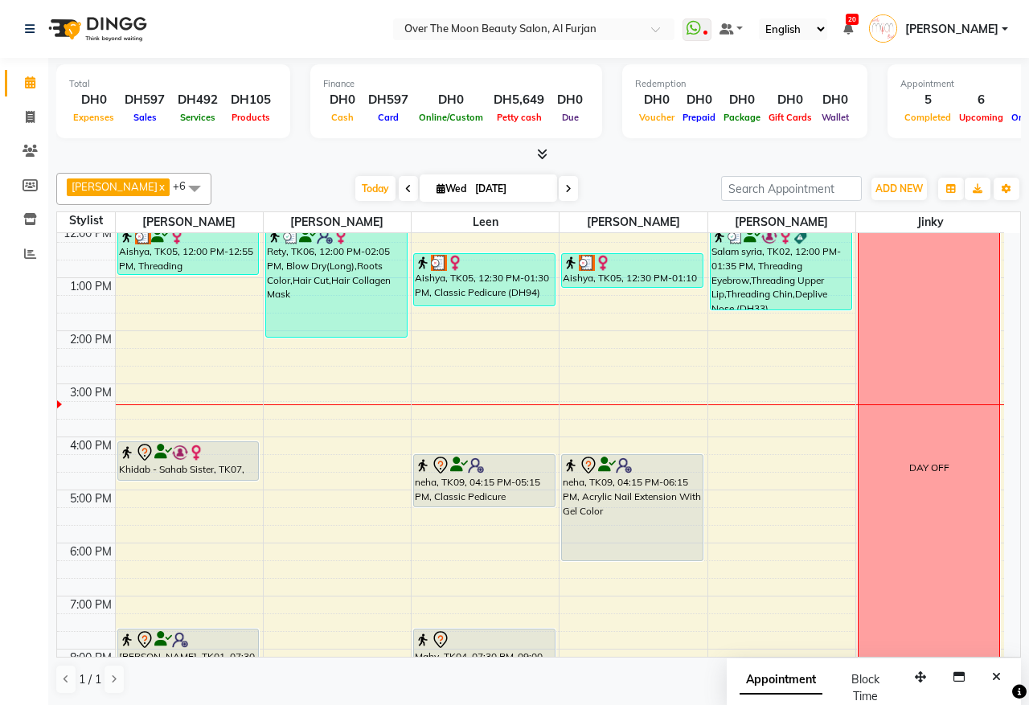
click at [483, 539] on div "9:00 AM 10:00 AM 11:00 AM 12:00 PM 1:00 PM 2:00 PM 3:00 PM 4:00 PM 5:00 PM 6:00…" at bounding box center [530, 463] width 947 height 795
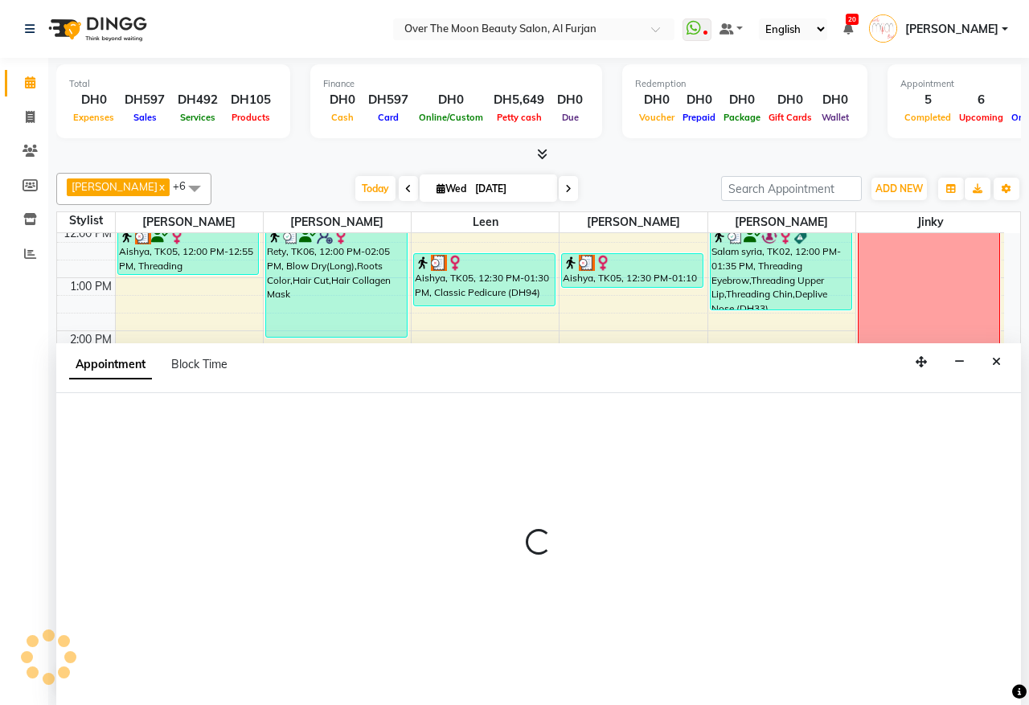
select select "43472"
select select "tentative"
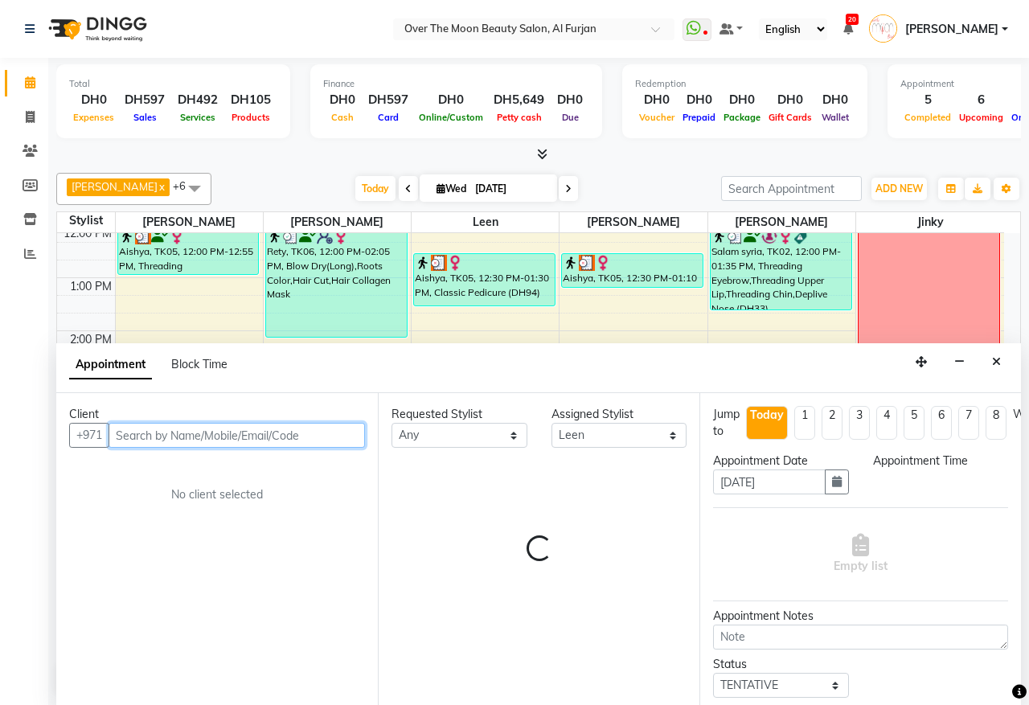
select select "1065"
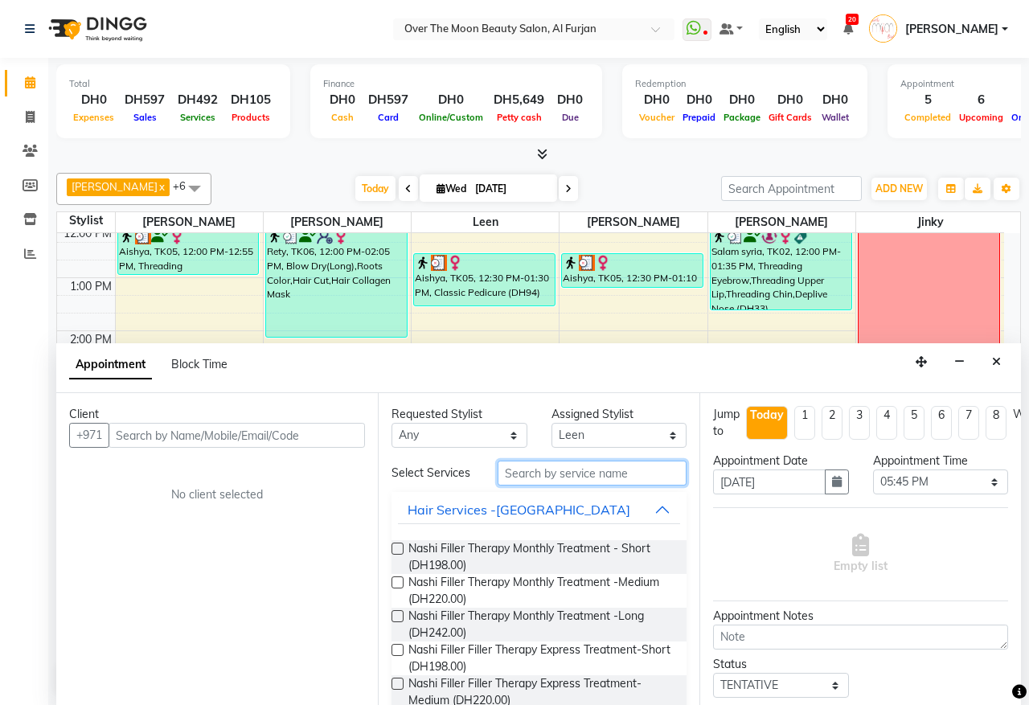
click at [560, 477] on input "text" at bounding box center [592, 473] width 189 height 25
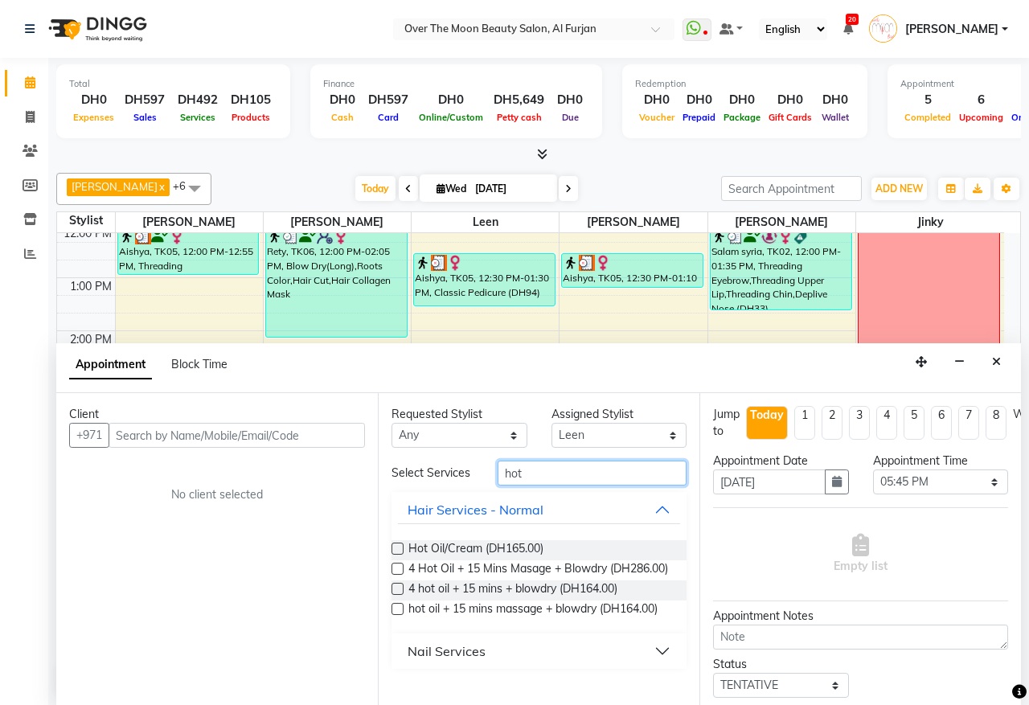
click at [579, 468] on input "hot" at bounding box center [592, 473] width 189 height 25
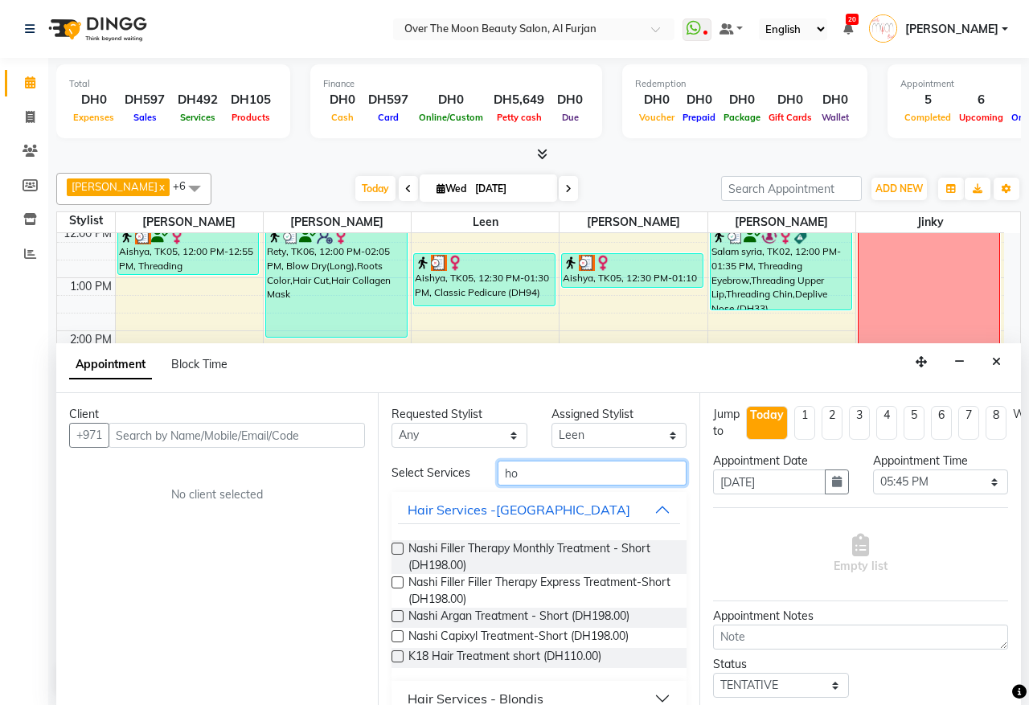
type input "h"
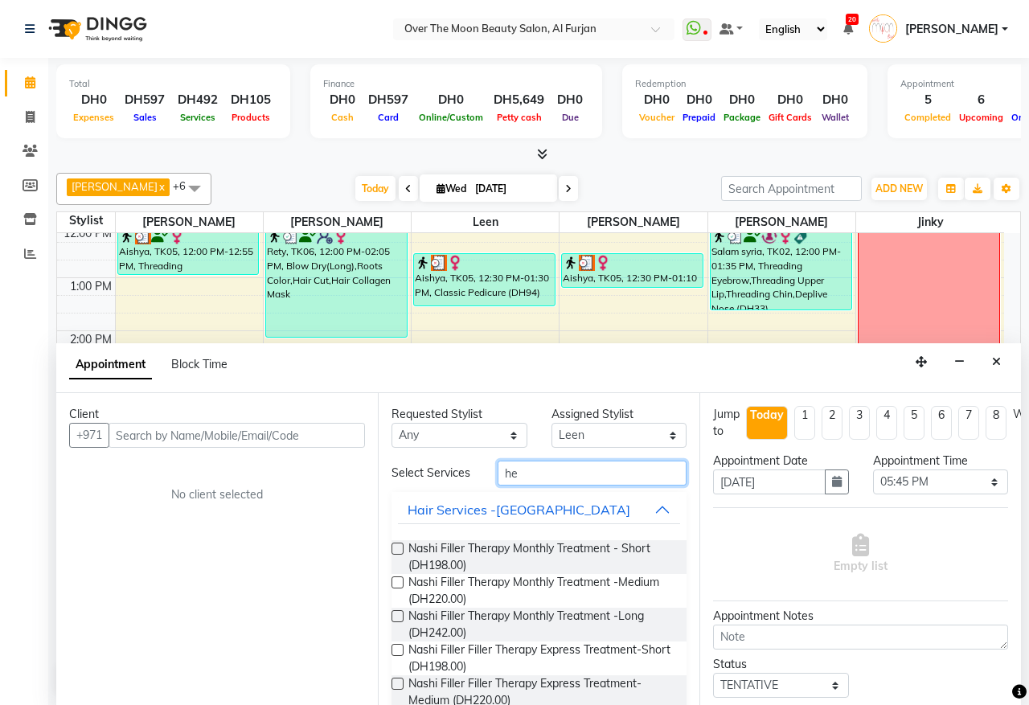
type input "h"
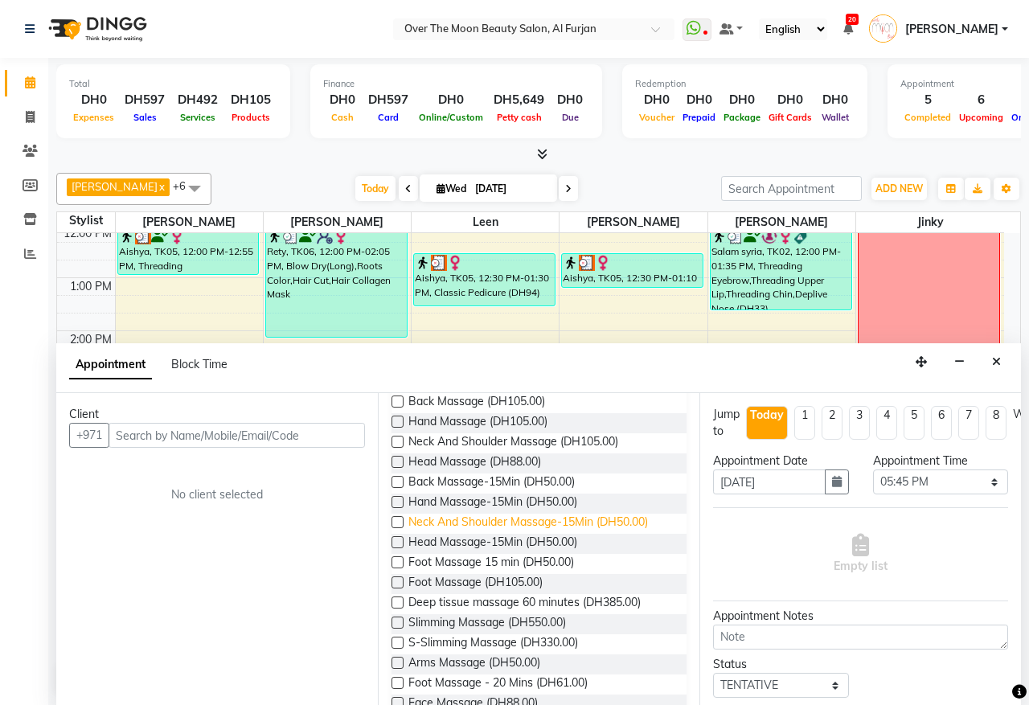
scroll to position [0, 0]
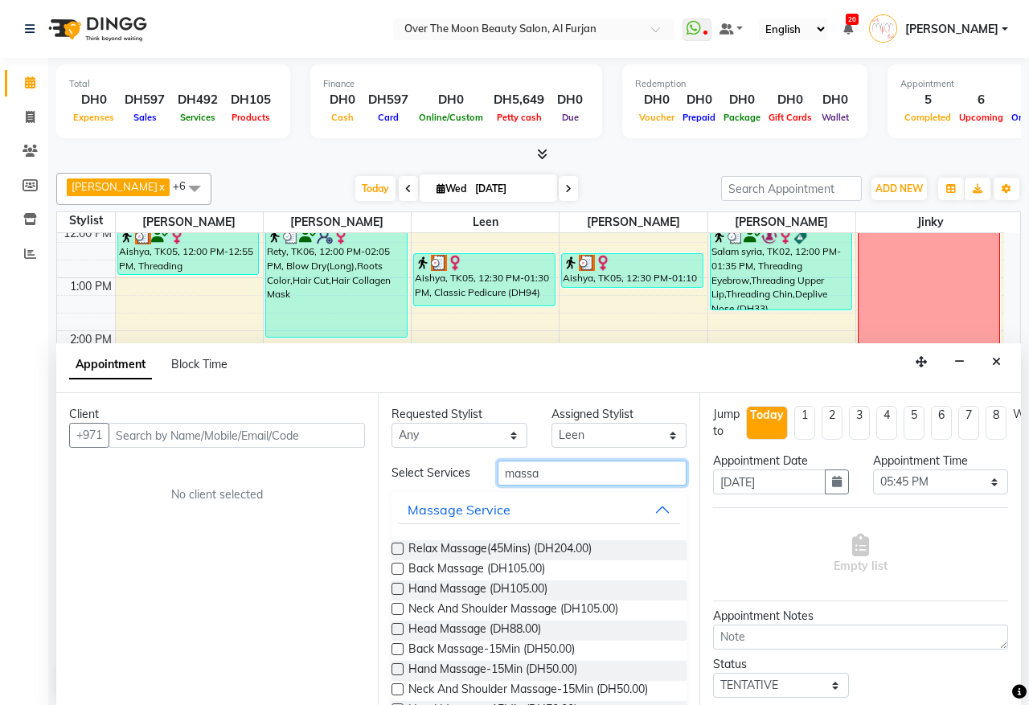
click at [585, 479] on input "massa" at bounding box center [592, 473] width 189 height 25
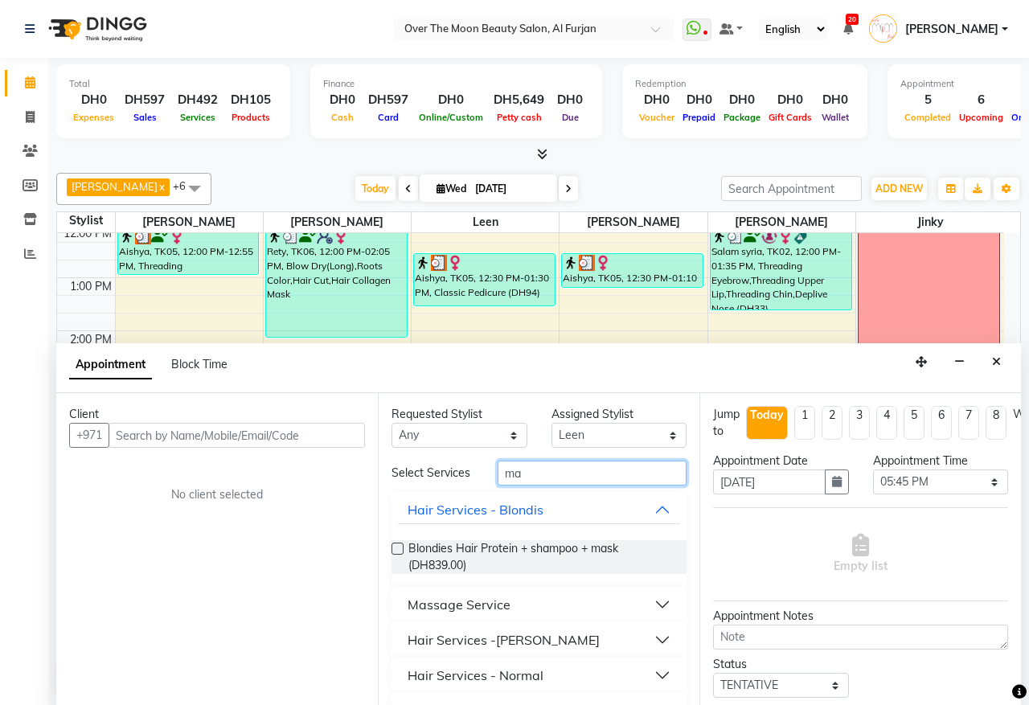
type input "m"
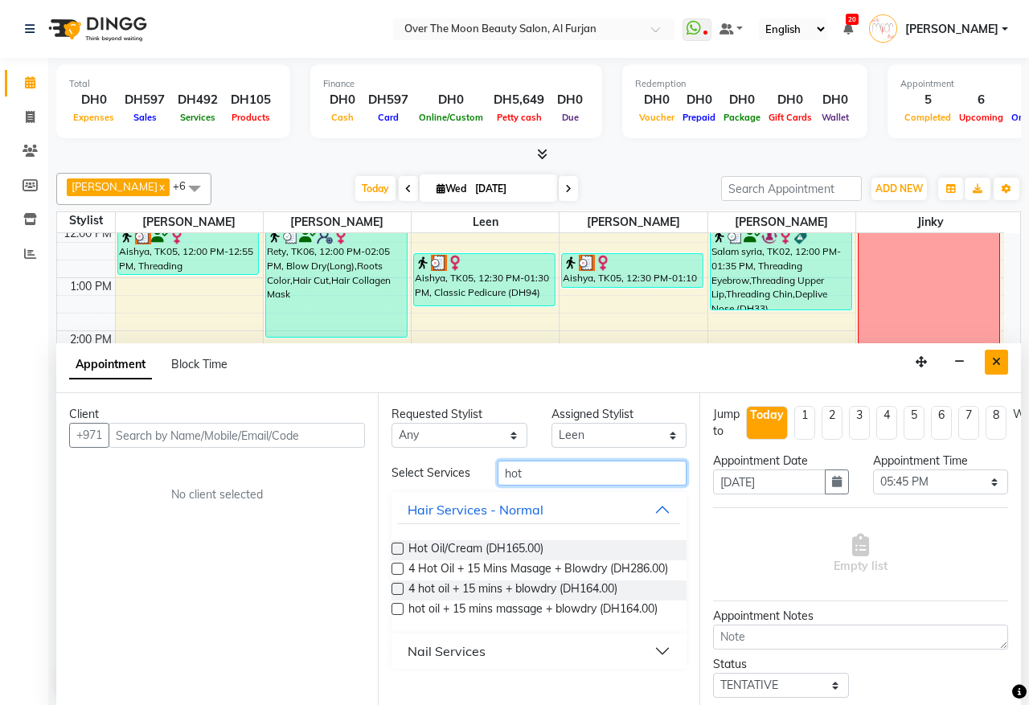
type input "hot"
click at [993, 363] on icon "Close" at bounding box center [996, 361] width 9 height 11
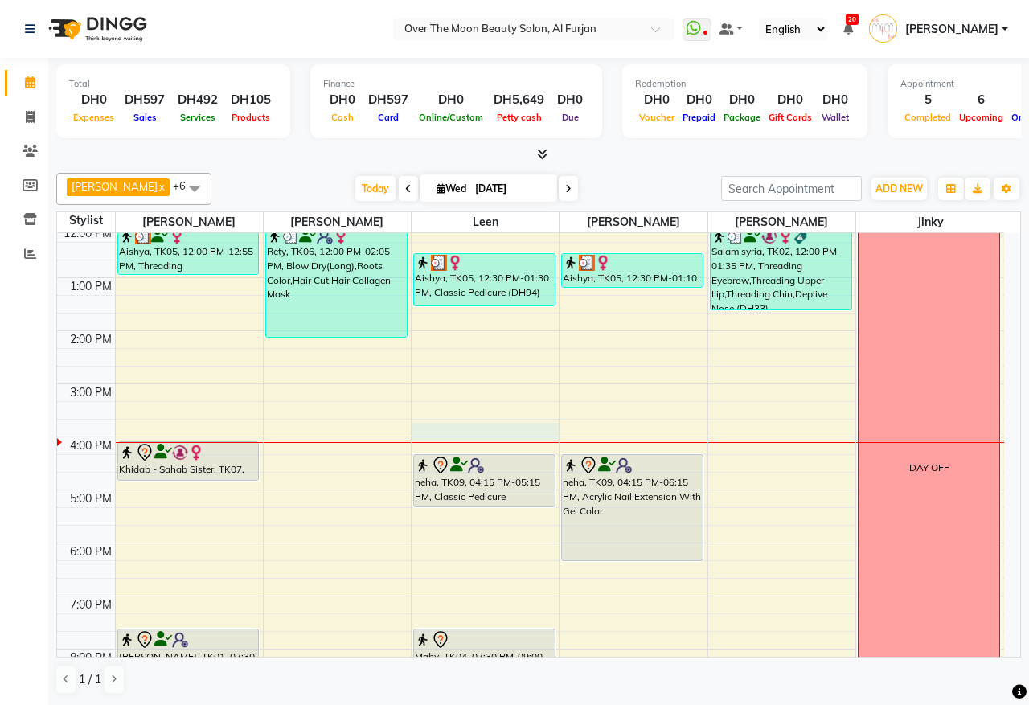
click at [468, 427] on div "9:00 AM 10:00 AM 11:00 AM 12:00 PM 1:00 PM 2:00 PM 3:00 PM 4:00 PM 5:00 PM 6:00…" at bounding box center [530, 463] width 947 height 795
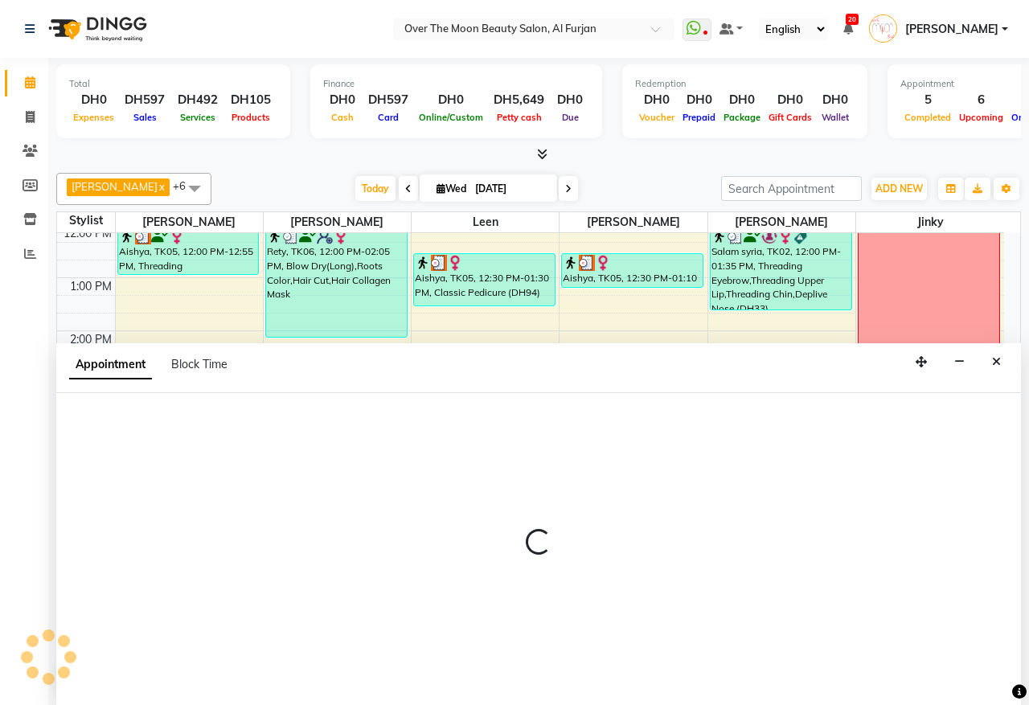
select select "43472"
select select "tentative"
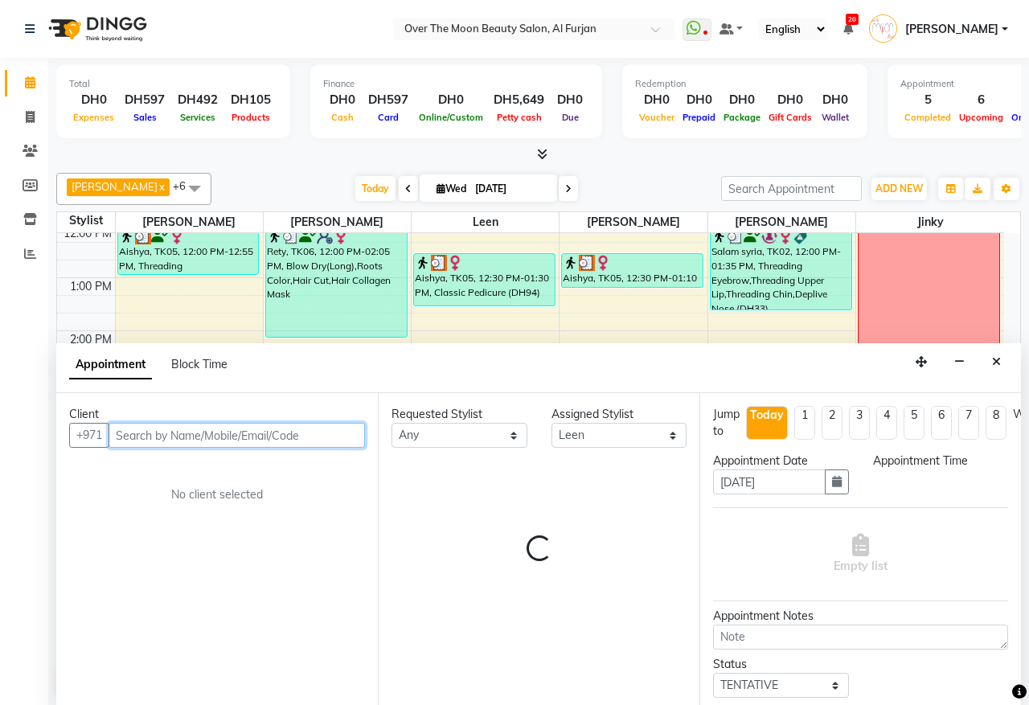
select select "945"
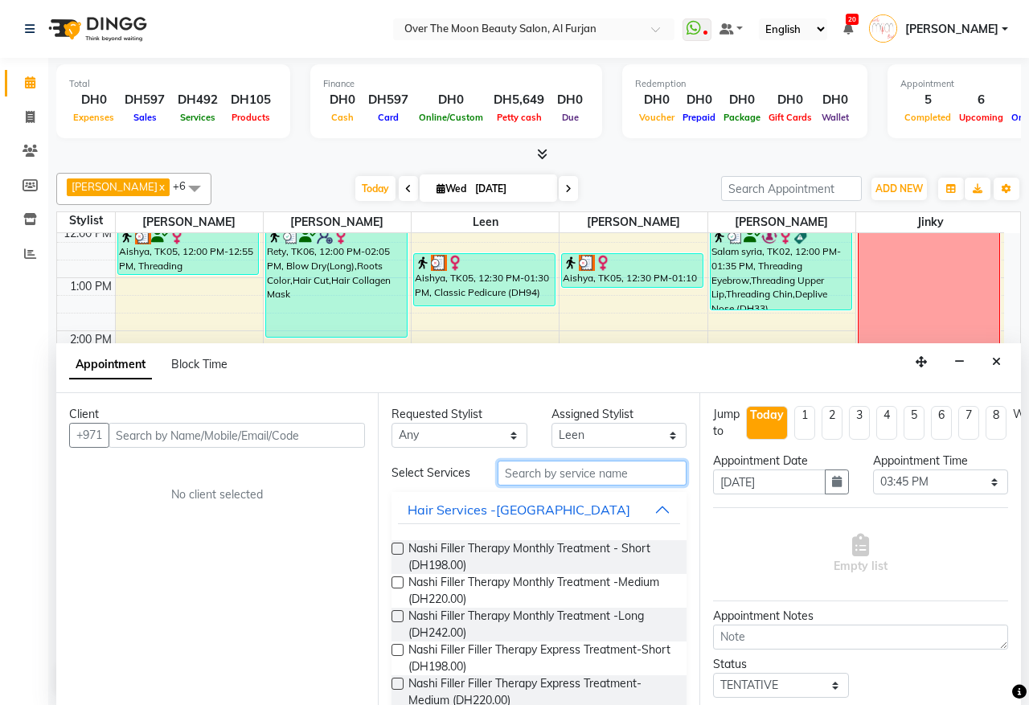
click at [541, 478] on input "text" at bounding box center [592, 473] width 189 height 25
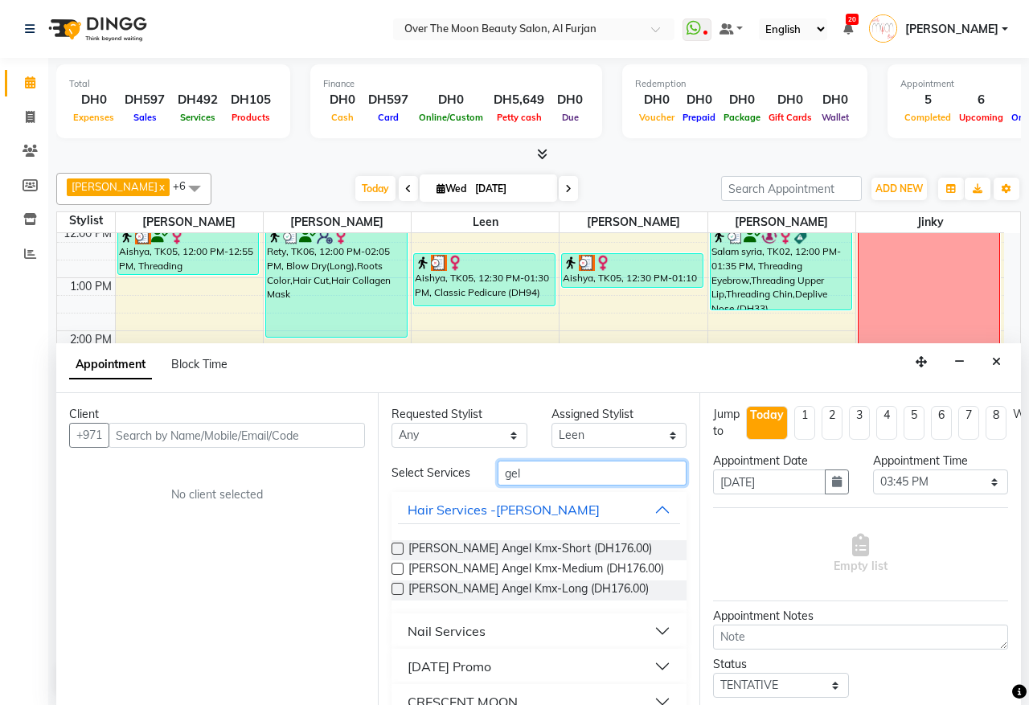
type input "gel"
click at [597, 646] on button "Nail Services" at bounding box center [539, 631] width 282 height 29
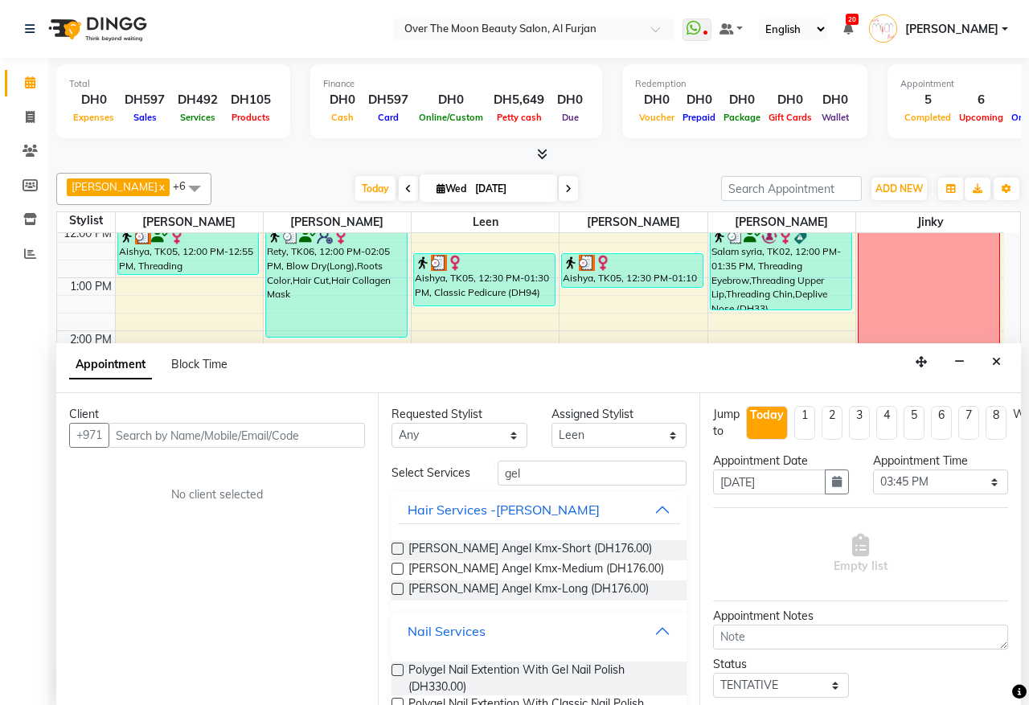
scroll to position [334, 0]
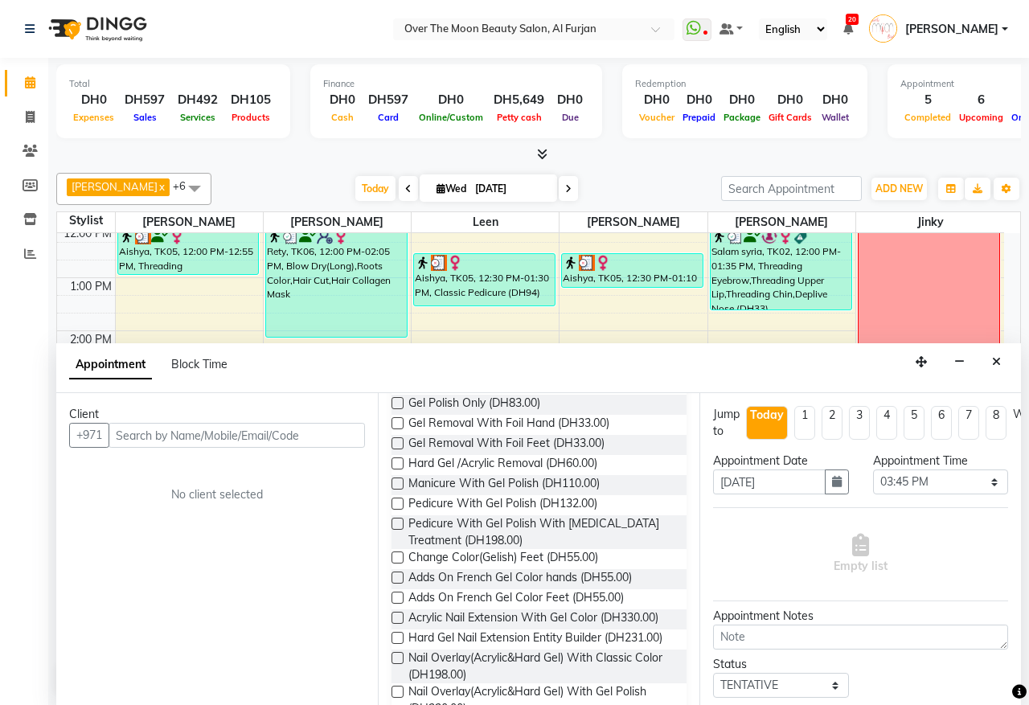
drag, startPoint x: 1001, startPoint y: 360, endPoint x: 989, endPoint y: 371, distance: 16.0
click at [999, 363] on button "Close" at bounding box center [996, 362] width 23 height 25
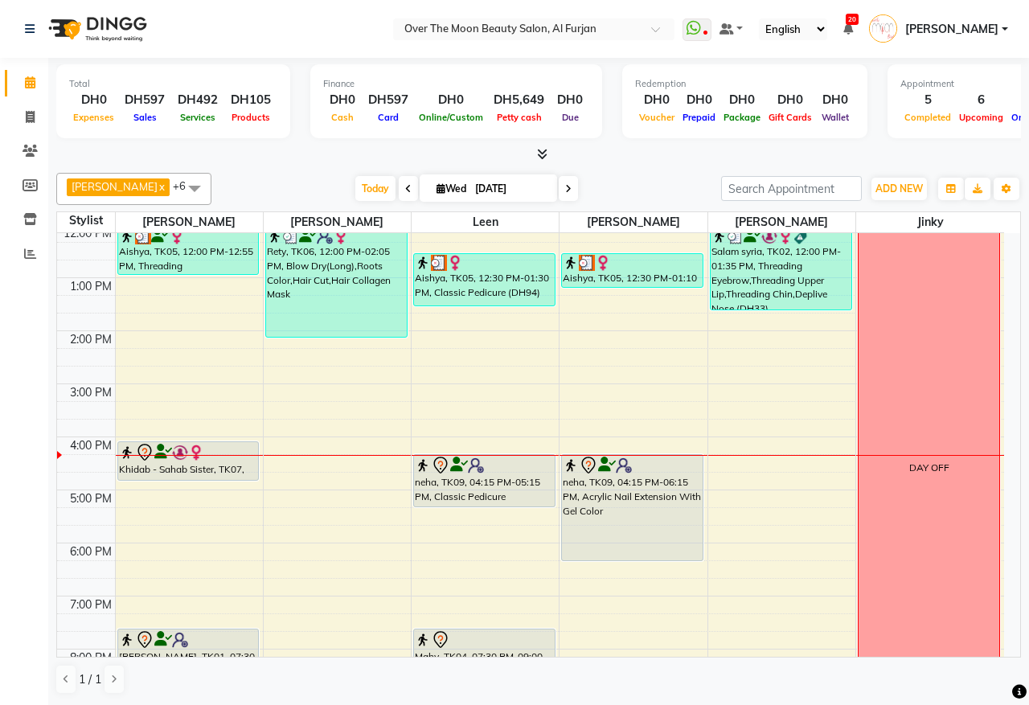
click at [463, 508] on div at bounding box center [484, 506] width 141 height 6
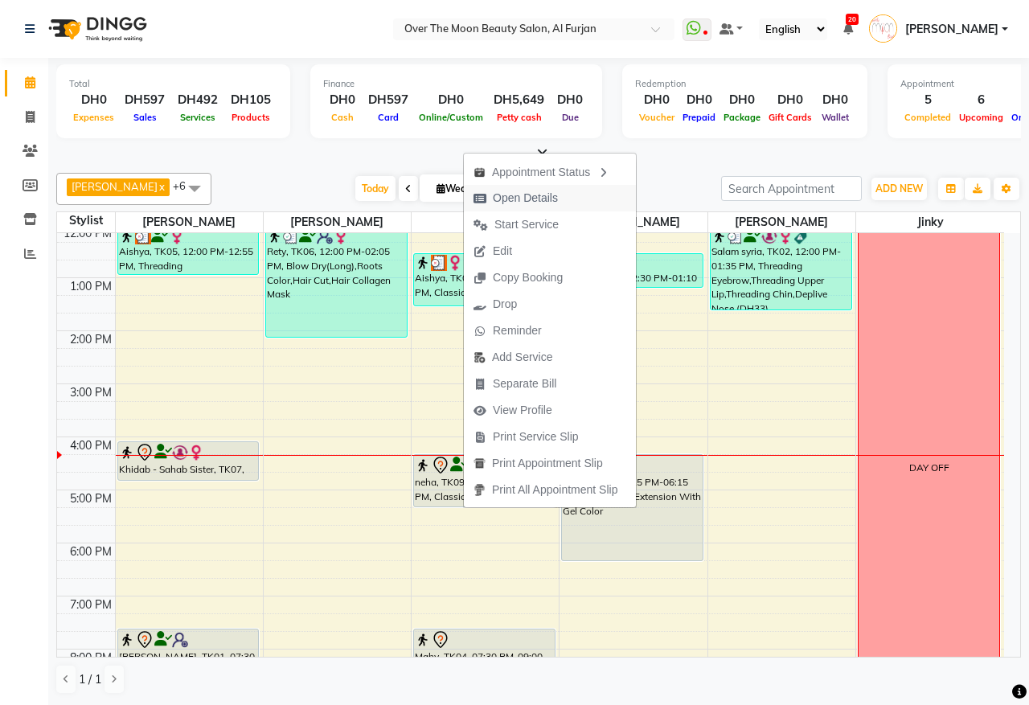
click at [552, 199] on span "Open Details" at bounding box center [525, 198] width 65 height 17
select select "7"
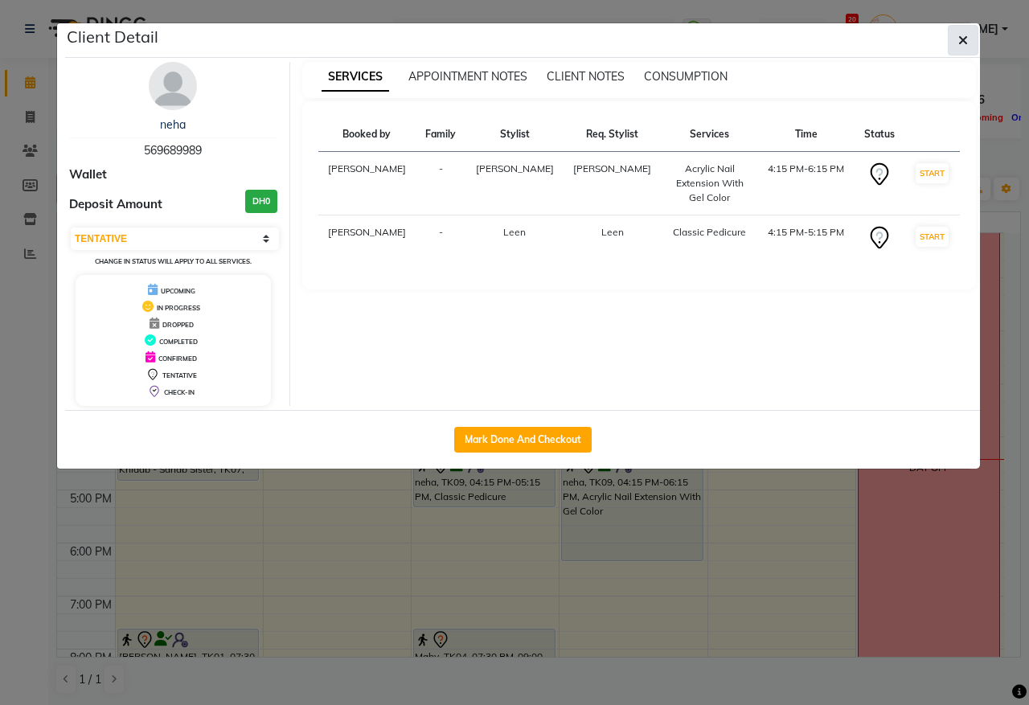
click at [973, 37] on button "button" at bounding box center [963, 40] width 31 height 31
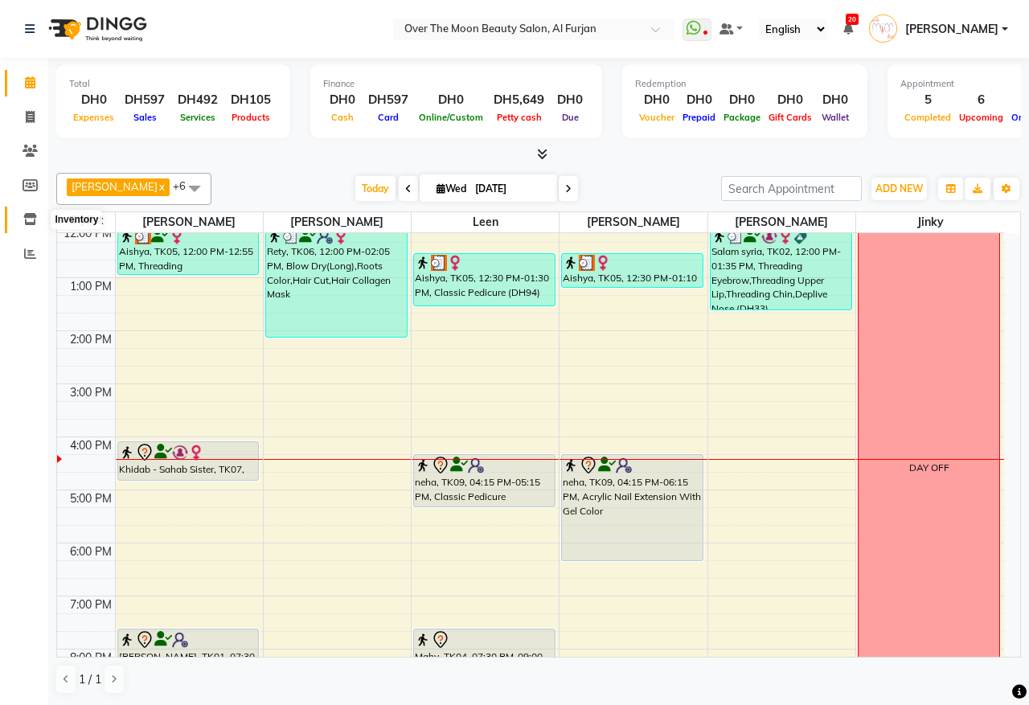
click at [26, 223] on icon at bounding box center [30, 219] width 14 height 12
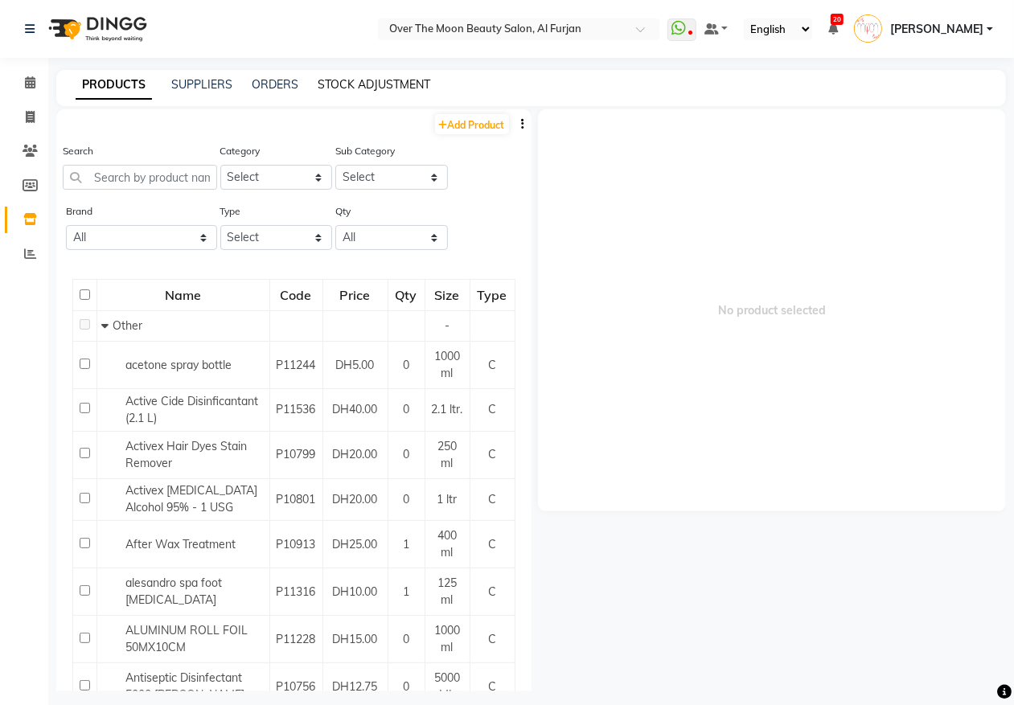
click at [388, 84] on link "STOCK ADJUSTMENT" at bounding box center [374, 84] width 113 height 14
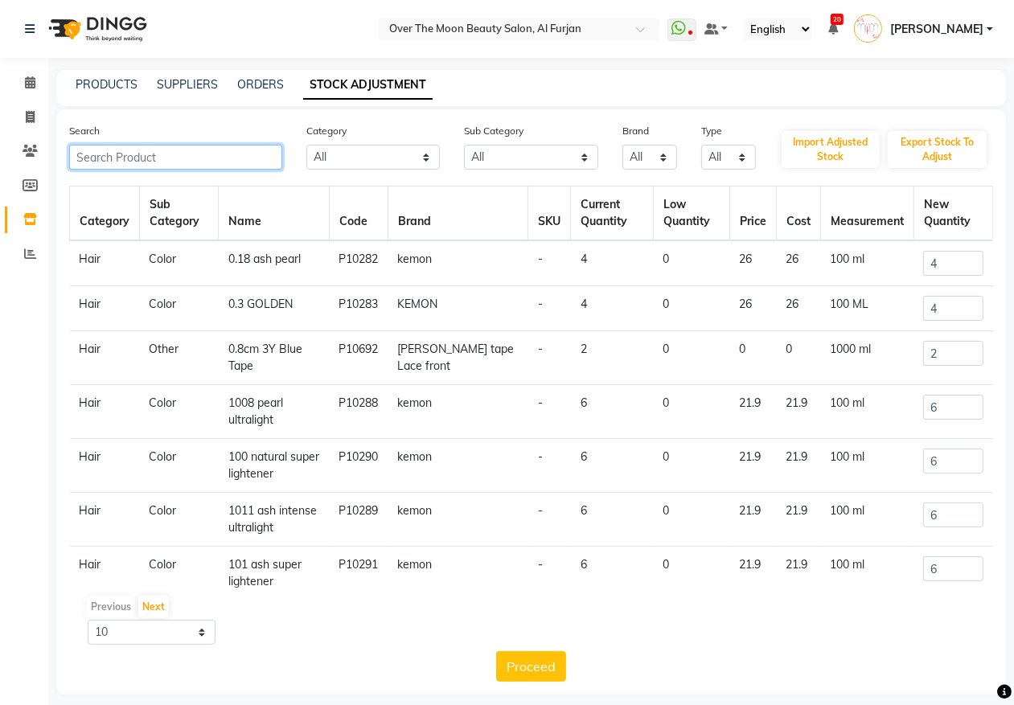
click at [217, 154] on input "text" at bounding box center [175, 157] width 213 height 25
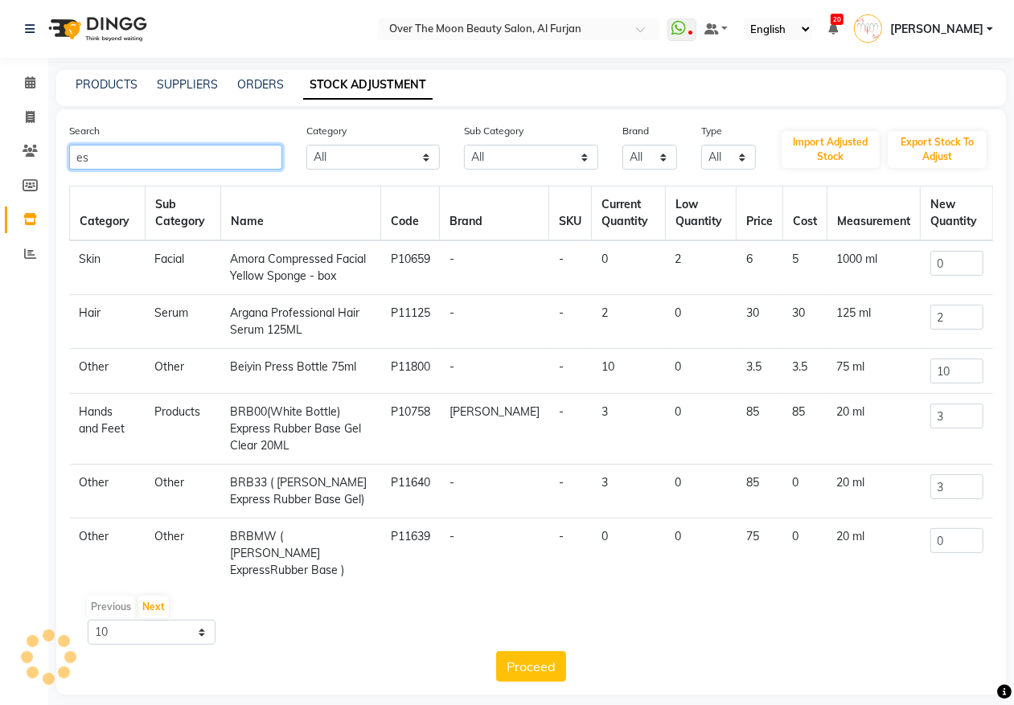
type input "e"
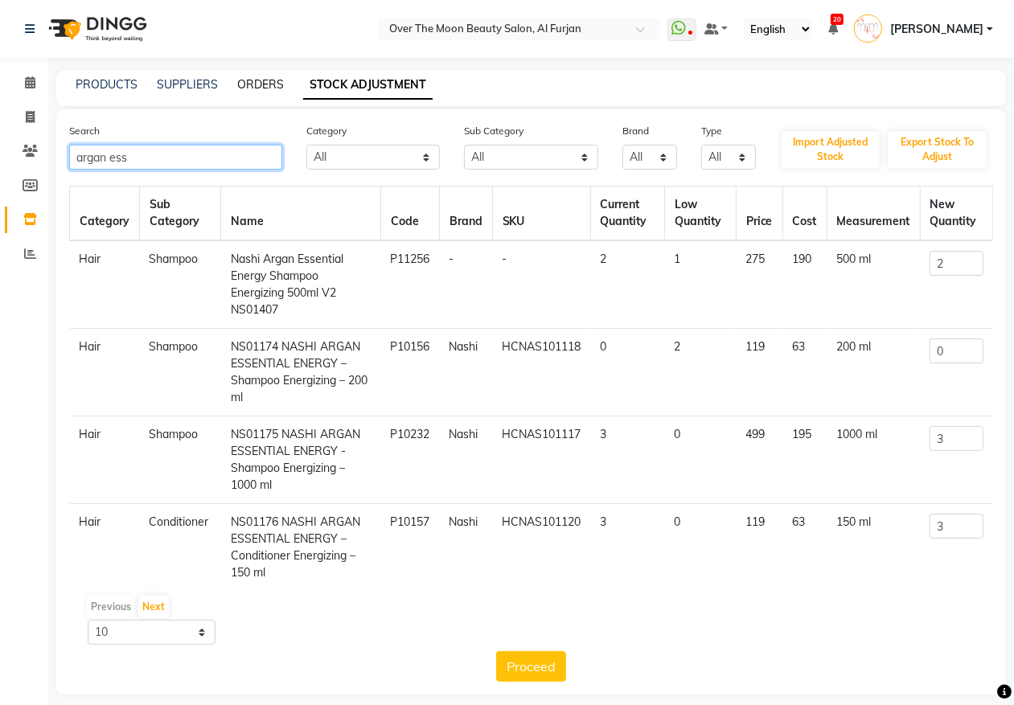
type input "argan ess"
click at [271, 81] on link "ORDERS" at bounding box center [260, 84] width 47 height 14
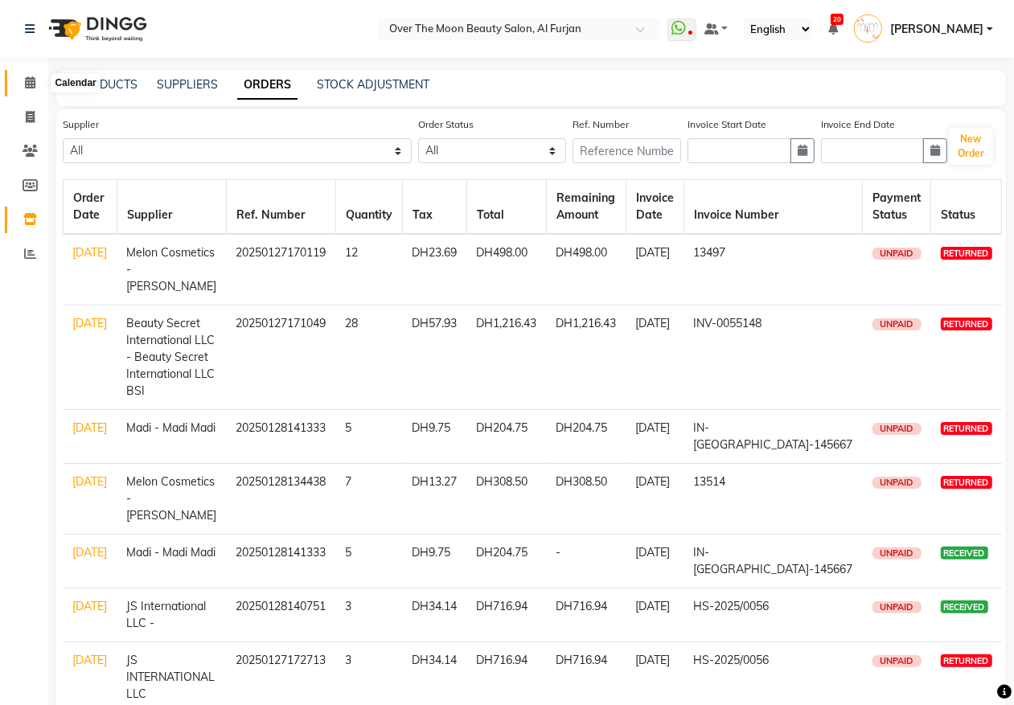
click at [30, 84] on icon at bounding box center [30, 82] width 10 height 12
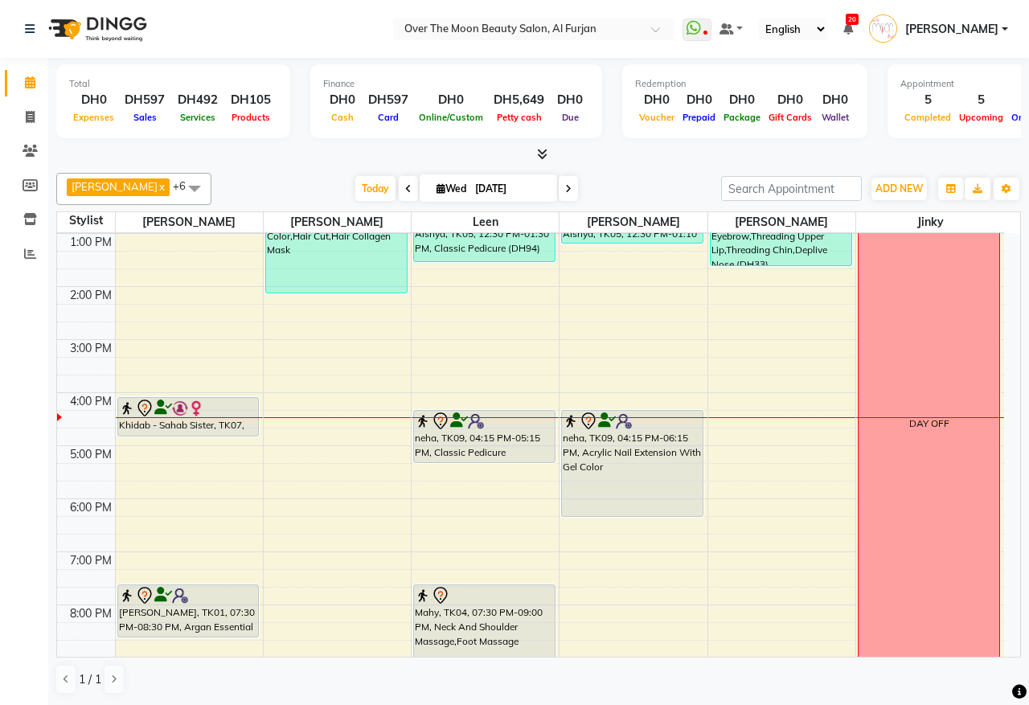
scroll to position [46, 0]
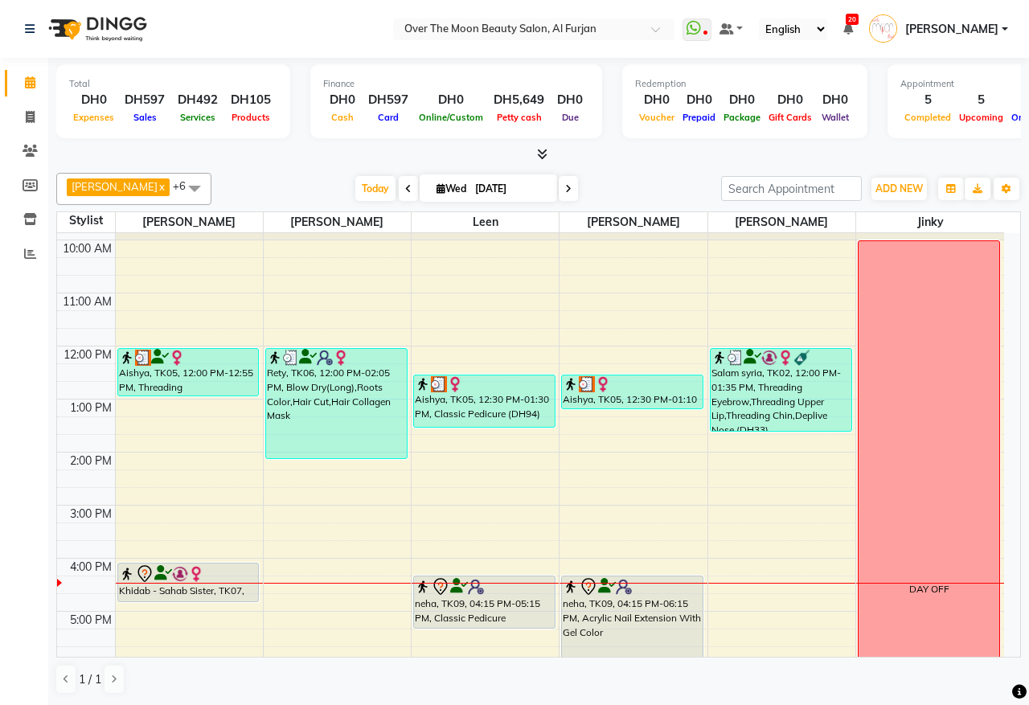
click at [565, 191] on icon at bounding box center [568, 189] width 6 height 10
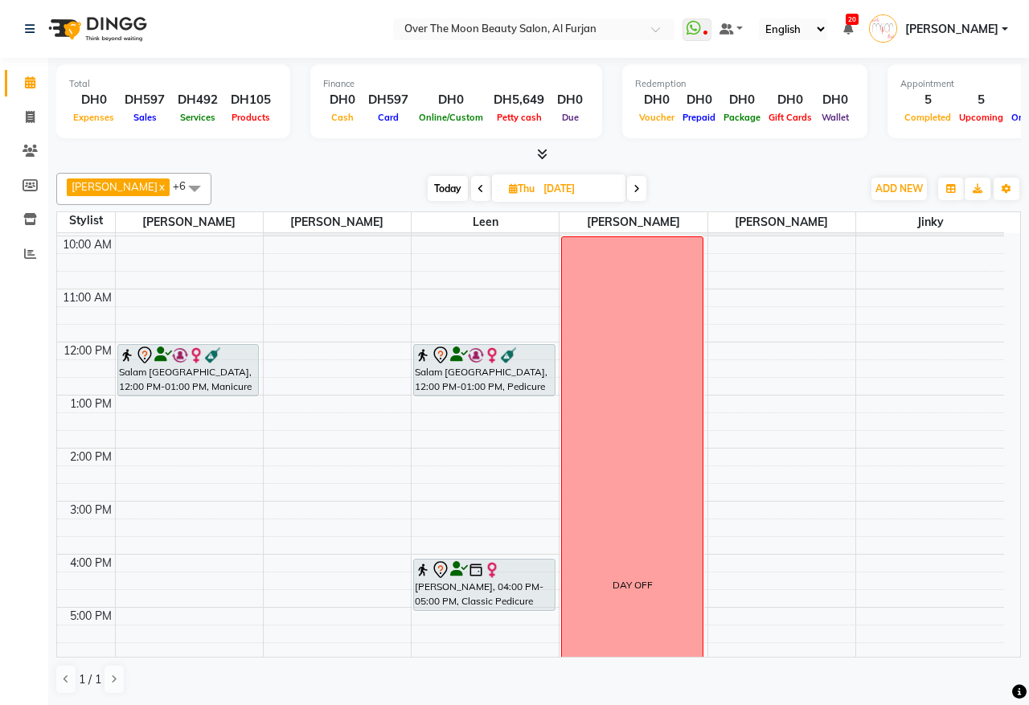
scroll to position [0, 0]
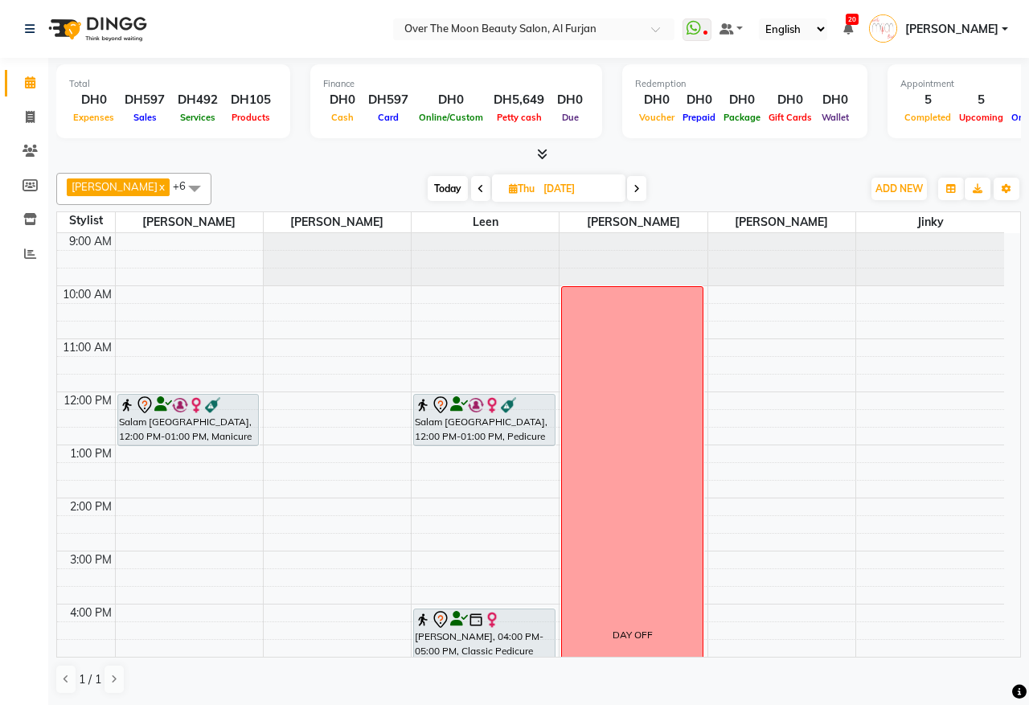
click at [435, 191] on span "Today" at bounding box center [448, 188] width 40 height 25
type input "[DATE]"
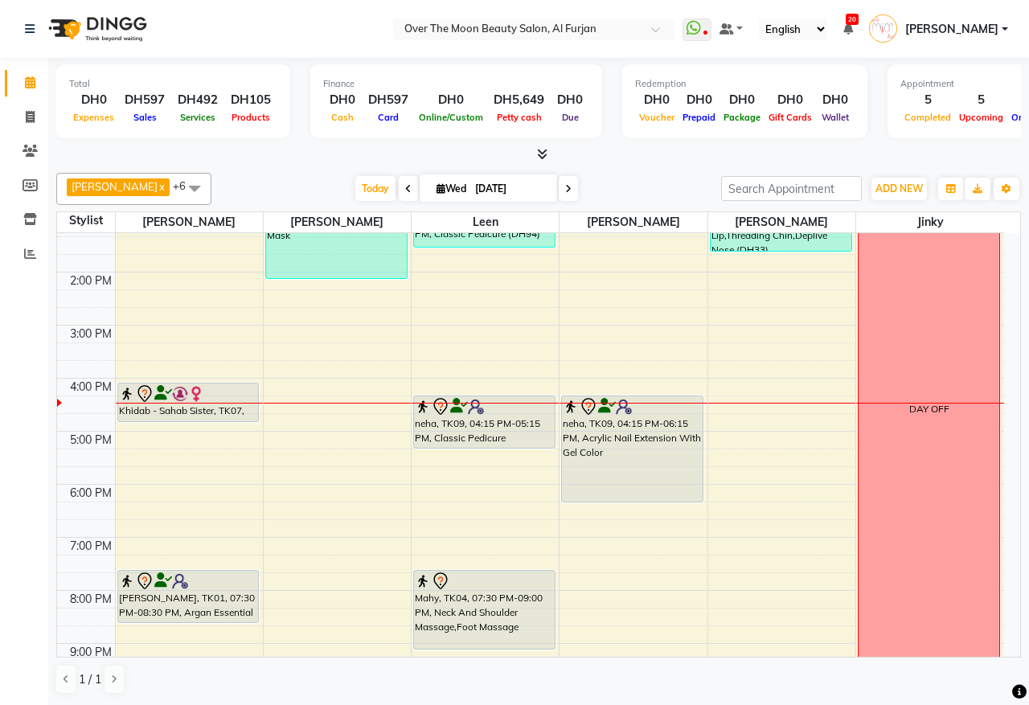
scroll to position [41, 0]
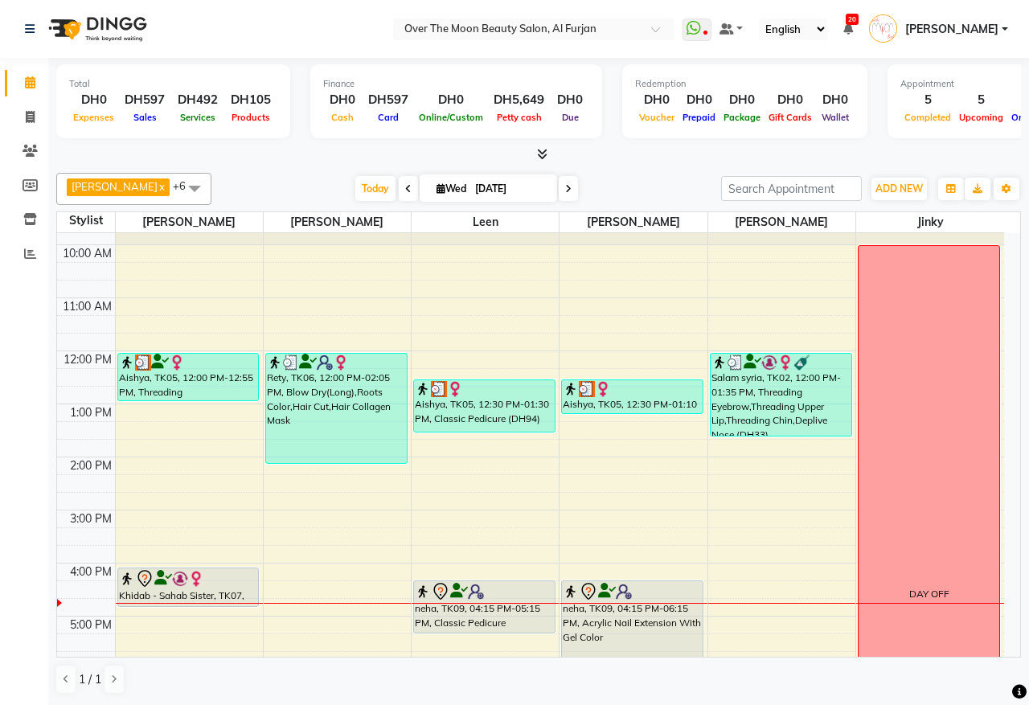
click at [173, 587] on img at bounding box center [180, 579] width 16 height 16
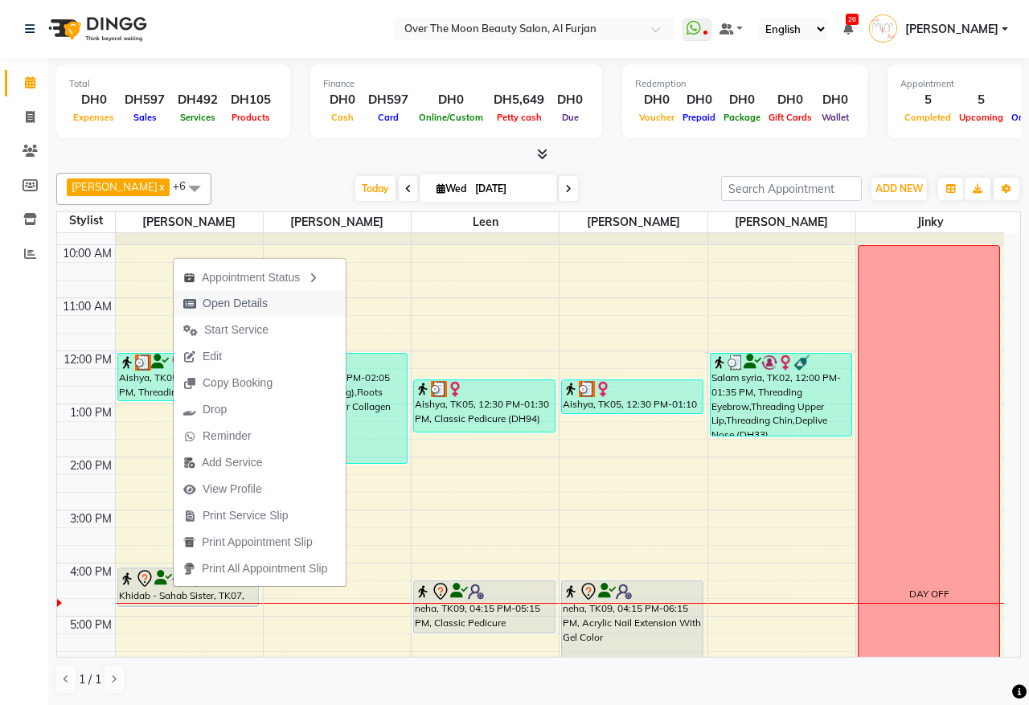
click at [322, 303] on button "Open Details" at bounding box center [260, 303] width 172 height 27
select select "7"
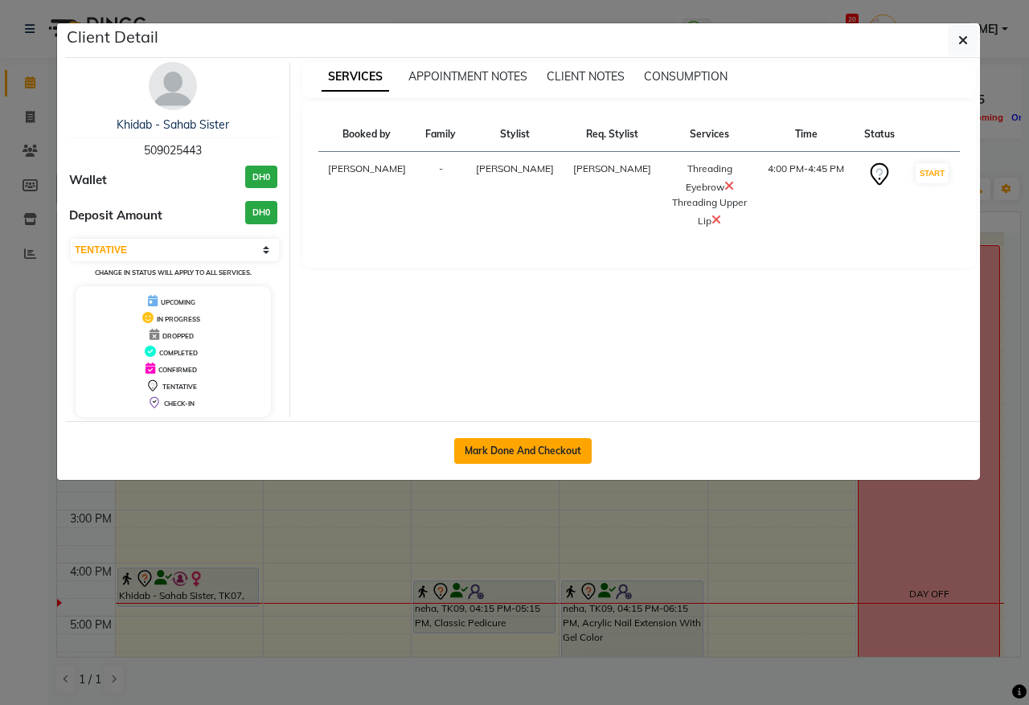
click at [517, 454] on button "Mark Done And Checkout" at bounding box center [522, 451] width 137 height 26
select select "service"
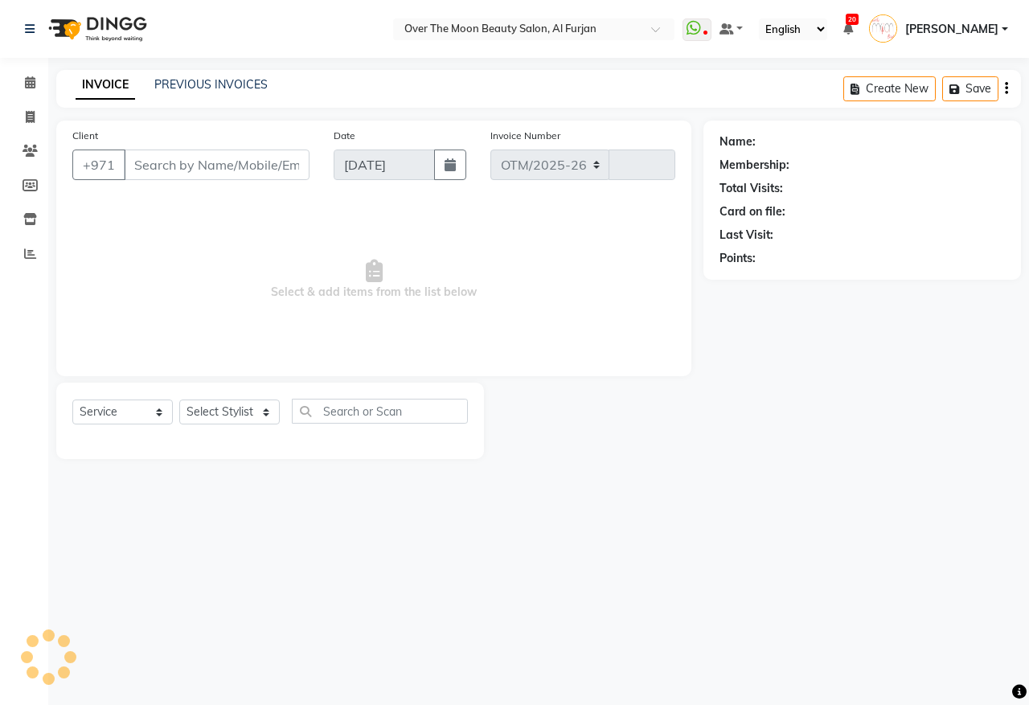
select select "3996"
type input "2190"
type input "509025443"
select select "20146"
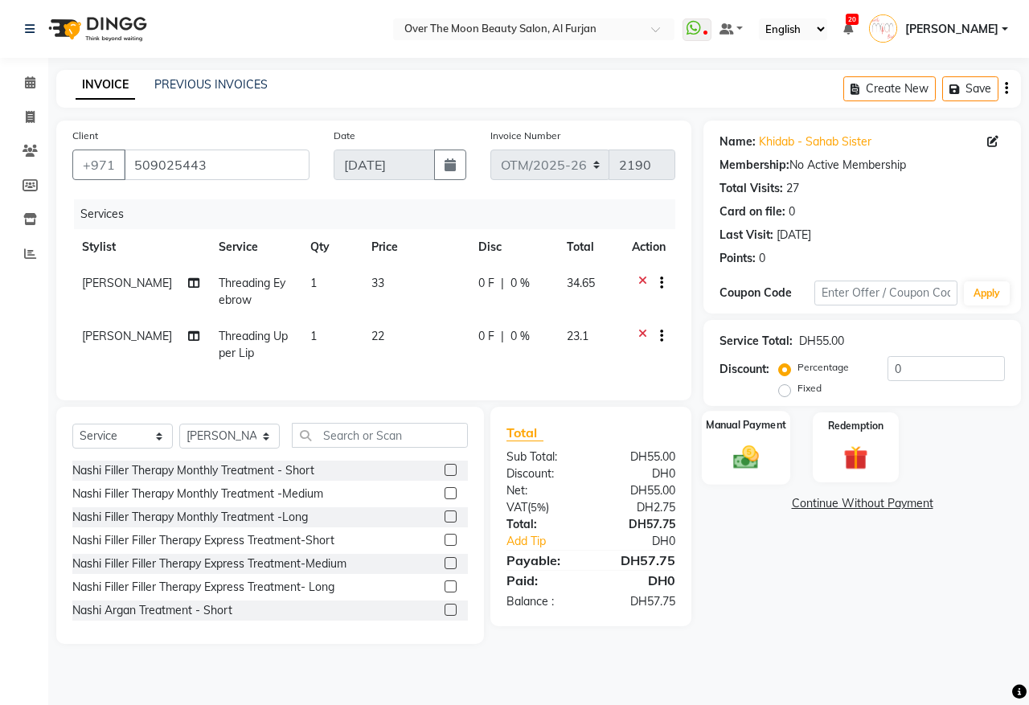
click at [764, 437] on div "Manual Payment" at bounding box center [746, 448] width 89 height 74
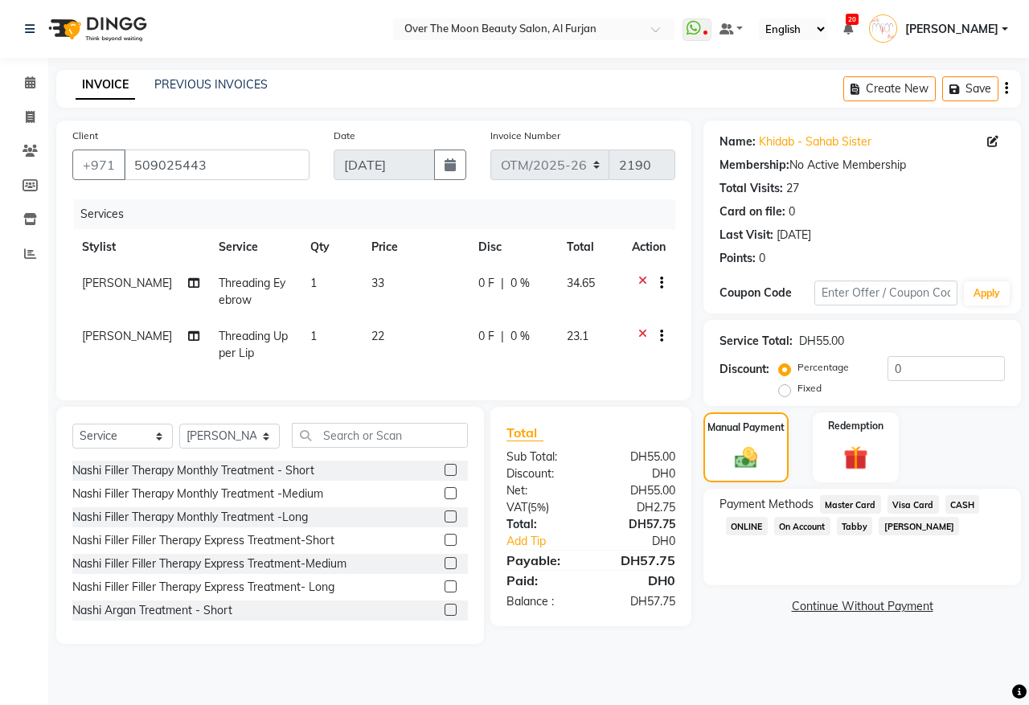
click at [856, 500] on span "Master Card" at bounding box center [850, 504] width 61 height 18
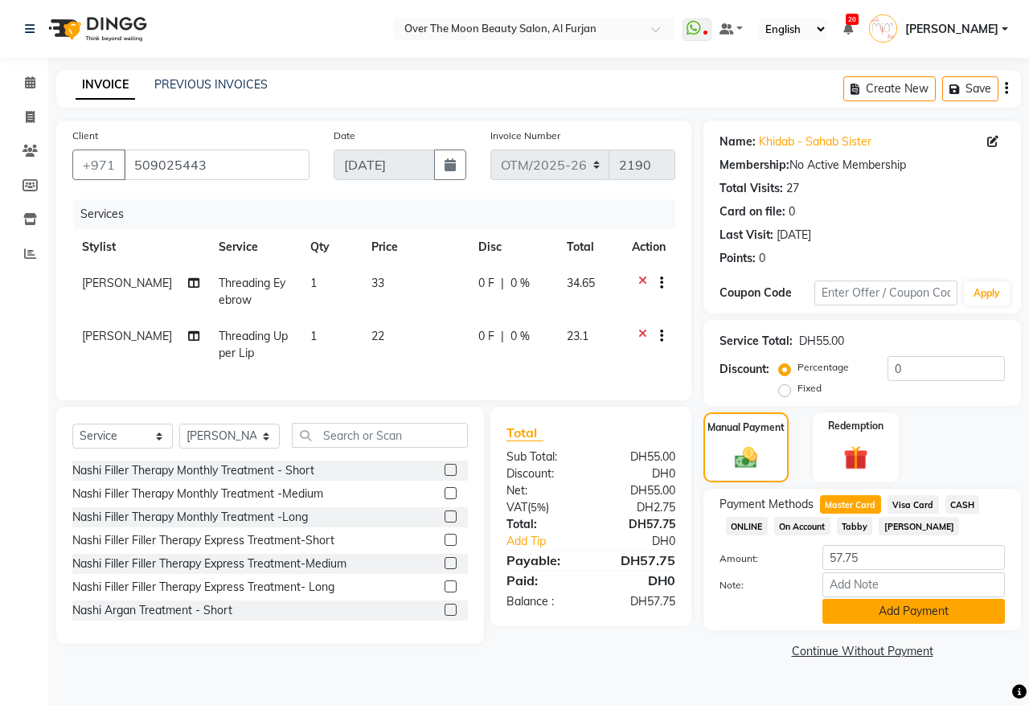
click at [886, 609] on button "Add Payment" at bounding box center [913, 611] width 183 height 25
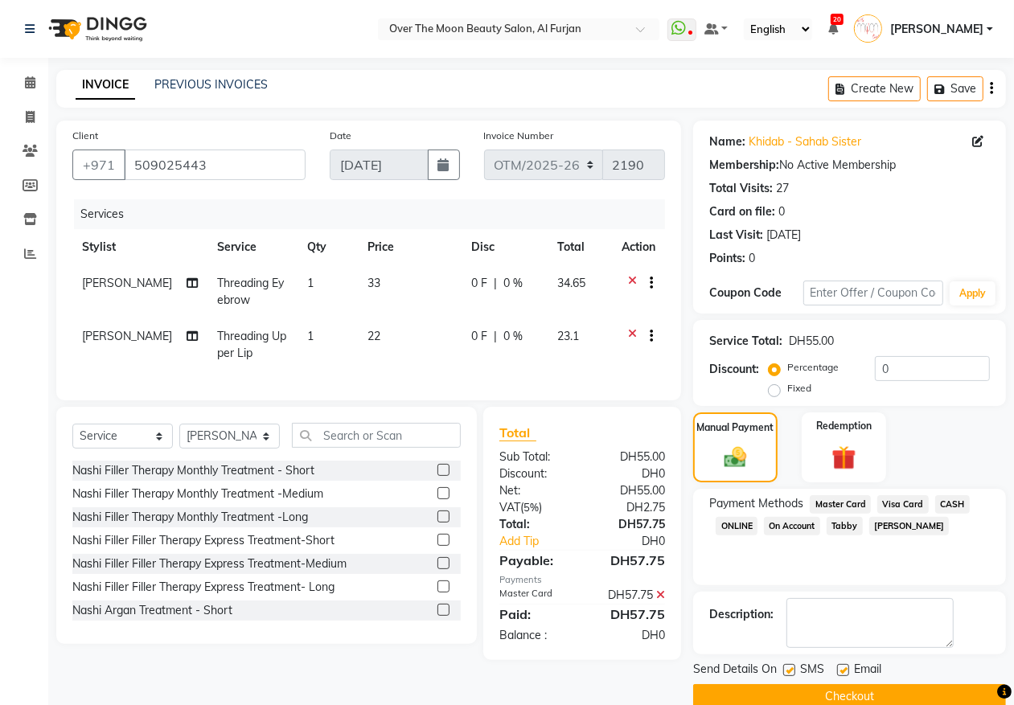
click at [802, 684] on button "Checkout" at bounding box center [849, 696] width 313 height 25
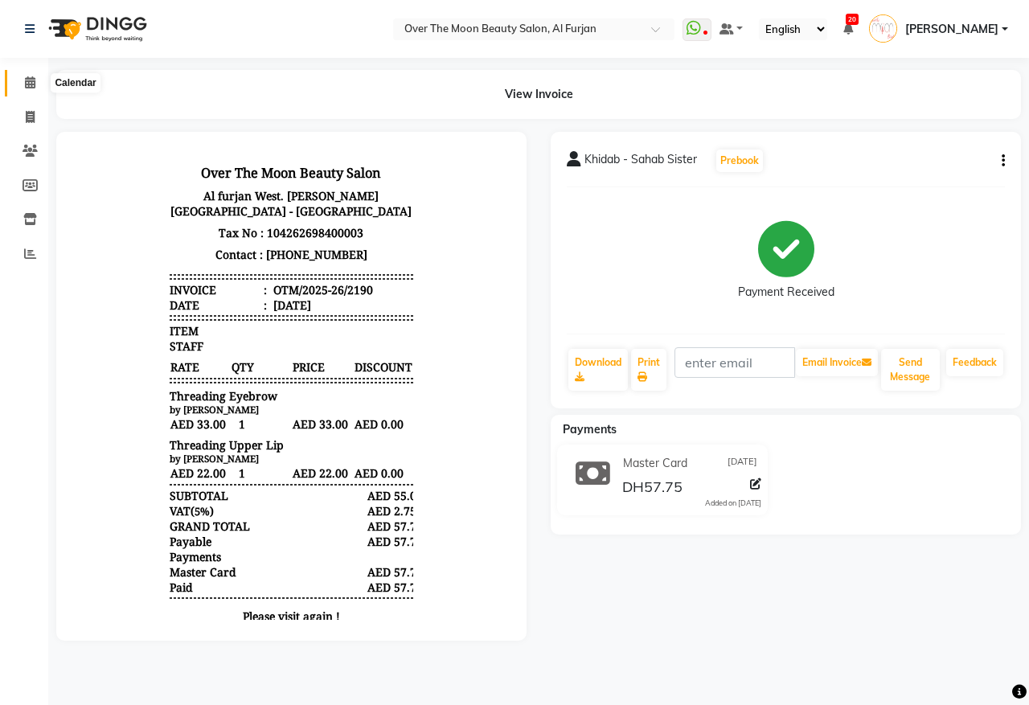
click at [32, 87] on icon at bounding box center [30, 82] width 10 height 12
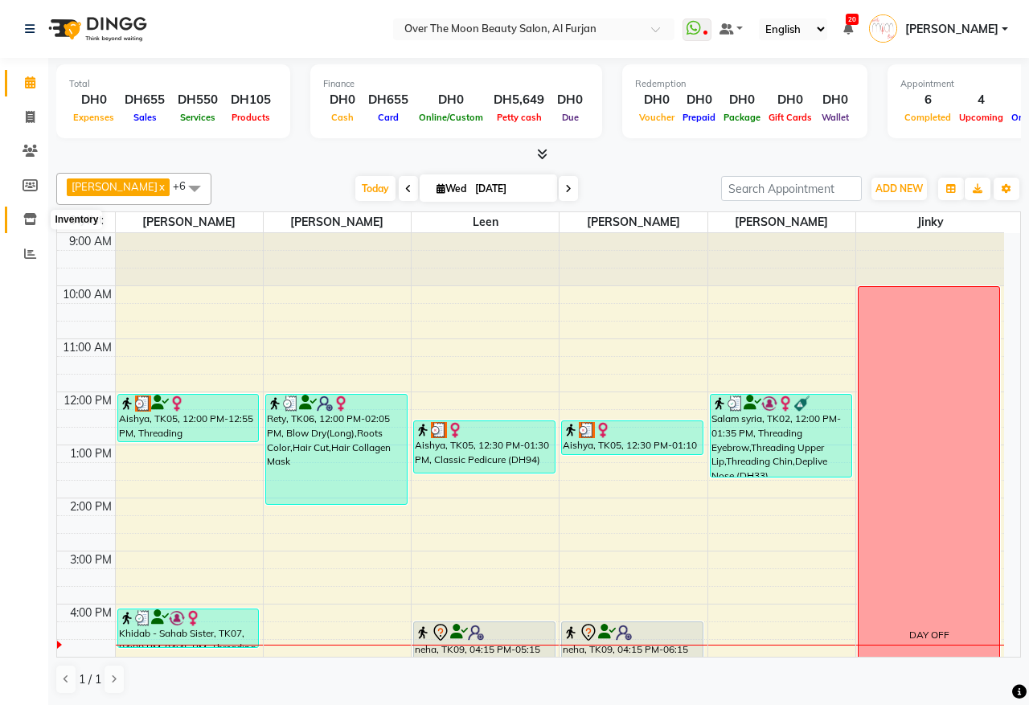
click at [30, 215] on icon at bounding box center [30, 219] width 14 height 12
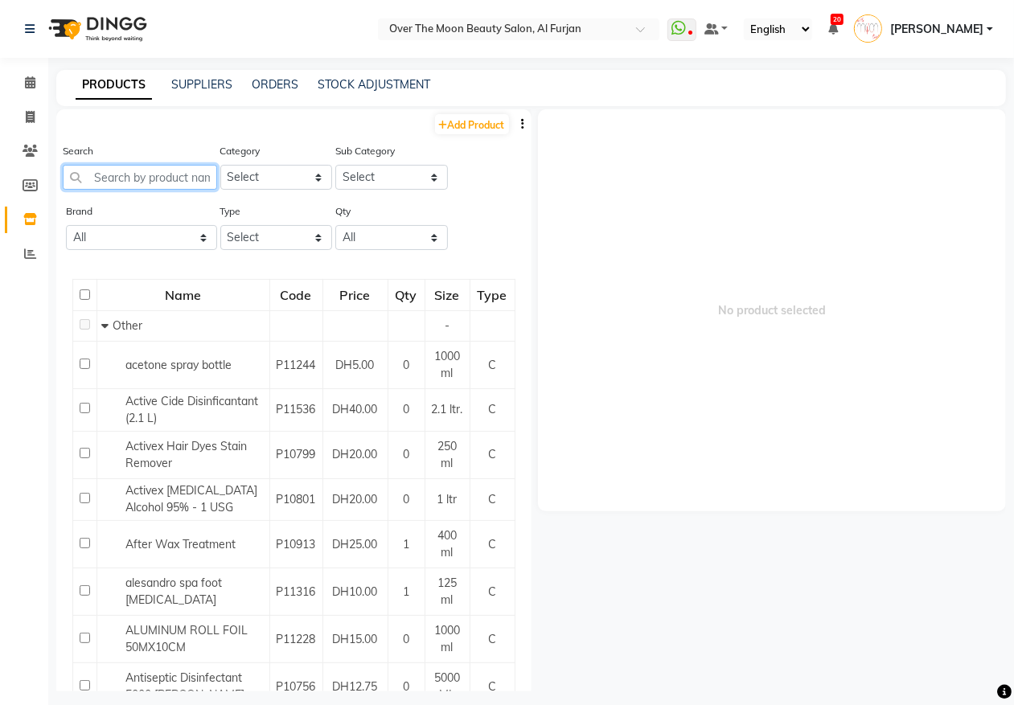
click at [163, 182] on input "text" at bounding box center [140, 177] width 154 height 25
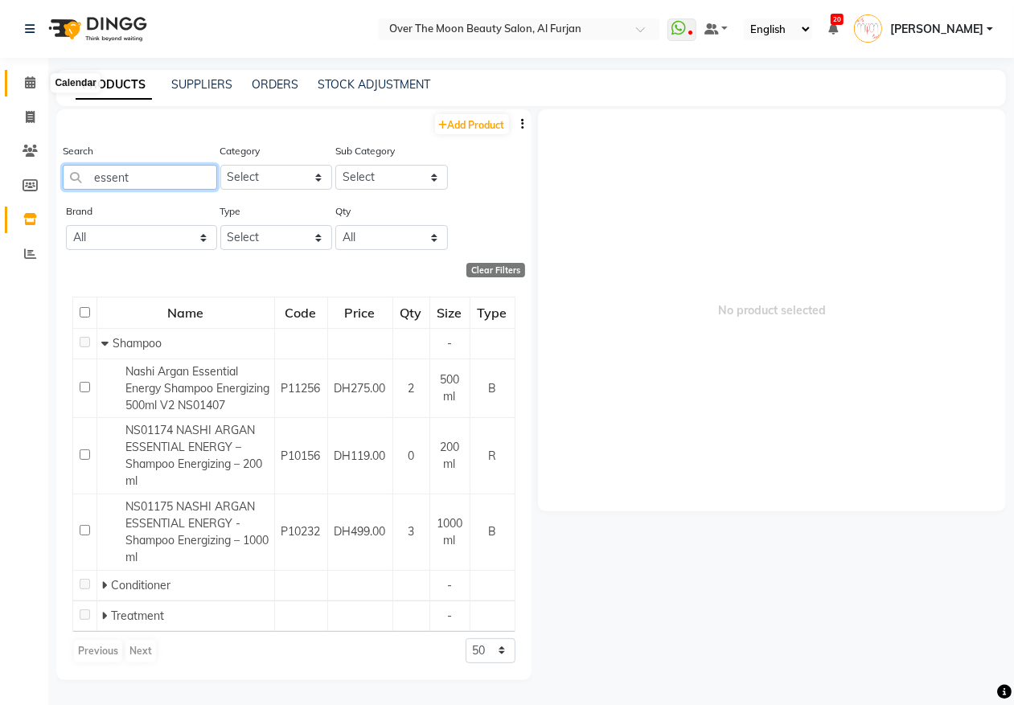
type input "essent"
click at [26, 77] on icon at bounding box center [30, 82] width 10 height 12
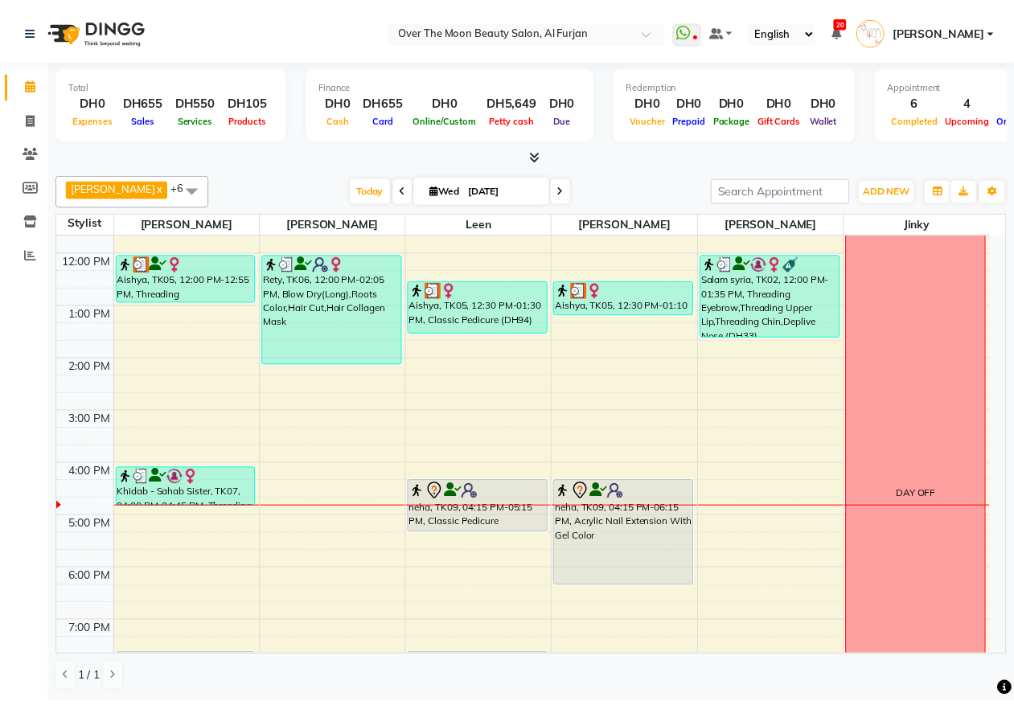
scroll to position [167, 0]
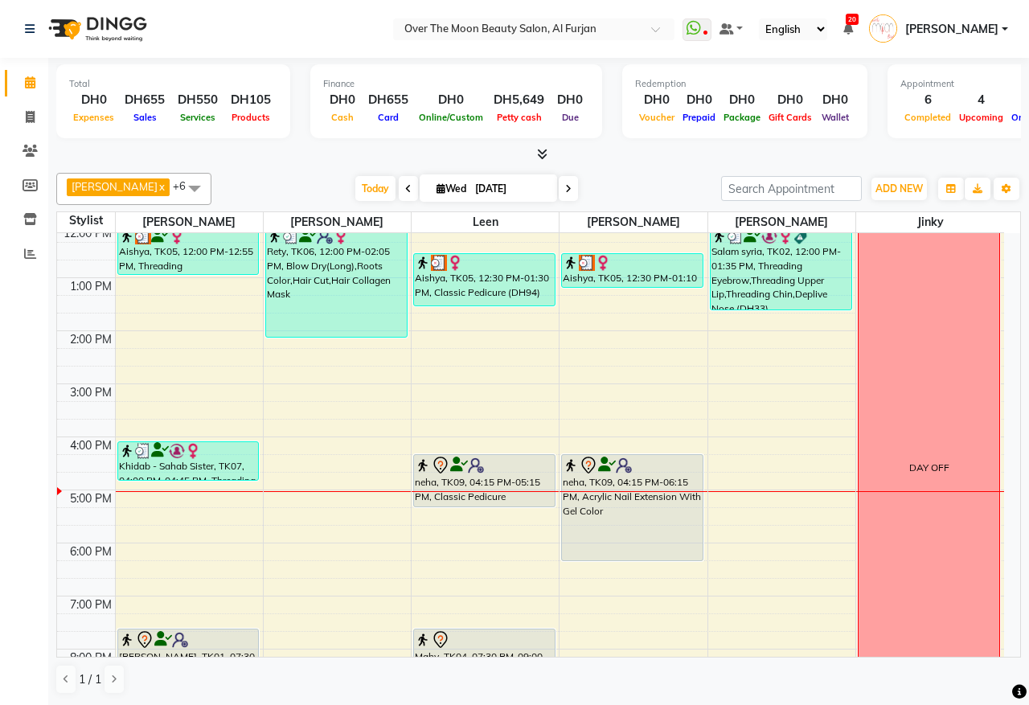
click at [169, 268] on div "Aishya, TK05, 12:00 PM-12:55 PM, Threading Eyebrow,Threading Upper Lip,Hair Tri…" at bounding box center [188, 251] width 141 height 47
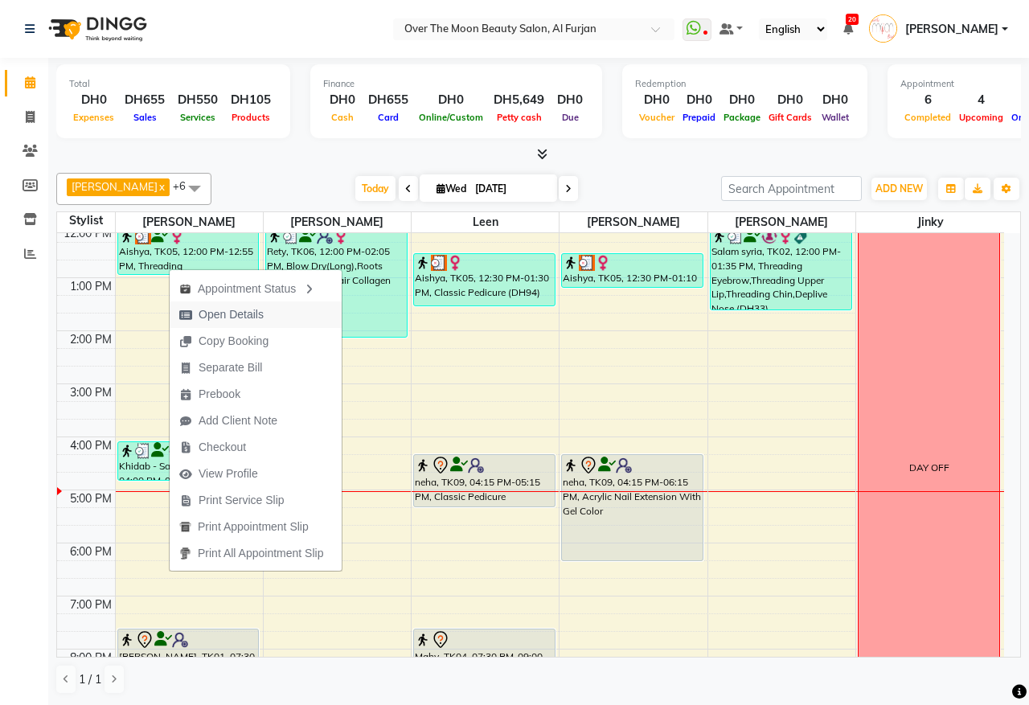
click at [261, 314] on span "Open Details" at bounding box center [231, 314] width 65 height 17
select select "3"
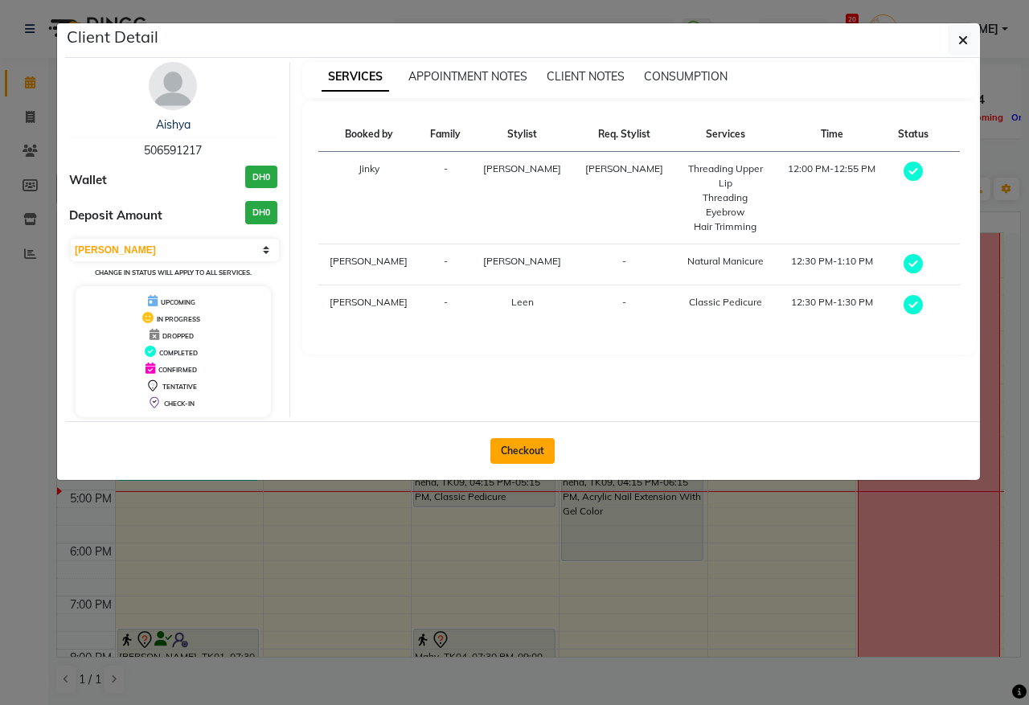
click at [523, 449] on button "Checkout" at bounding box center [522, 451] width 64 height 26
select select "service"
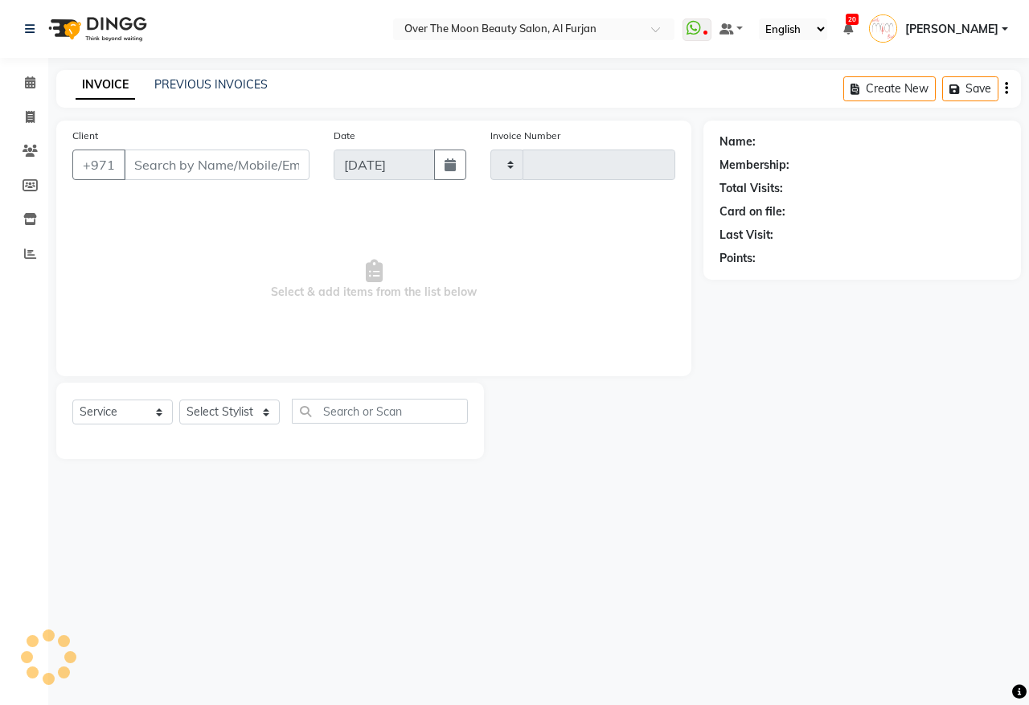
type input "2191"
select select "3996"
type input "506591217"
select select "64796"
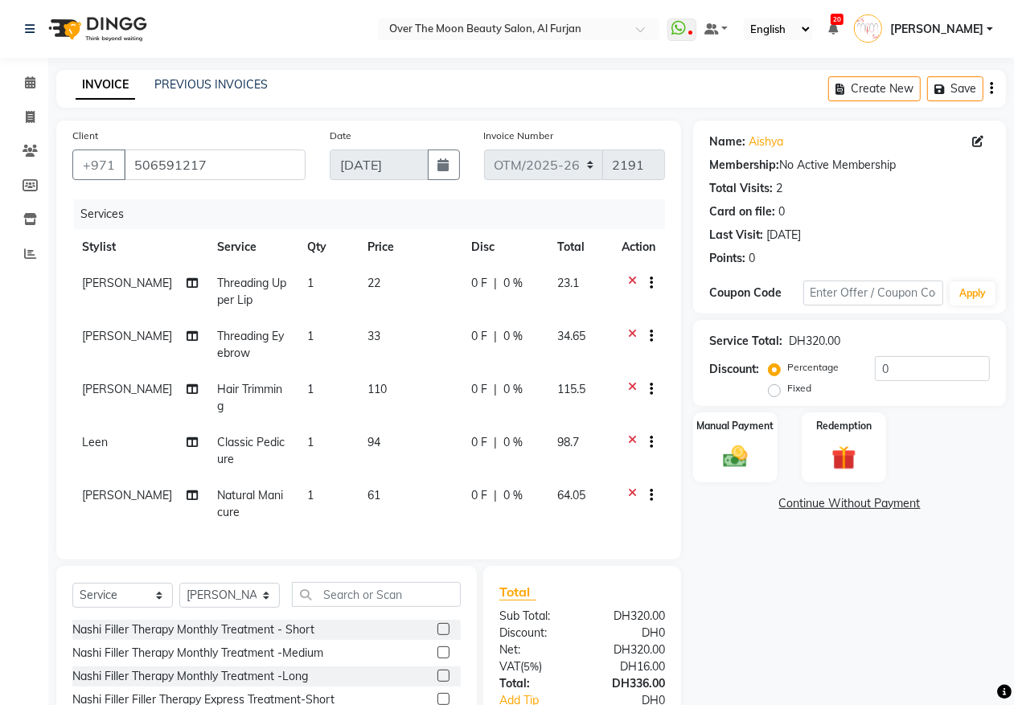
click at [240, 435] on span "Classic Pedicure" at bounding box center [251, 450] width 68 height 31
select select "43472"
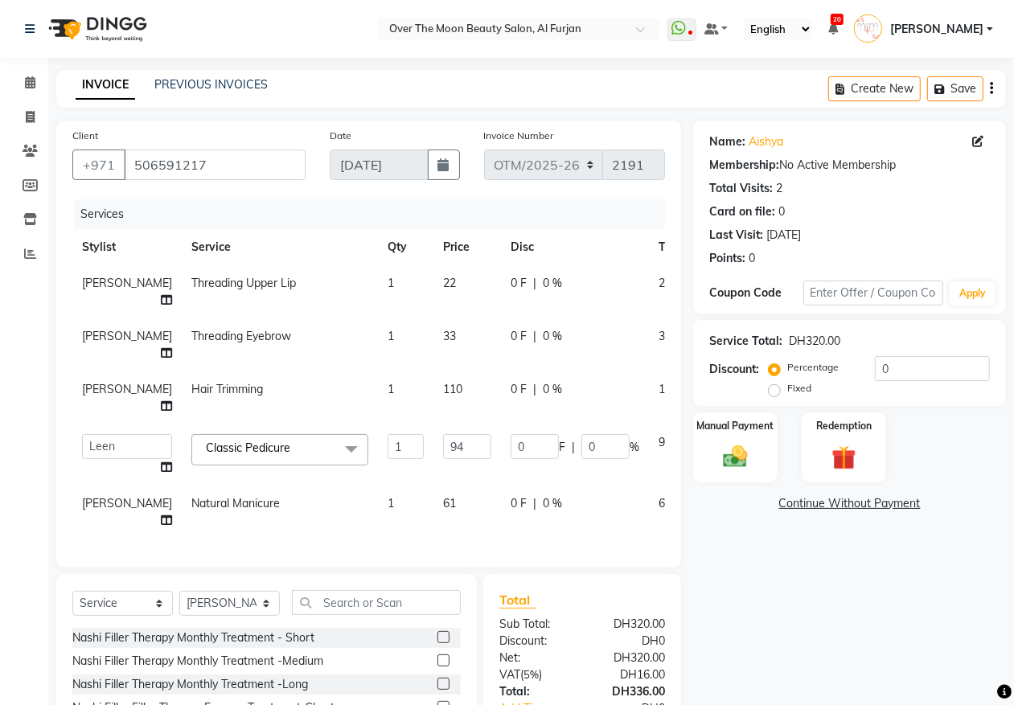
click at [263, 438] on span "Classic Pedicure x" at bounding box center [279, 449] width 177 height 31
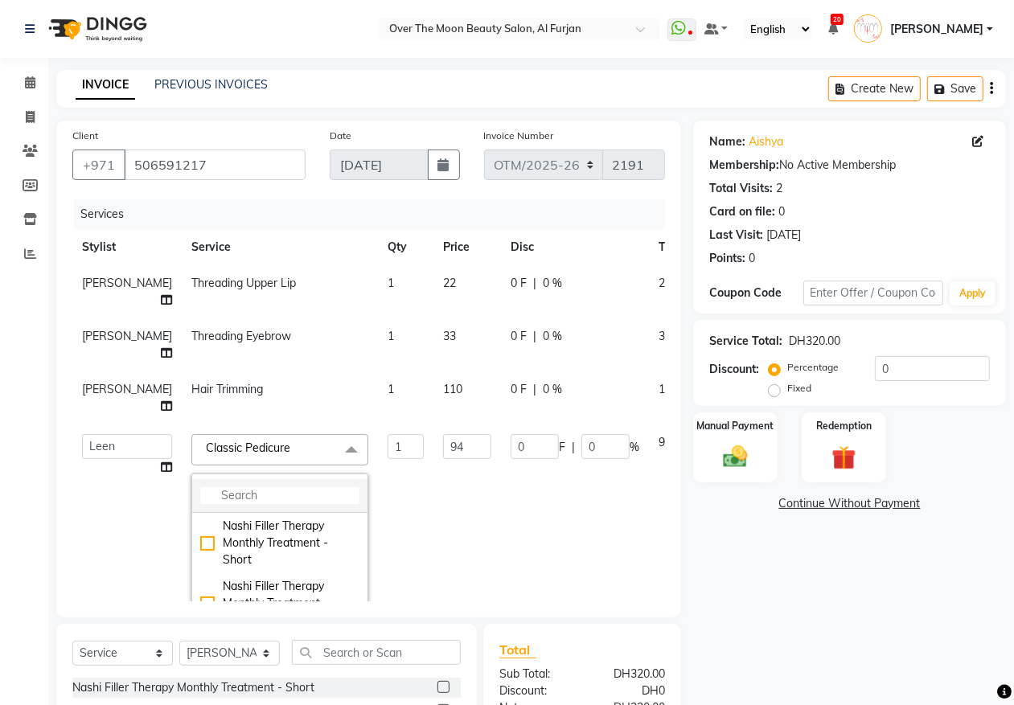
click at [252, 495] on input "multiselect-search" at bounding box center [279, 495] width 159 height 17
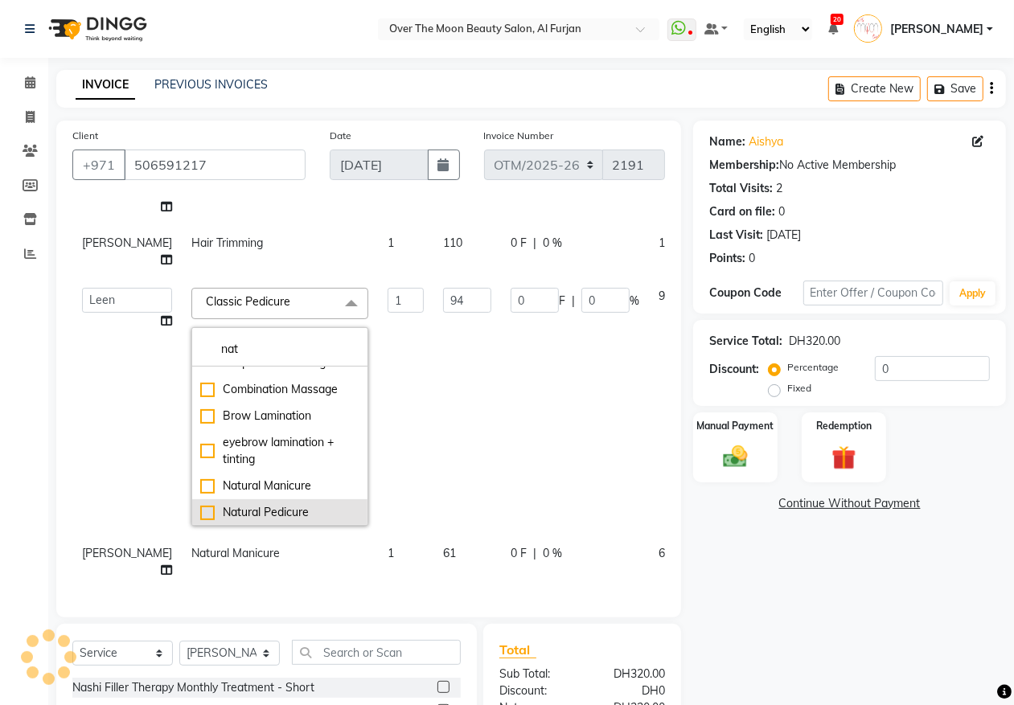
type input "nat"
click at [200, 504] on div "Natural Pedicure" at bounding box center [279, 512] width 159 height 17
checkbox input "true"
type input "72"
click at [78, 447] on td "Admin [PERSON_NAME] [PERSON_NAME] Marketing Account [PERSON_NAME]" at bounding box center [126, 406] width 109 height 257
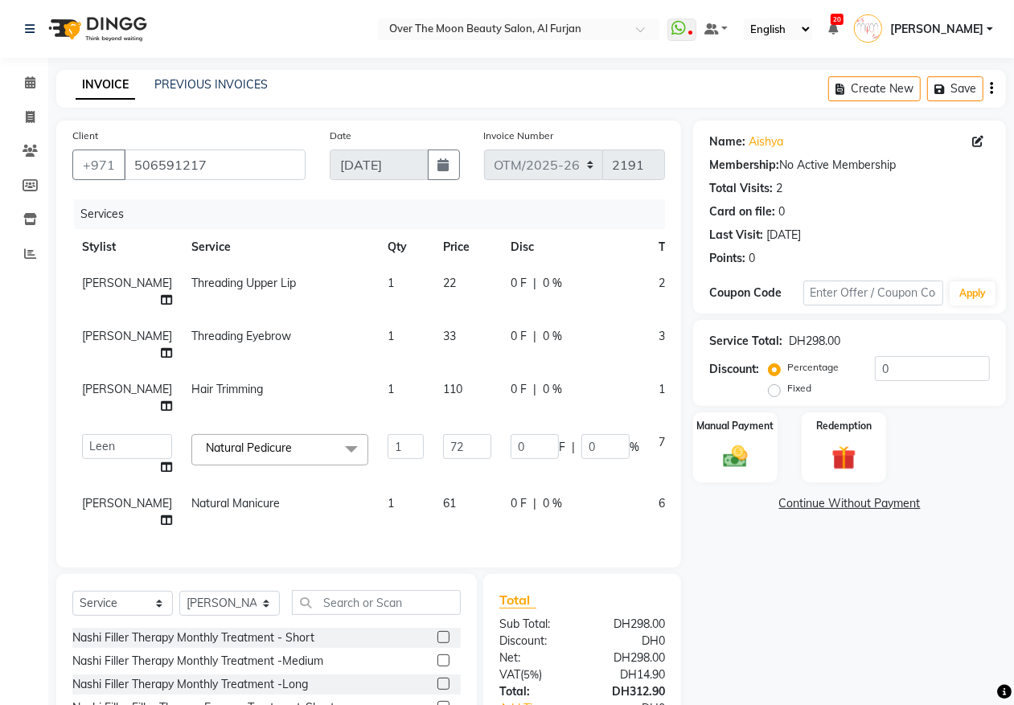
scroll to position [0, 0]
click at [157, 616] on select "Select Service Product Membership Package Voucher Prepaid Gift Card" at bounding box center [122, 603] width 100 height 25
select select "package"
click at [72, 605] on select "Select Service Product Membership Package Voucher Prepaid Gift Card" at bounding box center [122, 603] width 100 height 25
click at [269, 616] on select "Select Stylist Admin [PERSON_NAME] [PERSON_NAME] Marketing Account [PERSON_NAME]" at bounding box center [229, 603] width 100 height 25
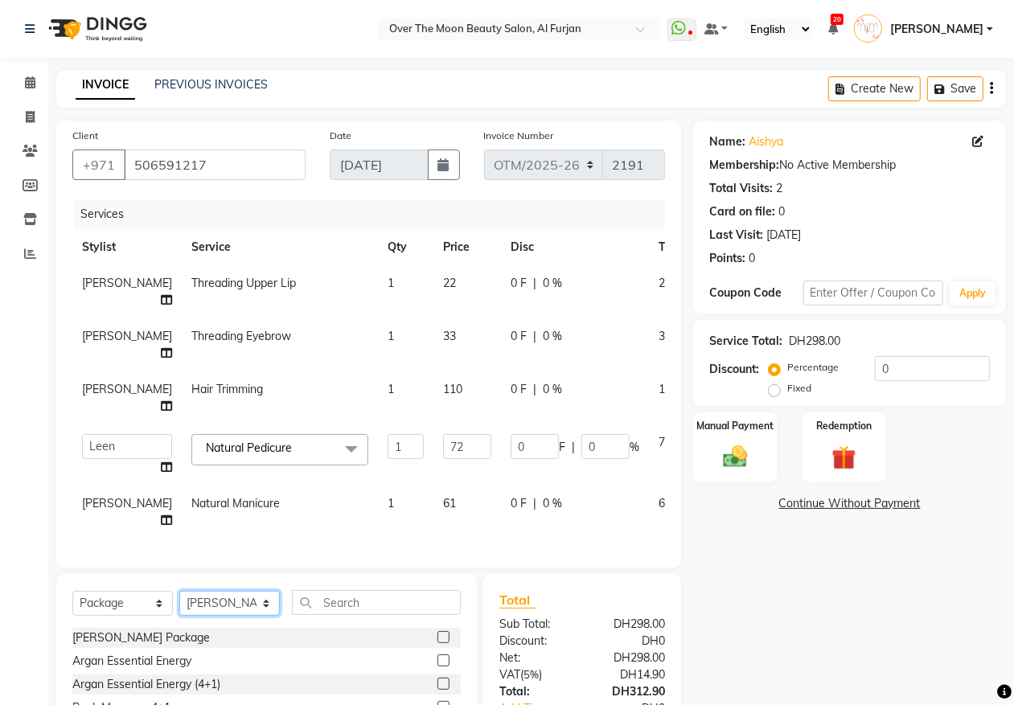
select select "20146"
click at [179, 605] on select "Select Stylist Admin [PERSON_NAME] [PERSON_NAME] Marketing Account [PERSON_NAME]" at bounding box center [229, 603] width 100 height 25
click at [388, 615] on input "text" at bounding box center [376, 602] width 169 height 25
click at [388, 609] on input "roots" at bounding box center [365, 602] width 146 height 25
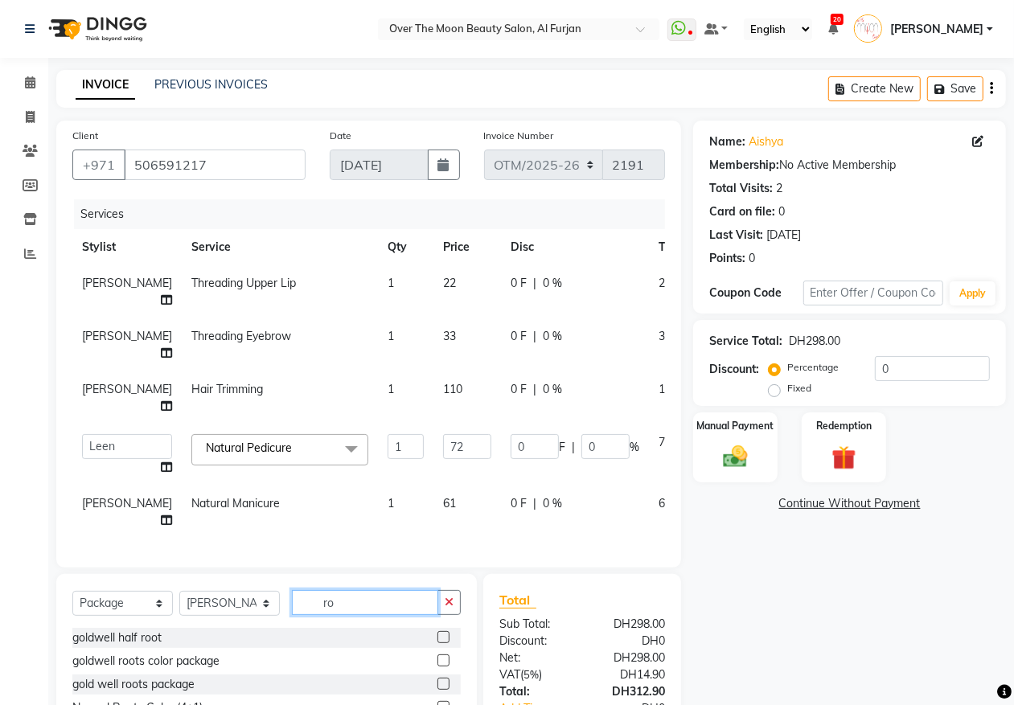
type input "r"
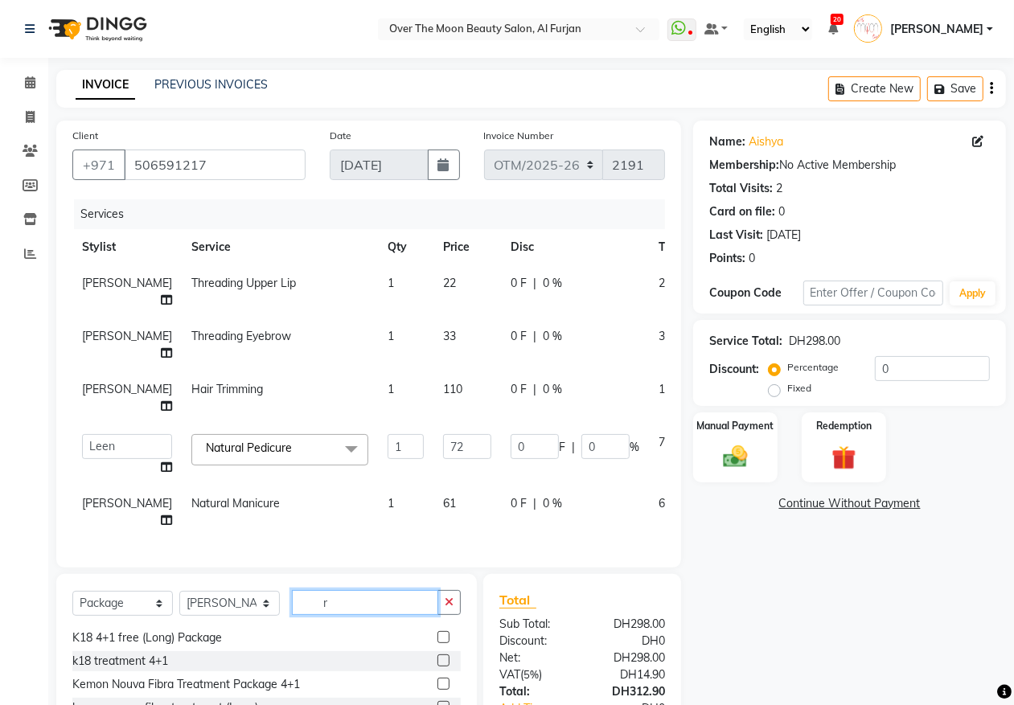
scroll to position [145, 0]
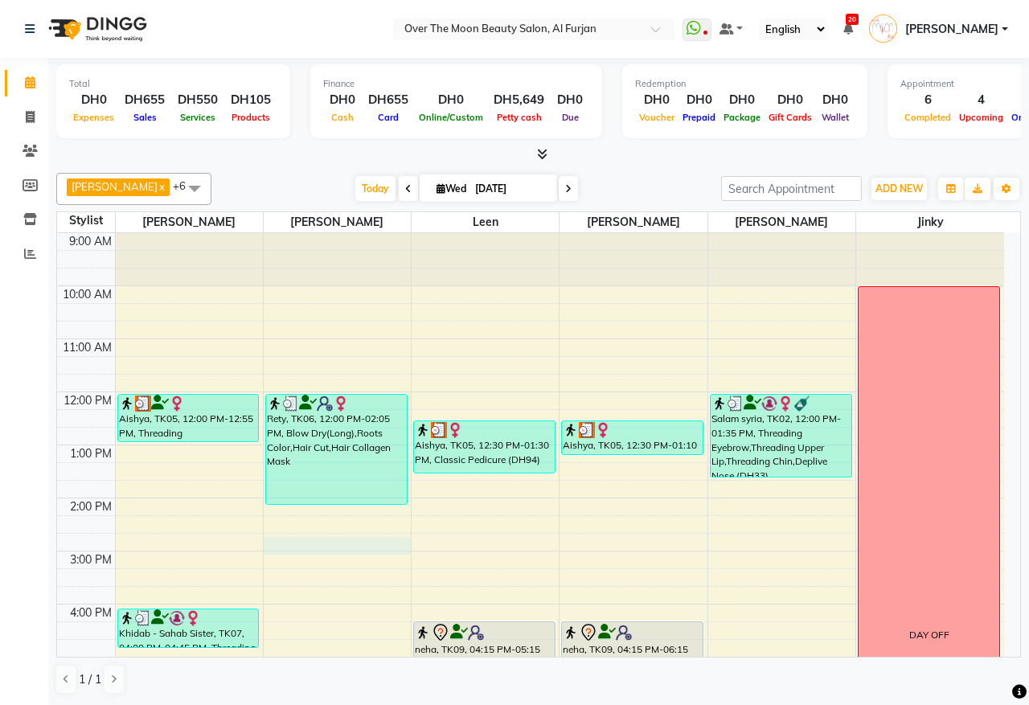
click at [297, 549] on div "9:00 AM 10:00 AM 11:00 AM 12:00 PM 1:00 PM 2:00 PM 3:00 PM 4:00 PM 5:00 PM 6:00…" at bounding box center [530, 630] width 947 height 795
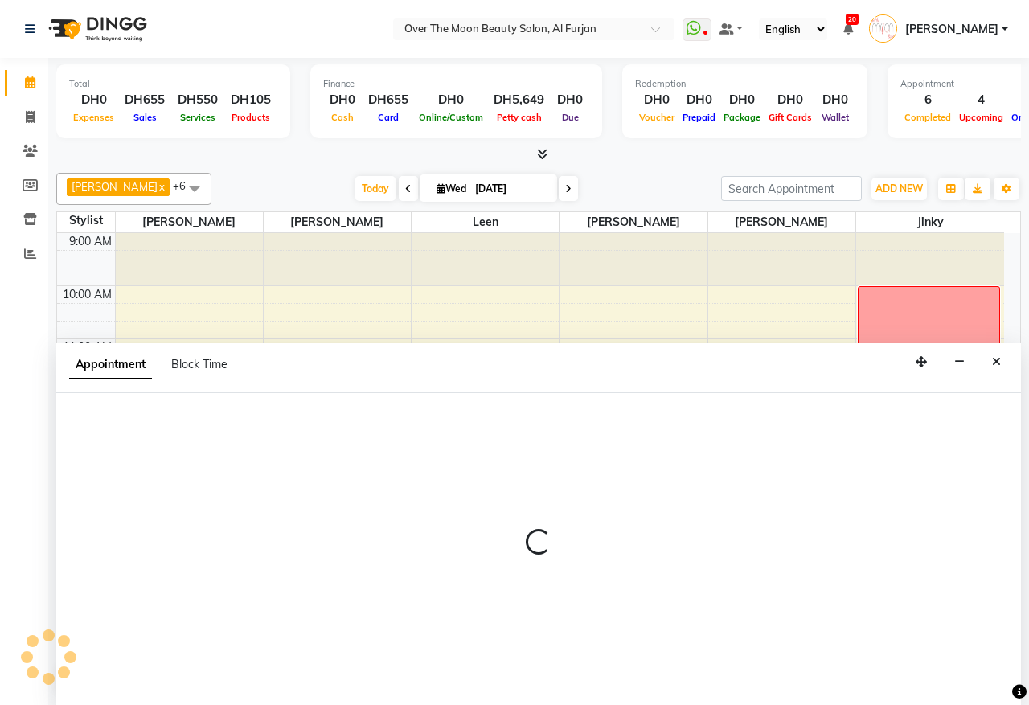
select select "29762"
select select "tentative"
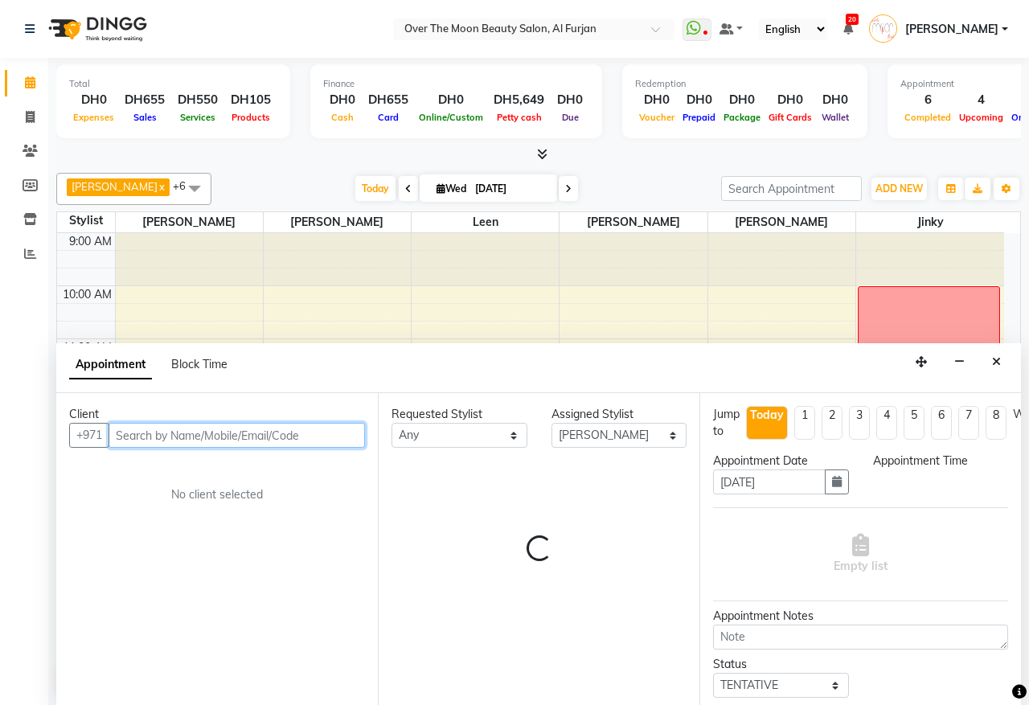
select select "885"
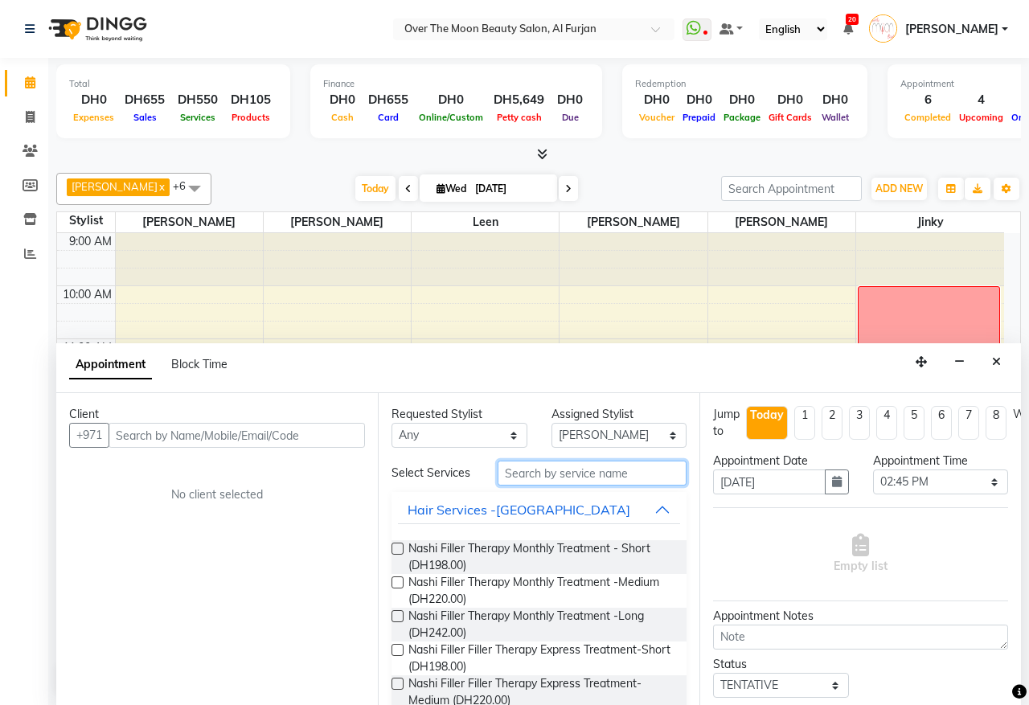
click at [553, 473] on input "text" at bounding box center [592, 473] width 189 height 25
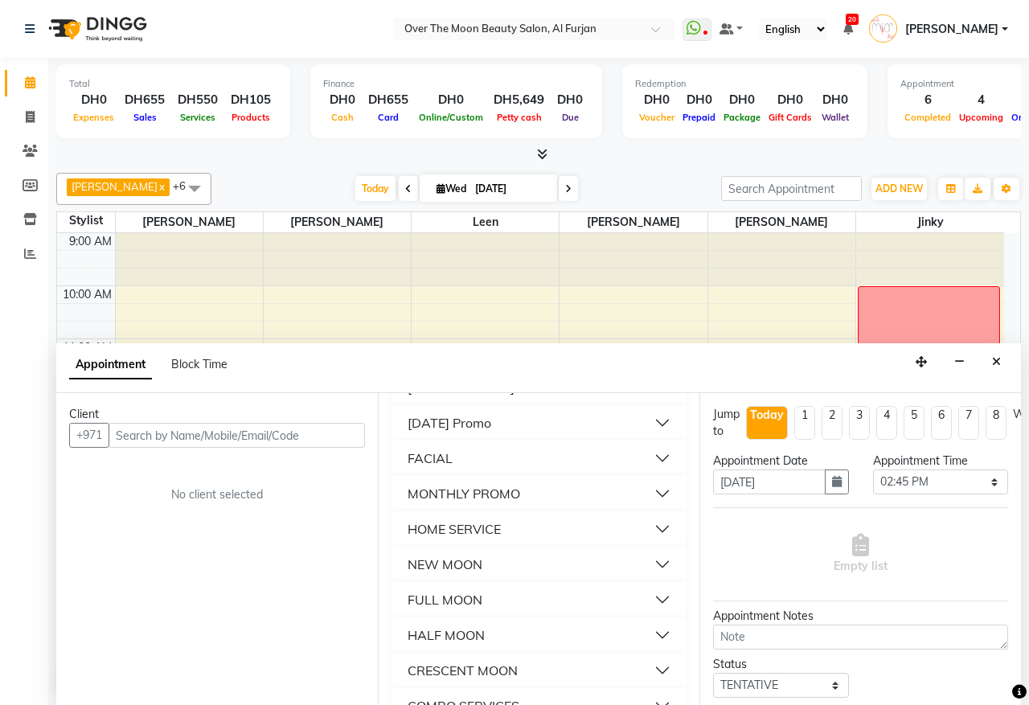
scroll to position [945, 0]
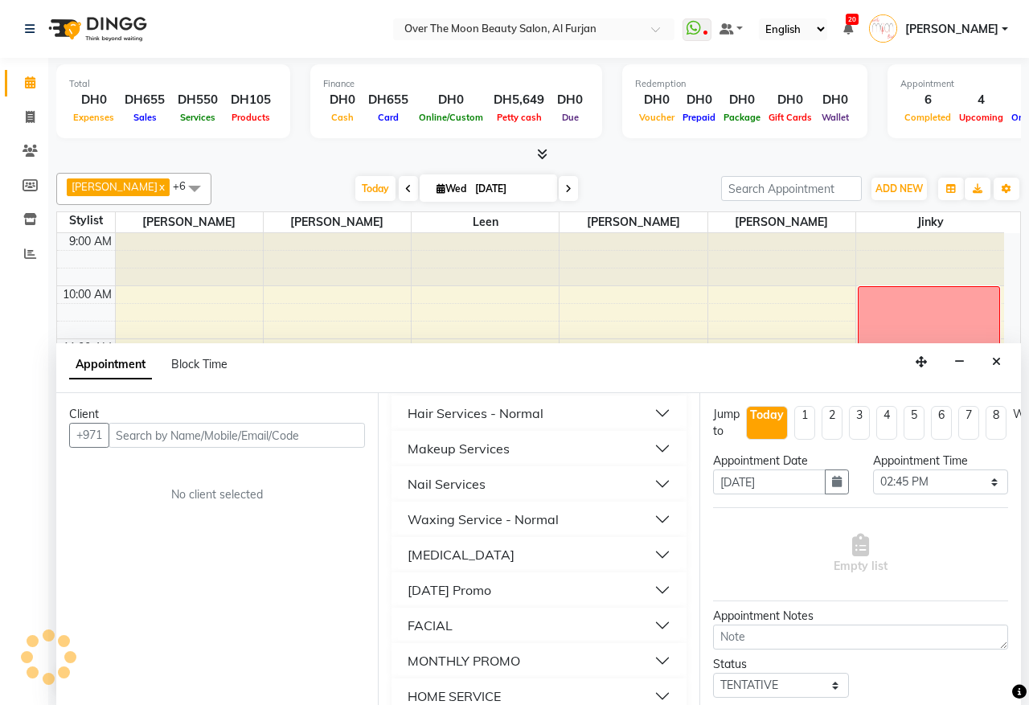
click at [642, 428] on button "Hair Services - Normal" at bounding box center [539, 413] width 282 height 29
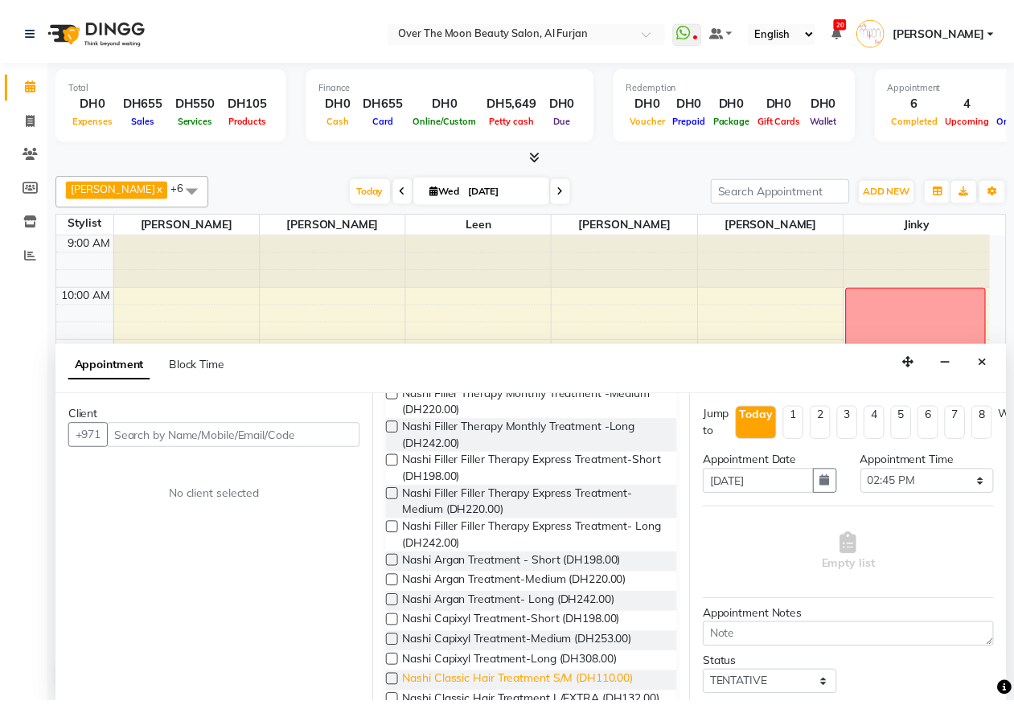
scroll to position [0, 0]
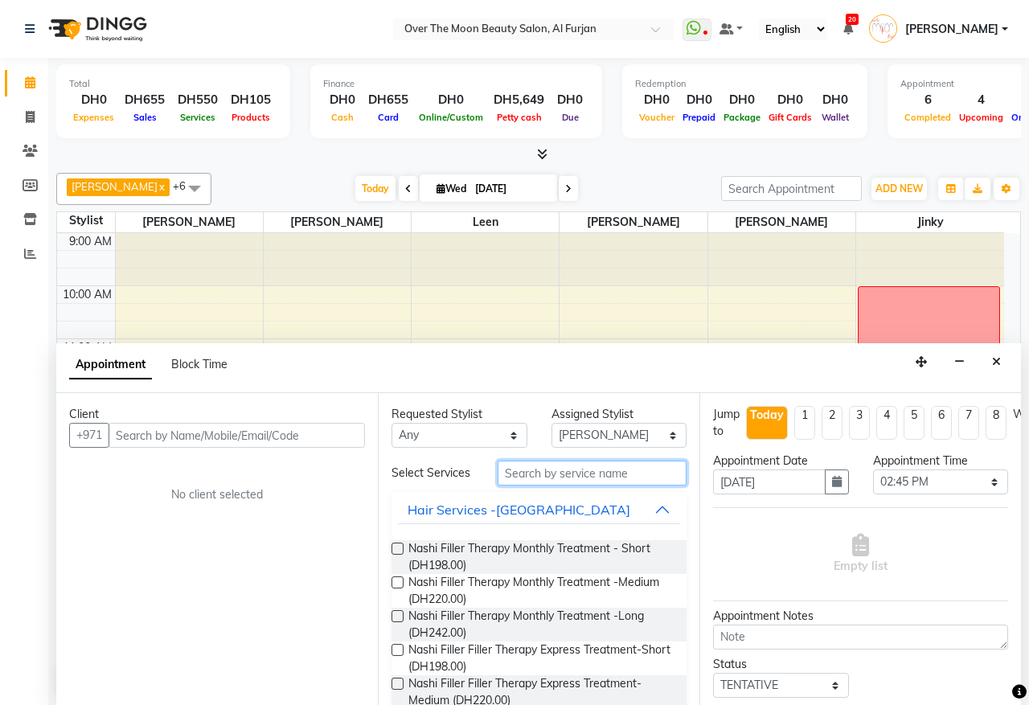
click at [580, 475] on input "text" at bounding box center [592, 473] width 189 height 25
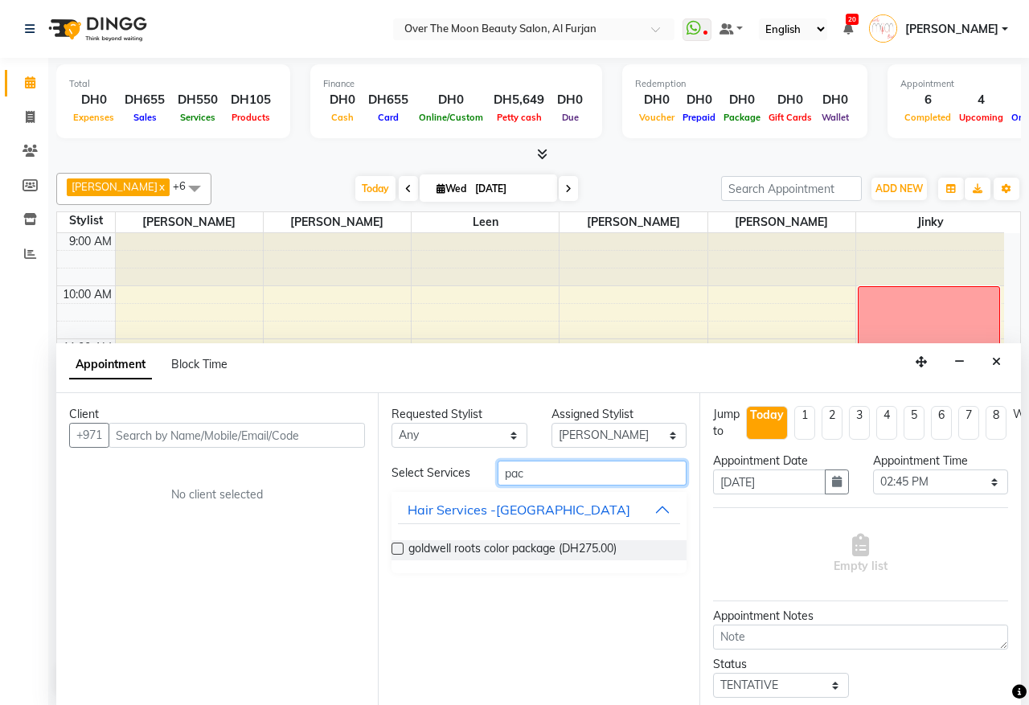
type input "pac"
click at [398, 552] on label at bounding box center [398, 549] width 12 height 12
click at [398, 552] on input "checkbox" at bounding box center [397, 550] width 10 height 10
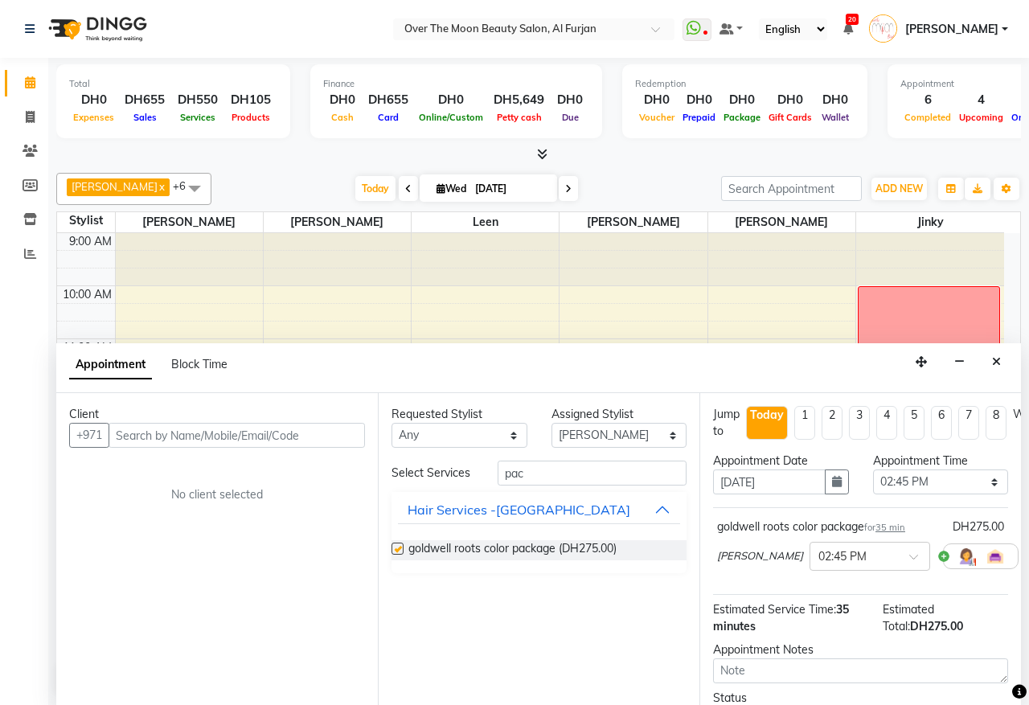
checkbox input "false"
click at [1025, 555] on icon at bounding box center [1030, 556] width 10 height 11
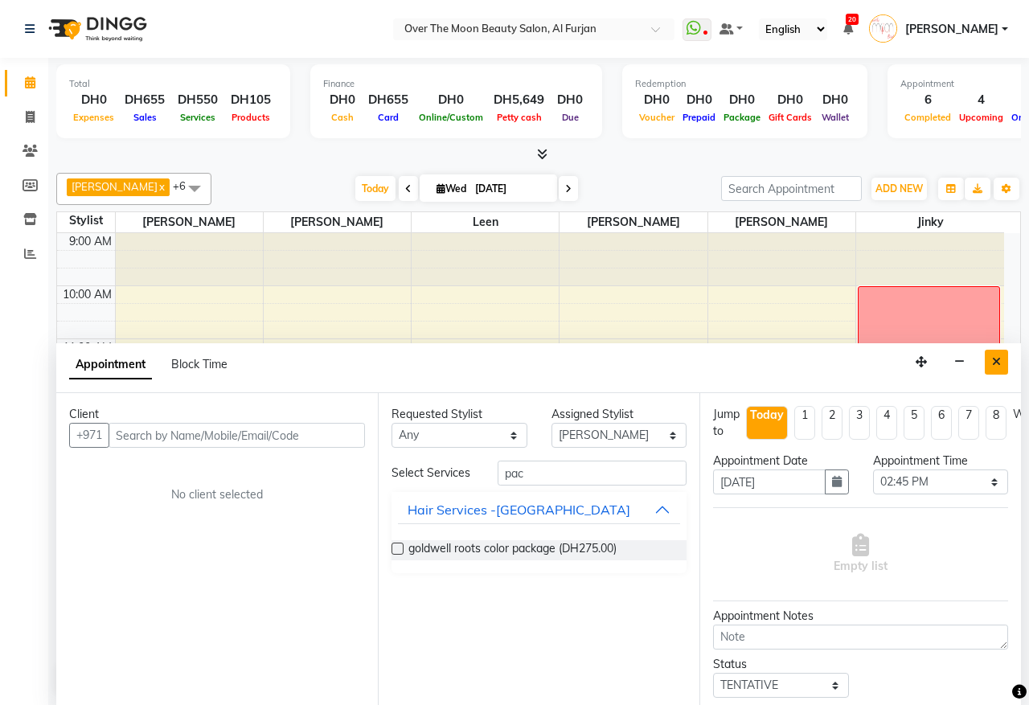
click at [998, 363] on icon "Close" at bounding box center [996, 361] width 9 height 11
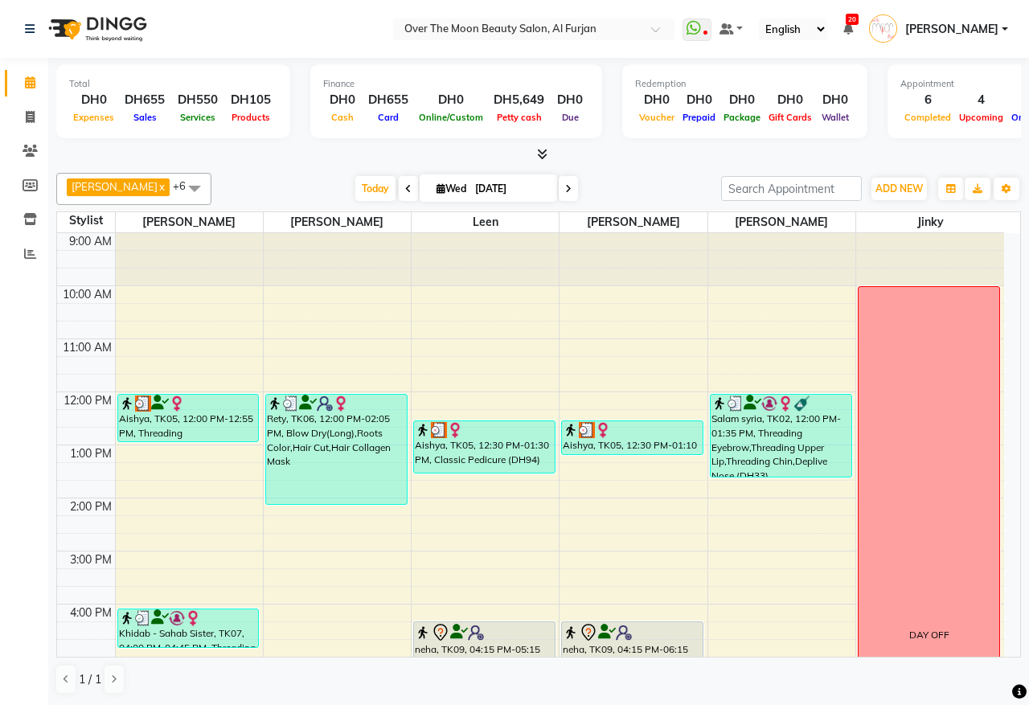
click at [195, 399] on div at bounding box center [188, 404] width 139 height 16
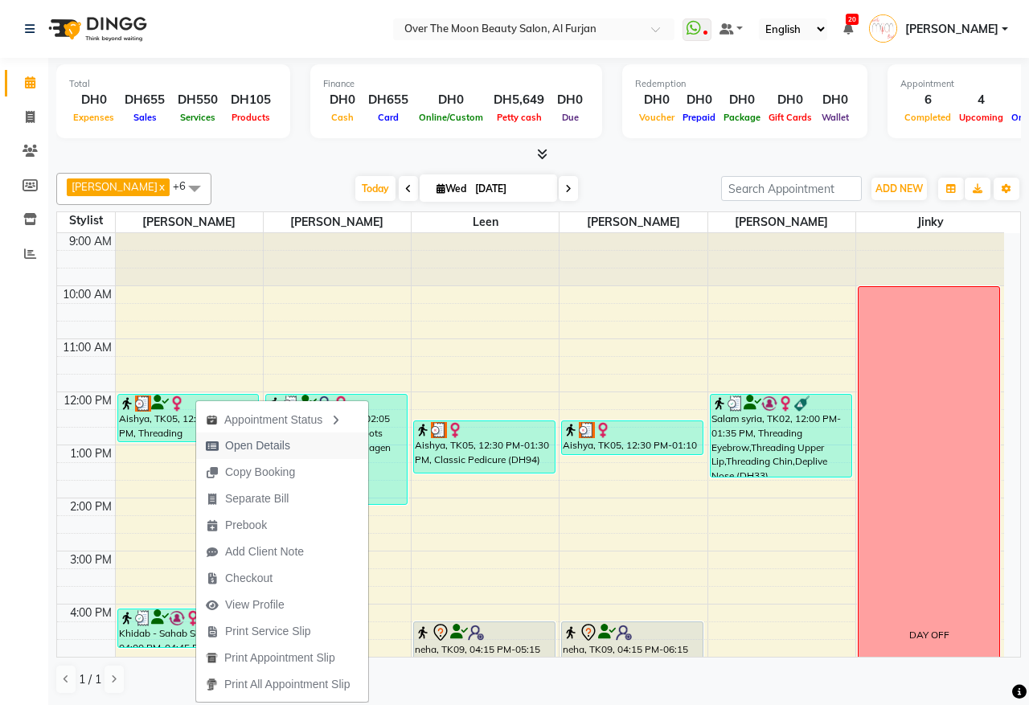
click at [264, 440] on span "Open Details" at bounding box center [257, 445] width 65 height 17
select select "3"
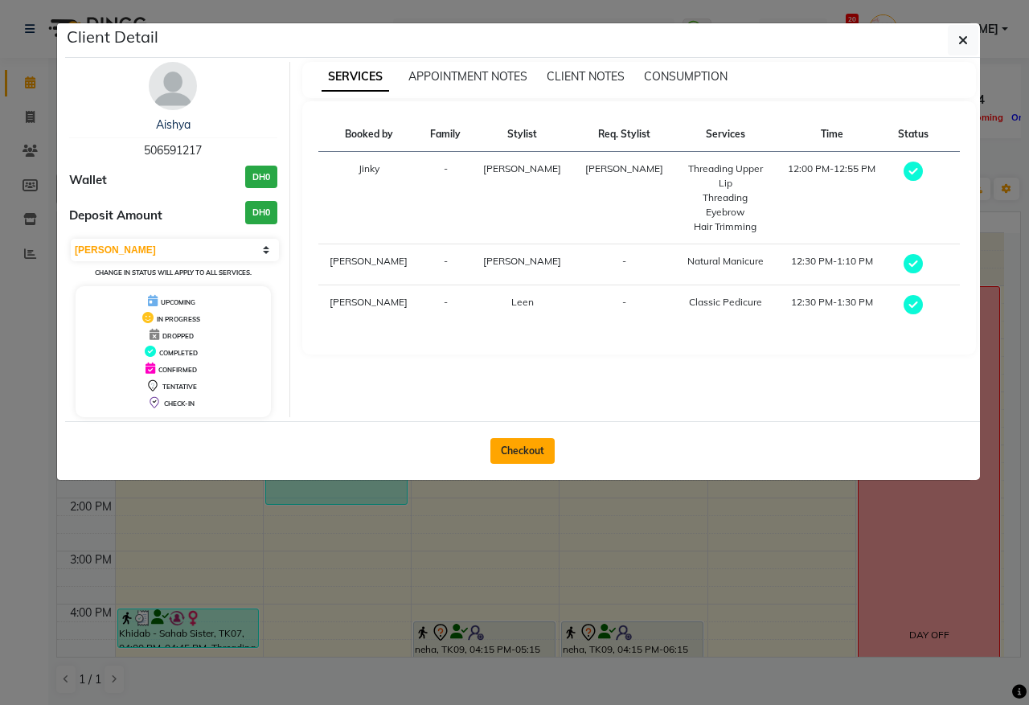
click at [521, 443] on button "Checkout" at bounding box center [522, 451] width 64 height 26
select select "service"
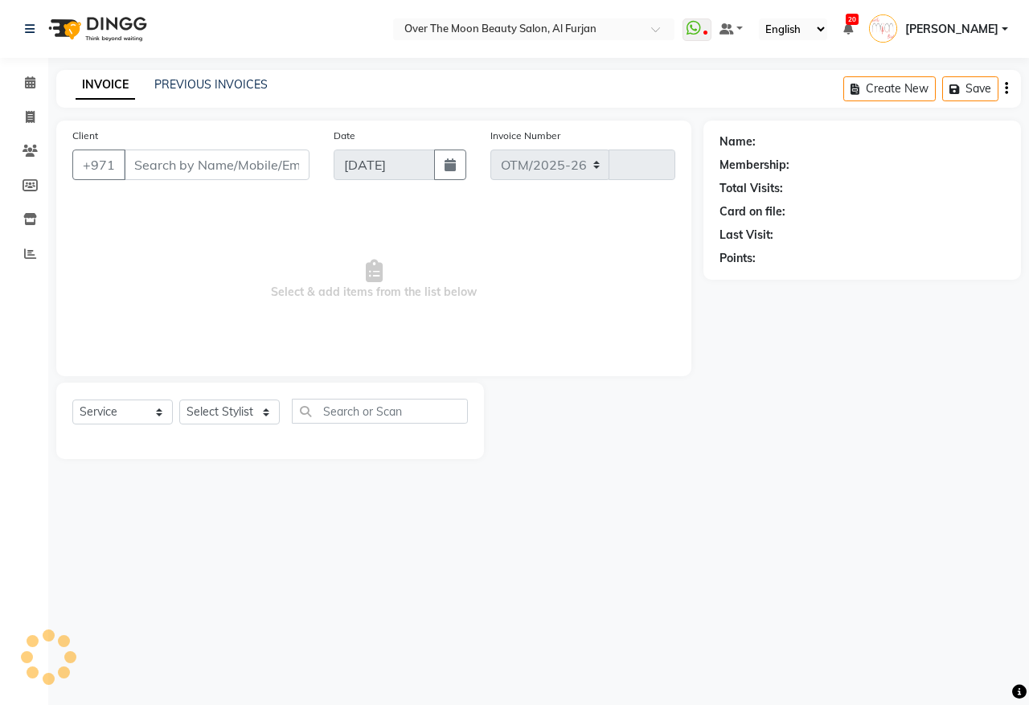
select select "3996"
type input "2191"
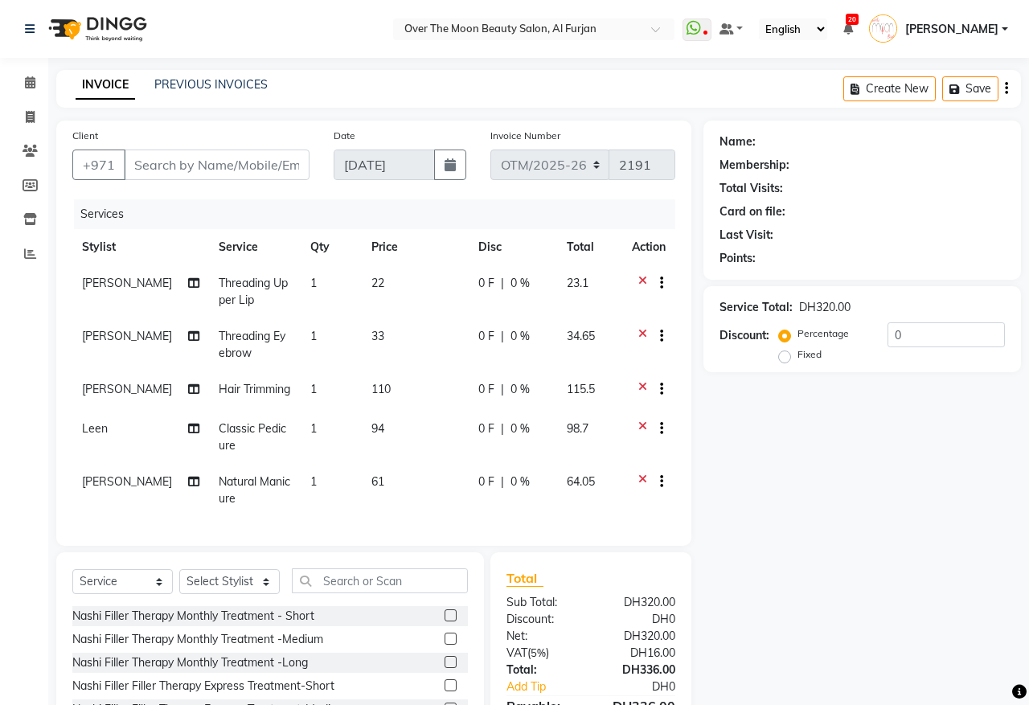
type input "506591217"
select select "64796"
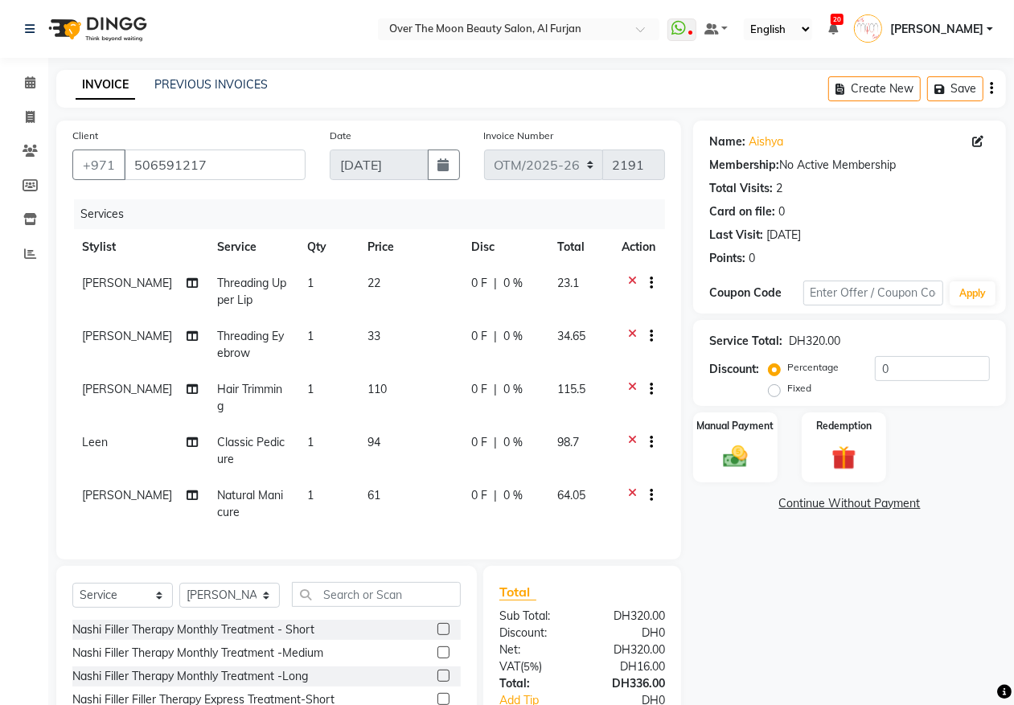
click at [233, 435] on span "Classic Pedicure" at bounding box center [251, 450] width 68 height 31
select select "43472"
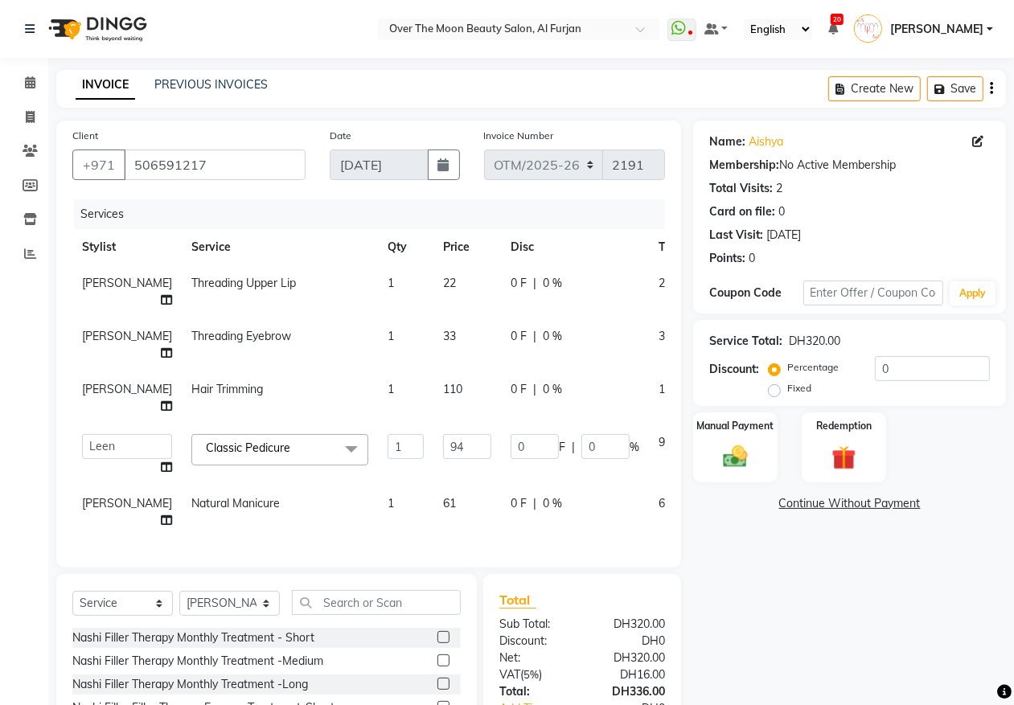
click at [240, 441] on span "Classic Pedicure" at bounding box center [248, 448] width 84 height 14
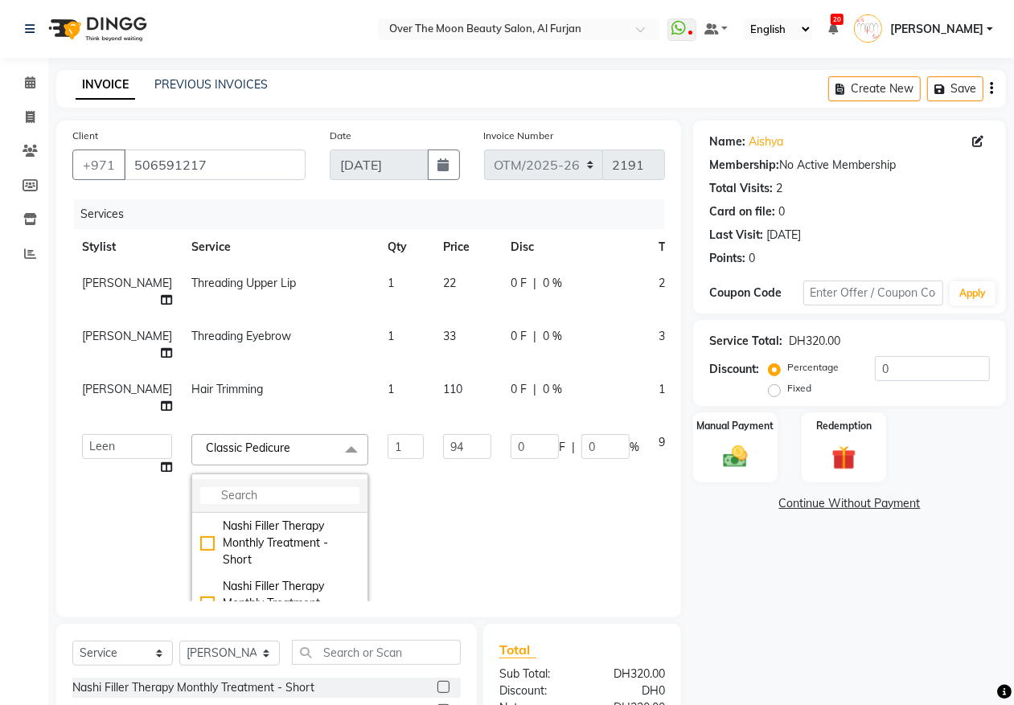
click at [230, 493] on input "multiselect-search" at bounding box center [279, 495] width 159 height 17
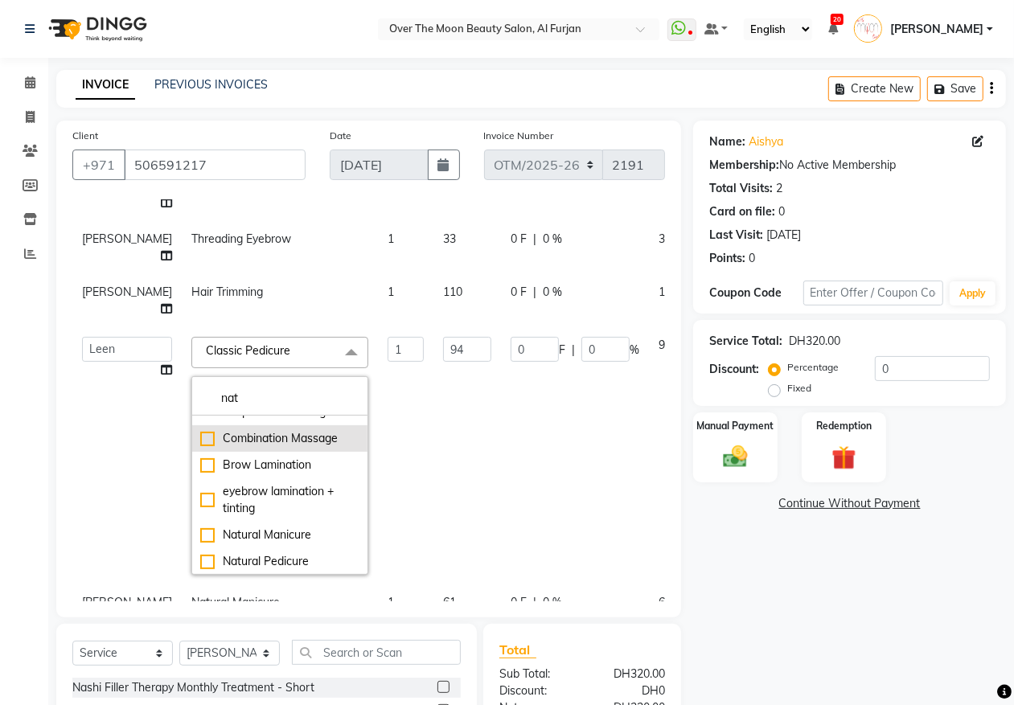
scroll to position [162, 0]
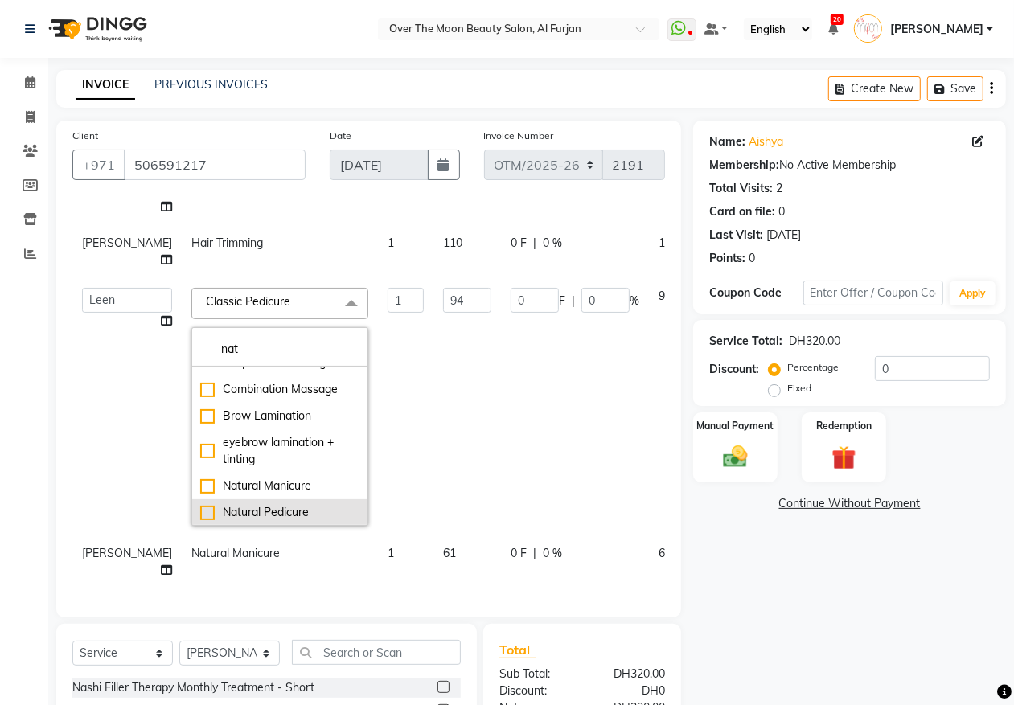
type input "nat"
click at [200, 504] on div "Natural Pedicure" at bounding box center [279, 512] width 159 height 17
checkbox input "true"
type input "72"
click at [90, 435] on td "Admin [PERSON_NAME] [PERSON_NAME] Marketing Account [PERSON_NAME]" at bounding box center [126, 406] width 109 height 257
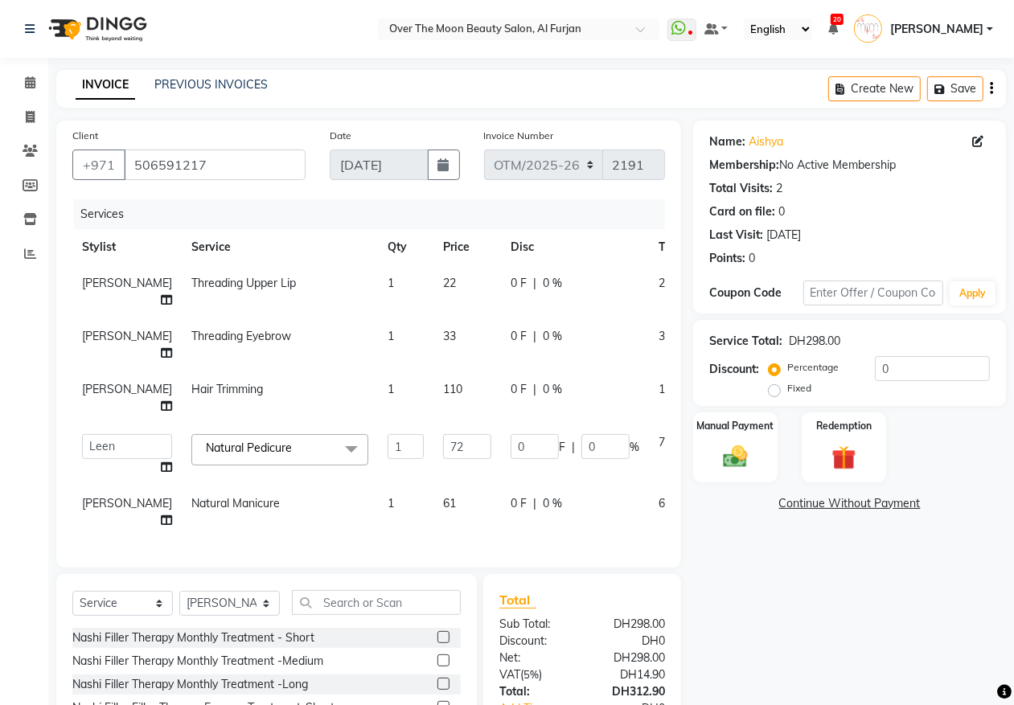
scroll to position [0, 0]
click at [511, 388] on span "0 F" at bounding box center [519, 389] width 16 height 17
select select "20146"
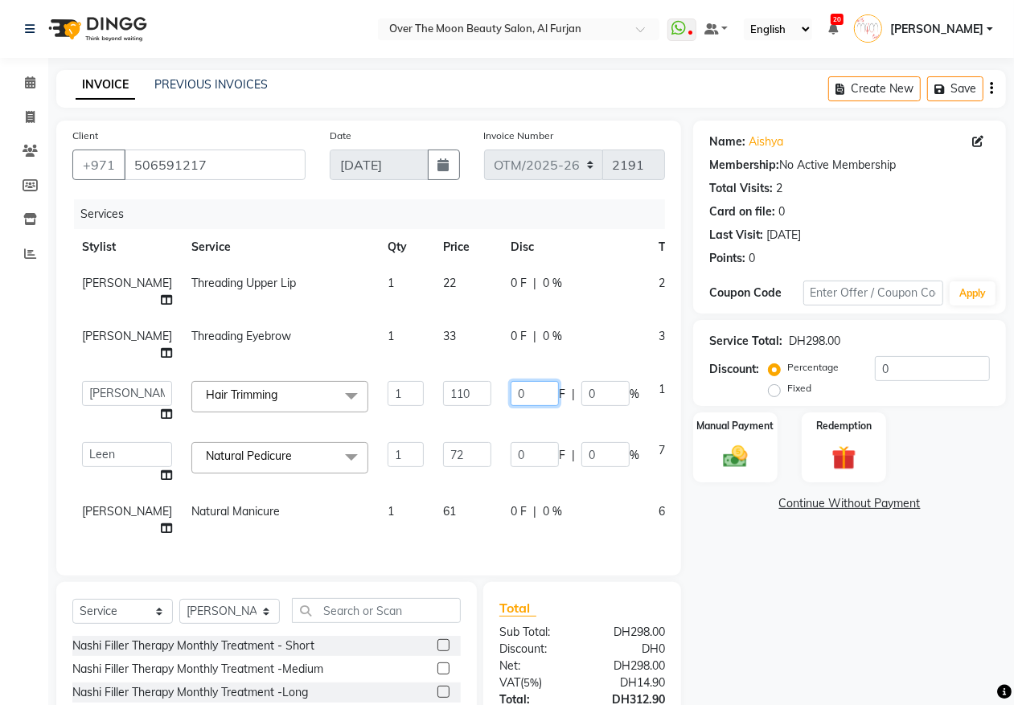
click at [511, 392] on input "0" at bounding box center [535, 393] width 48 height 25
type input "30"
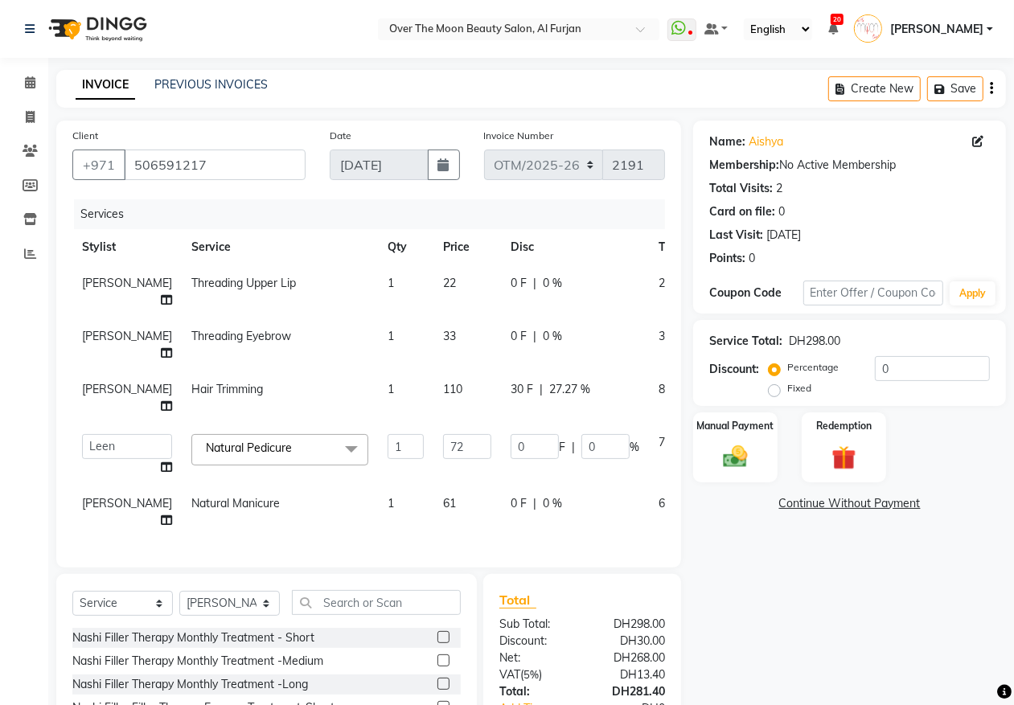
click at [501, 412] on td "30 F | 27.27 %" at bounding box center [575, 397] width 148 height 53
select select "20146"
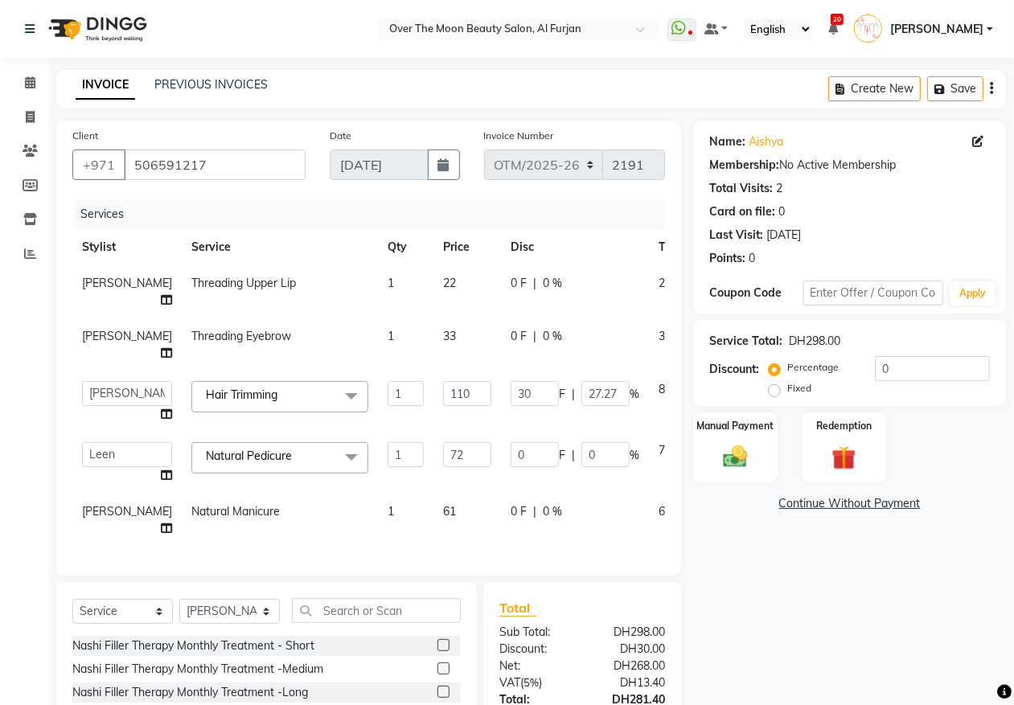
scroll to position [153, 0]
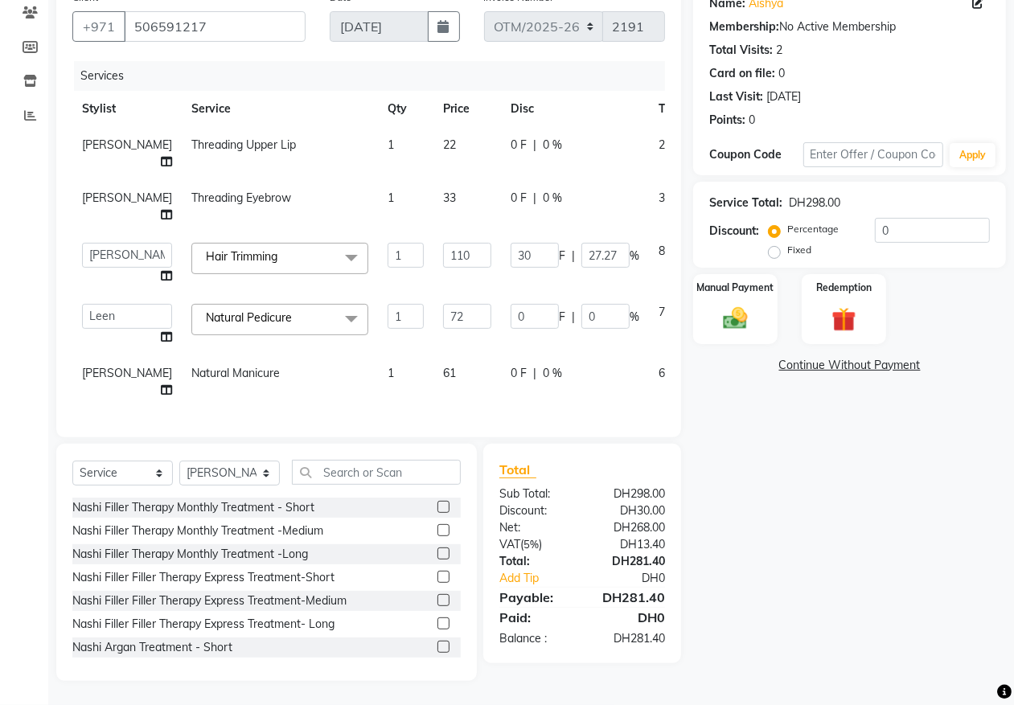
click at [511, 365] on span "0 F" at bounding box center [519, 373] width 16 height 17
select select "64796"
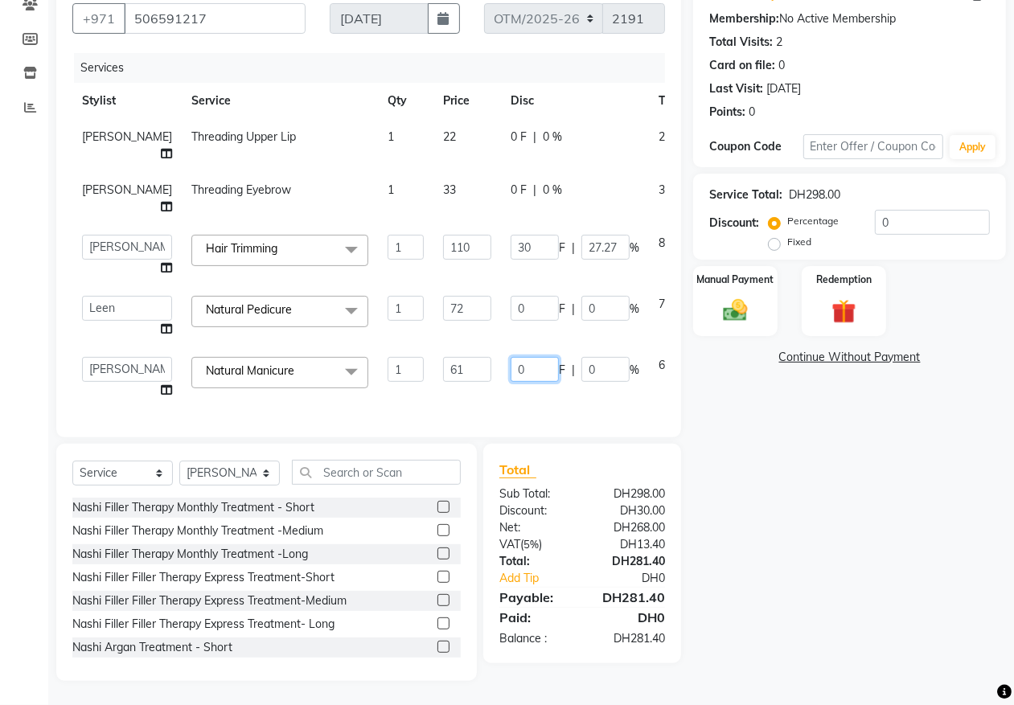
click at [511, 363] on input "0" at bounding box center [535, 369] width 48 height 25
type input "2"
type input "20"
click at [511, 299] on input "0" at bounding box center [535, 308] width 48 height 25
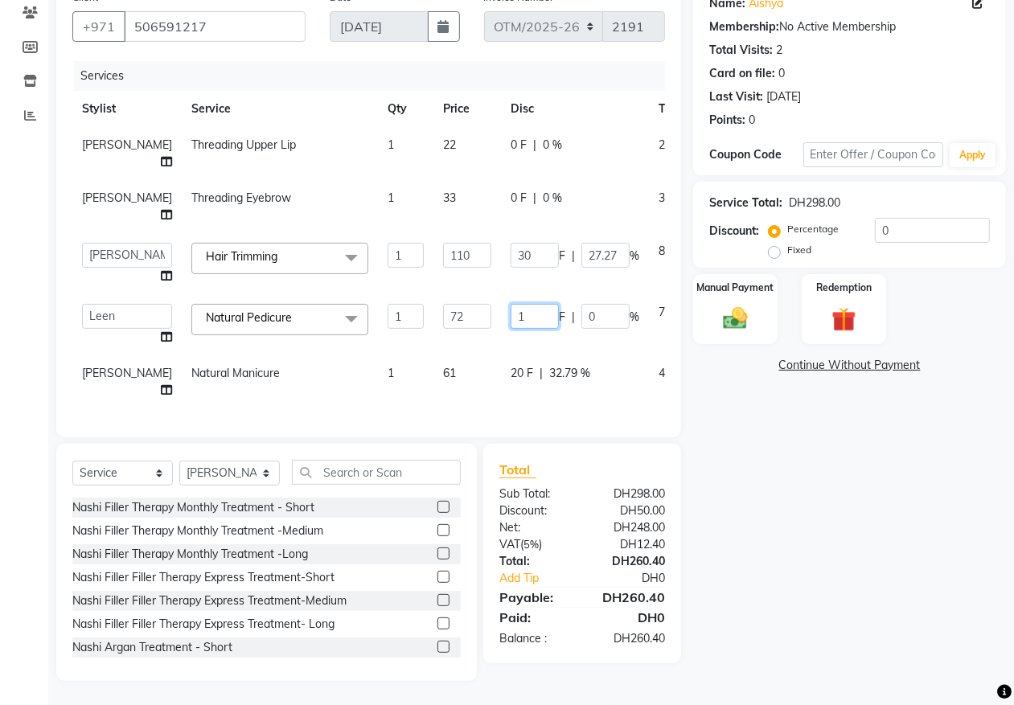
type input "14"
click at [159, 471] on select "Select Service Product Membership Package Voucher Prepaid Gift Card" at bounding box center [122, 473] width 100 height 25
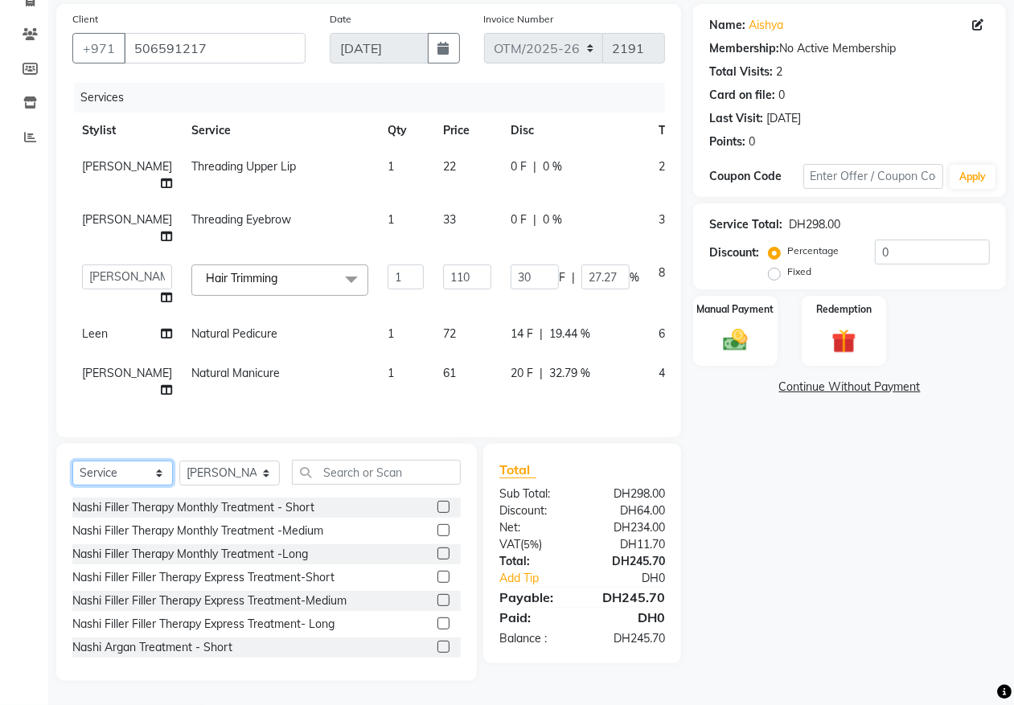
scroll to position [130, 0]
select select "product"
click at [72, 461] on select "Select Service Product Membership Package Voucher Prepaid Gift Card" at bounding box center [122, 473] width 100 height 25
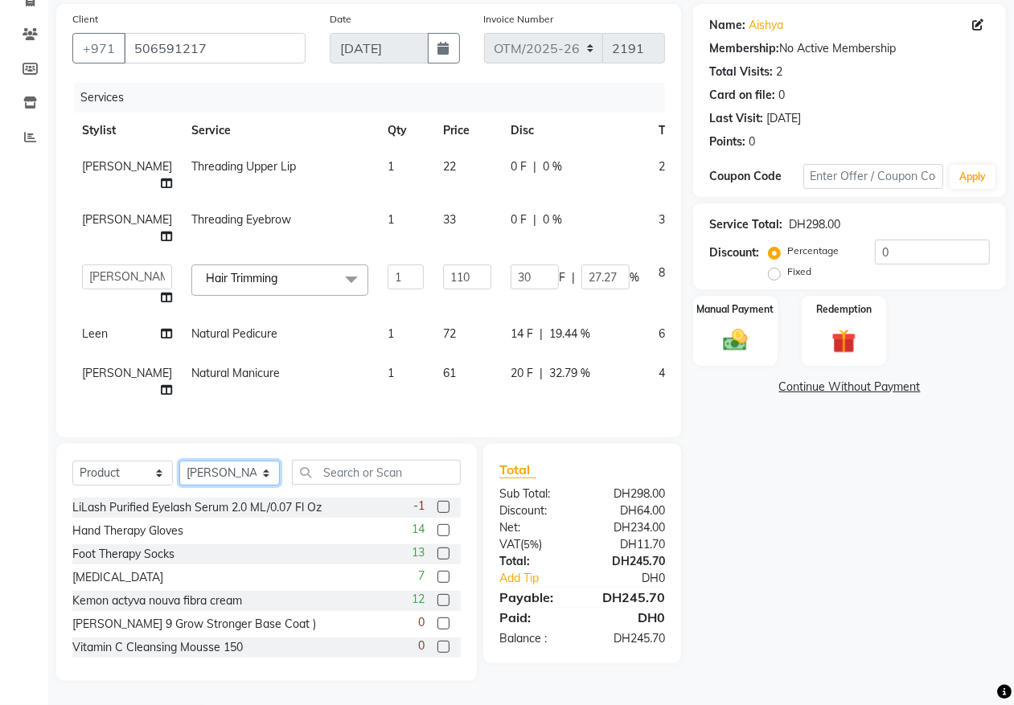
click at [266, 474] on select "Select Stylist Admin [PERSON_NAME] [PERSON_NAME] Marketing Account [PERSON_NAME]" at bounding box center [229, 473] width 100 height 25
select select "20146"
click at [179, 461] on select "Select Stylist Admin [PERSON_NAME] [PERSON_NAME] Marketing Account [PERSON_NAME]" at bounding box center [229, 473] width 100 height 25
click at [359, 471] on input "text" at bounding box center [376, 472] width 169 height 25
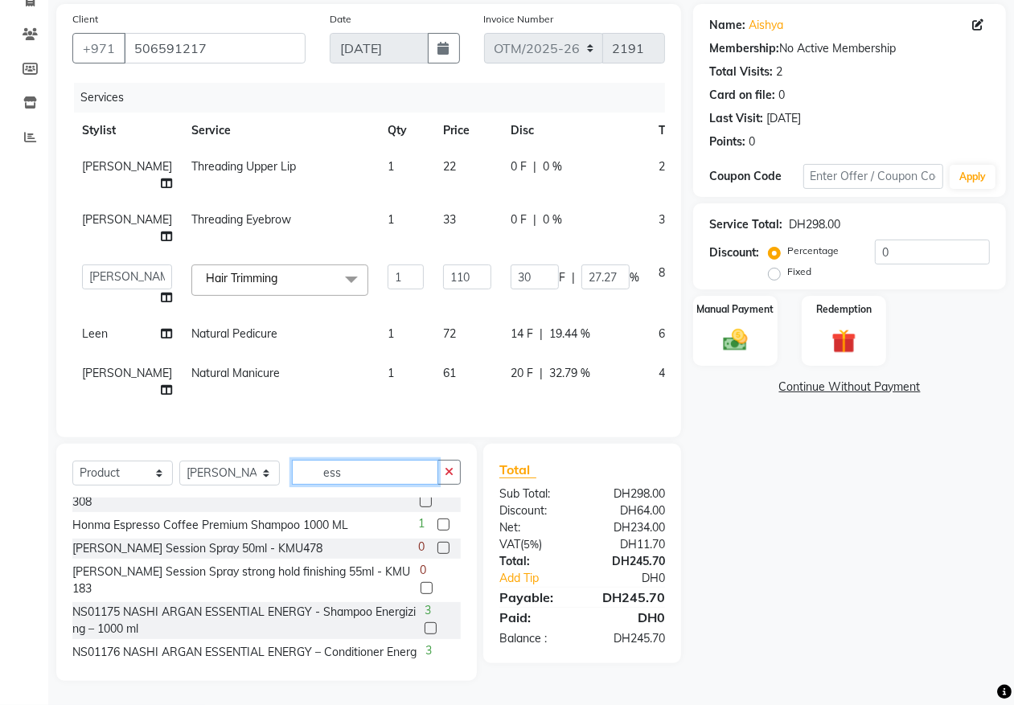
scroll to position [502, 0]
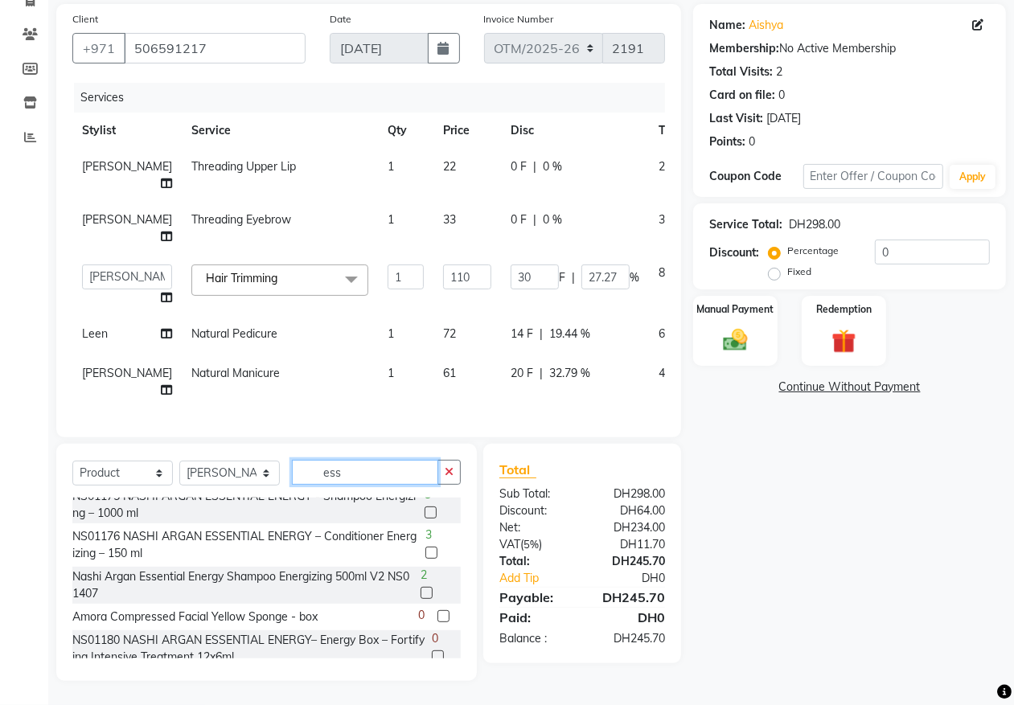
type input "ess"
click at [425, 551] on label at bounding box center [431, 553] width 12 height 12
click at [425, 551] on input "checkbox" at bounding box center [430, 553] width 10 height 10
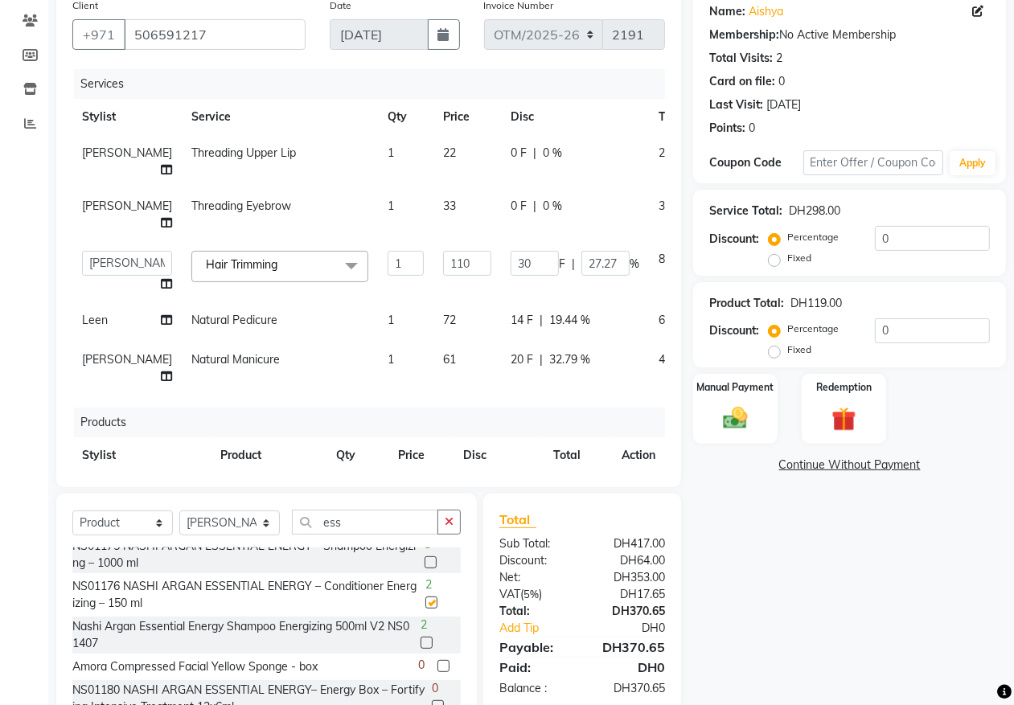
checkbox input "false"
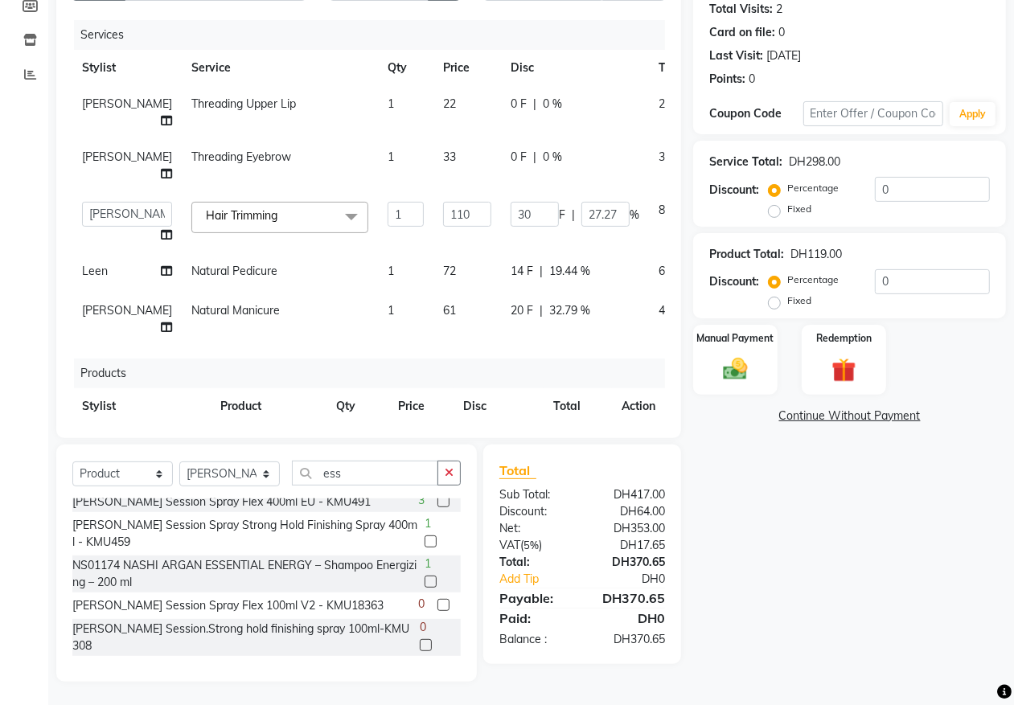
scroll to position [243, 0]
click at [424, 580] on label at bounding box center [430, 582] width 12 height 12
click at [424, 580] on input "checkbox" at bounding box center [429, 583] width 10 height 10
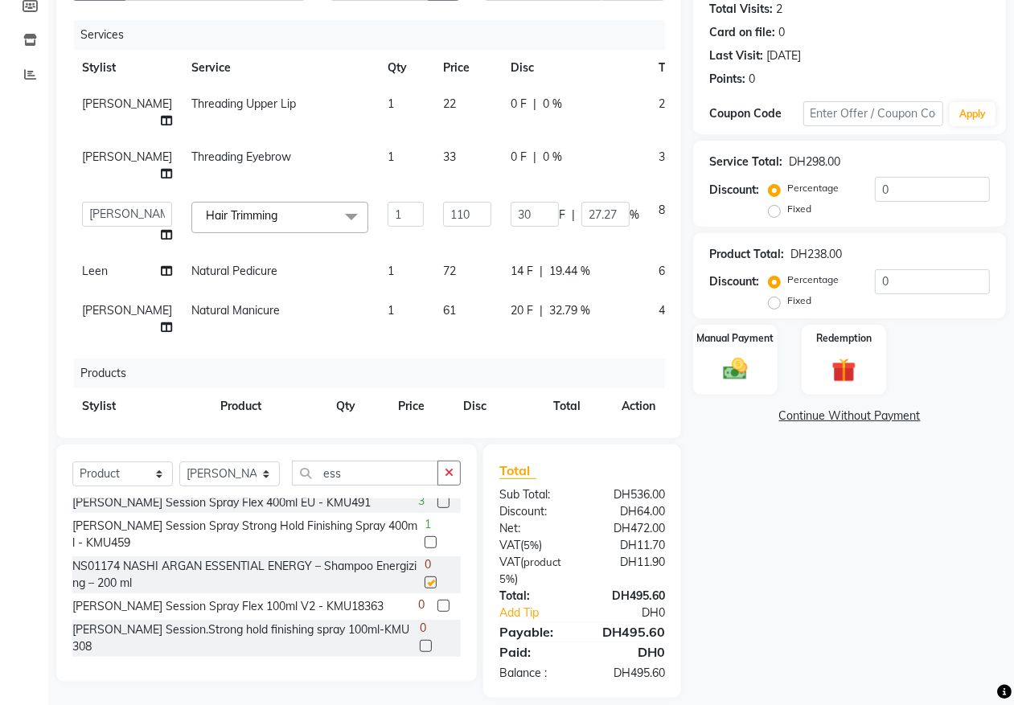
checkbox input "false"
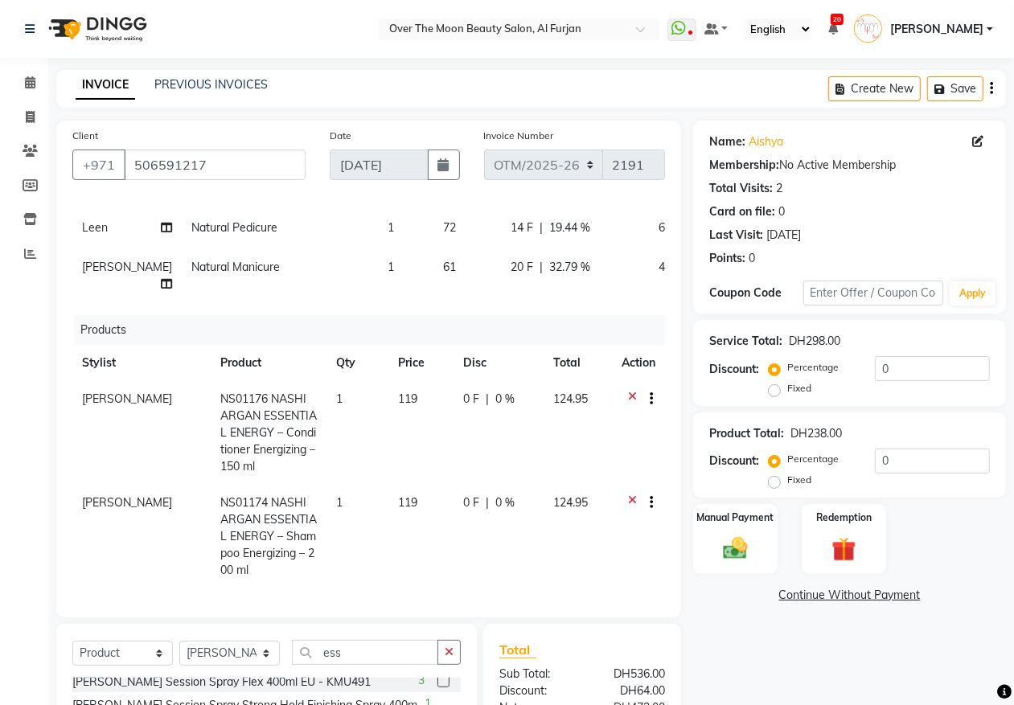
scroll to position [237, 0]
click at [254, 396] on span "NS01176 NASHI ARGAN ESSENTIAL ENERGY – Conditioner Energizing – 150 ml" at bounding box center [268, 433] width 96 height 82
click at [254, 381] on th "Product" at bounding box center [269, 363] width 117 height 36
select select "20146"
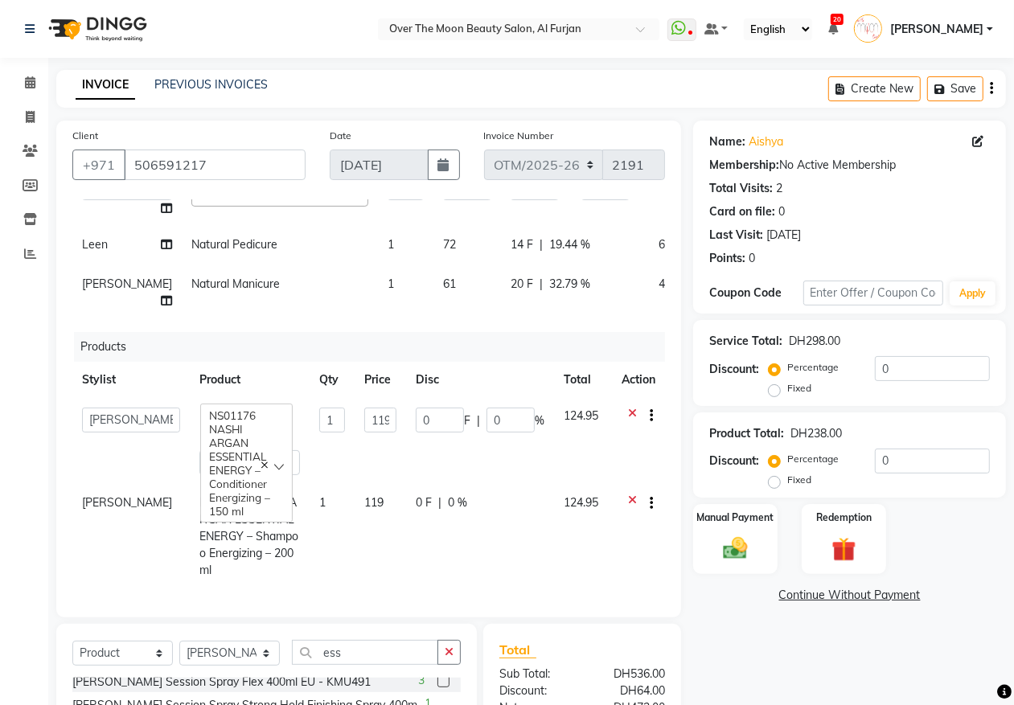
scroll to position [199, 0]
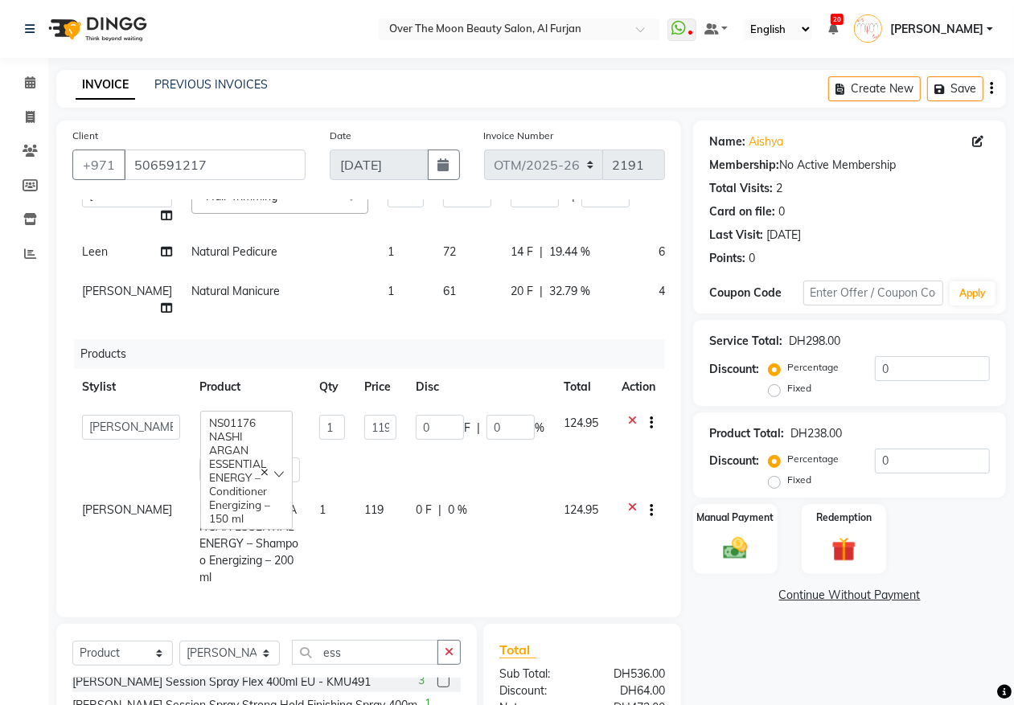
click at [71, 453] on div "Client [PHONE_NUMBER] Date [DATE] Invoice Number OTM/[PHONE_NUMBER] Services St…" at bounding box center [368, 369] width 625 height 497
click at [98, 460] on td "Admin [PERSON_NAME] [PERSON_NAME] Marketing Account [PERSON_NAME]" at bounding box center [130, 448] width 117 height 87
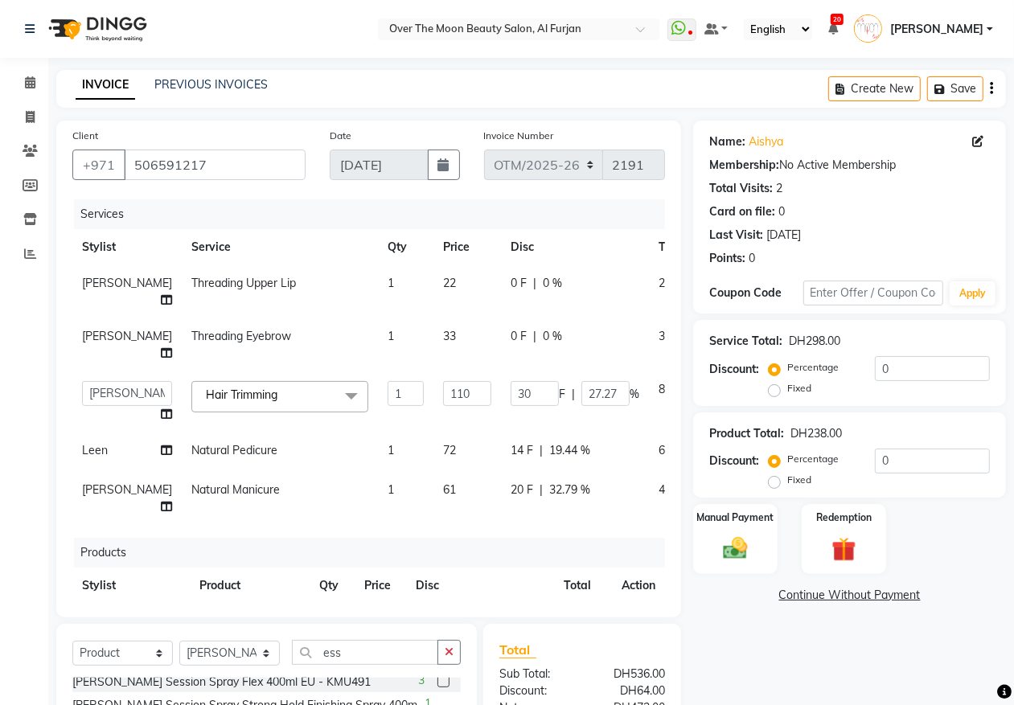
scroll to position [167, 0]
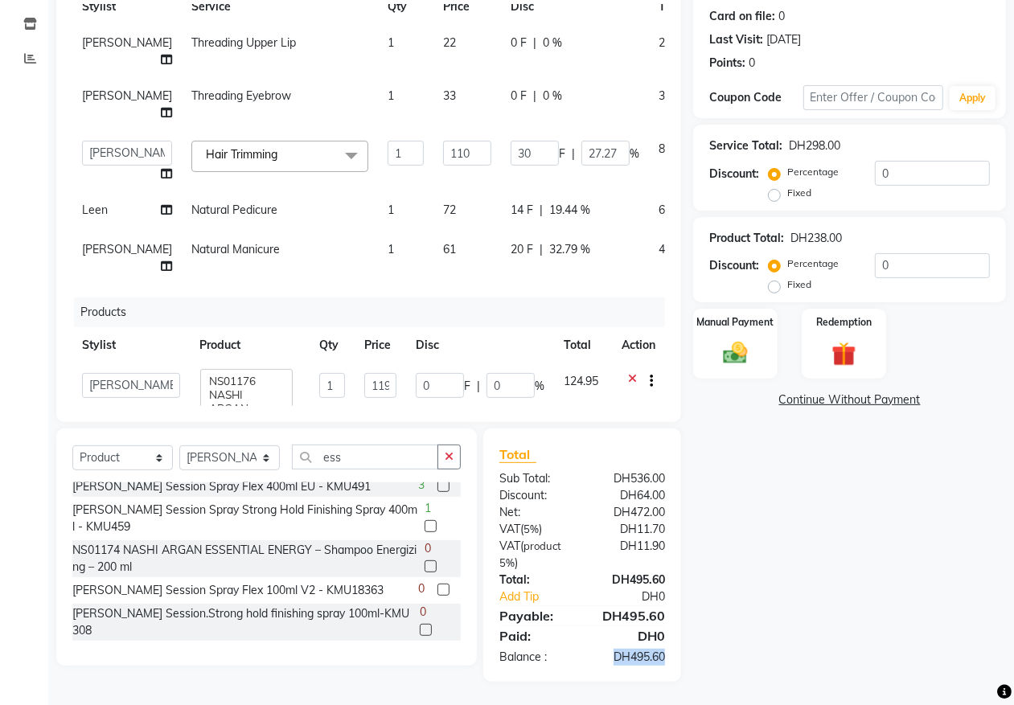
scroll to position [0, 0]
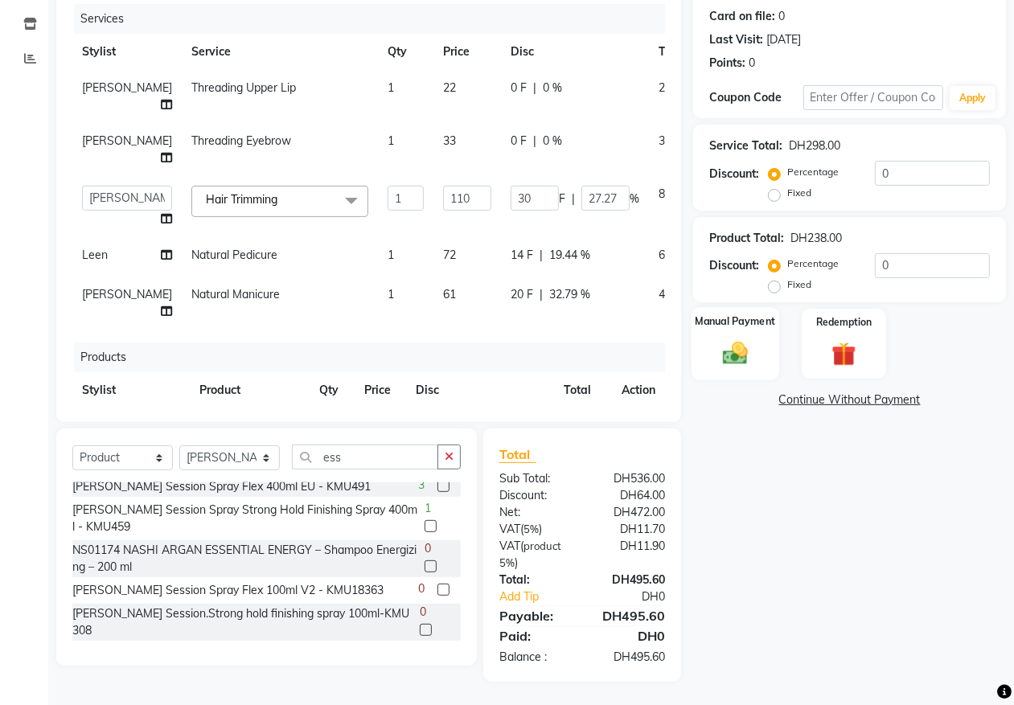
click at [736, 335] on div "Manual Payment" at bounding box center [735, 343] width 88 height 73
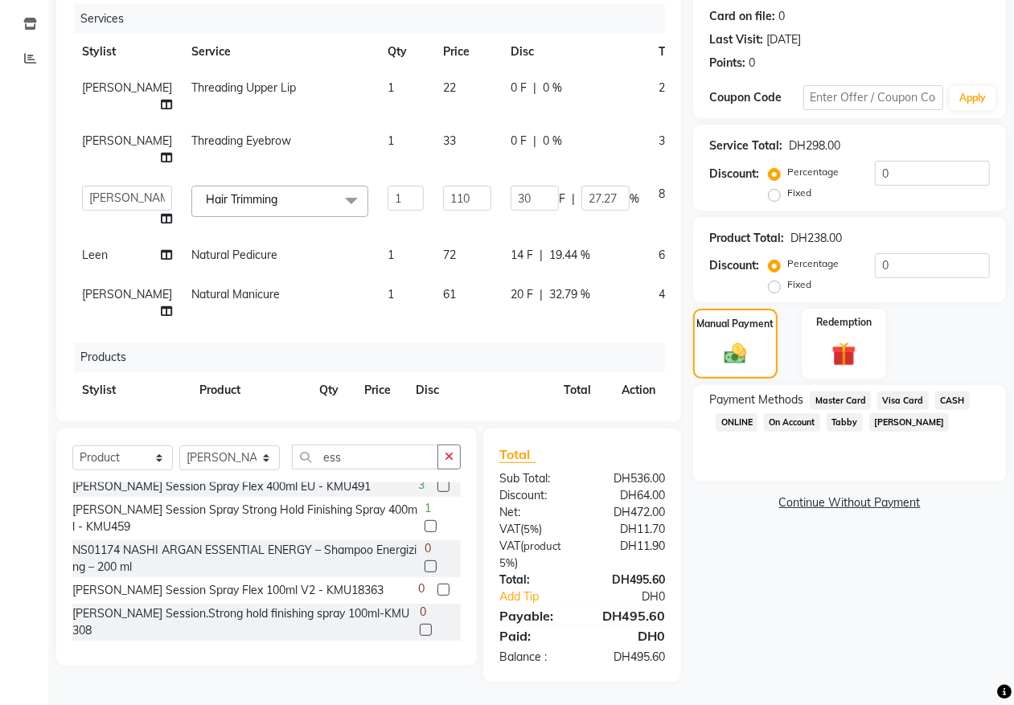
drag, startPoint x: 895, startPoint y: 396, endPoint x: 901, endPoint y: 416, distance: 21.1
click at [895, 396] on span "Visa Card" at bounding box center [902, 401] width 51 height 18
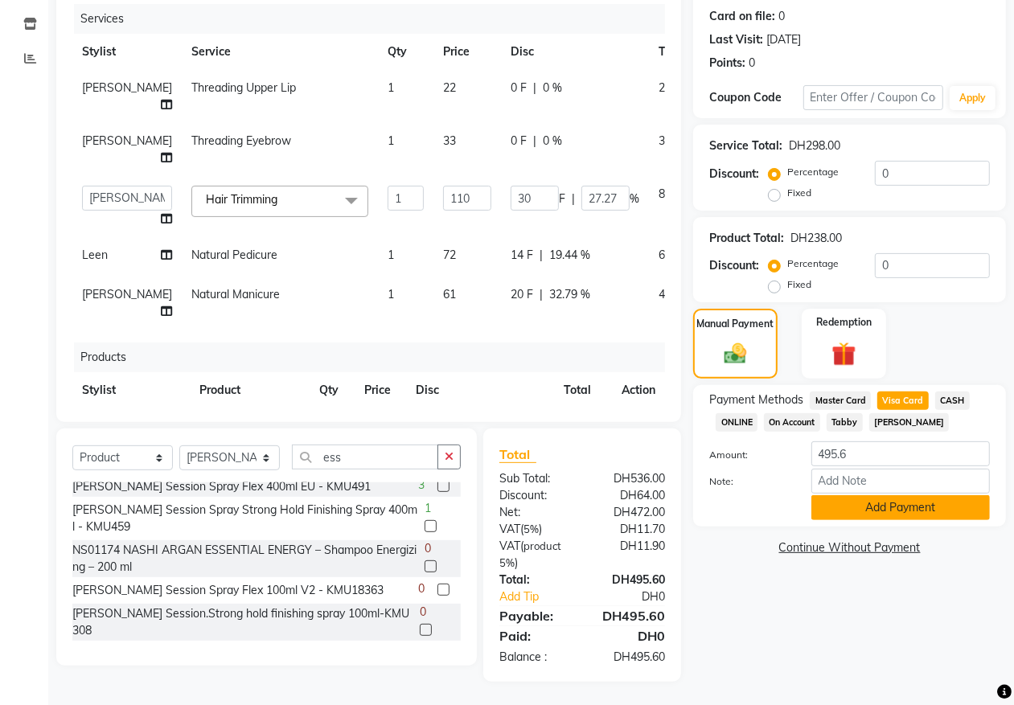
click at [886, 500] on button "Add Payment" at bounding box center [900, 507] width 178 height 25
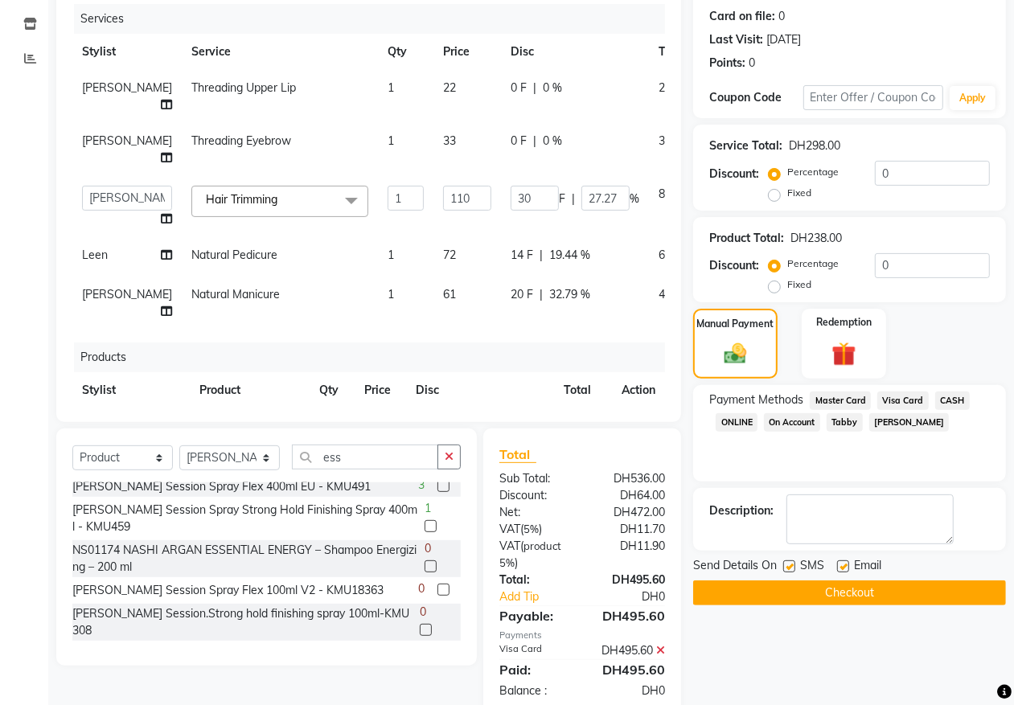
scroll to position [229, 0]
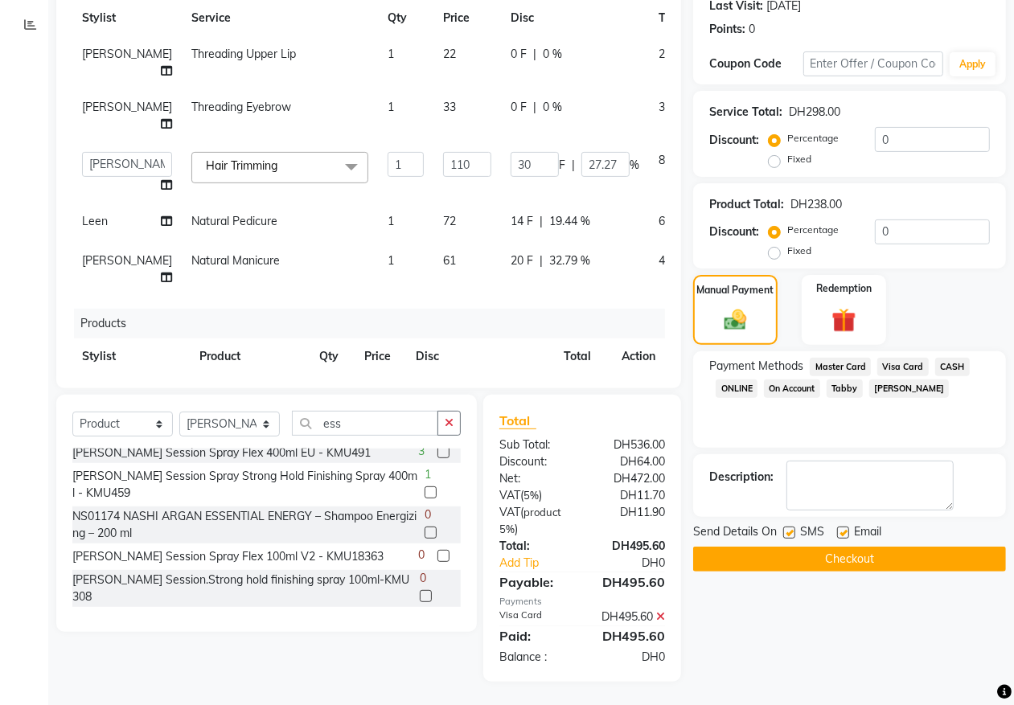
click at [843, 555] on button "Checkout" at bounding box center [849, 559] width 313 height 25
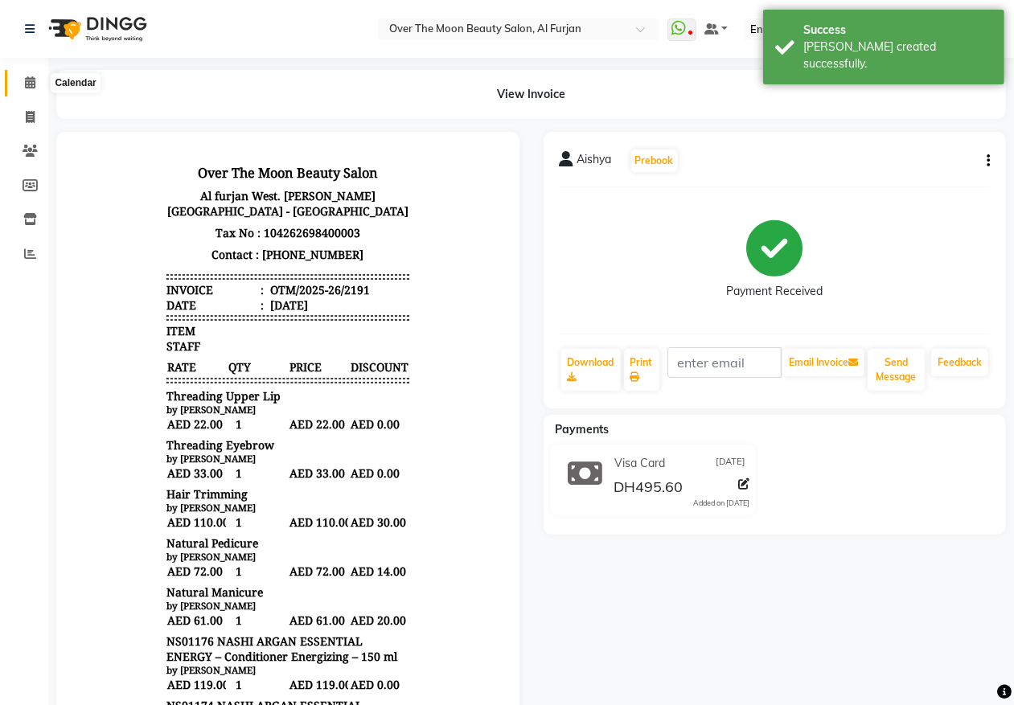
click at [27, 84] on icon at bounding box center [30, 82] width 10 height 12
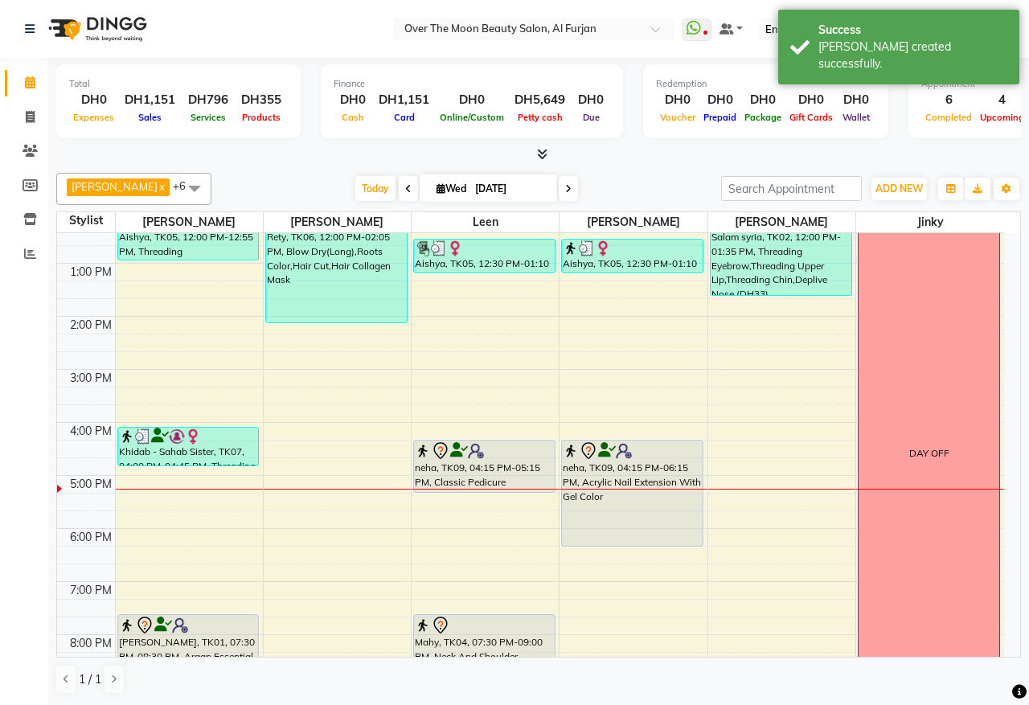
scroll to position [14, 0]
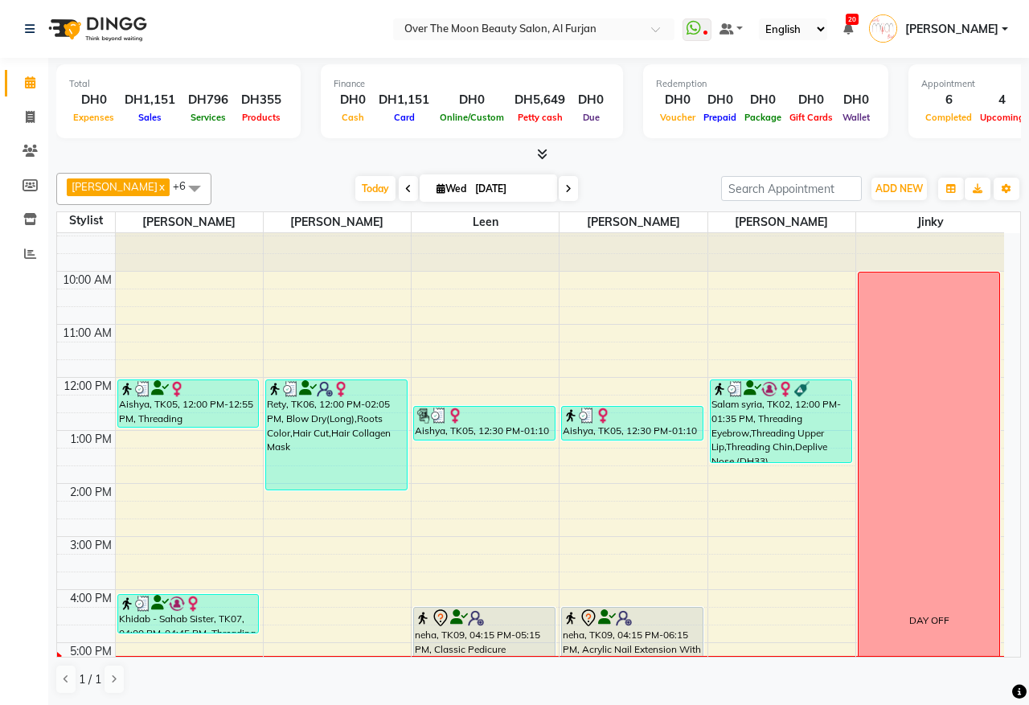
click at [170, 396] on img at bounding box center [177, 389] width 16 height 16
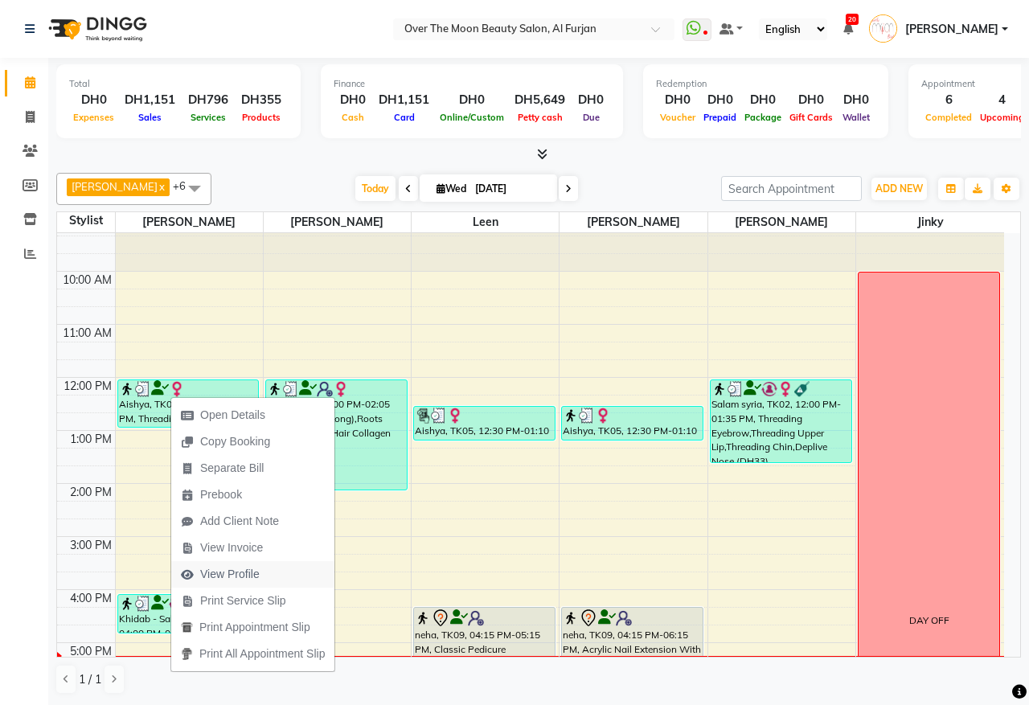
click at [268, 569] on span "View Profile" at bounding box center [220, 574] width 98 height 27
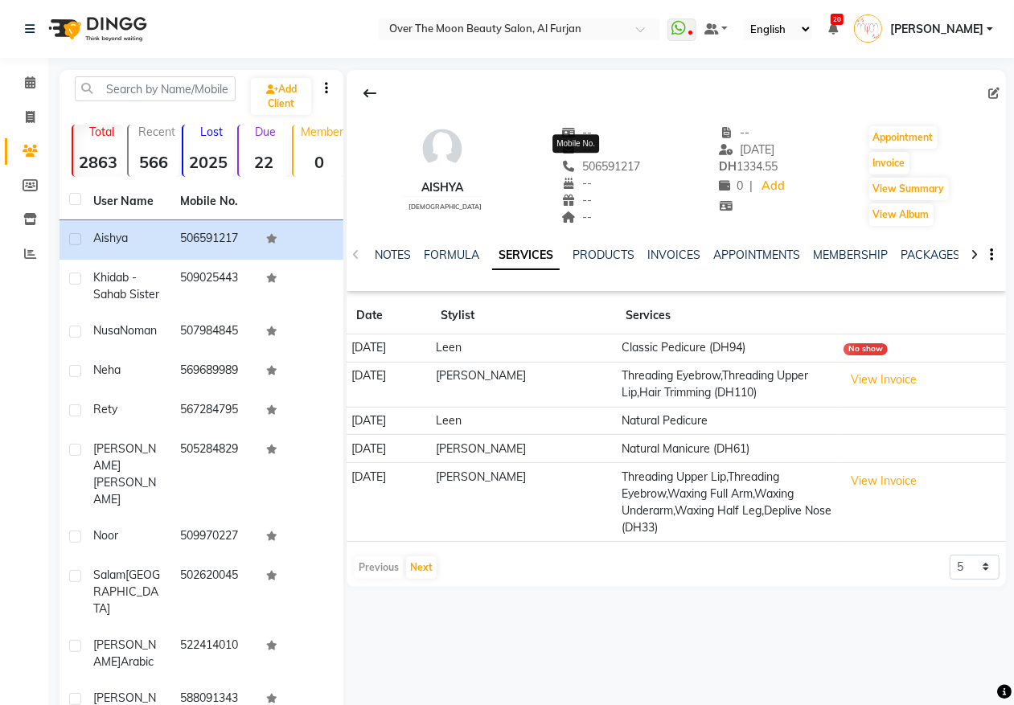
click at [593, 162] on span "506591217" at bounding box center [600, 166] width 79 height 14
copy span "506591217"
click at [27, 117] on icon at bounding box center [30, 117] width 9 height 12
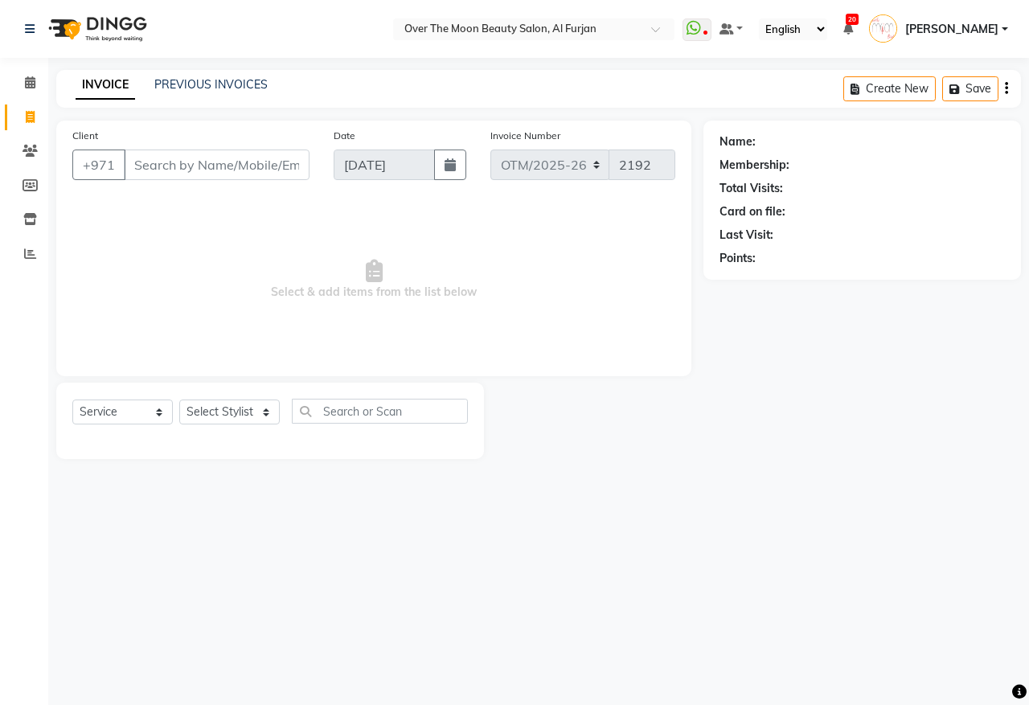
click at [173, 169] on input "Client" at bounding box center [217, 165] width 186 height 31
click at [127, 412] on select "Select Service Product Membership Package Voucher Prepaid Gift Card" at bounding box center [122, 412] width 100 height 25
click at [72, 400] on select "Select Service Product Membership Package Voucher Prepaid Gift Card" at bounding box center [122, 412] width 100 height 25
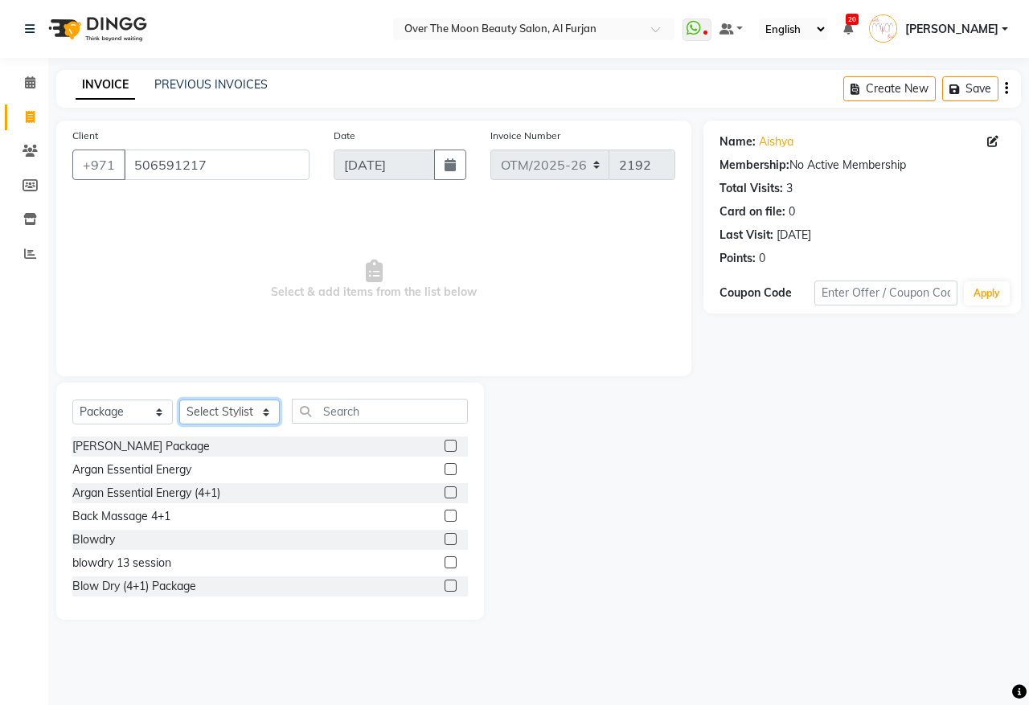
click at [219, 408] on select "Select Stylist Admin [PERSON_NAME] [PERSON_NAME] Marketing Account [PERSON_NAME]" at bounding box center [229, 412] width 100 height 25
click at [179, 400] on select "Select Stylist Admin [PERSON_NAME] [PERSON_NAME] Marketing Account [PERSON_NAME]" at bounding box center [229, 412] width 100 height 25
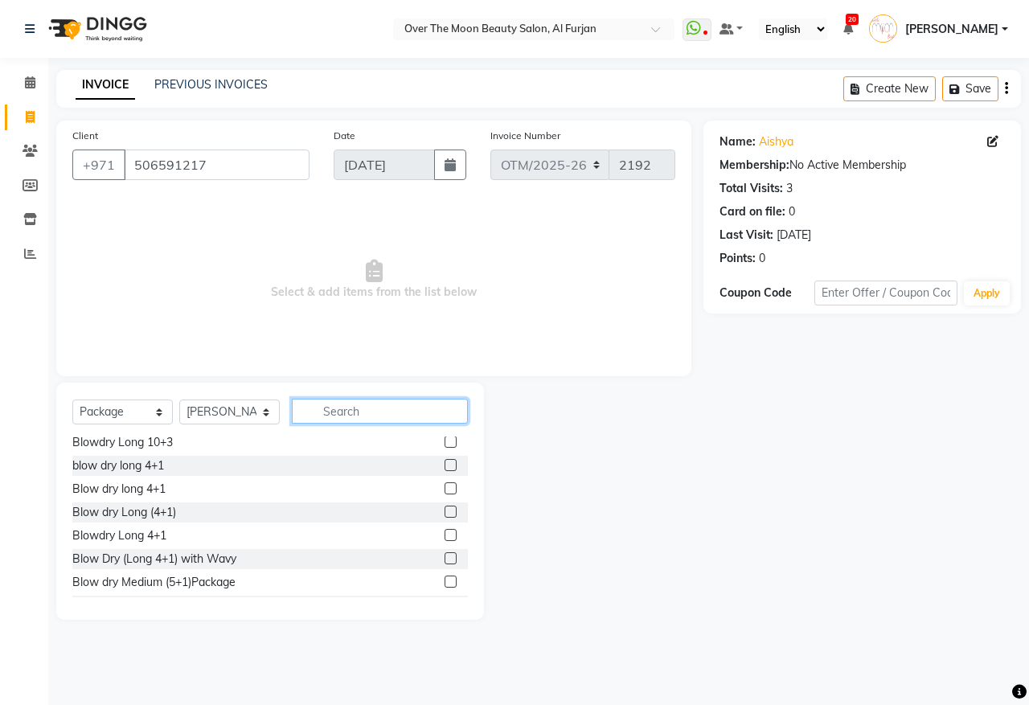
click at [379, 416] on input "text" at bounding box center [380, 411] width 176 height 25
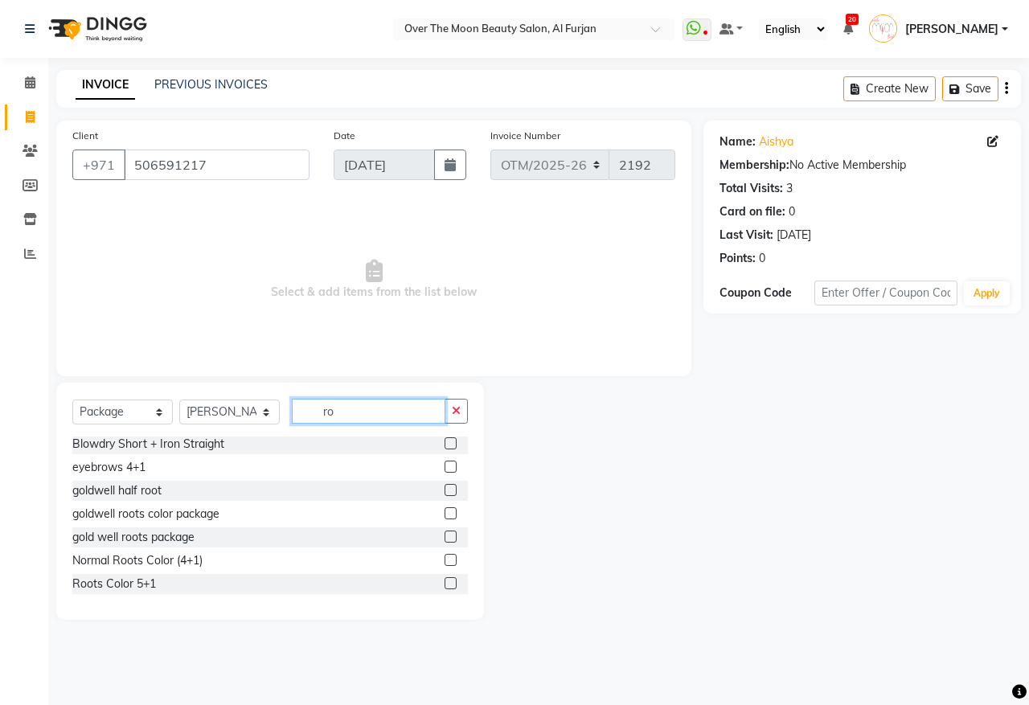
scroll to position [0, 0]
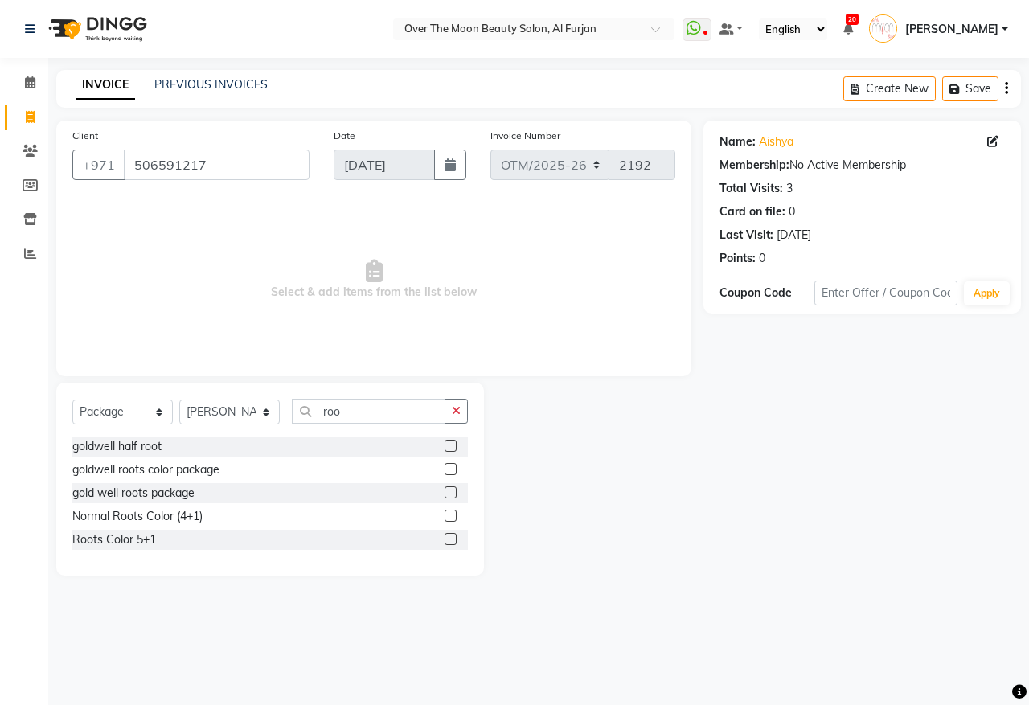
click at [448, 535] on label at bounding box center [451, 539] width 12 height 12
click at [448, 535] on input "checkbox" at bounding box center [450, 540] width 10 height 10
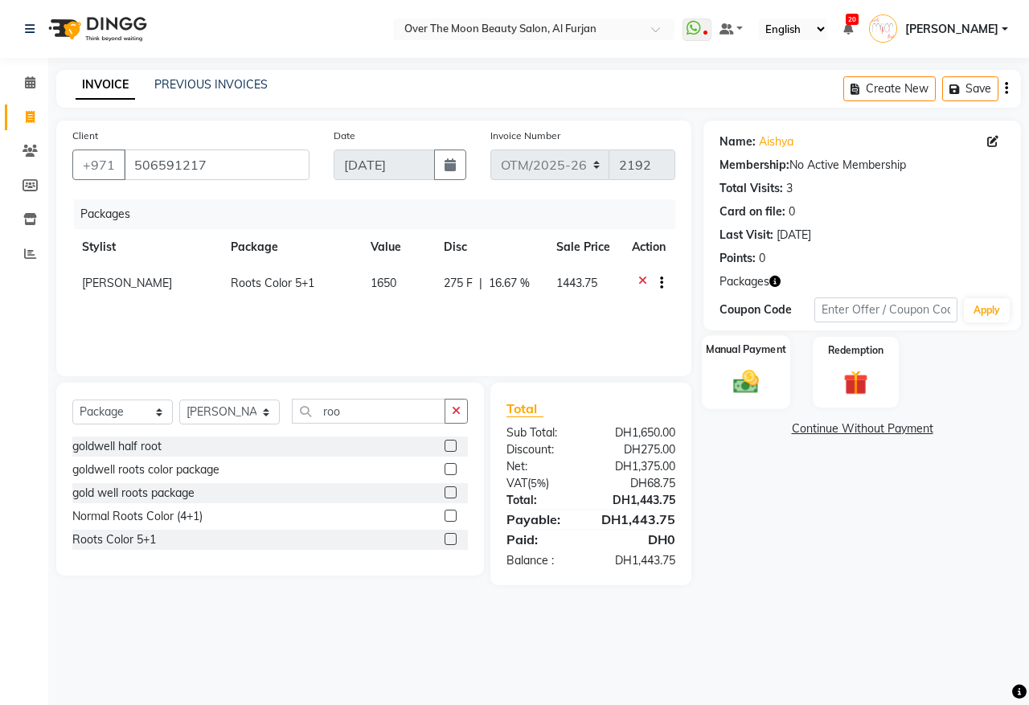
click at [744, 370] on img at bounding box center [746, 382] width 42 height 30
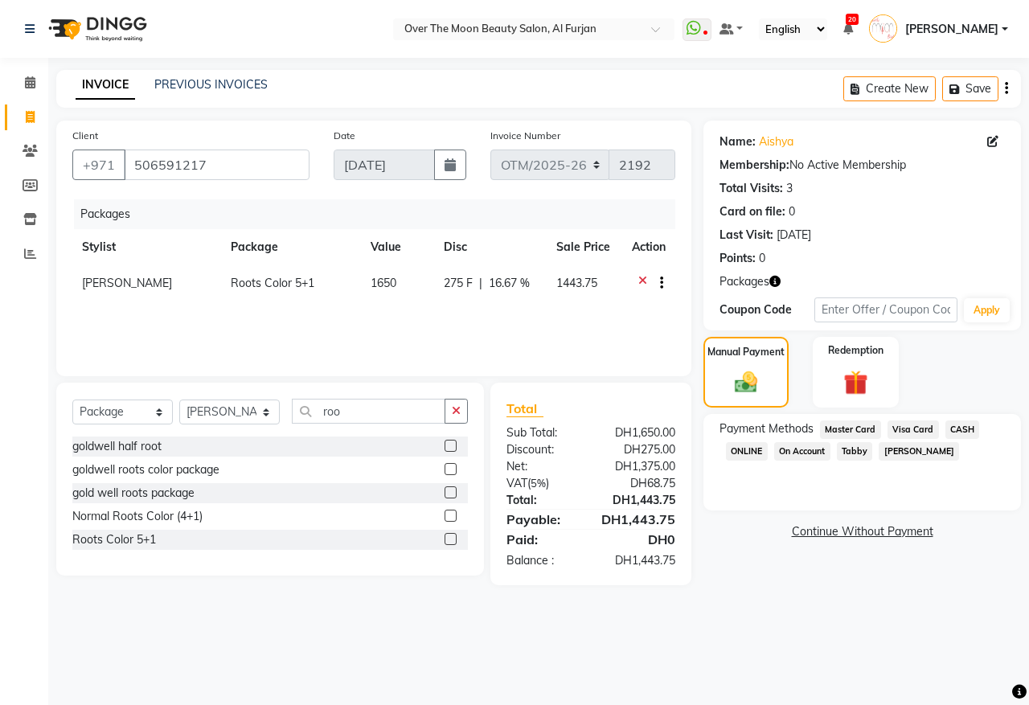
click at [915, 432] on span "Visa Card" at bounding box center [913, 429] width 51 height 18
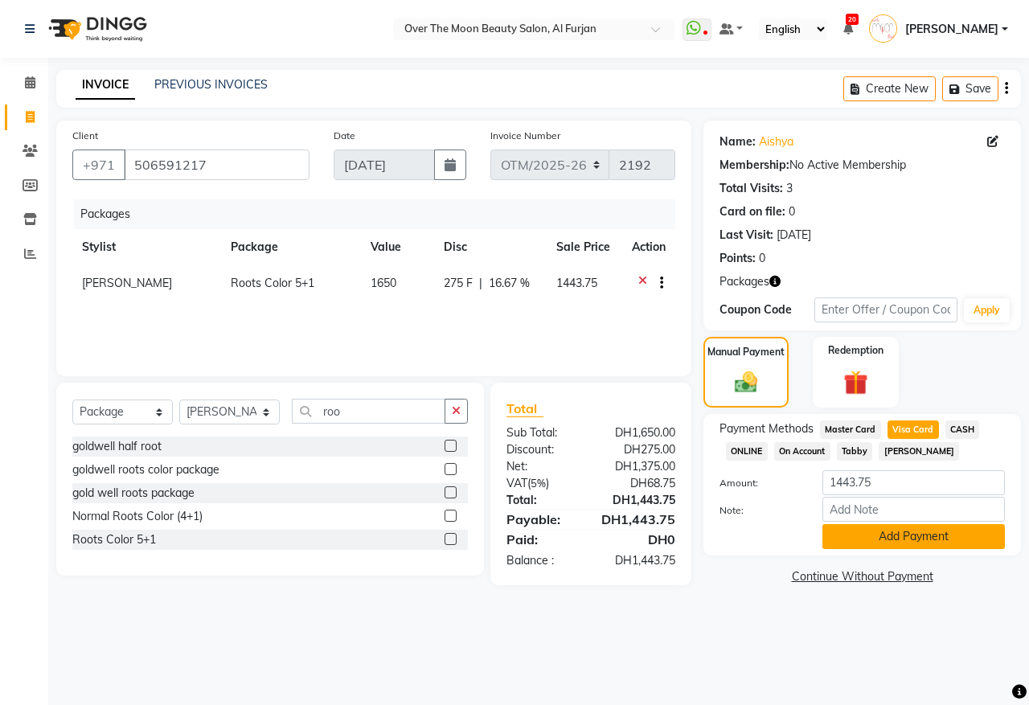
click at [887, 537] on button "Add Payment" at bounding box center [913, 536] width 183 height 25
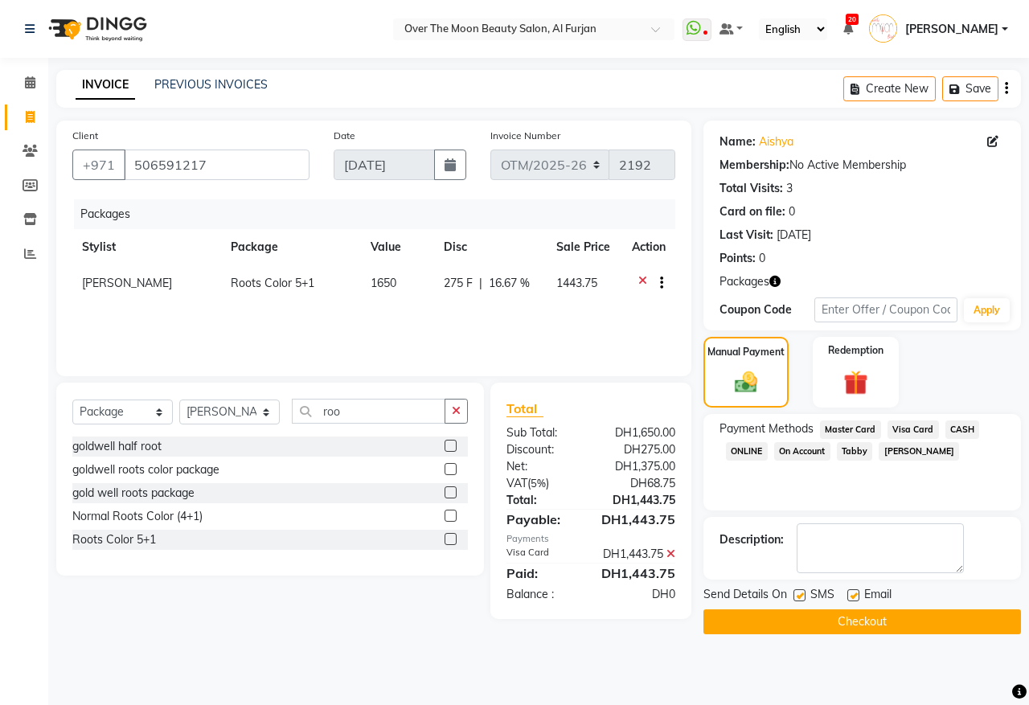
click at [839, 627] on button "Checkout" at bounding box center [862, 621] width 318 height 25
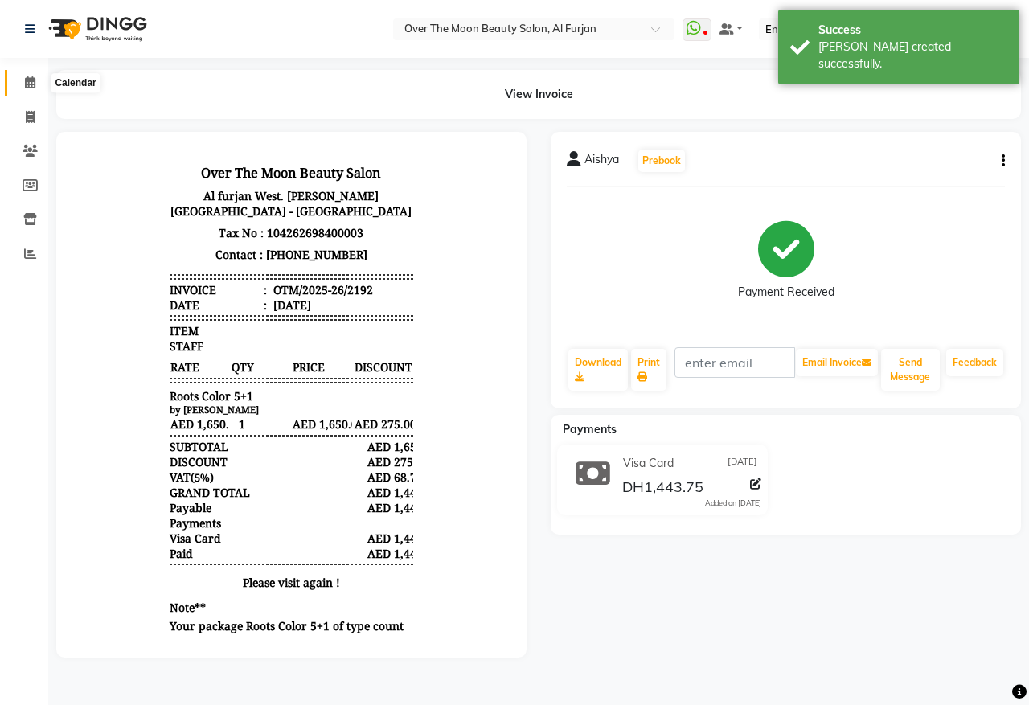
click at [29, 80] on icon at bounding box center [30, 82] width 10 height 12
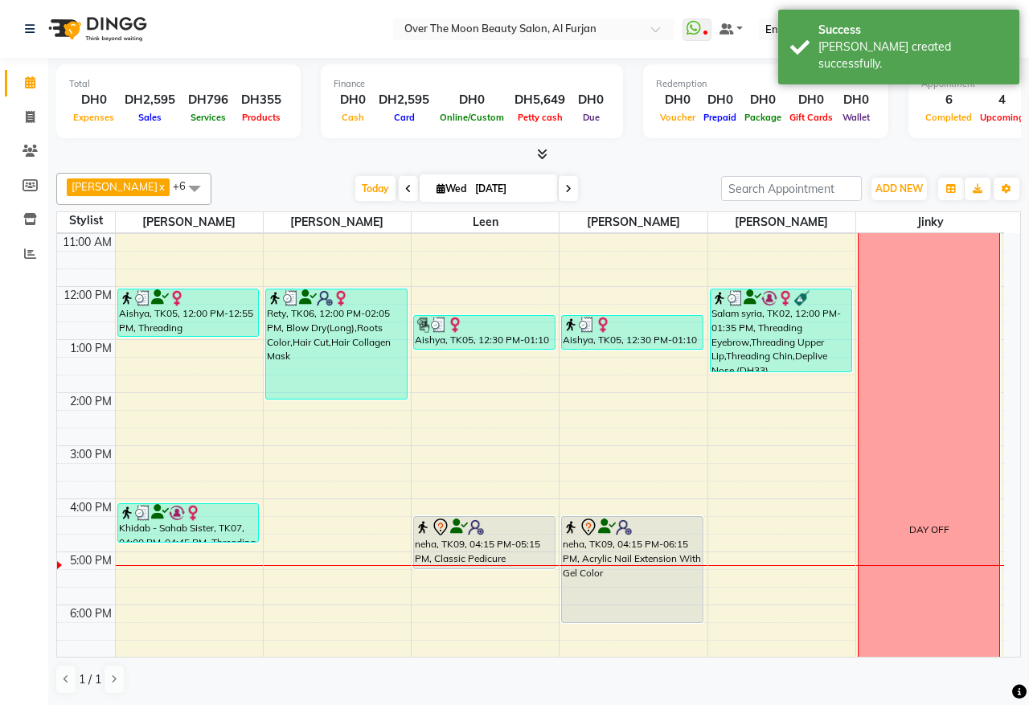
scroll to position [167, 0]
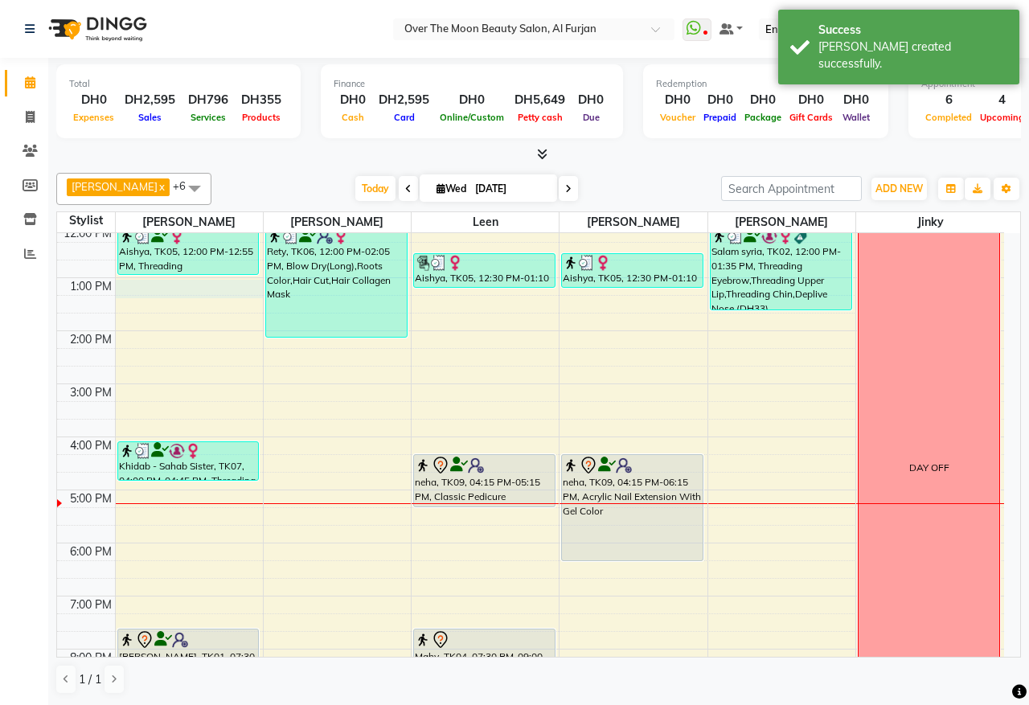
click at [183, 281] on div "9:00 AM 10:00 AM 11:00 AM 12:00 PM 1:00 PM 2:00 PM 3:00 PM 4:00 PM 5:00 PM 6:00…" at bounding box center [530, 463] width 947 height 795
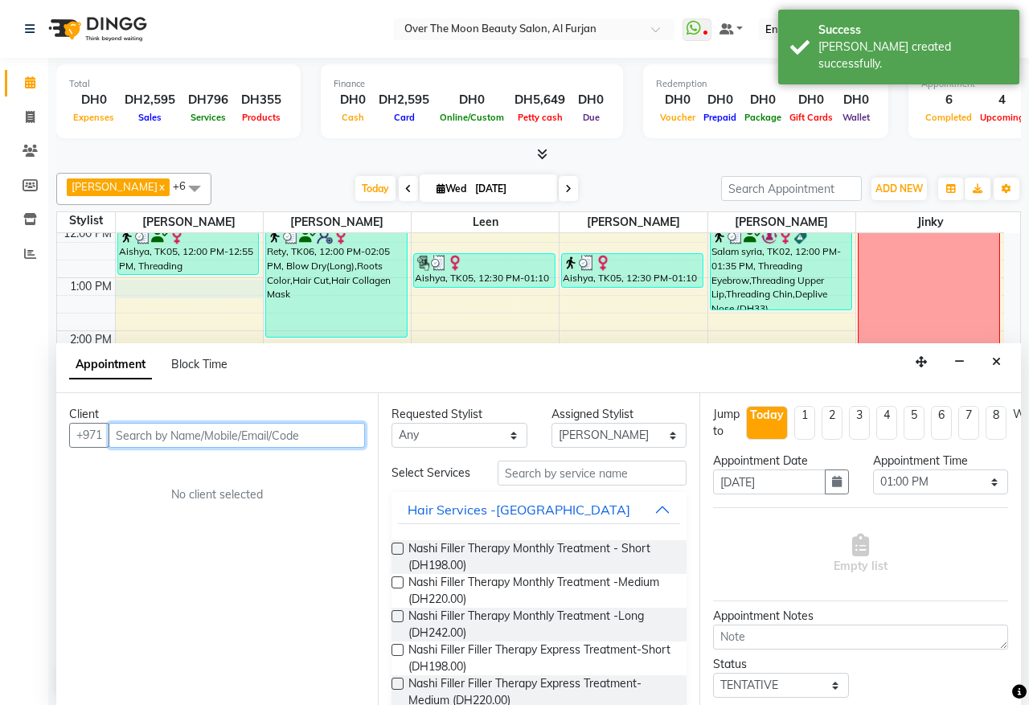
click at [198, 427] on input "text" at bounding box center [237, 435] width 256 height 25
paste input "506591217"
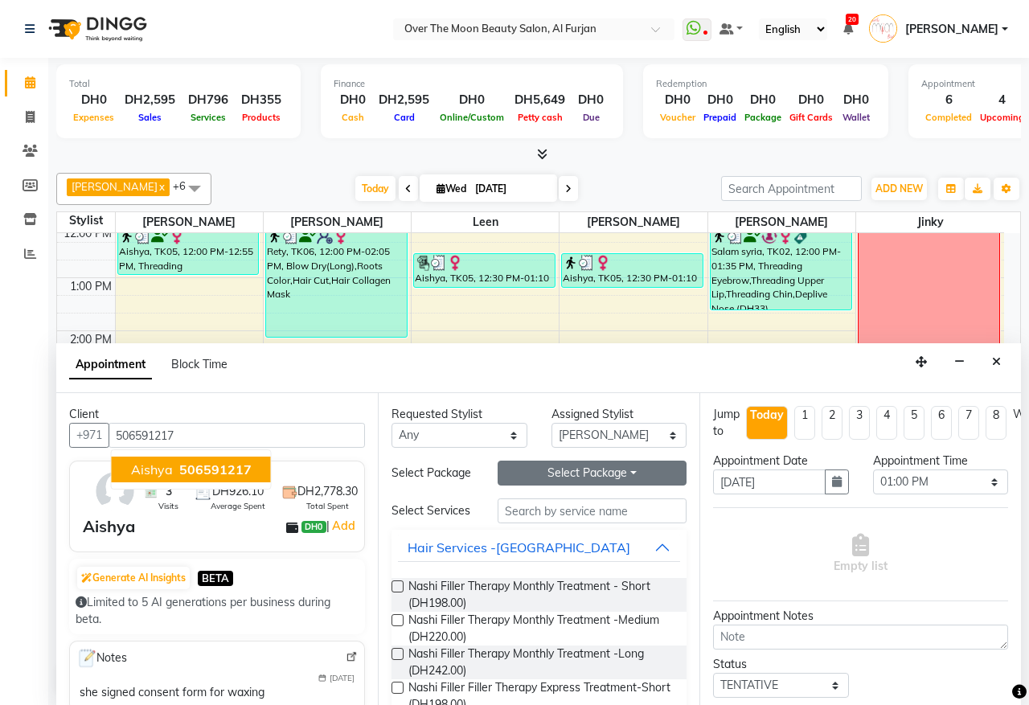
click at [556, 480] on button "Select Package Toggle Dropdown" at bounding box center [592, 473] width 189 height 25
click at [539, 513] on li "Roots Color 5+1" at bounding box center [561, 506] width 127 height 23
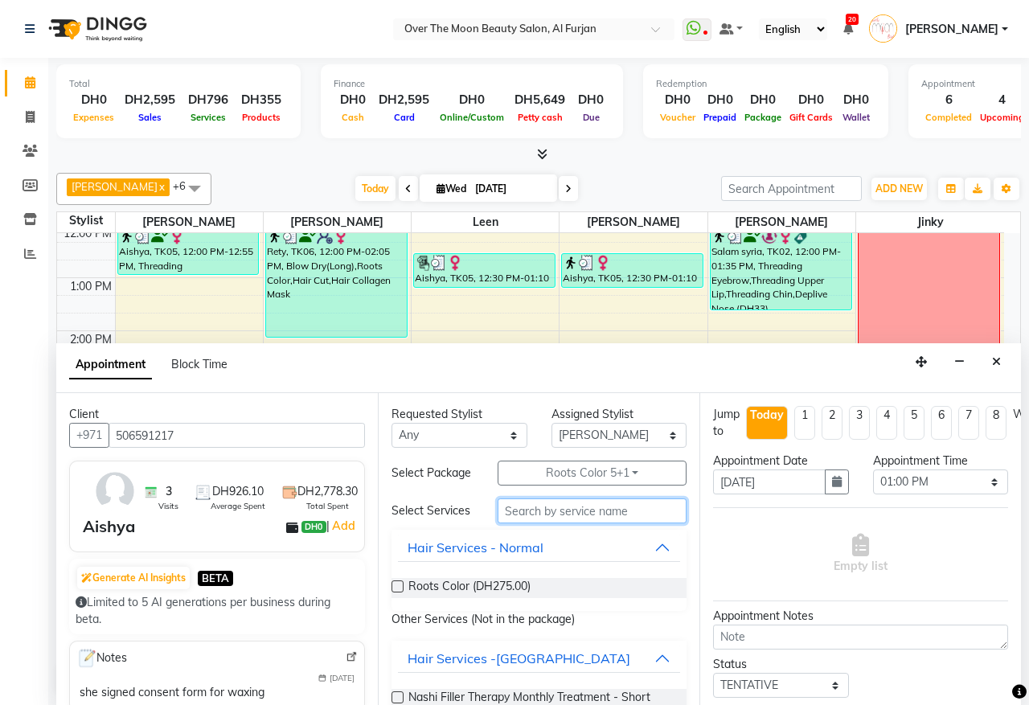
click at [535, 521] on input "text" at bounding box center [592, 510] width 189 height 25
click at [395, 593] on label at bounding box center [398, 586] width 12 height 12
click at [395, 593] on input "checkbox" at bounding box center [397, 588] width 10 height 10
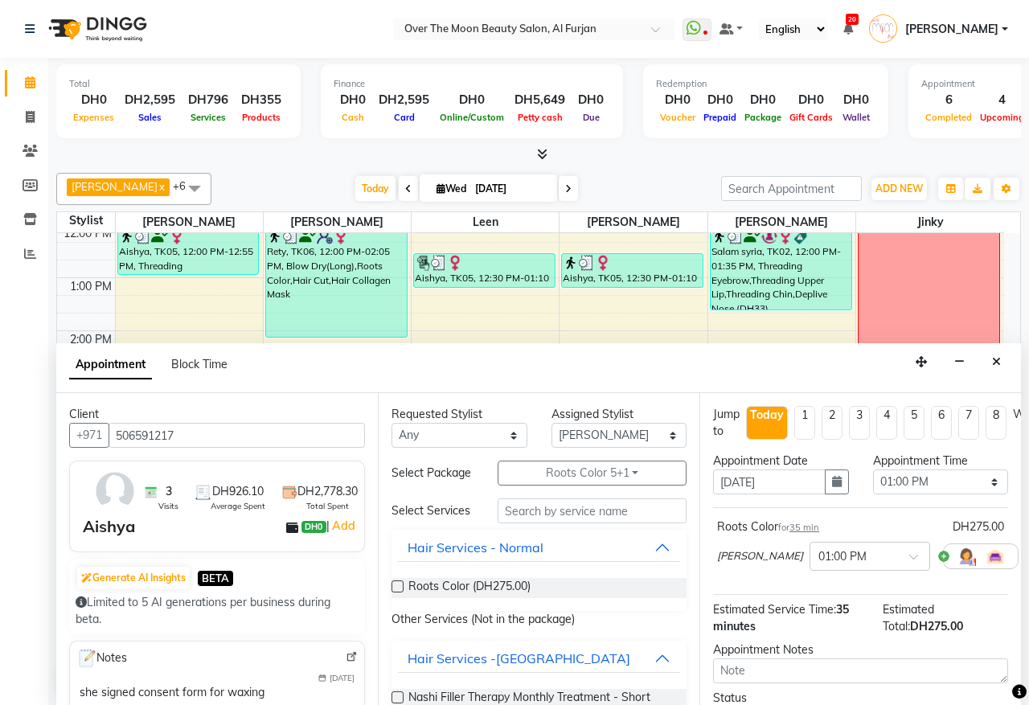
scroll to position [145, 0]
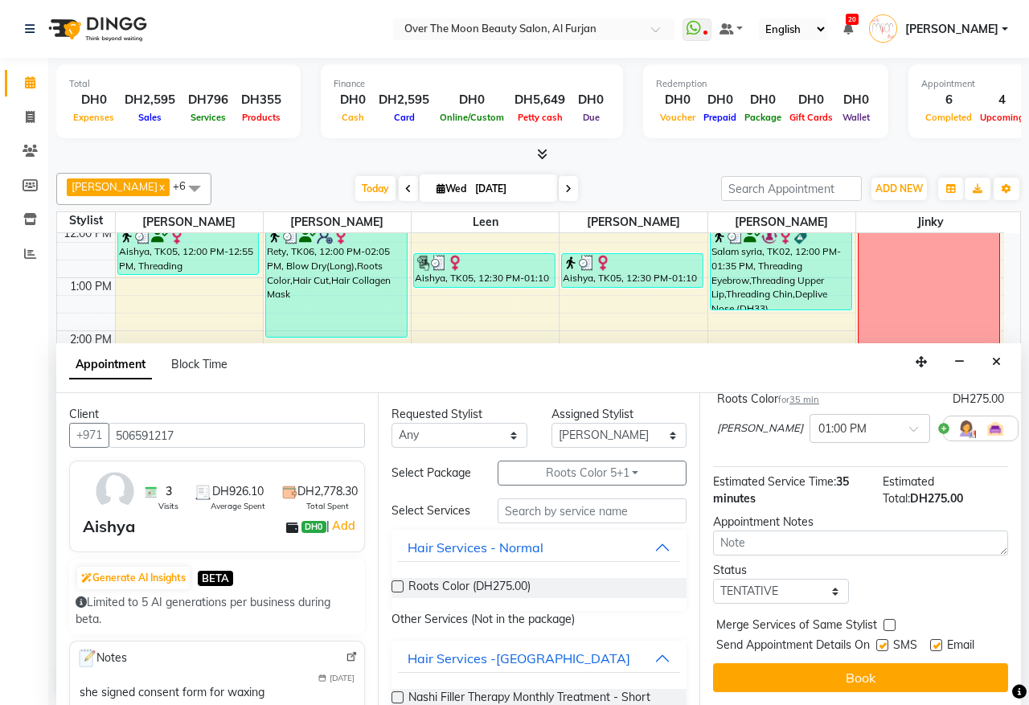
click at [889, 619] on label at bounding box center [890, 625] width 12 height 12
click at [889, 621] on input "checkbox" at bounding box center [889, 626] width 10 height 10
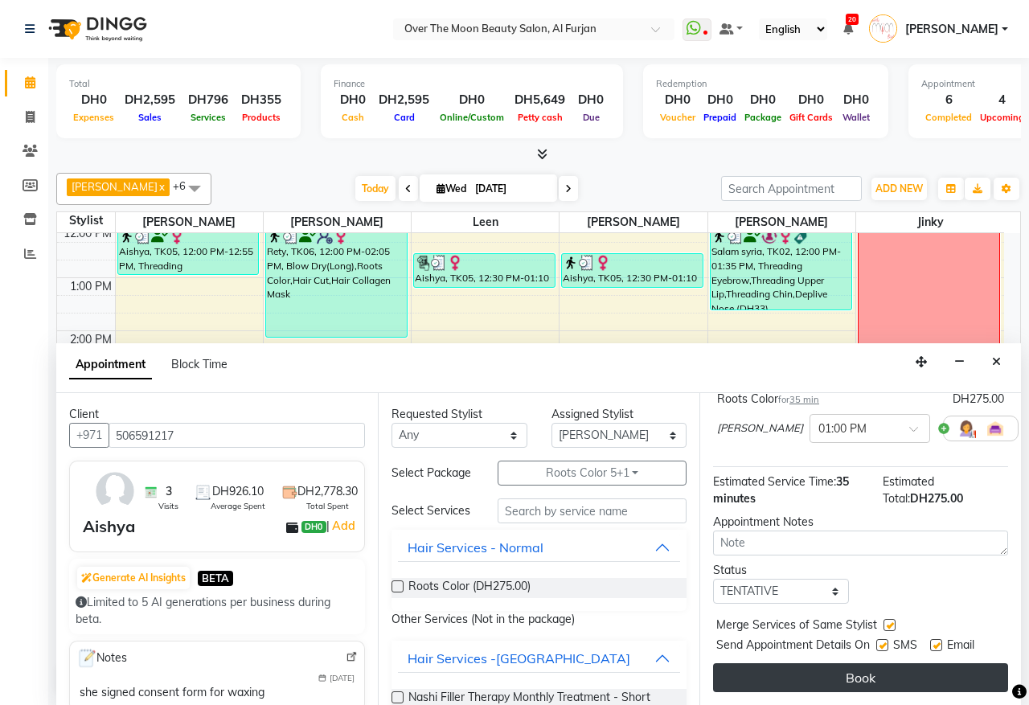
click at [876, 663] on button "Book" at bounding box center [860, 677] width 295 height 29
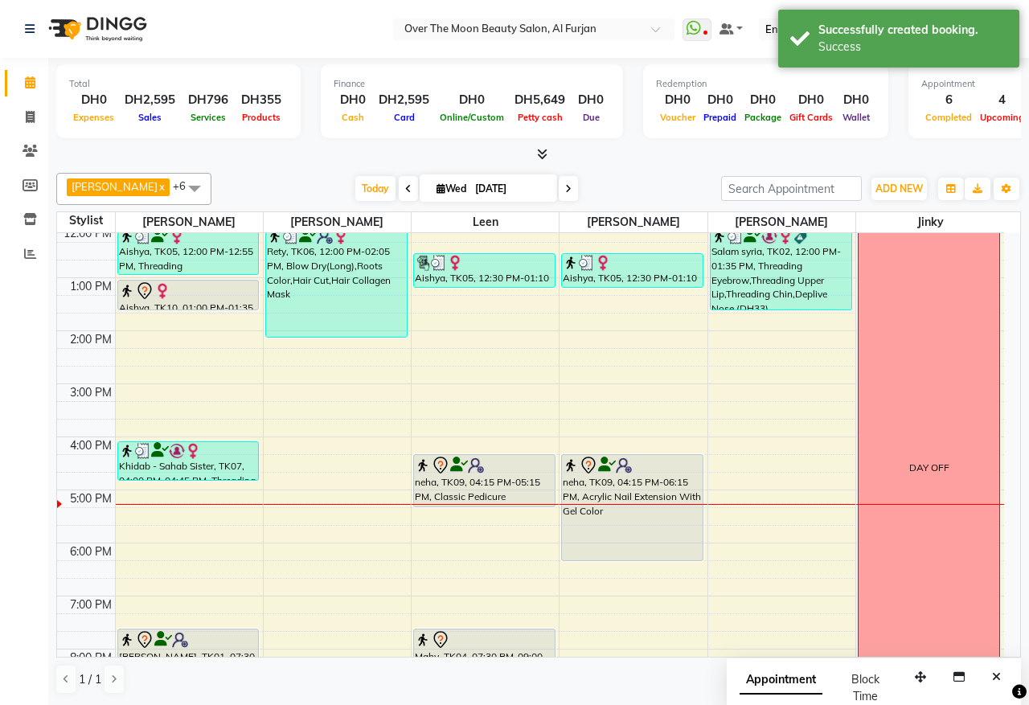
click at [183, 296] on div at bounding box center [188, 290] width 139 height 19
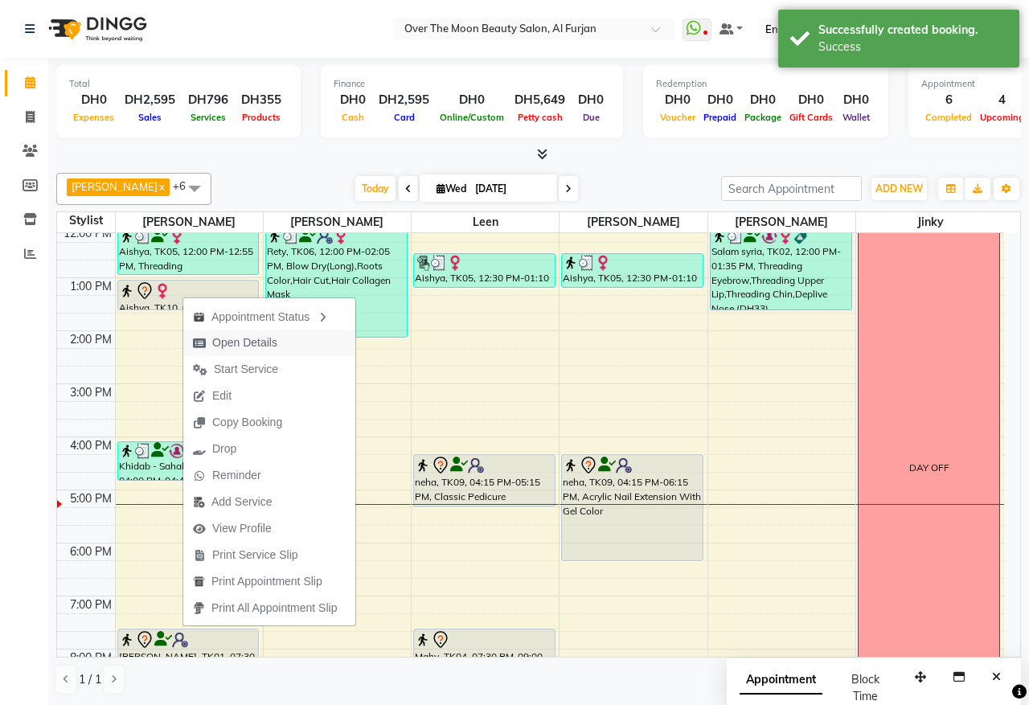
click at [253, 338] on span "Open Details" at bounding box center [244, 342] width 65 height 17
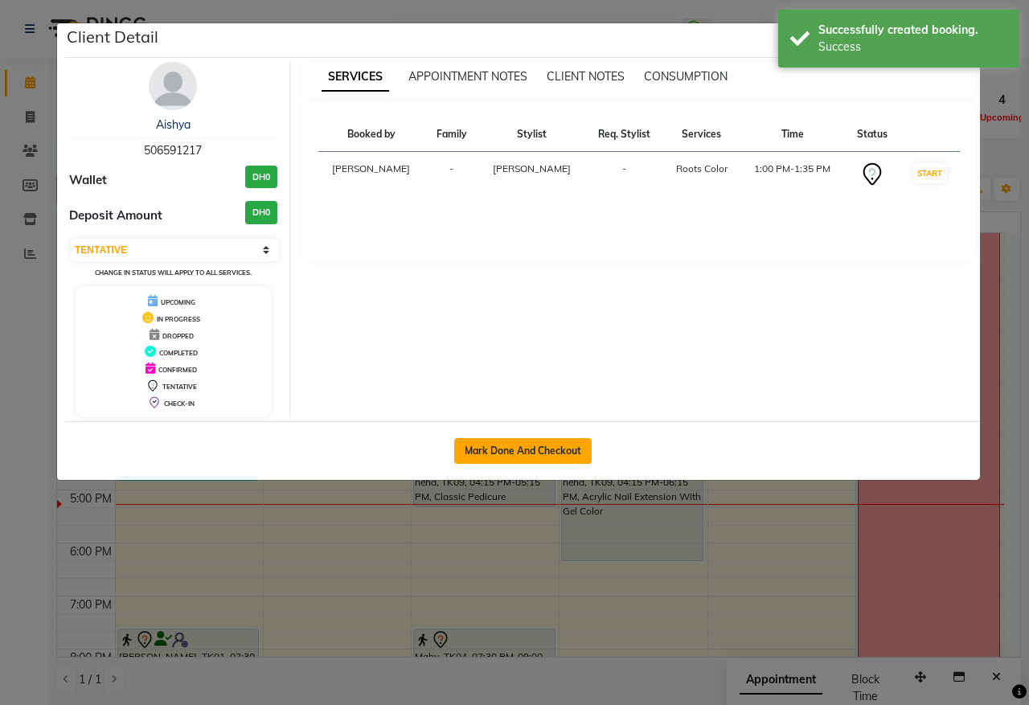
click at [507, 448] on button "Mark Done And Checkout" at bounding box center [522, 451] width 137 height 26
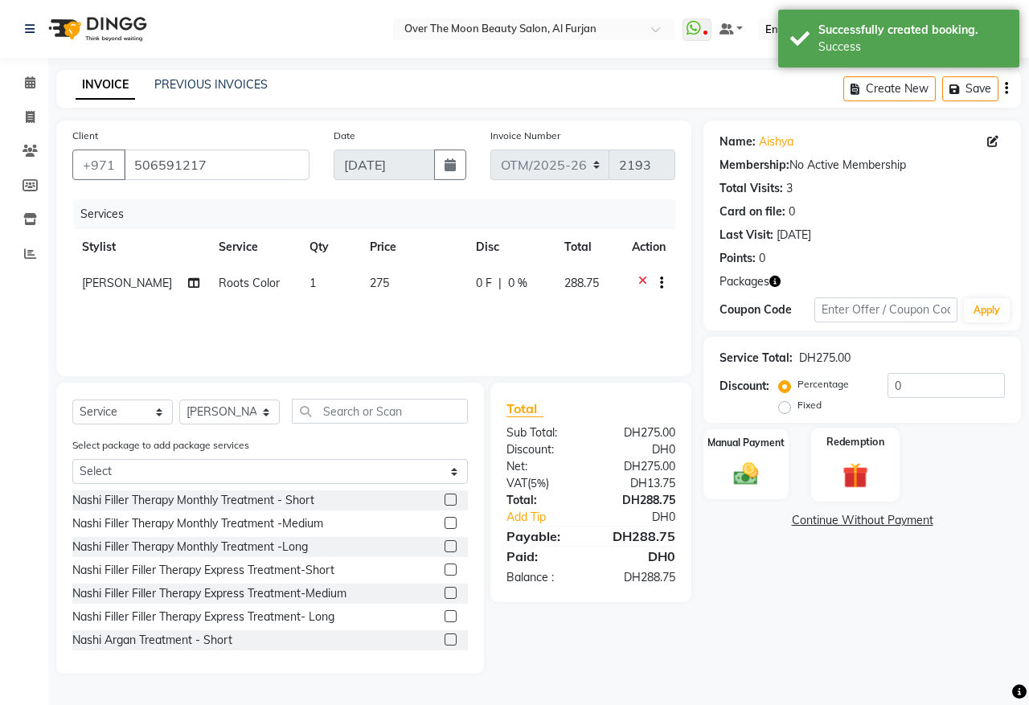
click at [865, 464] on img at bounding box center [856, 475] width 42 height 32
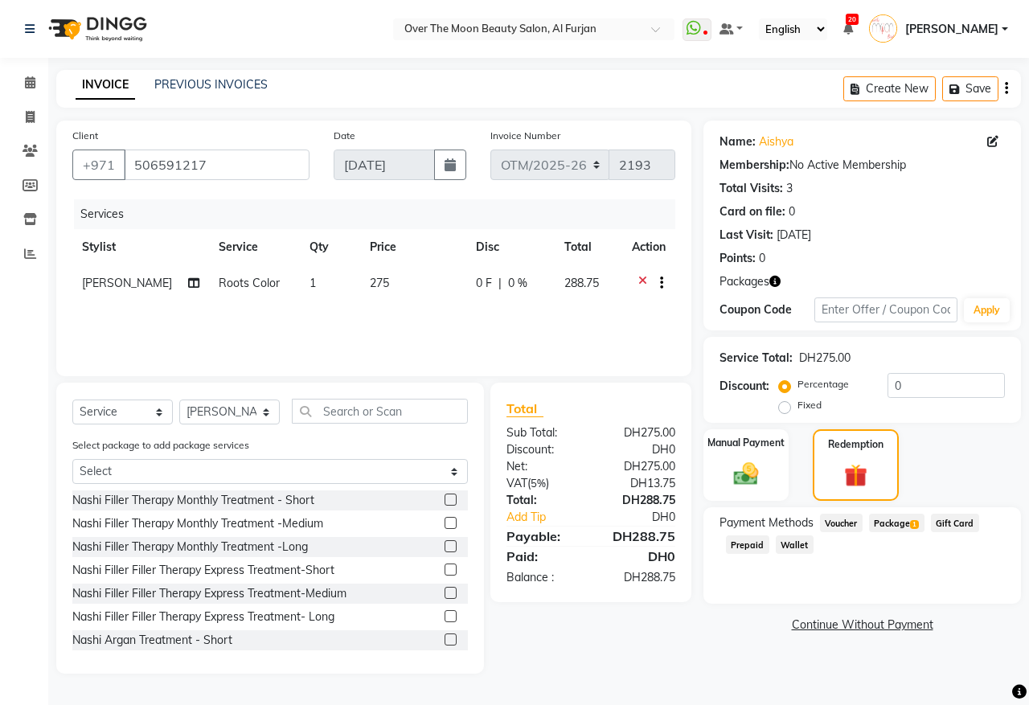
drag, startPoint x: 910, startPoint y: 521, endPoint x: 903, endPoint y: 540, distance: 20.6
click at [909, 521] on span "Package 1" at bounding box center [896, 523] width 55 height 18
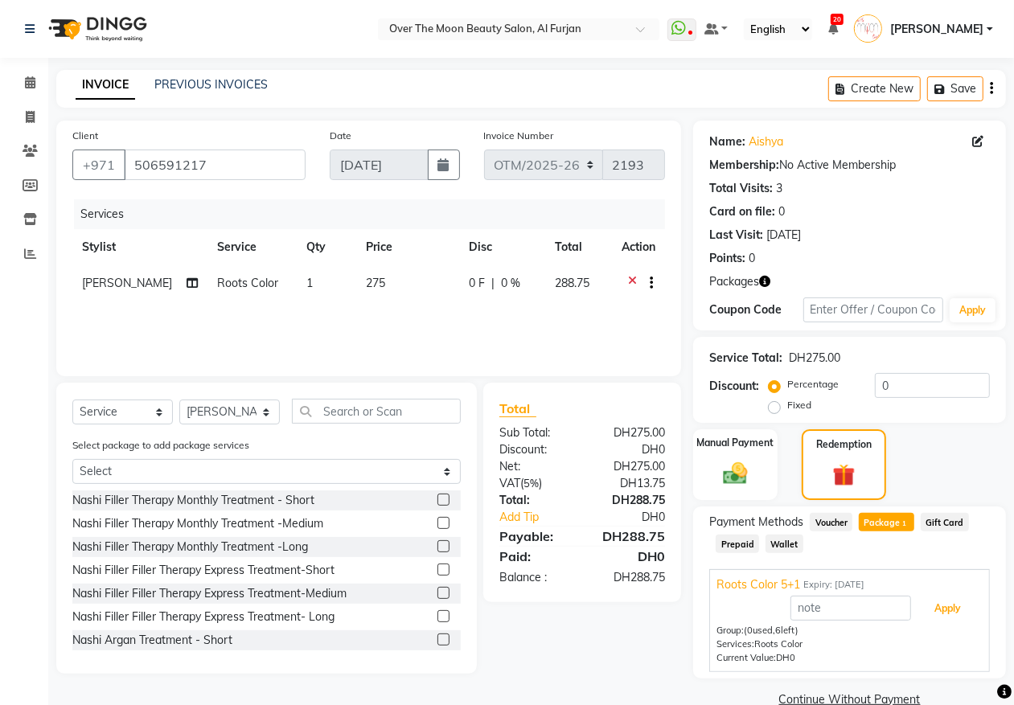
click at [933, 611] on button "Apply" at bounding box center [947, 608] width 67 height 27
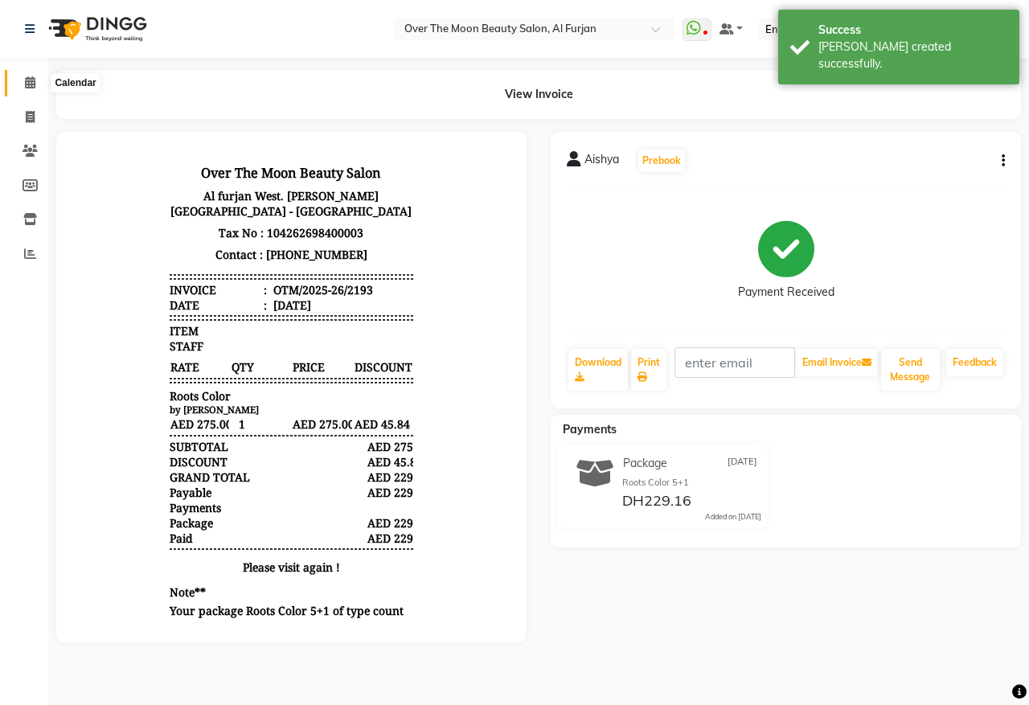
click at [22, 82] on span at bounding box center [30, 83] width 28 height 18
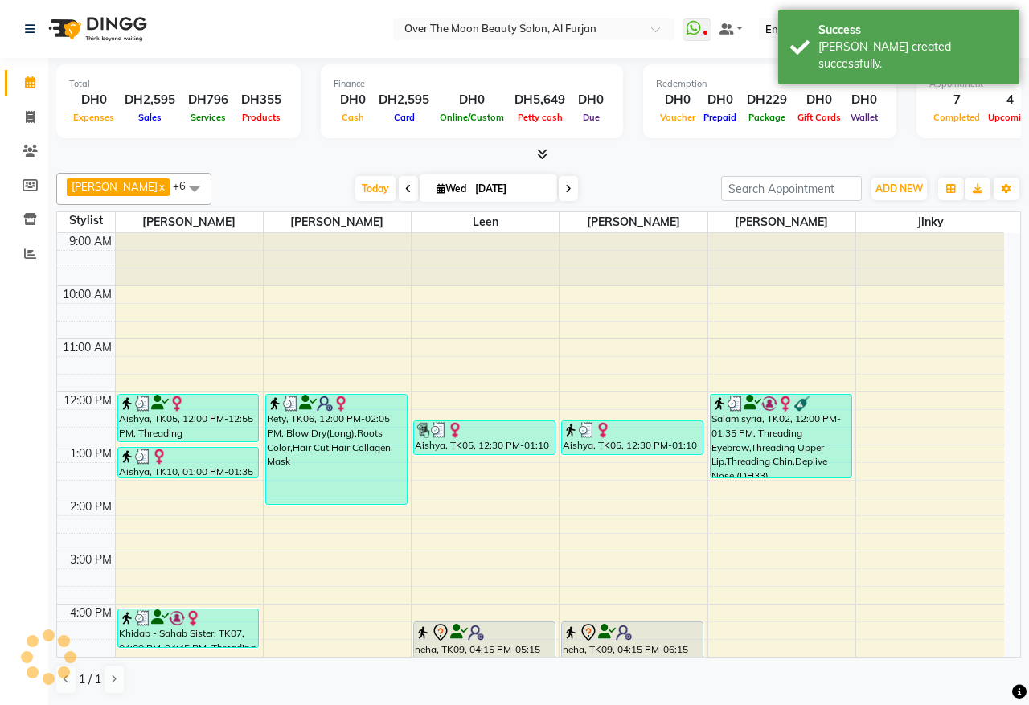
scroll to position [350, 0]
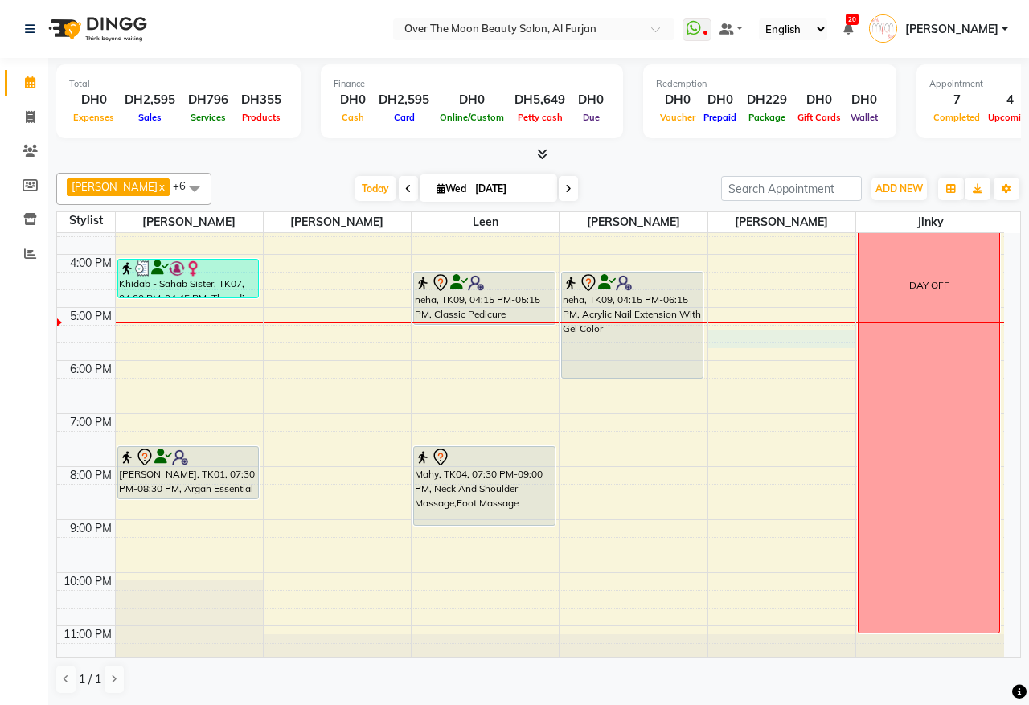
click at [764, 339] on div "9:00 AM 10:00 AM 11:00 AM 12:00 PM 1:00 PM 2:00 PM 3:00 PM 4:00 PM 5:00 PM 6:00…" at bounding box center [530, 280] width 947 height 795
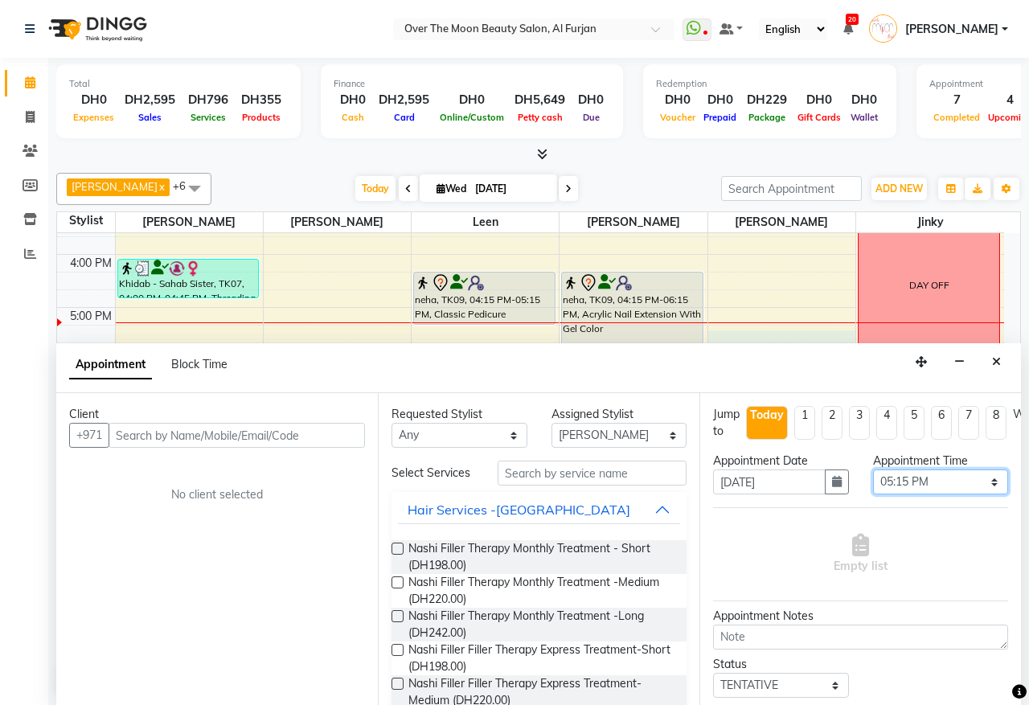
click at [975, 482] on select "Select 10:00 AM 10:15 AM 10:30 AM 10:45 AM 11:00 AM 11:15 AM 11:30 AM 11:45 AM …" at bounding box center [941, 482] width 136 height 25
click at [873, 470] on select "Select 10:00 AM 10:15 AM 10:30 AM 10:45 AM 11:00 AM 11:15 AM 11:30 AM 11:45 AM …" at bounding box center [941, 482] width 136 height 25
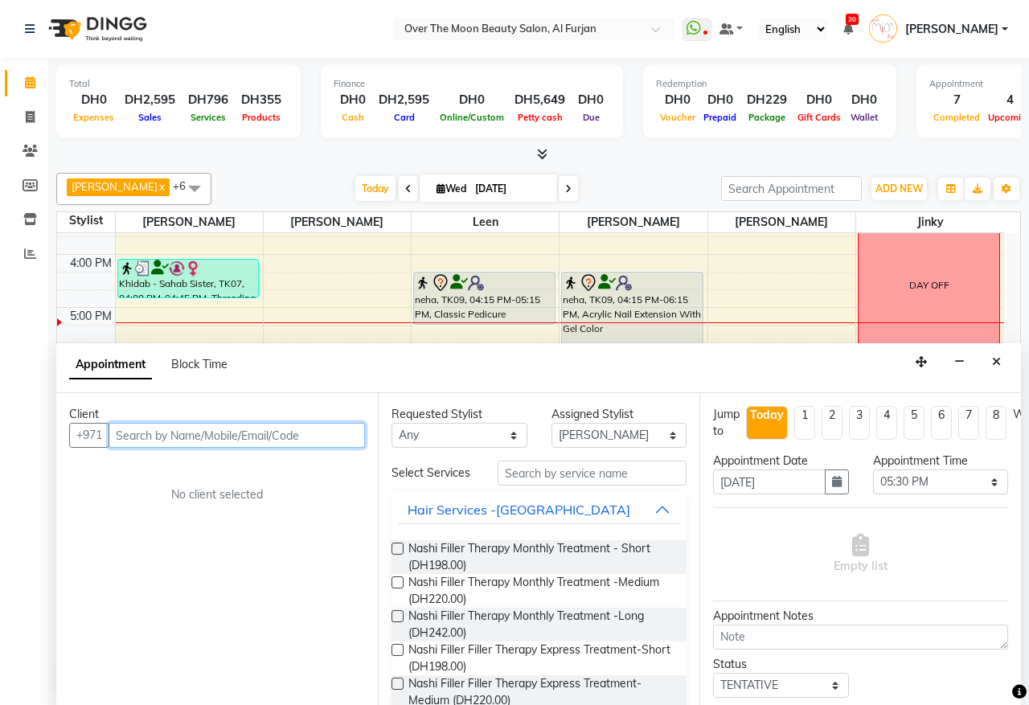
click at [334, 428] on input "text" at bounding box center [237, 435] width 256 height 25
click at [347, 441] on span "Add Client" at bounding box center [332, 435] width 54 height 14
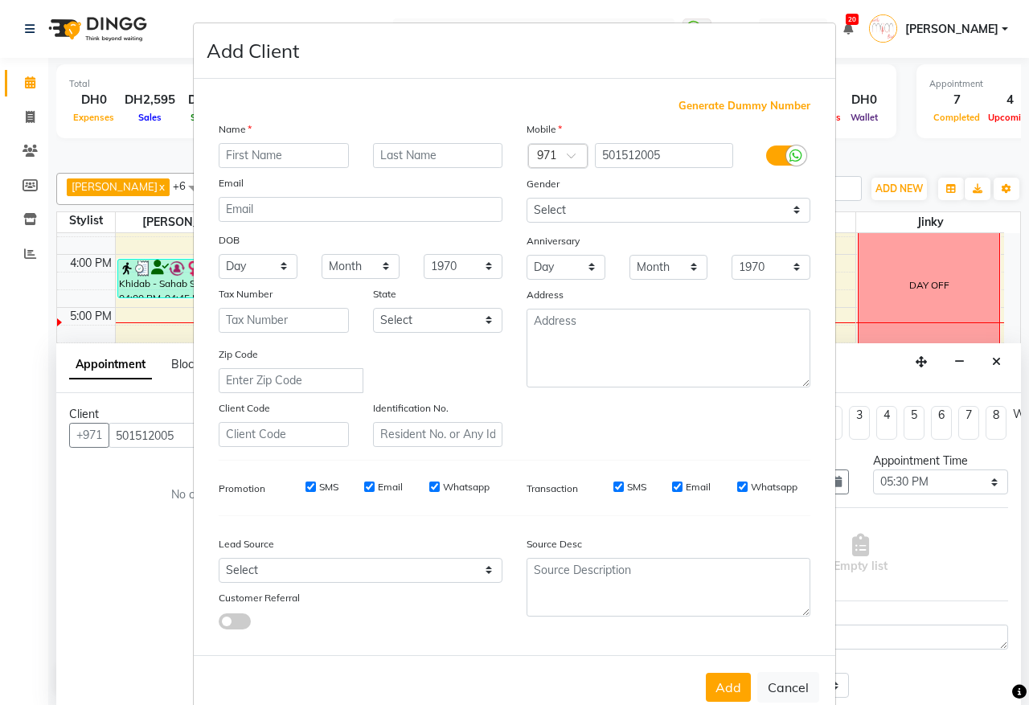
click at [263, 151] on input "text" at bounding box center [284, 155] width 130 height 25
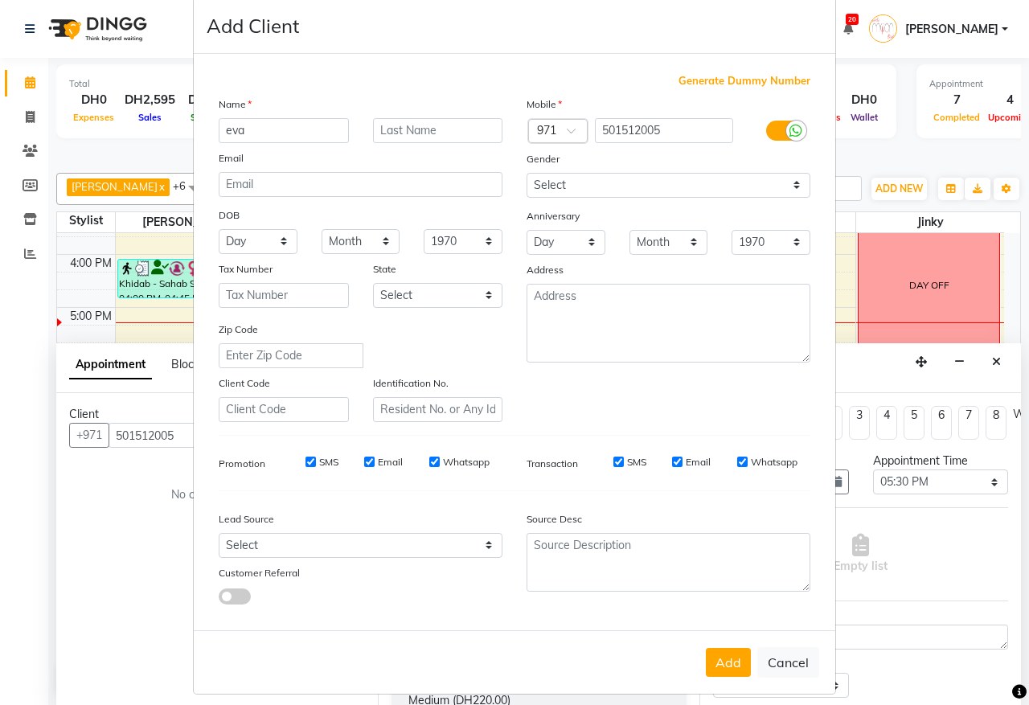
scroll to position [31, 0]
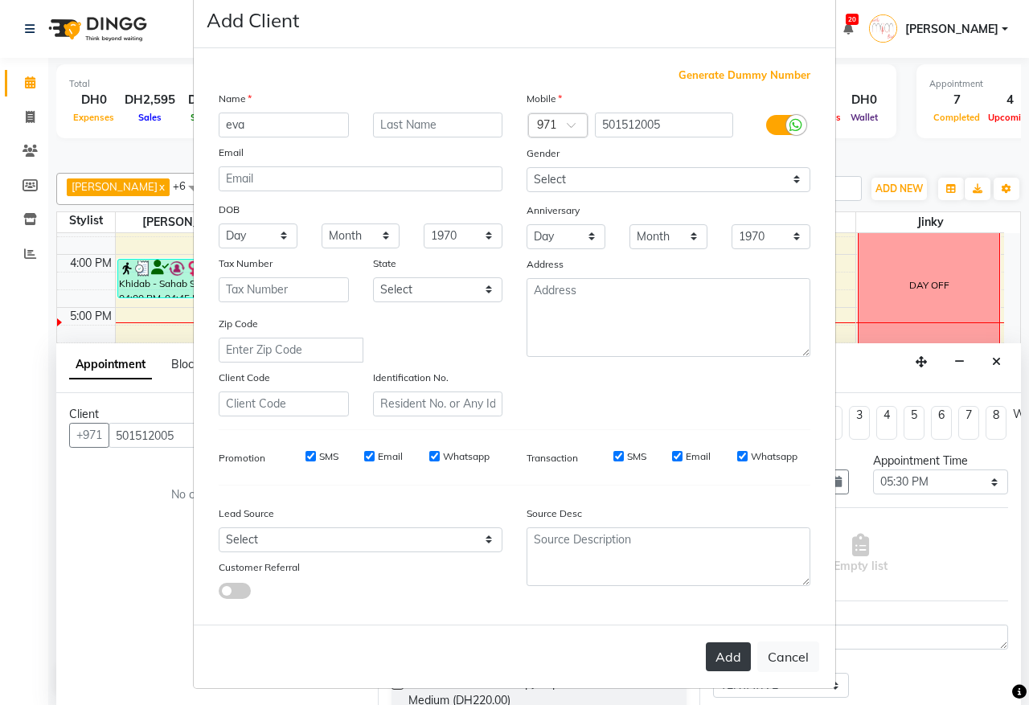
click at [724, 643] on button "Add" at bounding box center [728, 656] width 45 height 29
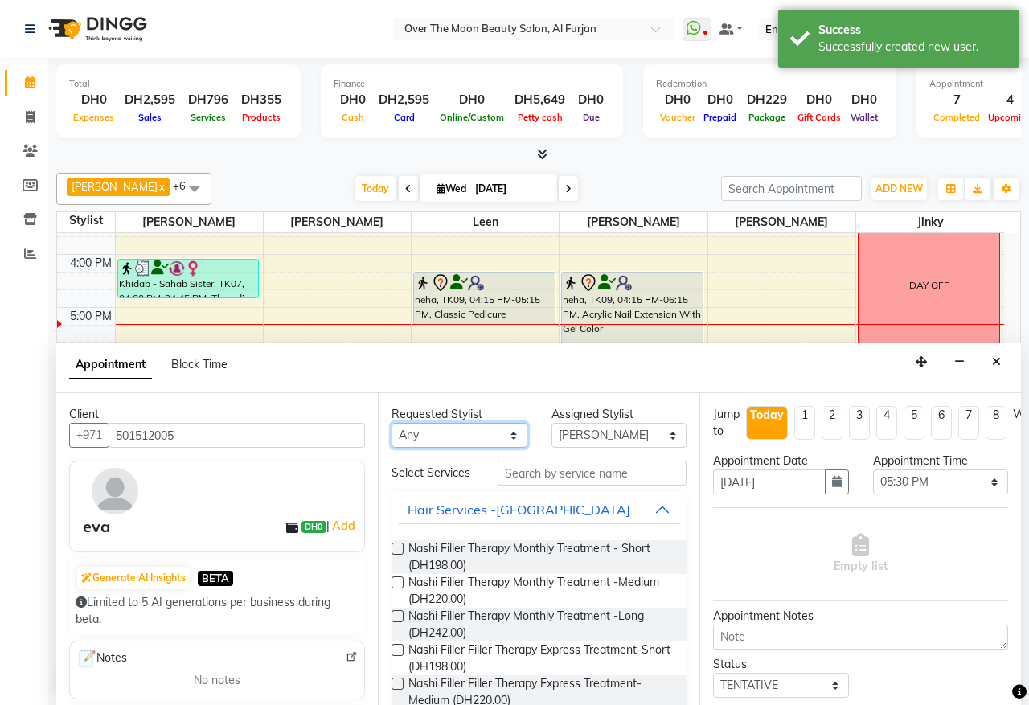
click at [504, 439] on select "Any [PERSON_NAME] [PERSON_NAME] [PERSON_NAME]" at bounding box center [460, 435] width 136 height 25
click at [392, 424] on select "Any [PERSON_NAME] [PERSON_NAME] [PERSON_NAME]" at bounding box center [460, 435] width 136 height 25
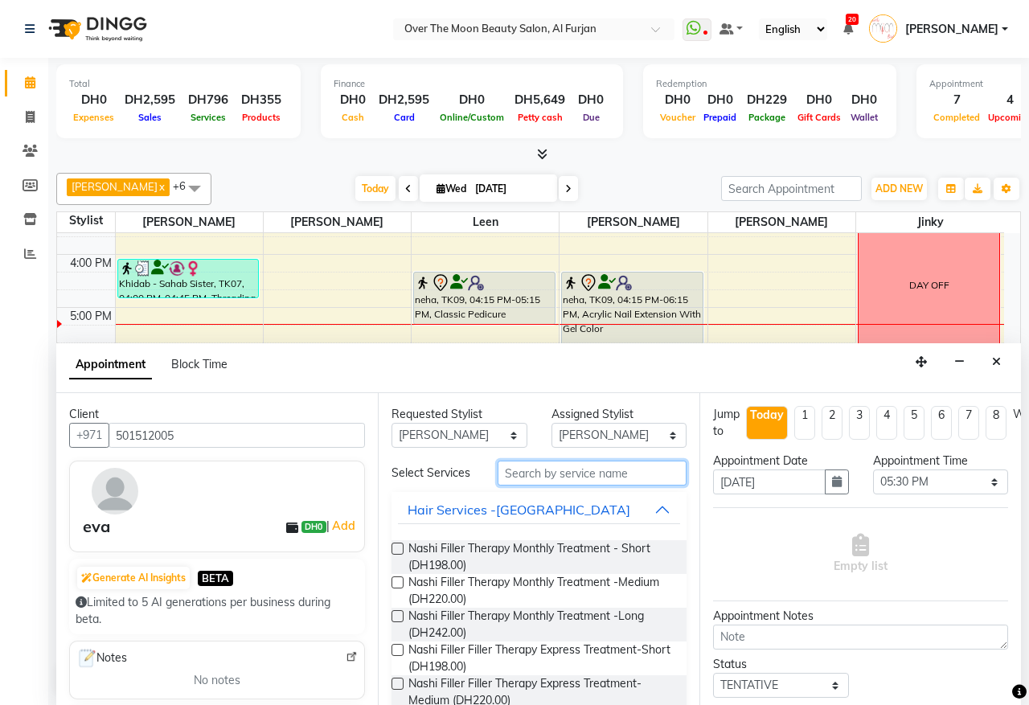
click at [600, 477] on input "text" at bounding box center [592, 473] width 189 height 25
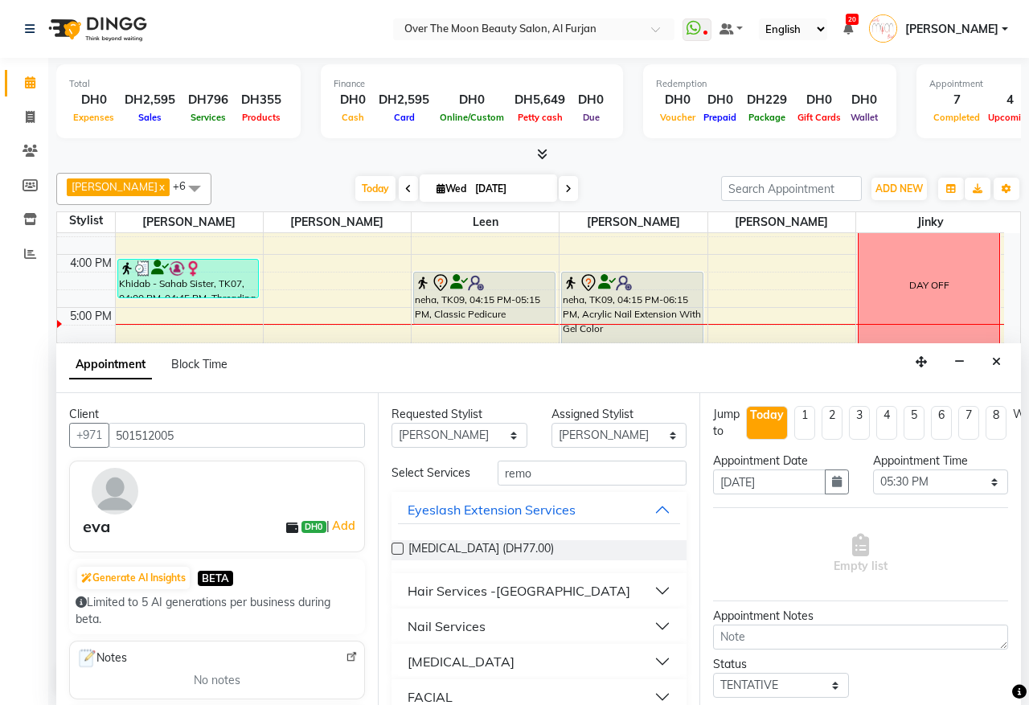
click at [539, 639] on button "Nail Services" at bounding box center [539, 626] width 282 height 29
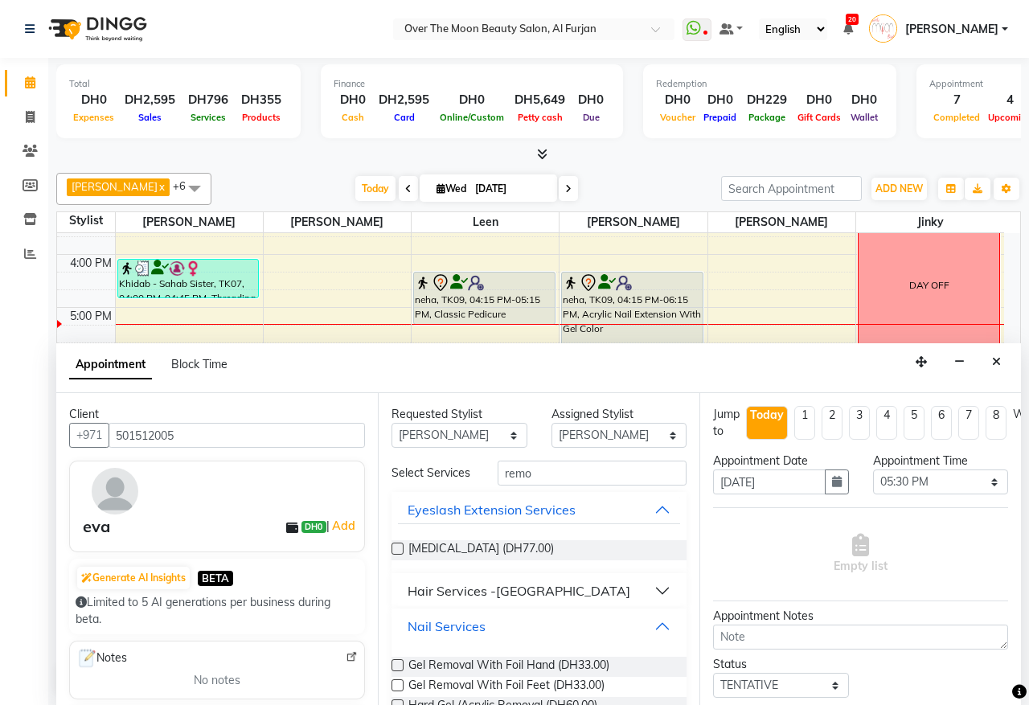
scroll to position [167, 0]
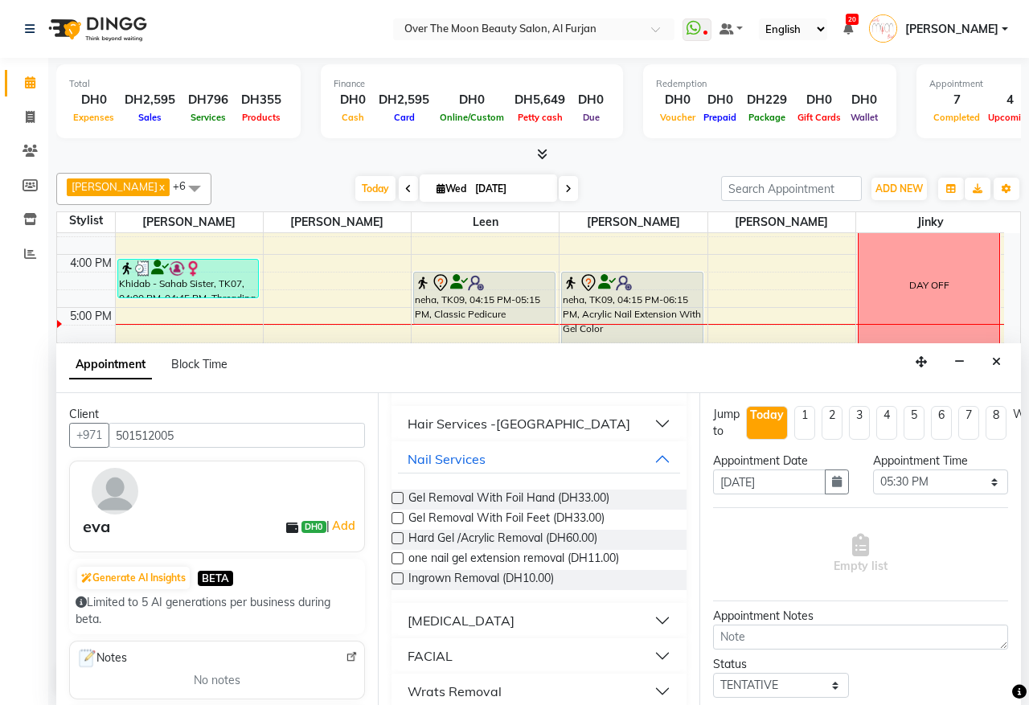
click at [394, 504] on label at bounding box center [398, 498] width 12 height 12
click at [394, 505] on input "checkbox" at bounding box center [397, 499] width 10 height 10
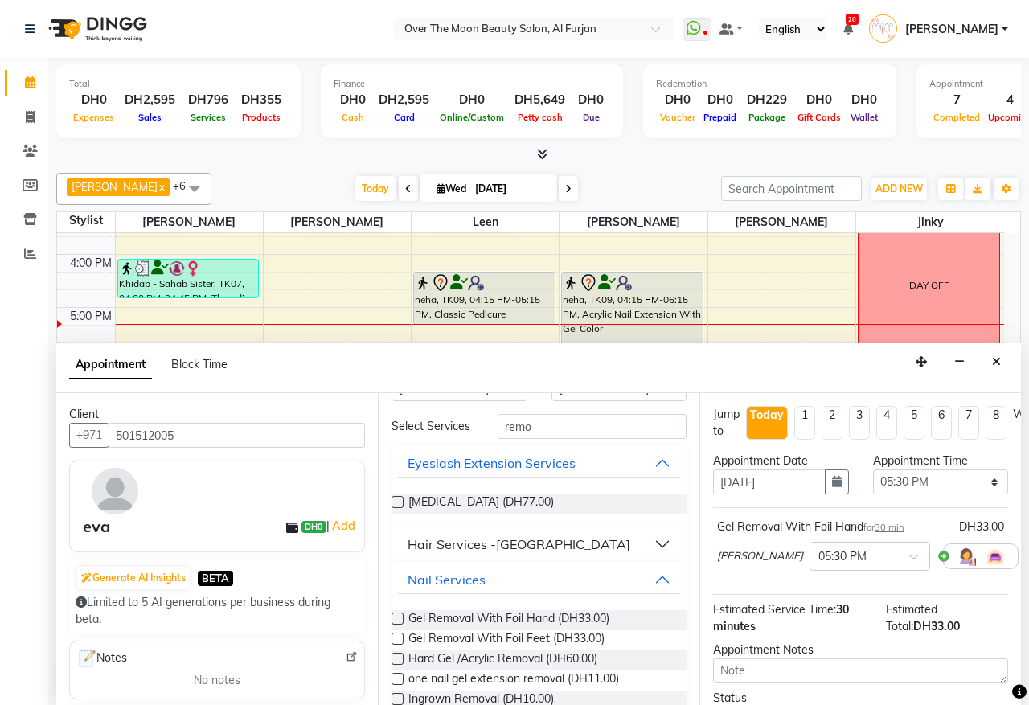
scroll to position [0, 0]
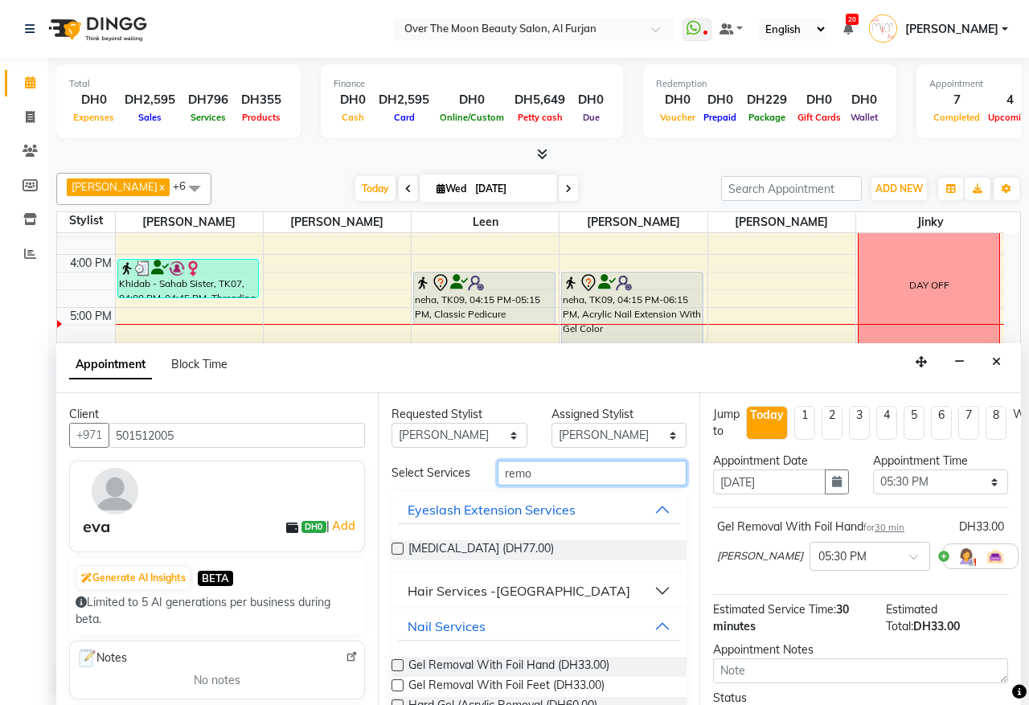
click at [576, 478] on input "remo" at bounding box center [592, 473] width 189 height 25
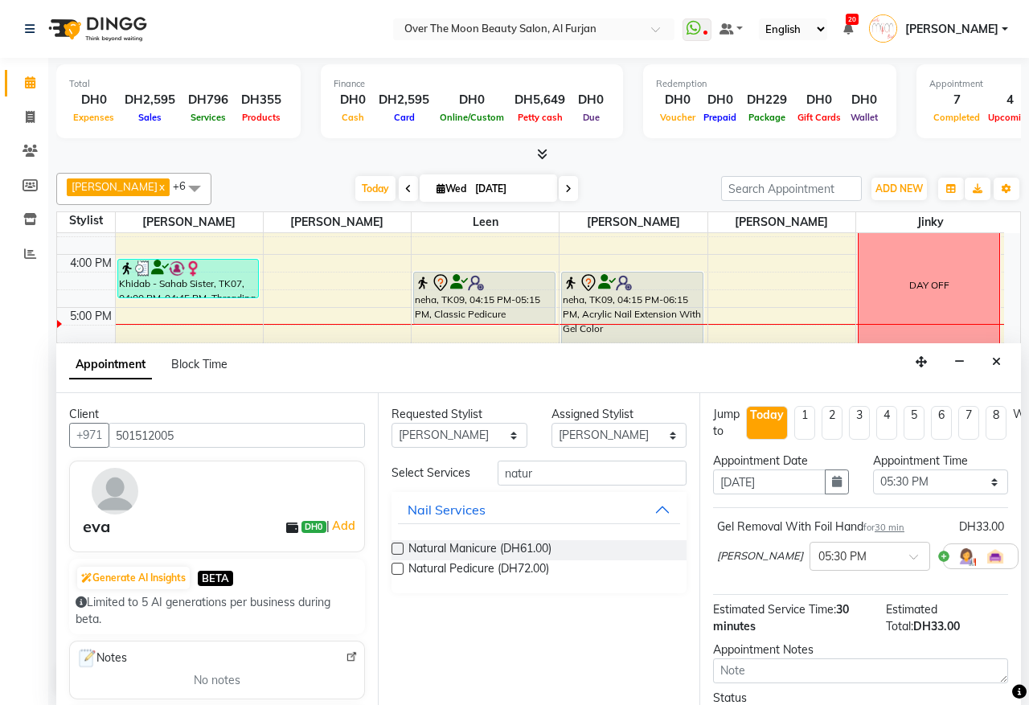
click at [398, 552] on label at bounding box center [398, 549] width 12 height 12
click at [398, 552] on input "checkbox" at bounding box center [397, 550] width 10 height 10
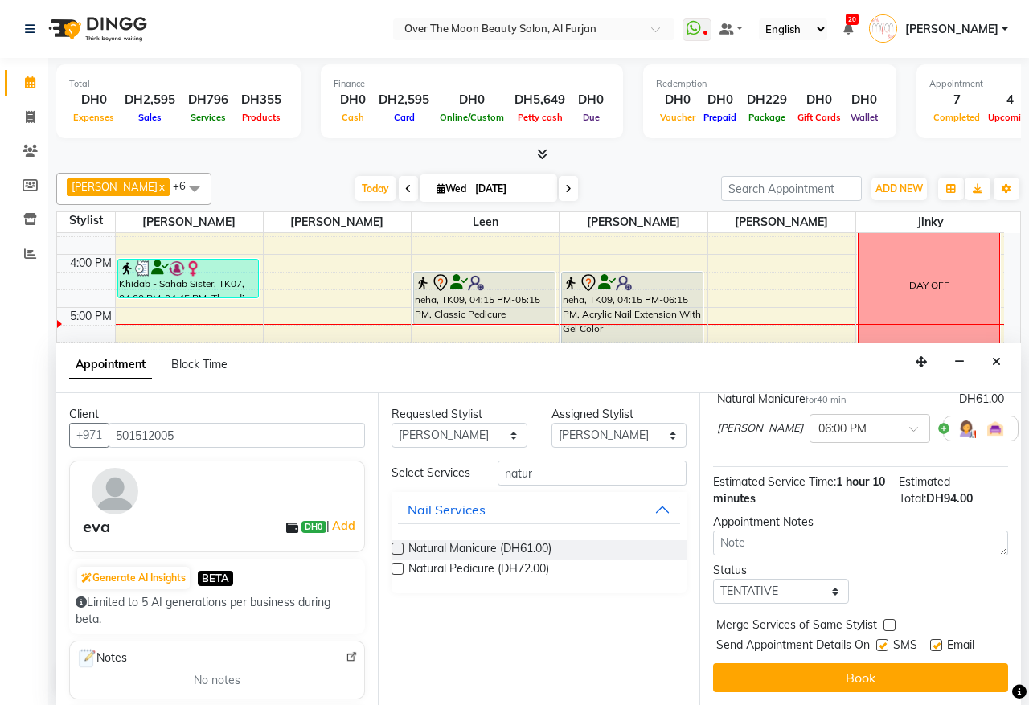
scroll to position [217, 0]
click at [886, 619] on label at bounding box center [890, 625] width 12 height 12
click at [886, 621] on input "checkbox" at bounding box center [889, 626] width 10 height 10
click at [894, 663] on button "Book" at bounding box center [860, 677] width 295 height 29
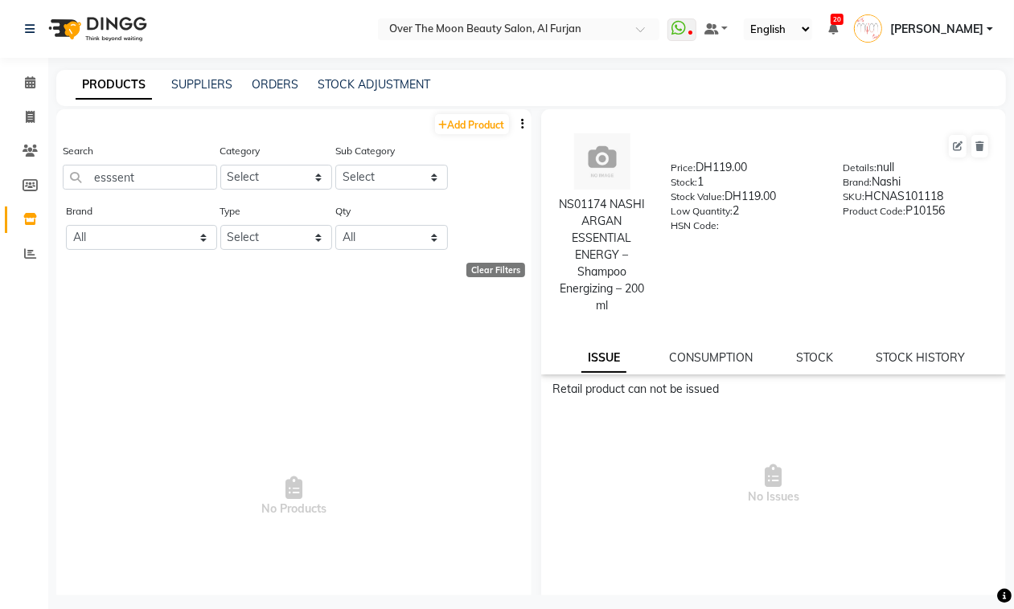
click at [174, 175] on input "esssent" at bounding box center [140, 177] width 154 height 25
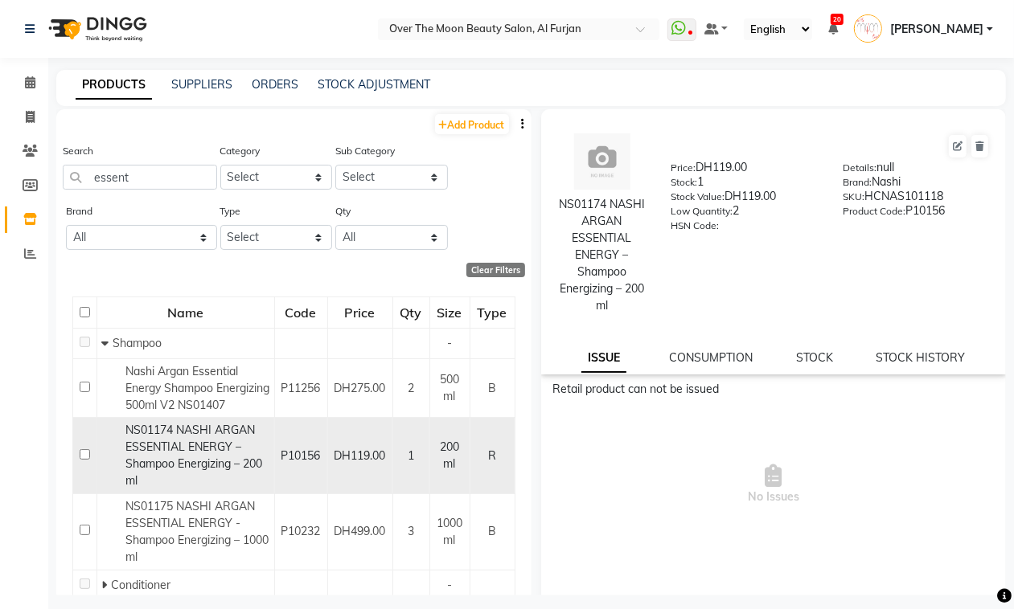
scroll to position [100, 0]
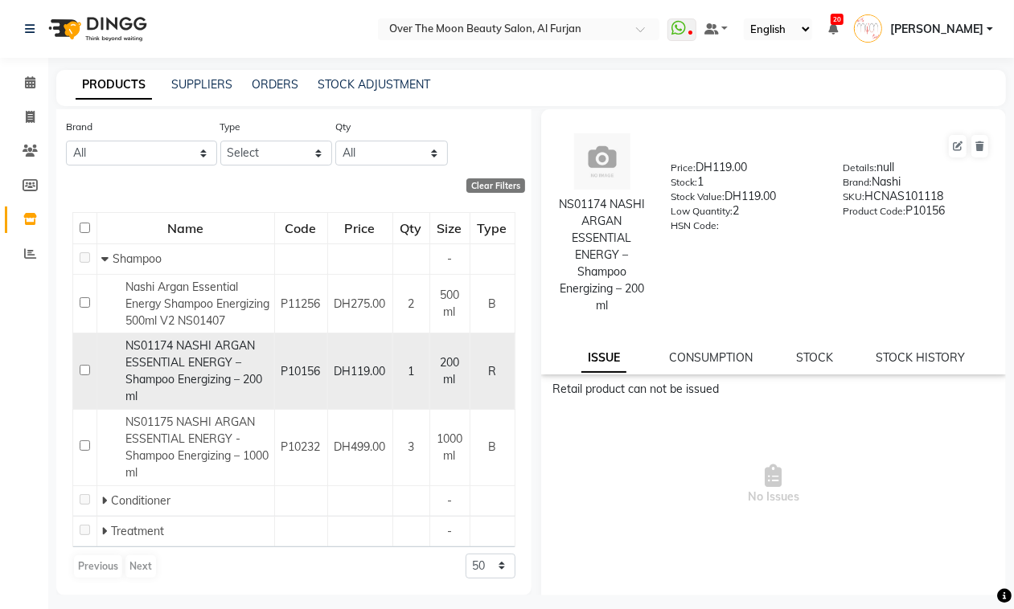
type input "essent"
click at [141, 368] on span "NS01174 NASHI ARGAN ESSENTIAL ENERGY – Shampoo Energizing – 200 ml" at bounding box center [193, 370] width 137 height 65
click at [86, 367] on input "checkbox" at bounding box center [85, 370] width 10 height 10
checkbox input "true"
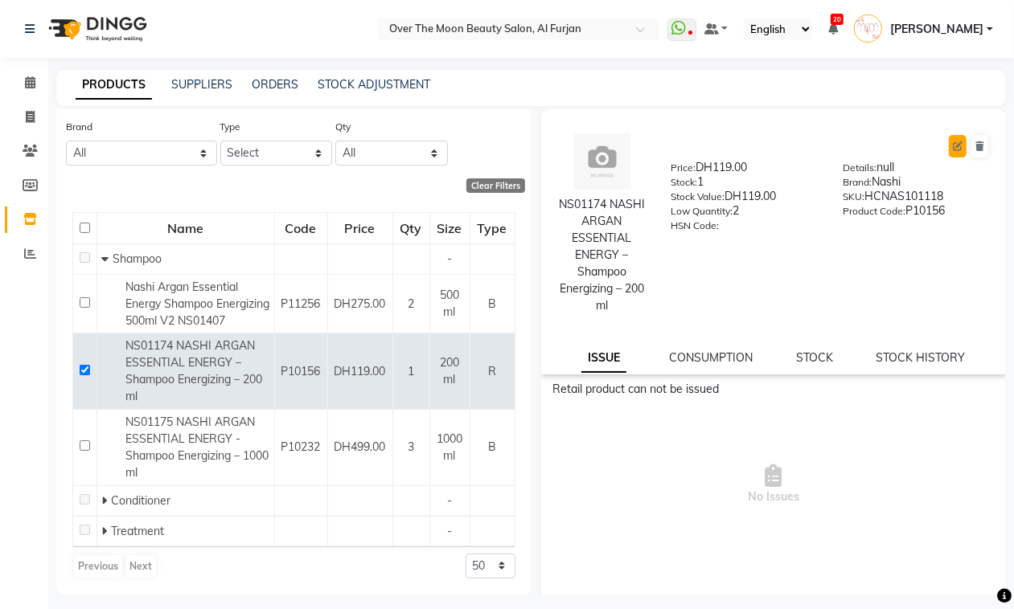
click at [953, 145] on icon at bounding box center [958, 146] width 10 height 10
select select "true"
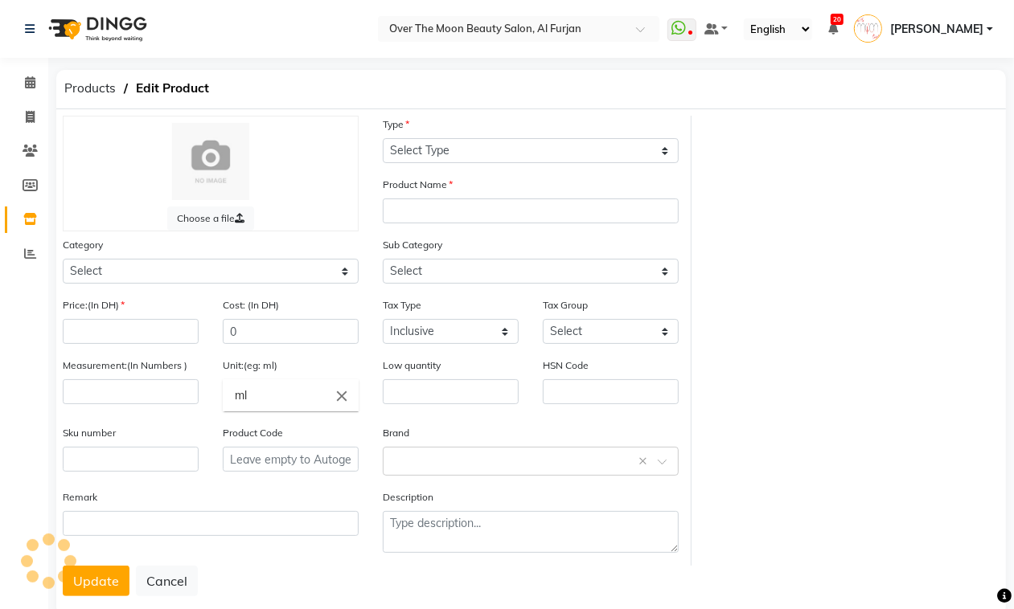
select select "R"
type input "NS01174 NASHI ARGAN ESSENTIAL ENERGY – Shampoo Energizing – 200 ml"
select select
type input "119"
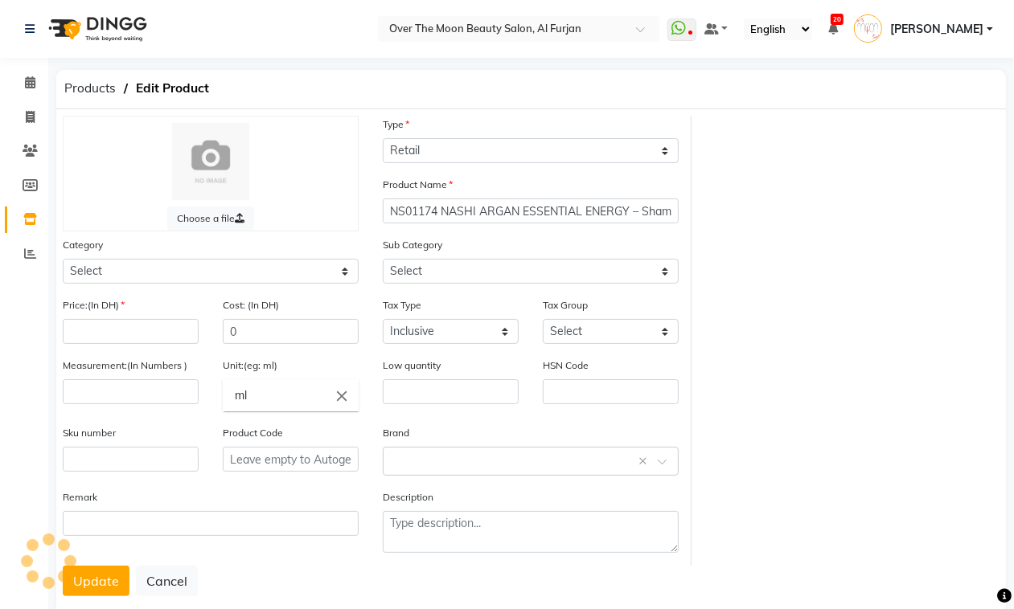
type input "63"
select select "false"
select select
type input "200"
type input "2"
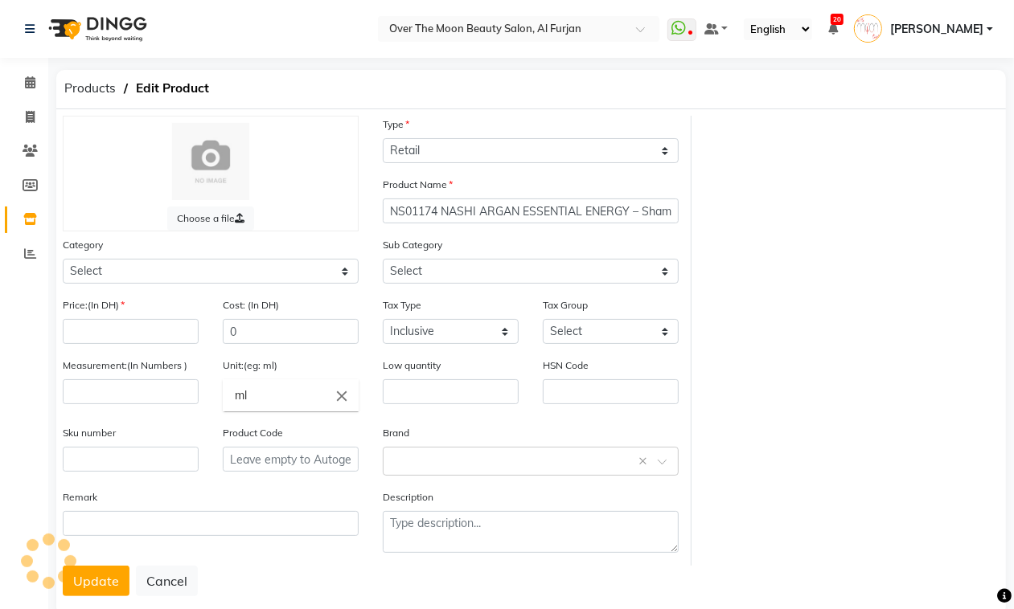
type input "HCNAS101118"
type input "P10156"
type textarea "null"
select select "478101100"
select select "2027"
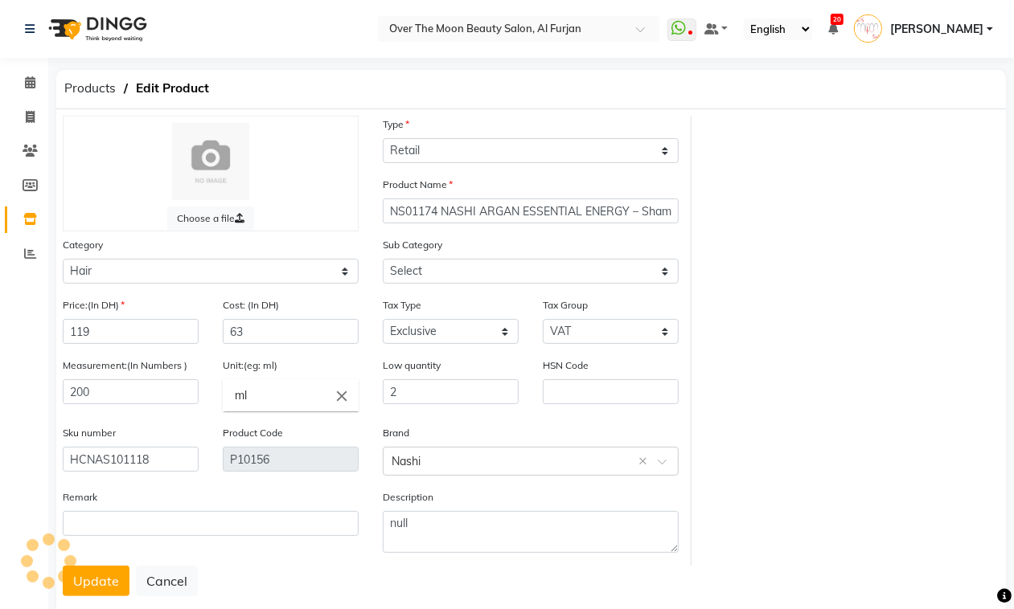
select select "478101101"
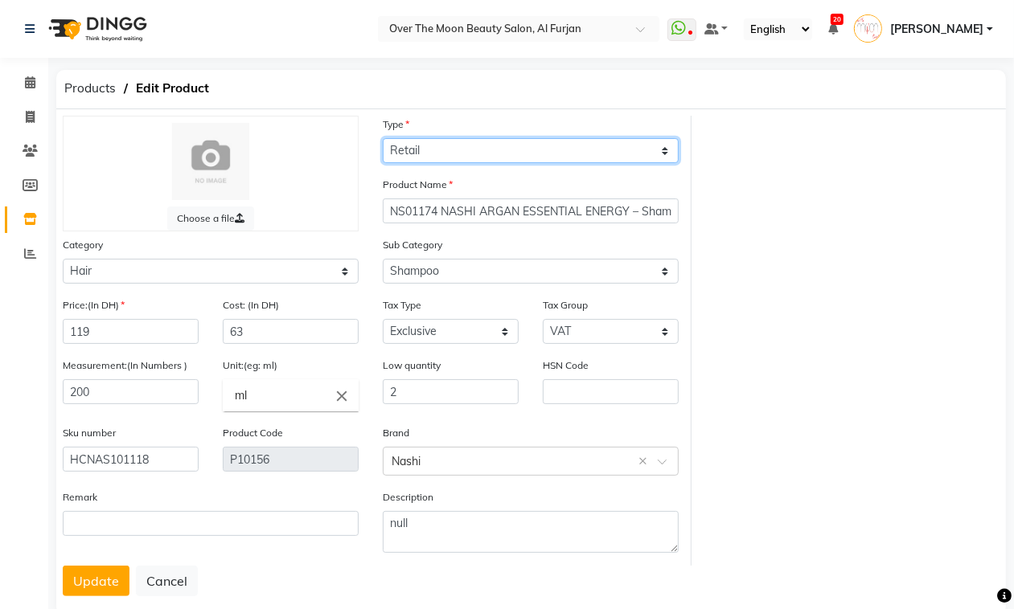
click at [486, 143] on select "Select Type Both Retail Consumable" at bounding box center [531, 150] width 296 height 25
select select "B"
click at [383, 138] on select "Select Type Both Retail Consumable" at bounding box center [531, 150] width 296 height 25
click at [572, 157] on select "Select Type Both Retail Consumable" at bounding box center [531, 150] width 296 height 25
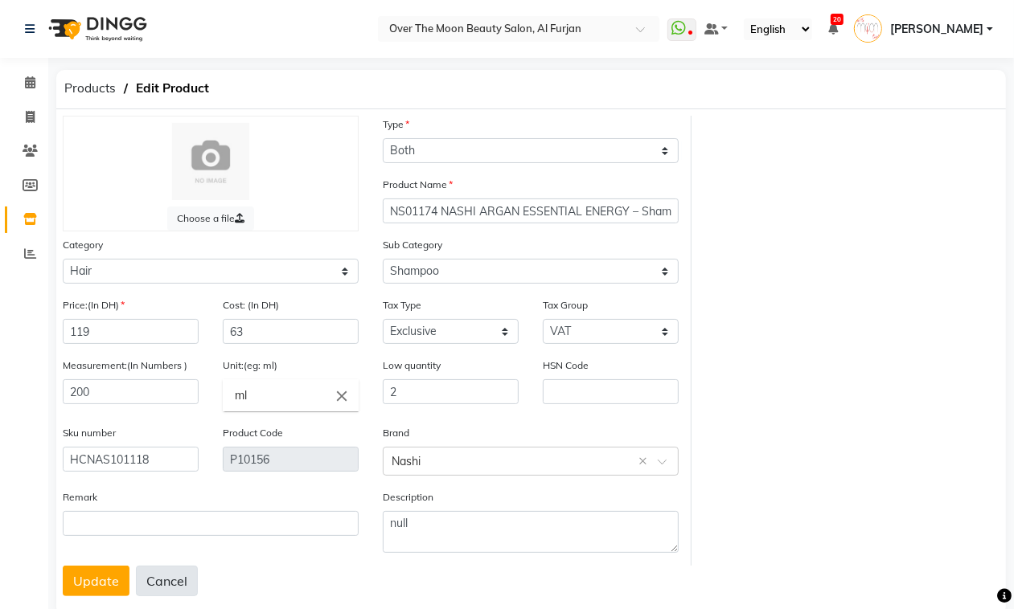
click at [174, 577] on button "Cancel" at bounding box center [167, 581] width 62 height 31
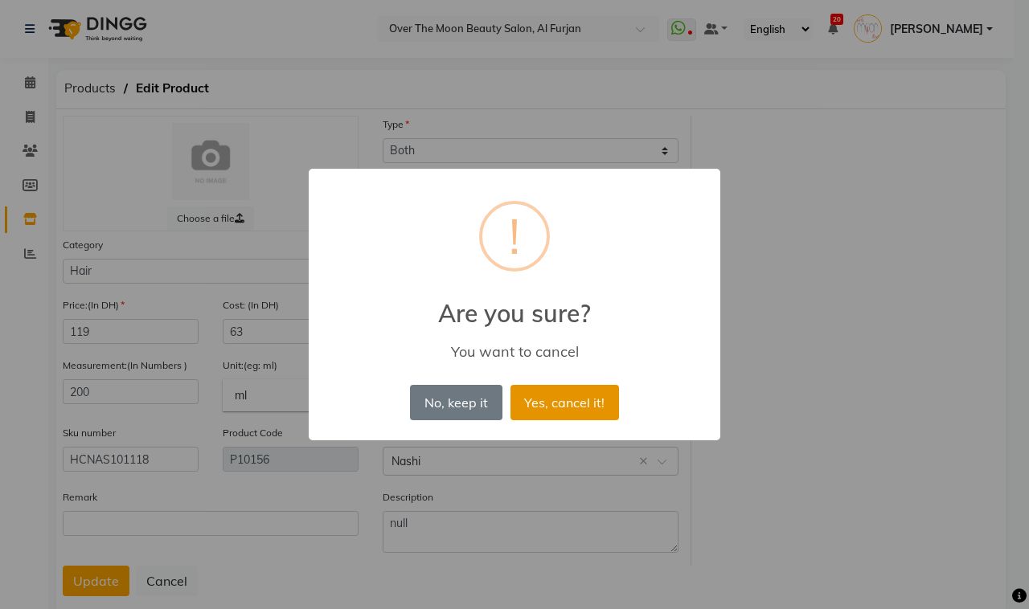
click at [564, 399] on button "Yes, cancel it!" at bounding box center [565, 402] width 109 height 35
